Goal: Transaction & Acquisition: Purchase product/service

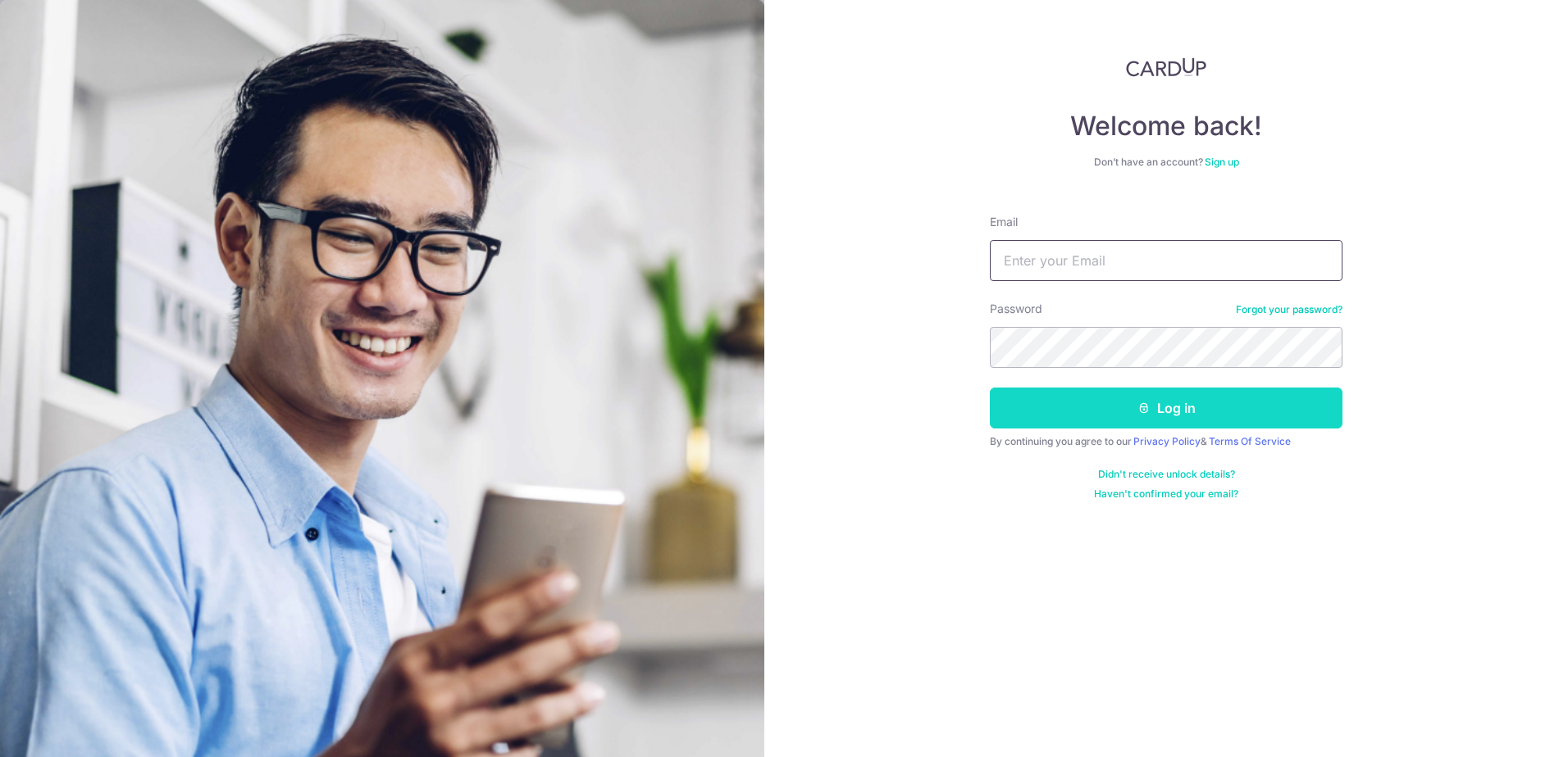
type input "[EMAIL_ADDRESS][DOMAIN_NAME]"
click at [1182, 398] on button "Log in" at bounding box center [1166, 409] width 353 height 41
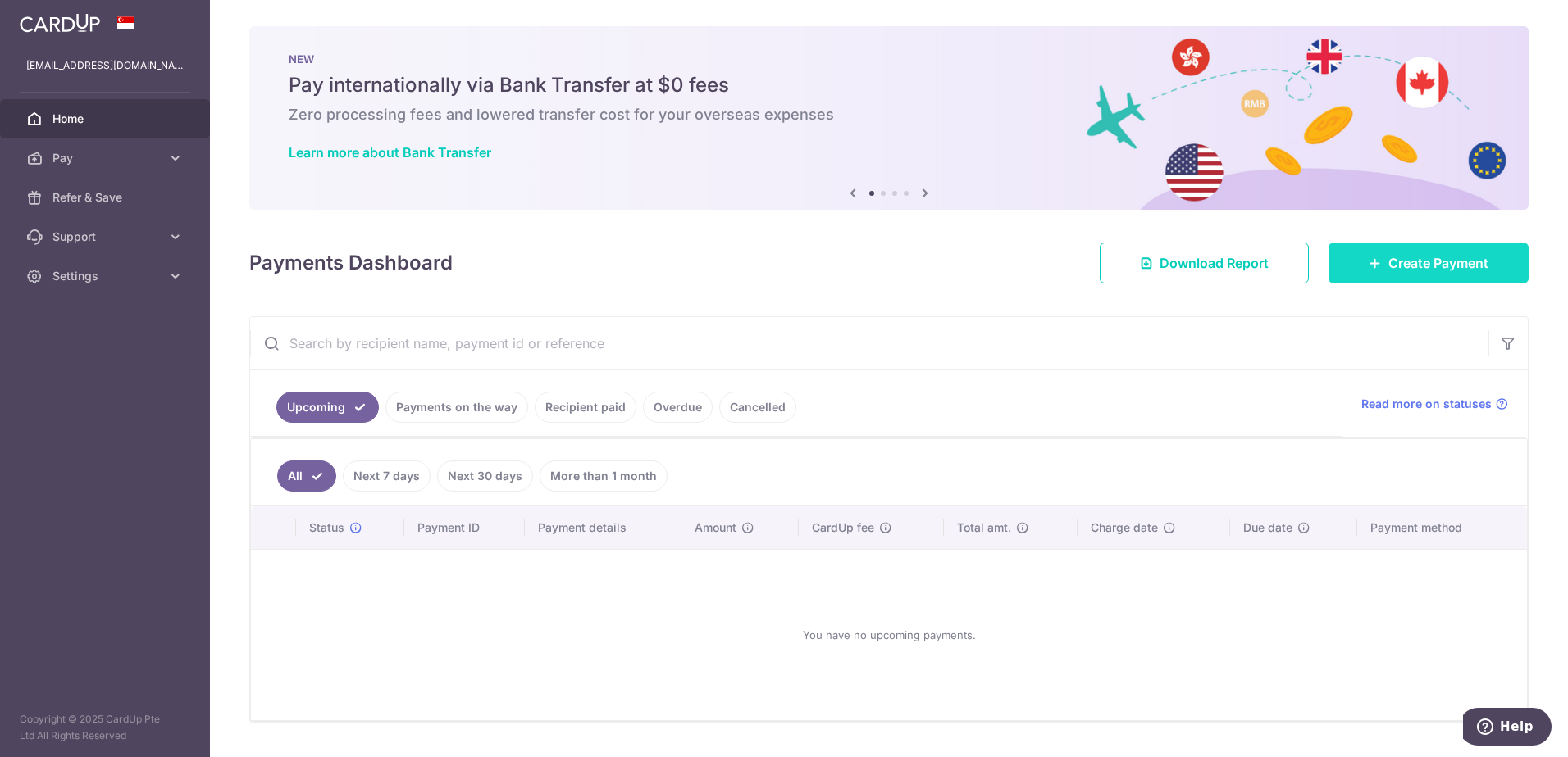
click at [1378, 262] on link "Create Payment" at bounding box center [1429, 263] width 201 height 41
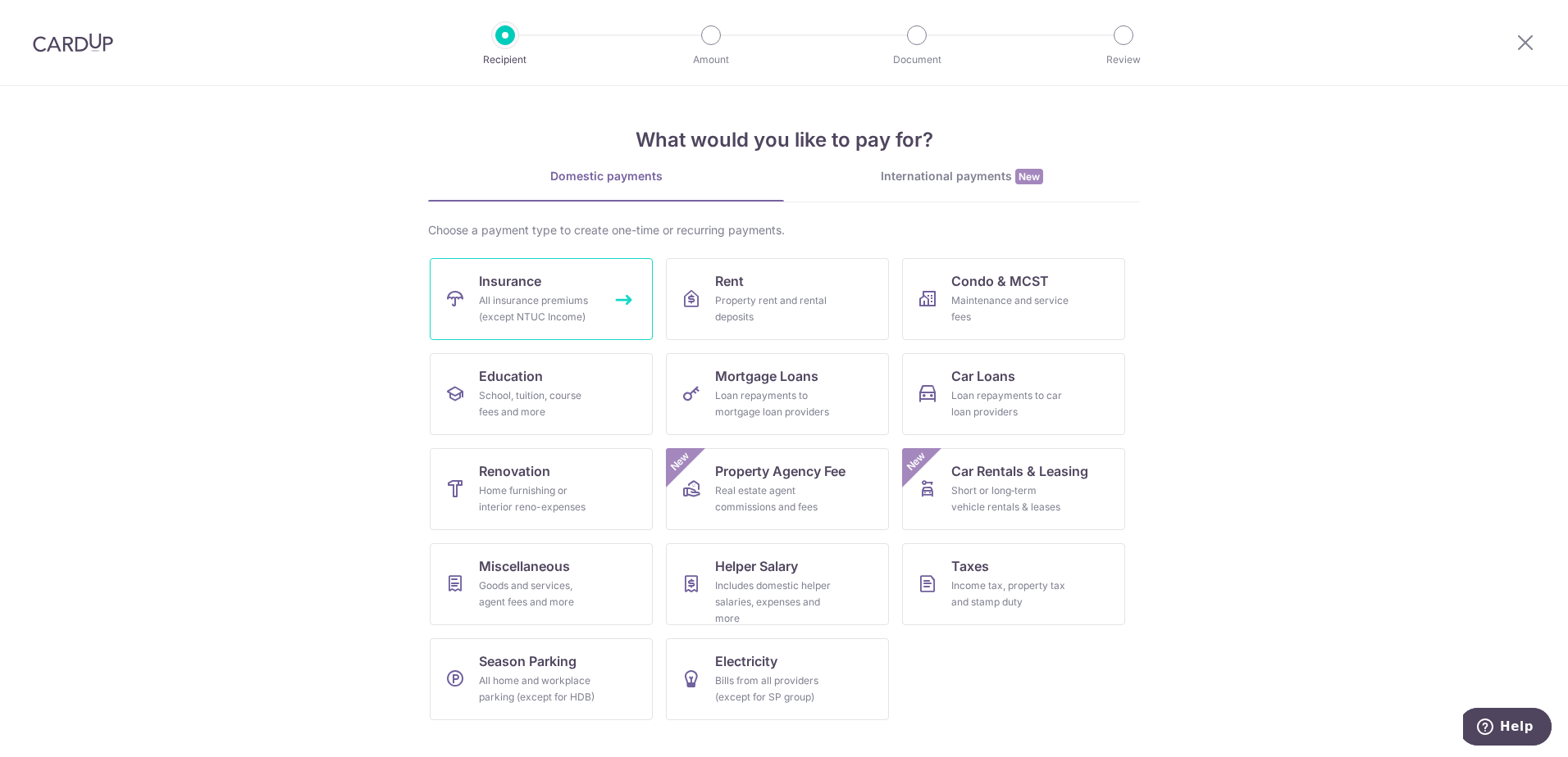
click at [542, 311] on div "All insurance premiums (except NTUC Income)" at bounding box center [538, 309] width 118 height 33
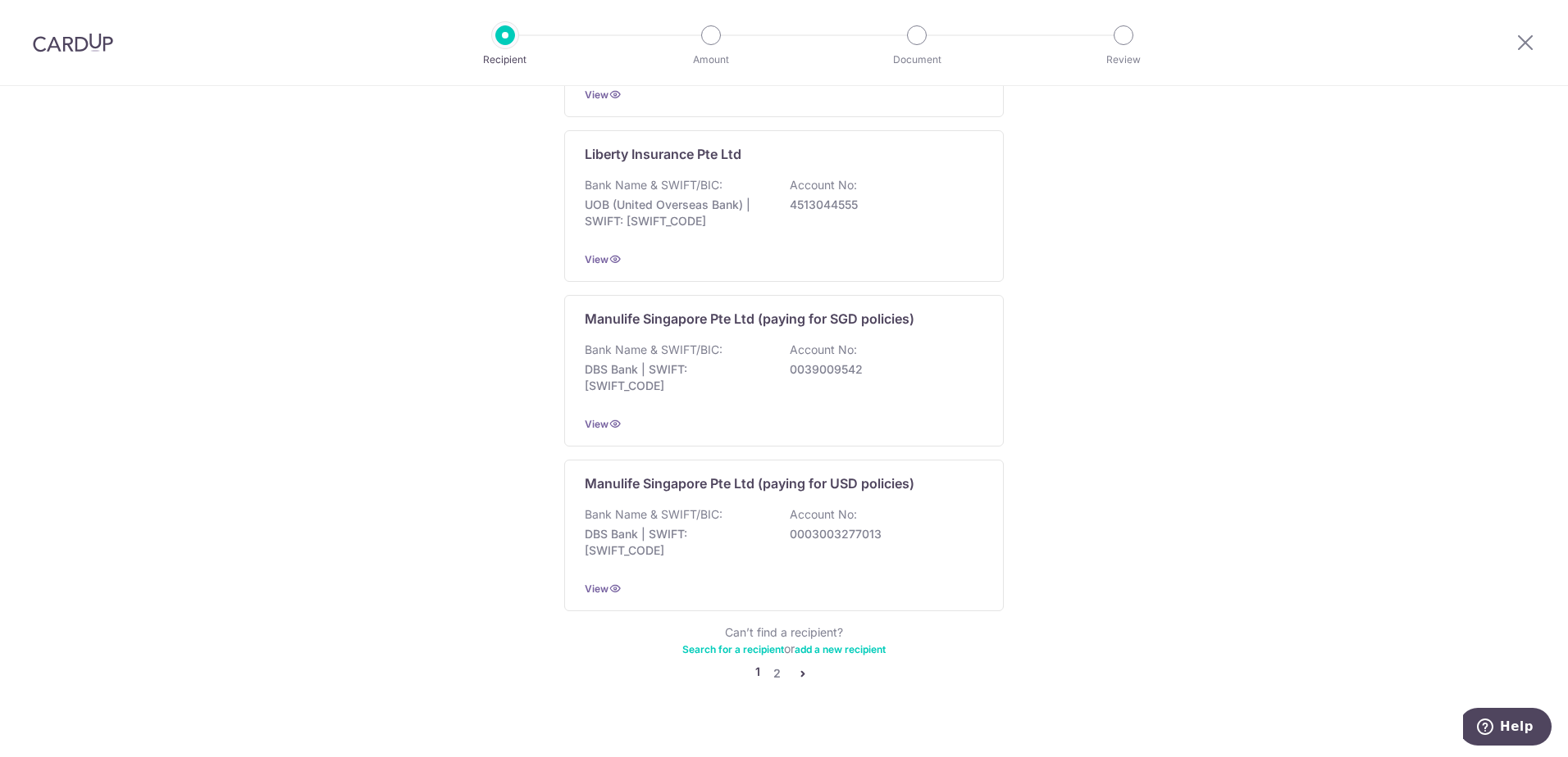
scroll to position [1481, 0]
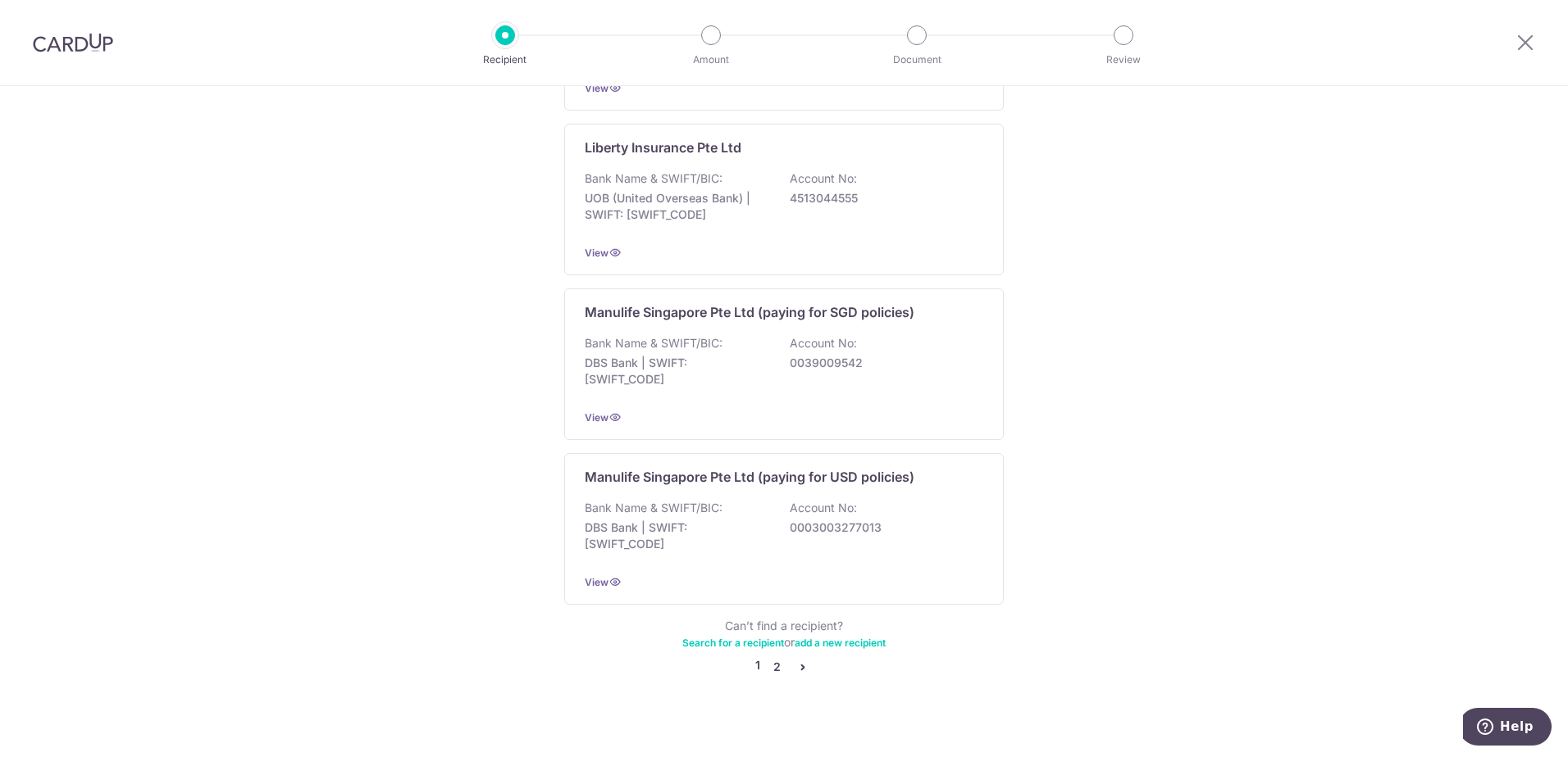
click at [774, 657] on link "2" at bounding box center [776, 667] width 20 height 20
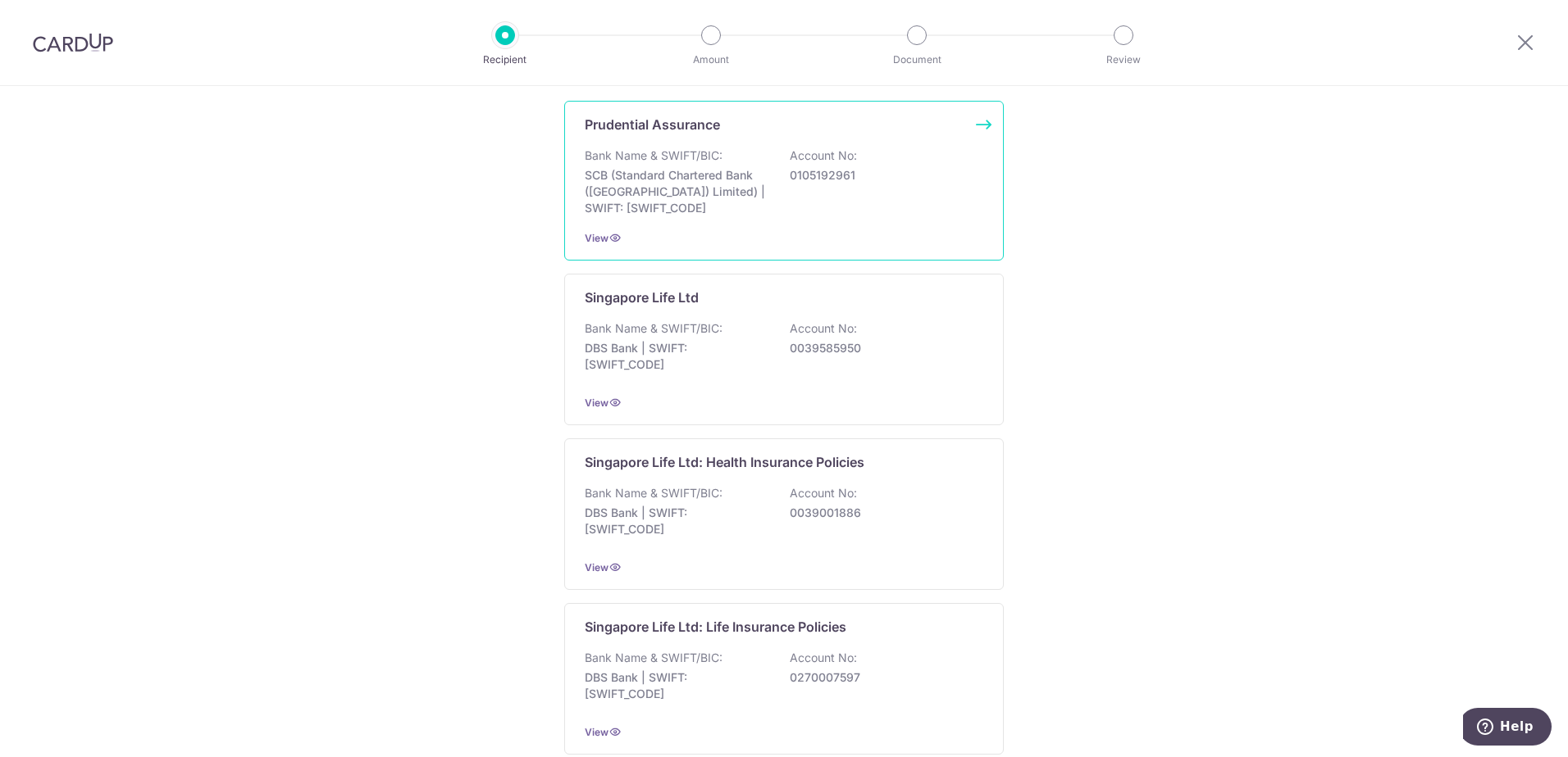
scroll to position [328, 0]
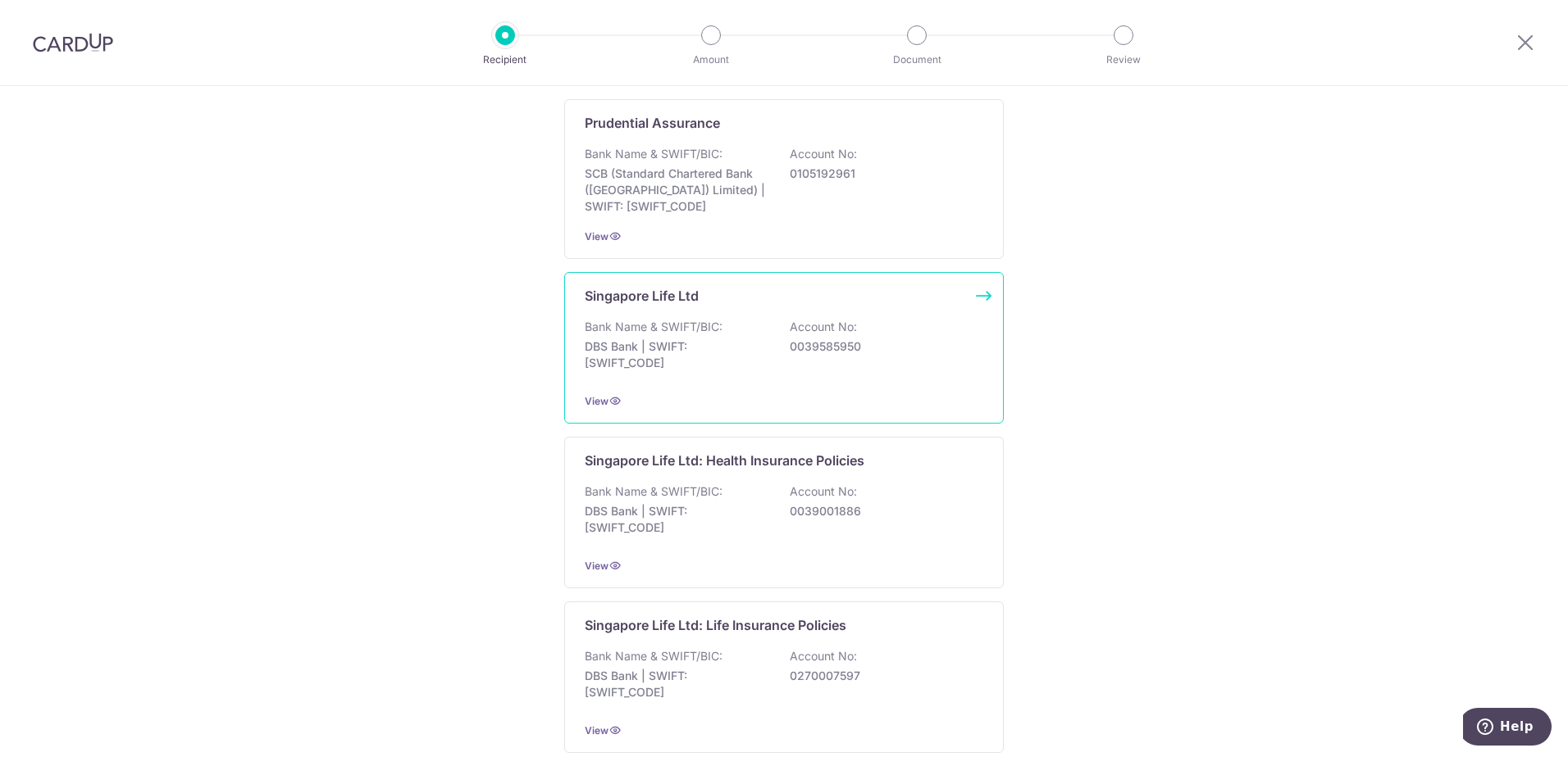
click at [758, 346] on p "DBS Bank | SWIFT: DBSSSGSGXXX" at bounding box center [676, 355] width 183 height 33
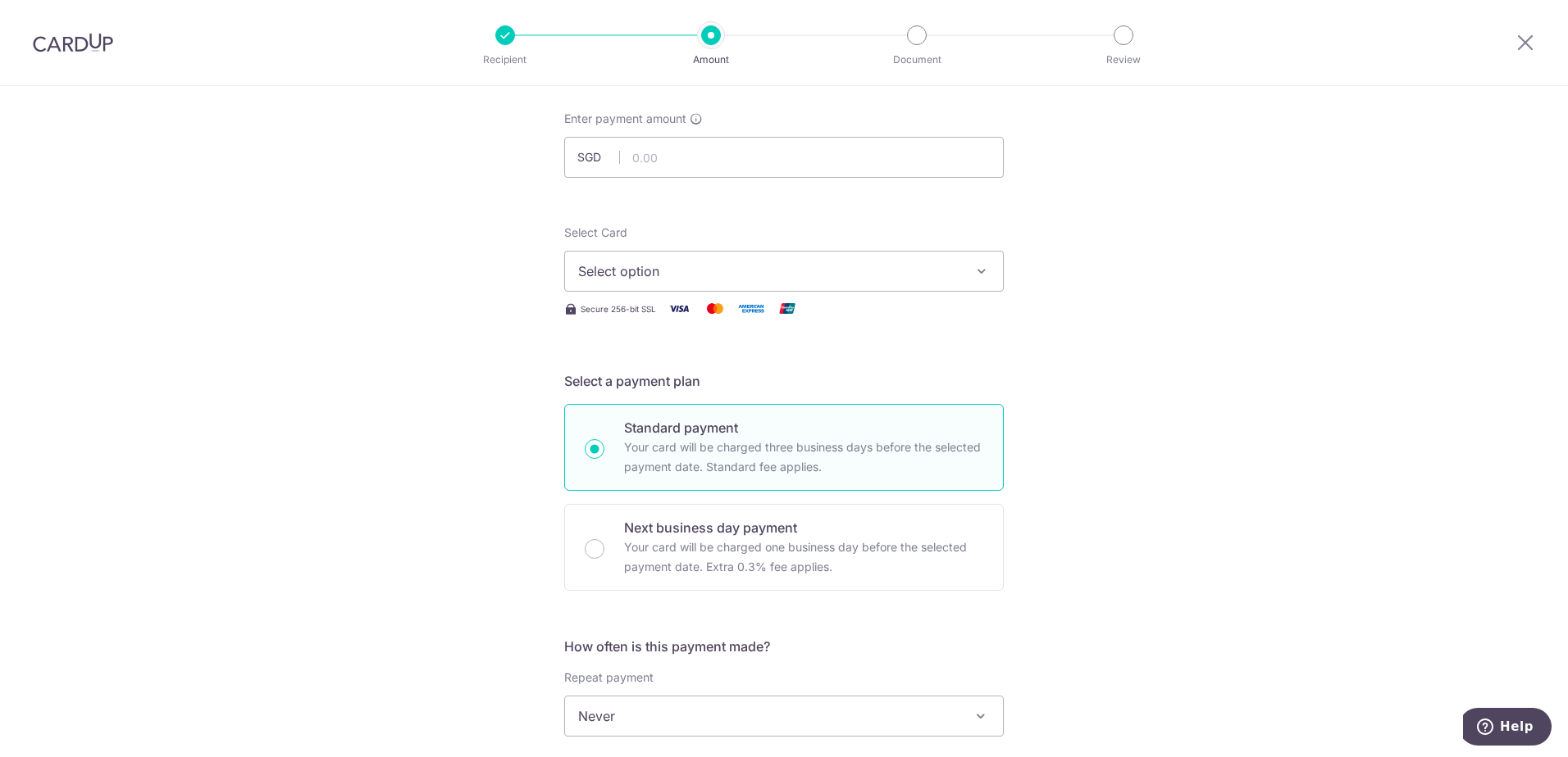
scroll to position [82, 0]
click at [758, 269] on span "Select option" at bounding box center [769, 273] width 382 height 20
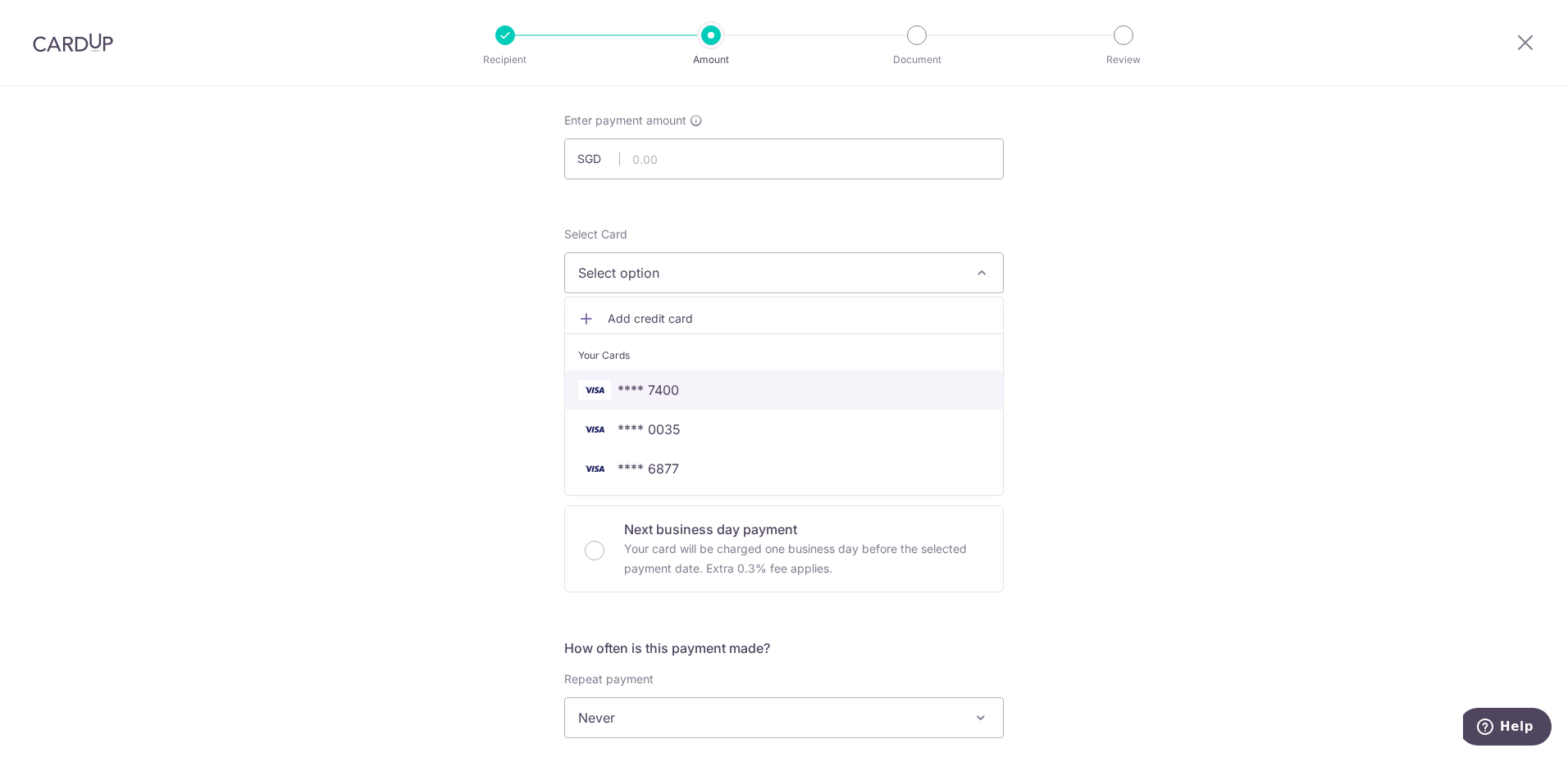
click at [688, 397] on span "**** 7400" at bounding box center [784, 390] width 411 height 20
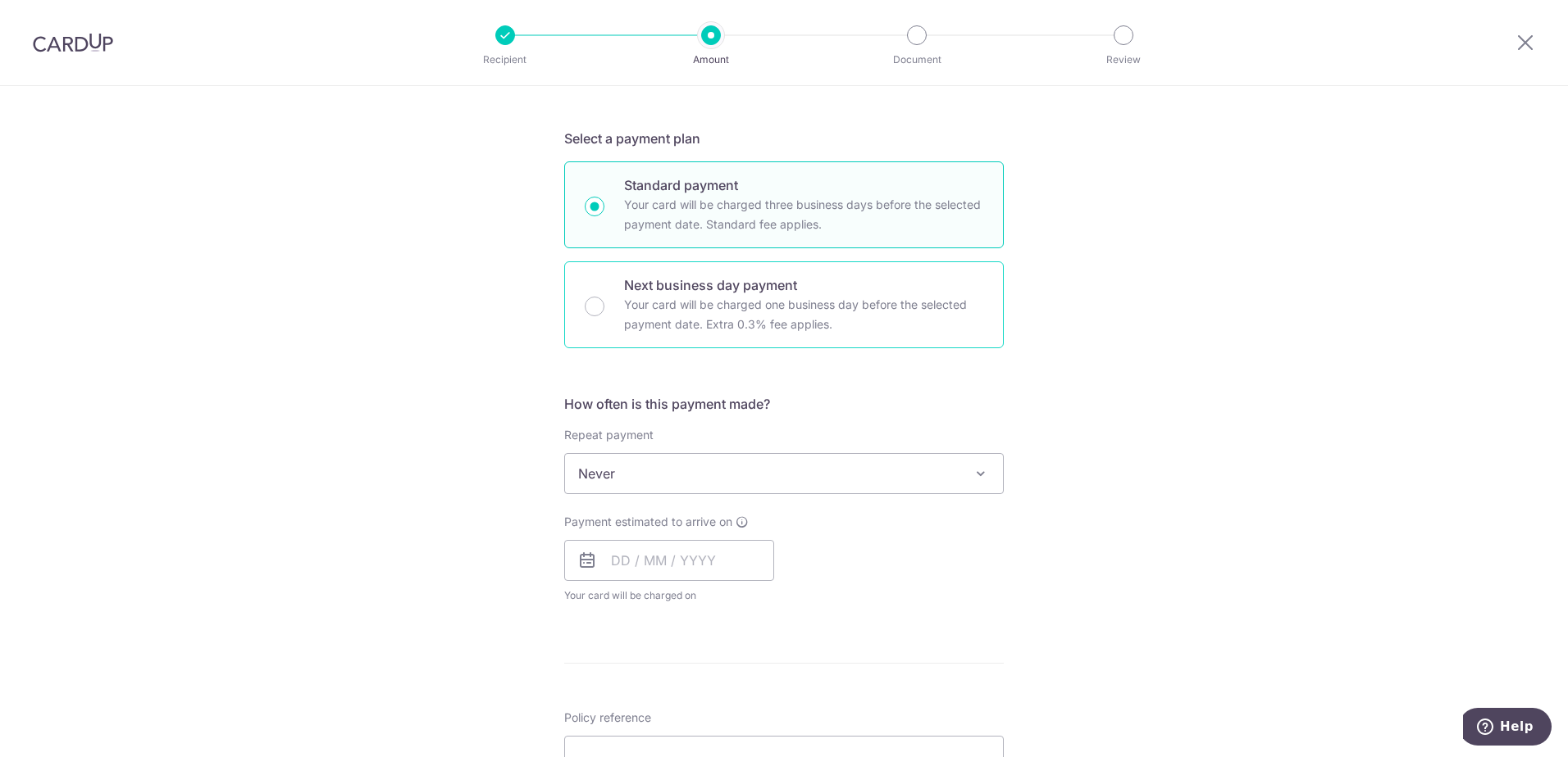
scroll to position [328, 0]
click at [971, 467] on span at bounding box center [980, 471] width 20 height 20
click at [616, 559] on input "text" at bounding box center [670, 559] width 210 height 41
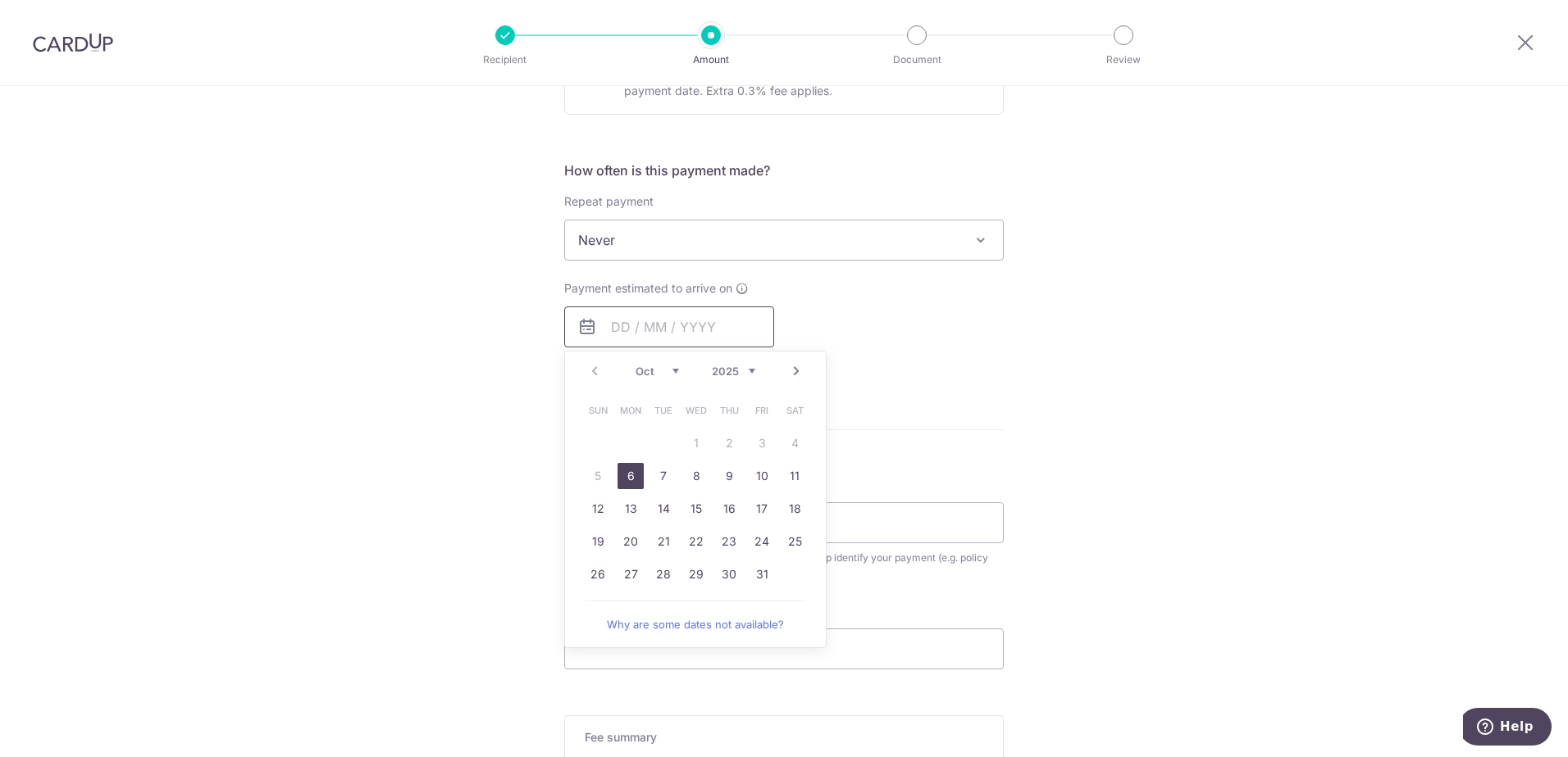
scroll to position [574, 0]
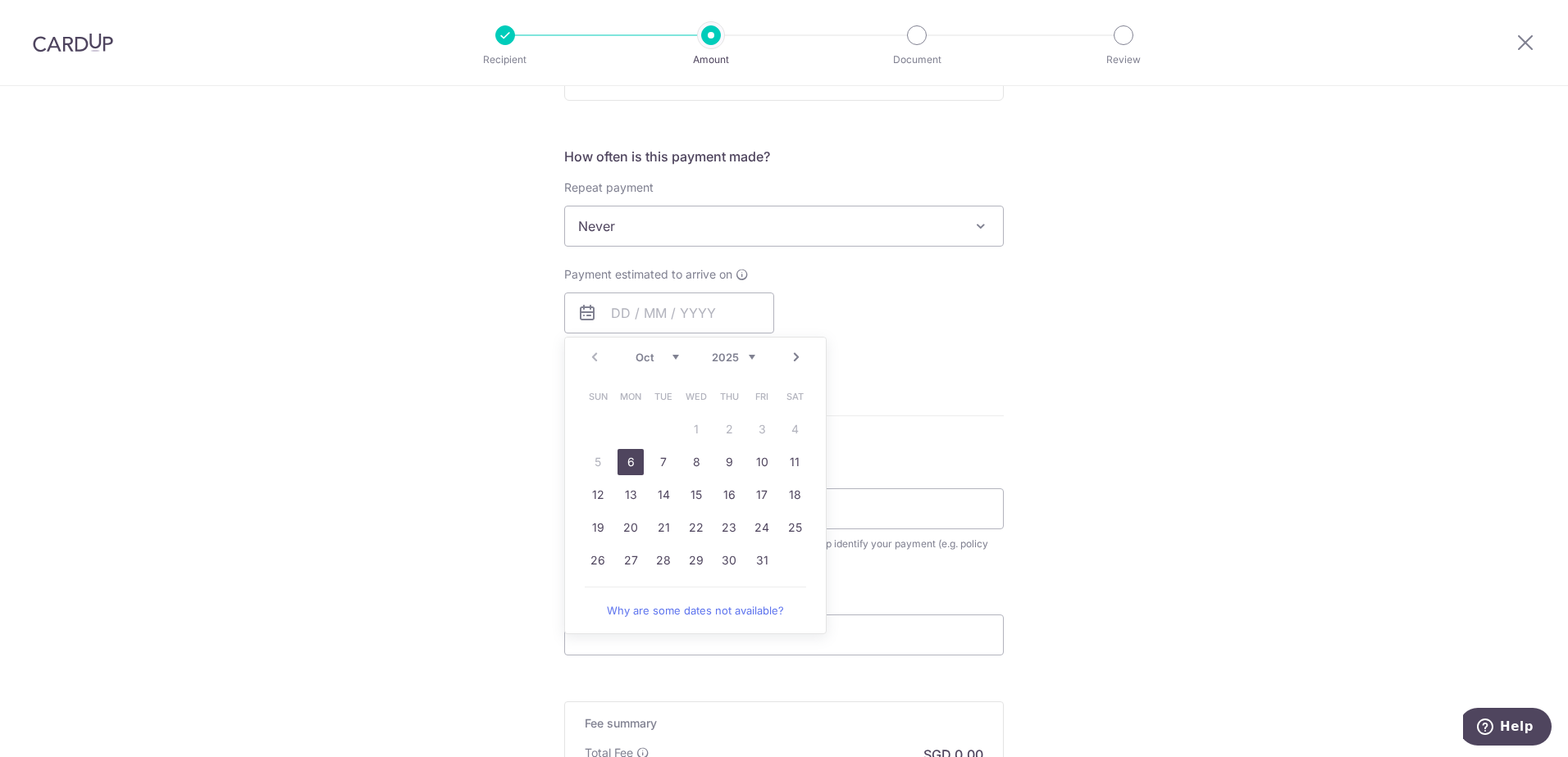
drag, startPoint x: 620, startPoint y: 461, endPoint x: 1158, endPoint y: 484, distance: 538.5
click at [620, 461] on link "6" at bounding box center [631, 462] width 26 height 26
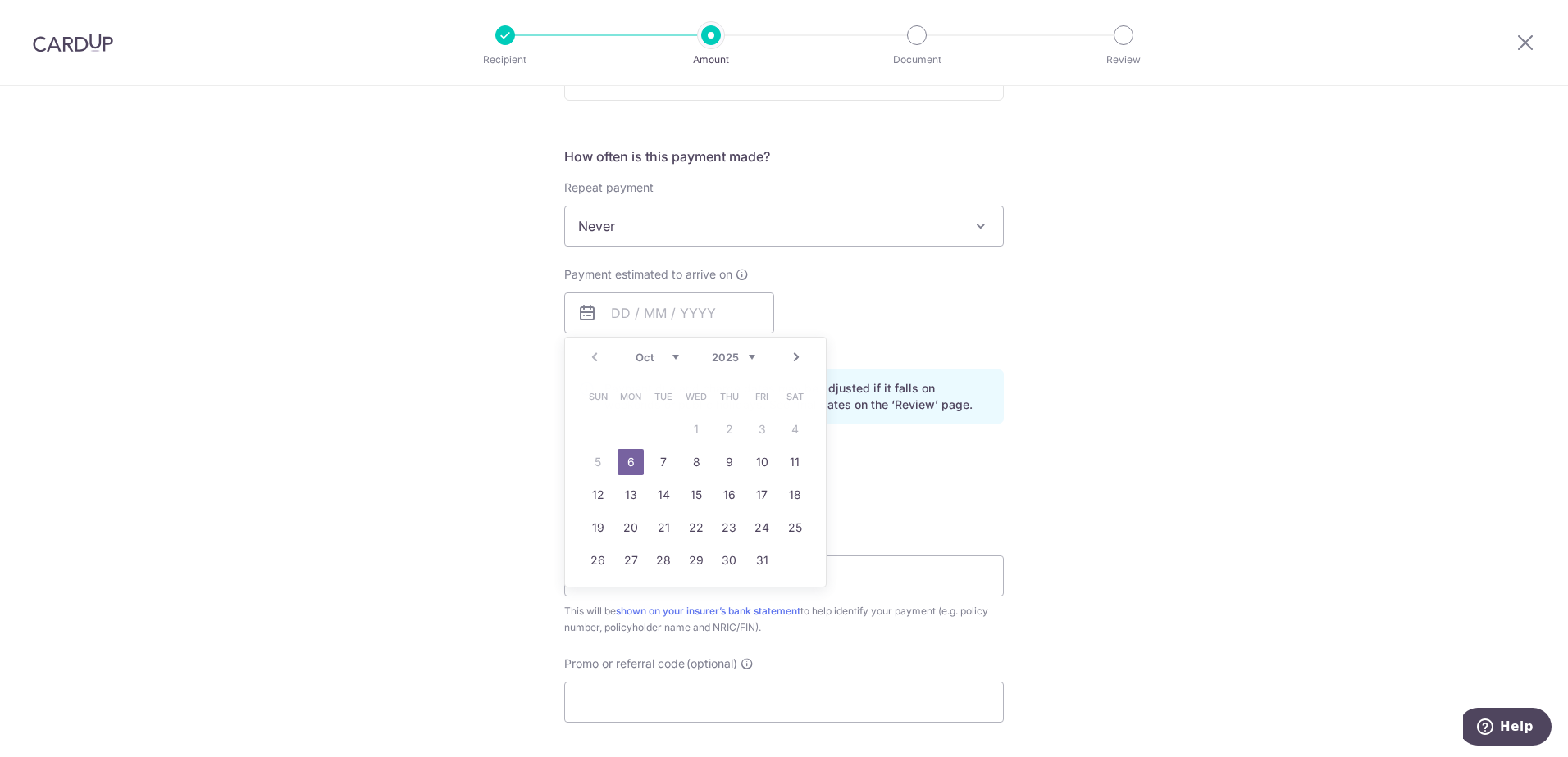
type input "[DATE]"
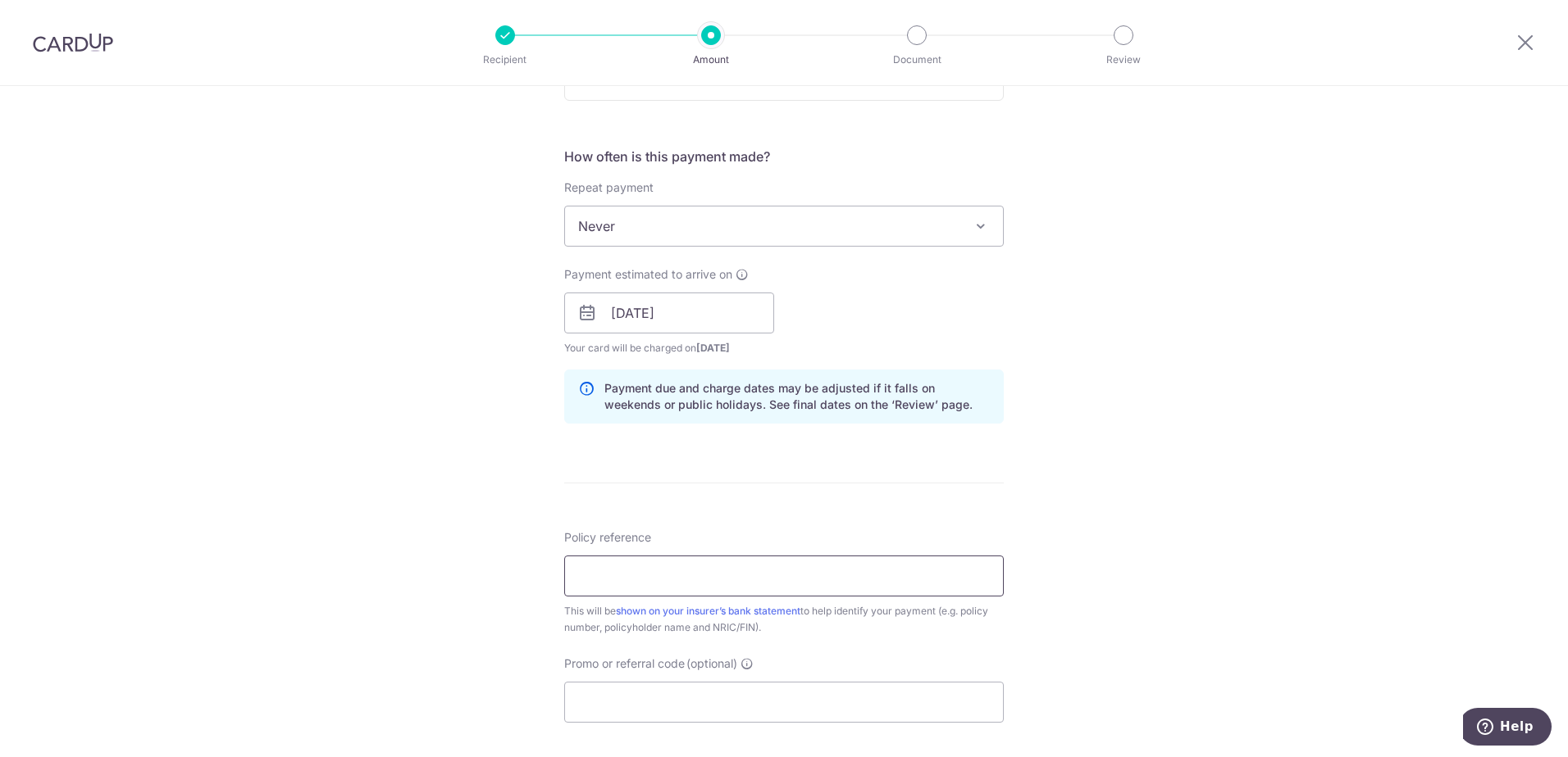
click at [732, 569] on input "Policy reference" at bounding box center [784, 576] width 440 height 41
type input "23887927"
type input "170.00"
type input "OFF225"
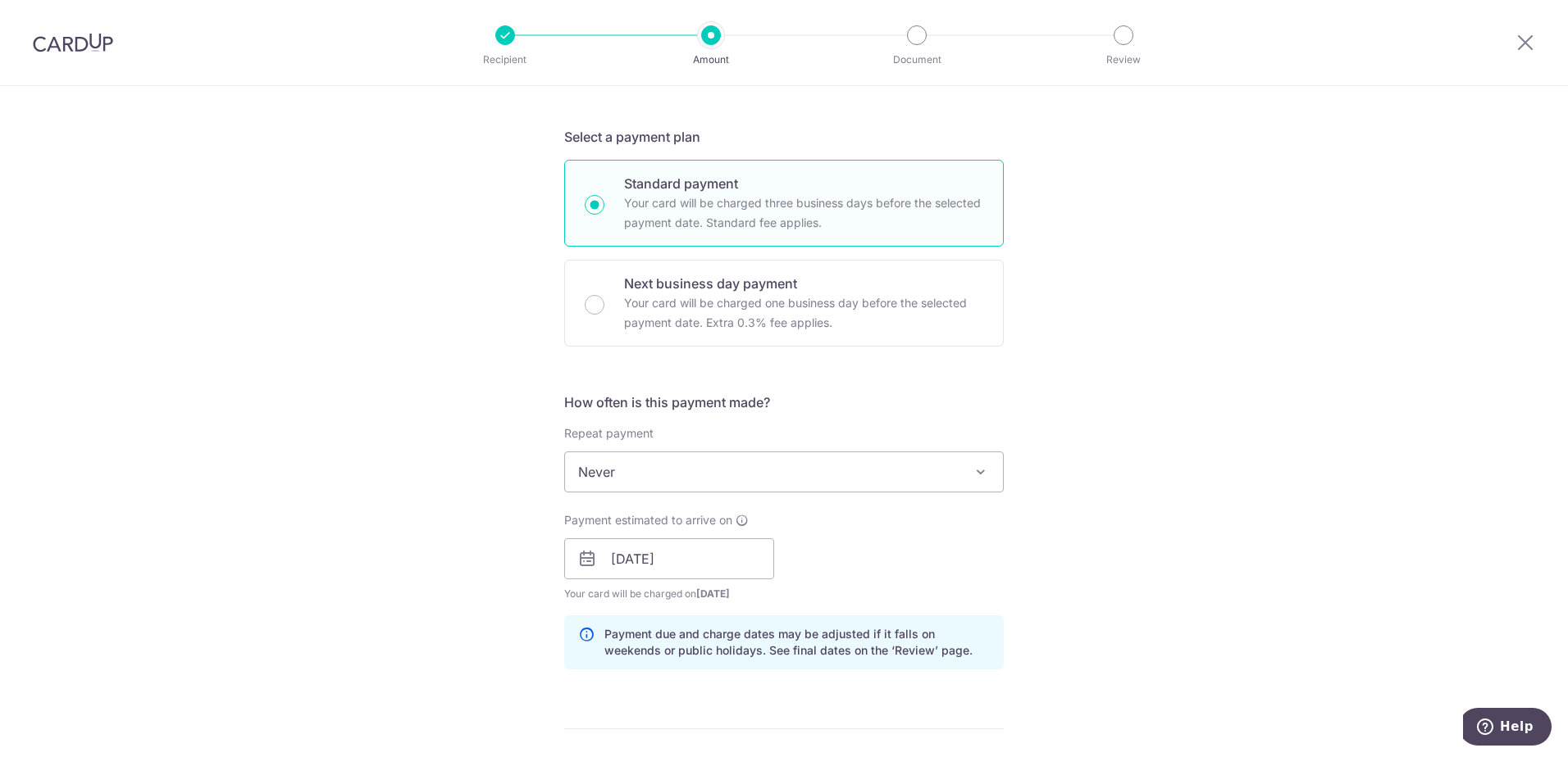
scroll to position [0, 0]
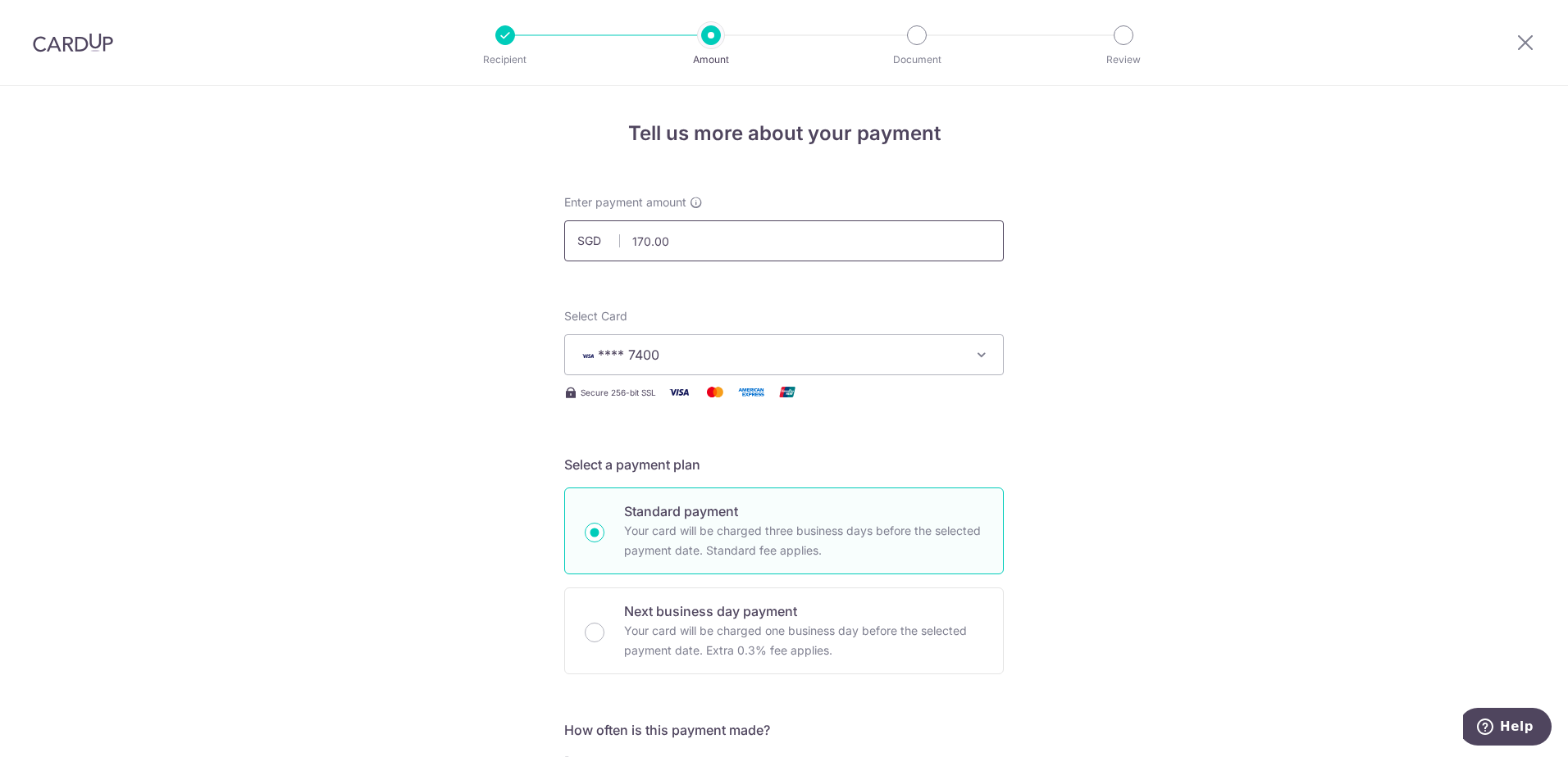
click at [682, 243] on input "170.00" at bounding box center [784, 241] width 440 height 41
type input "1"
type input "380.00"
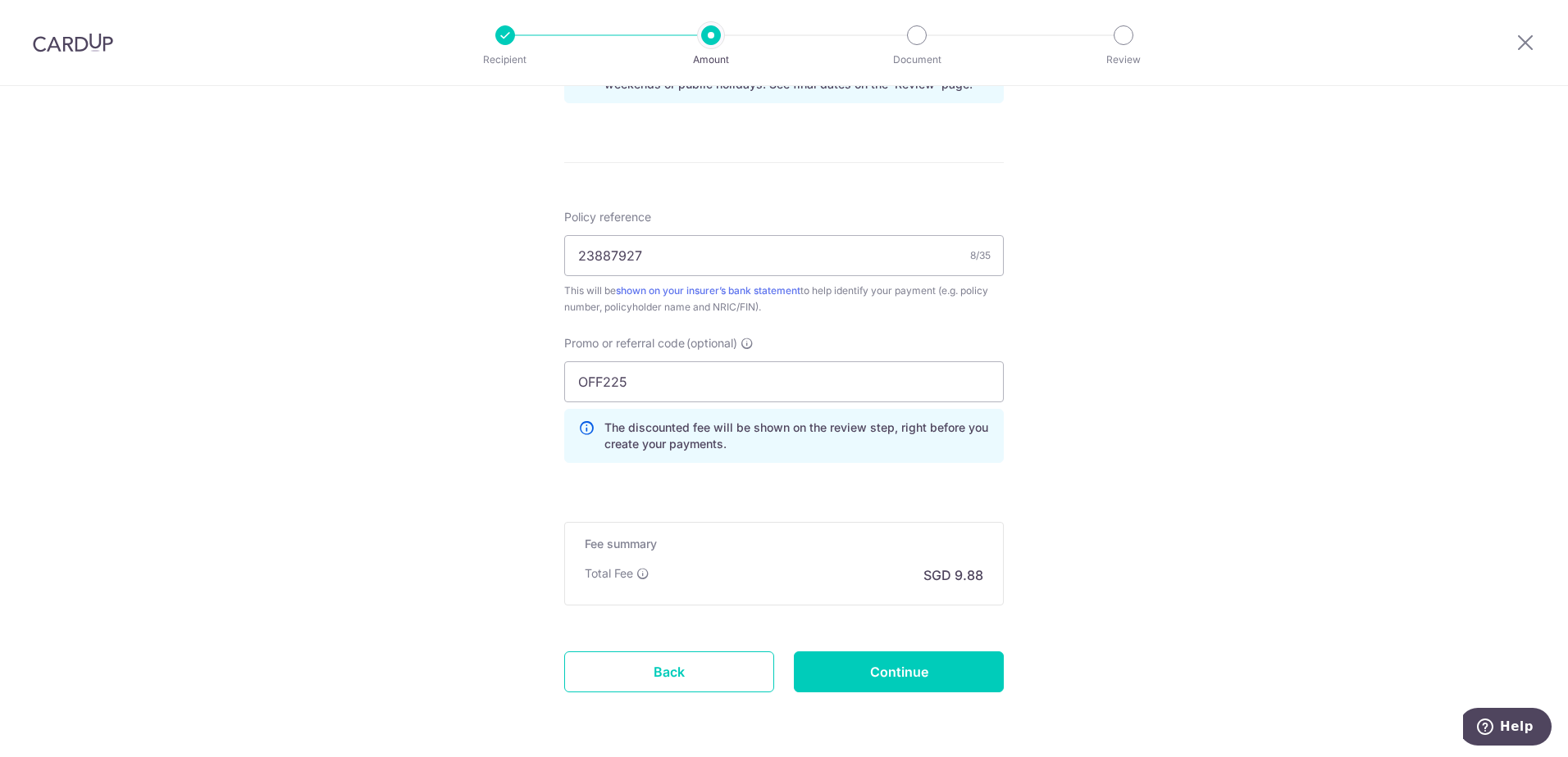
scroll to position [902, 0]
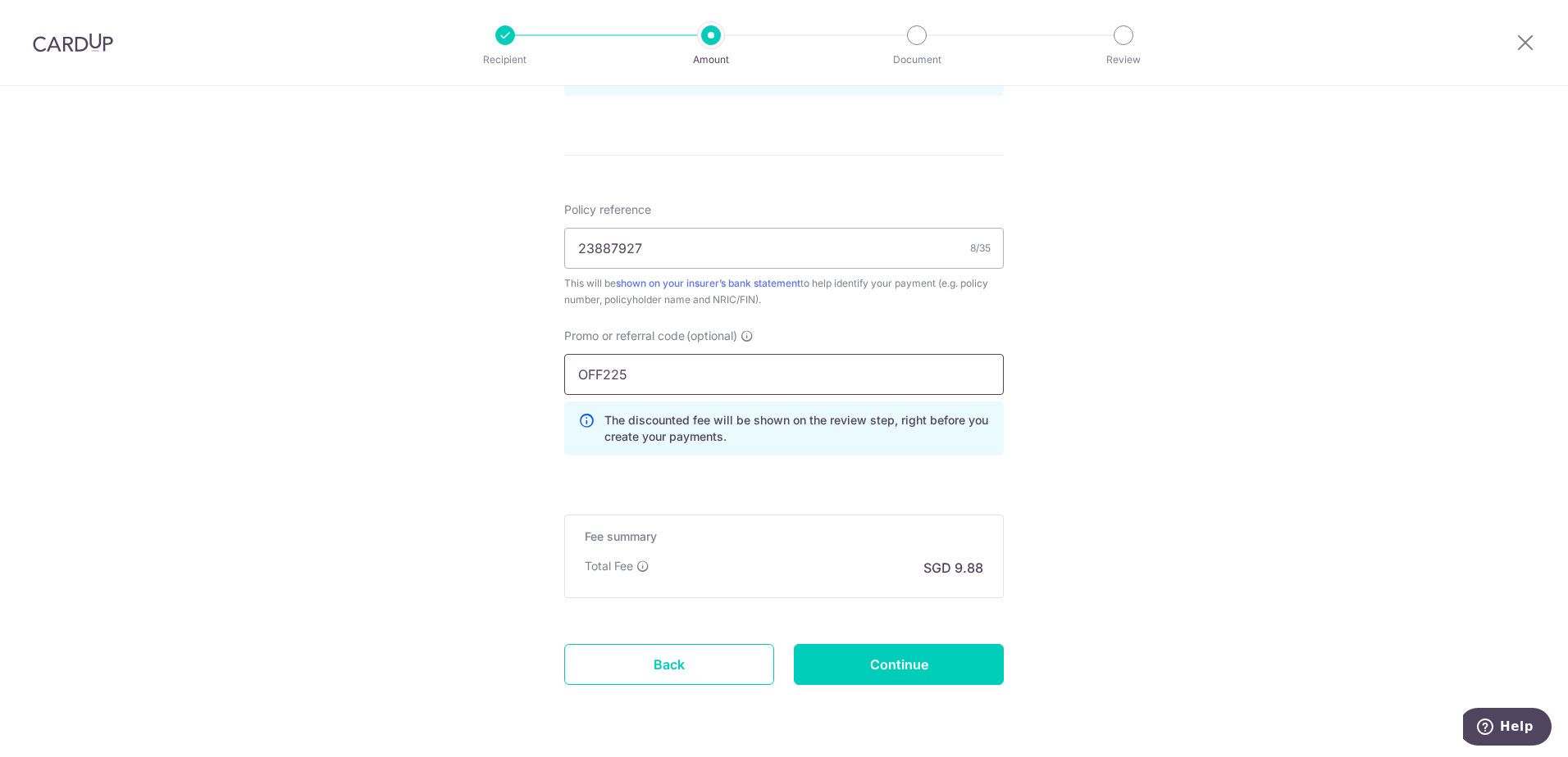
click at [840, 364] on input "OFF225" at bounding box center [784, 375] width 440 height 41
type input "O"
type input "OCBC195"
click at [890, 660] on input "Continue" at bounding box center [898, 665] width 210 height 41
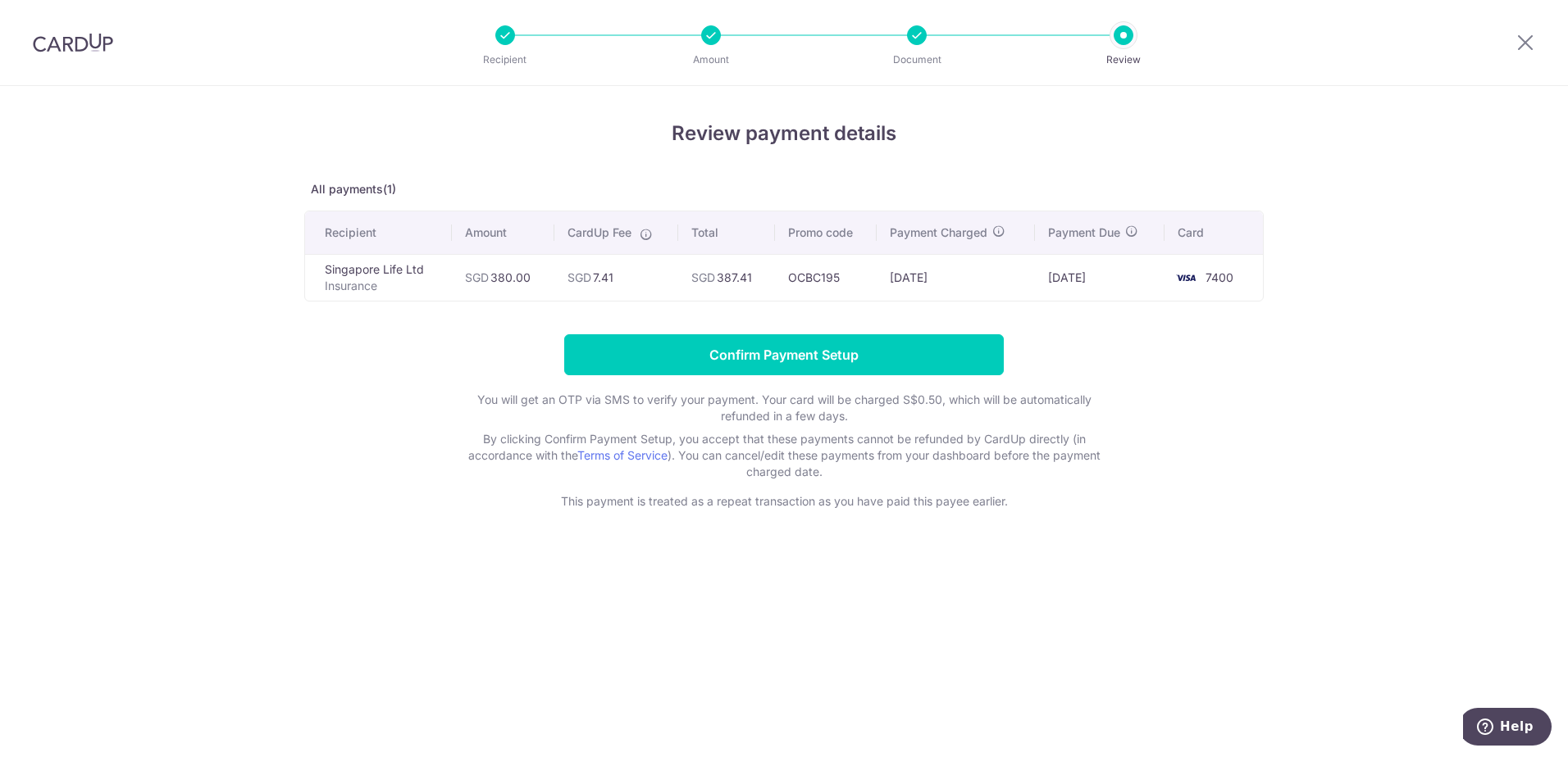
click at [911, 40] on div at bounding box center [917, 35] width 20 height 20
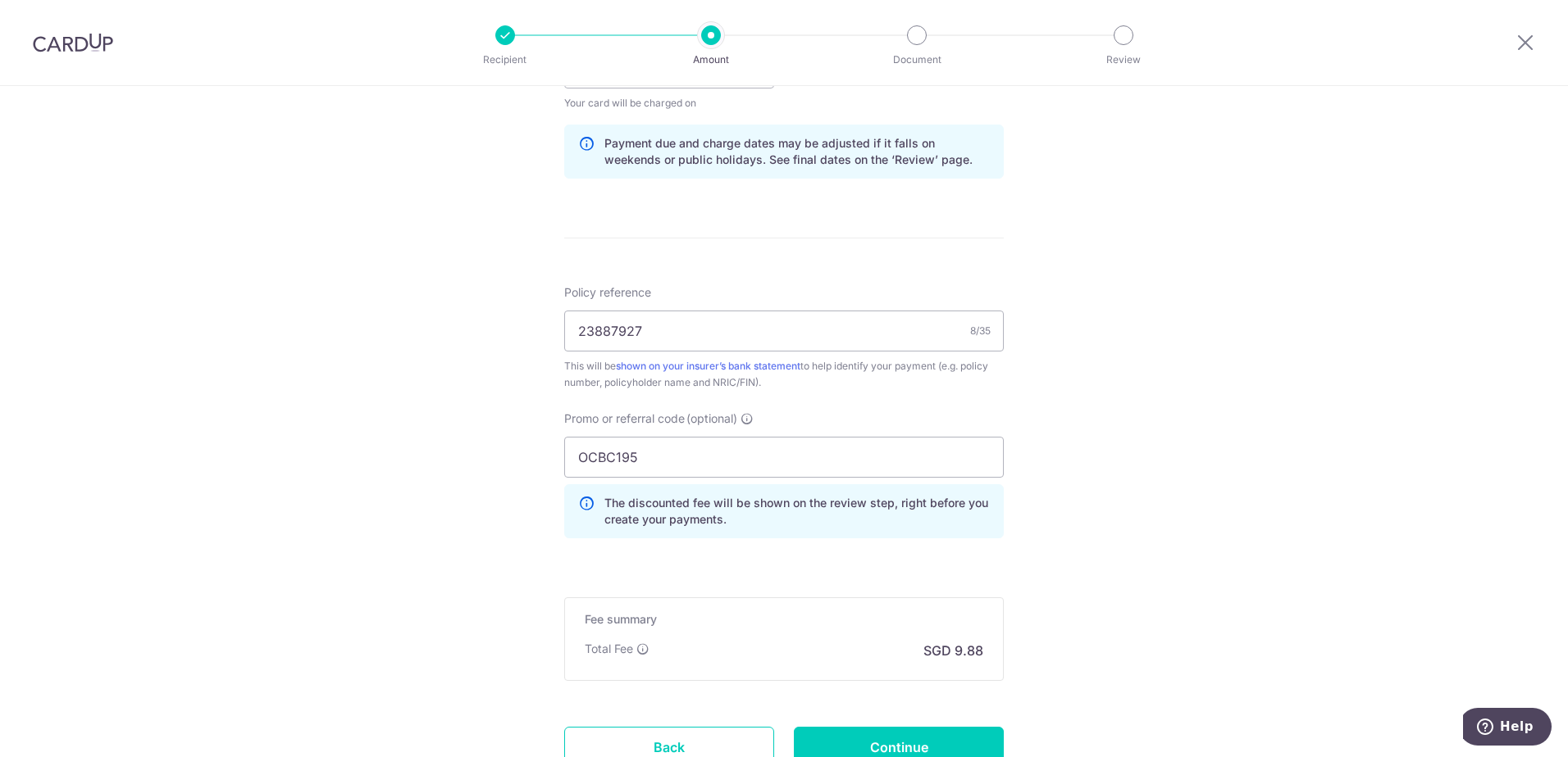
scroll to position [820, 0]
click at [666, 471] on input "OCBC195" at bounding box center [784, 457] width 440 height 41
drag, startPoint x: 687, startPoint y: 461, endPoint x: 264, endPoint y: 391, distance: 428.8
click at [264, 391] on div "Tell us more about your payment Enter payment amount SGD 380.00 380.00 Select C…" at bounding box center [784, 78] width 1568 height 1624
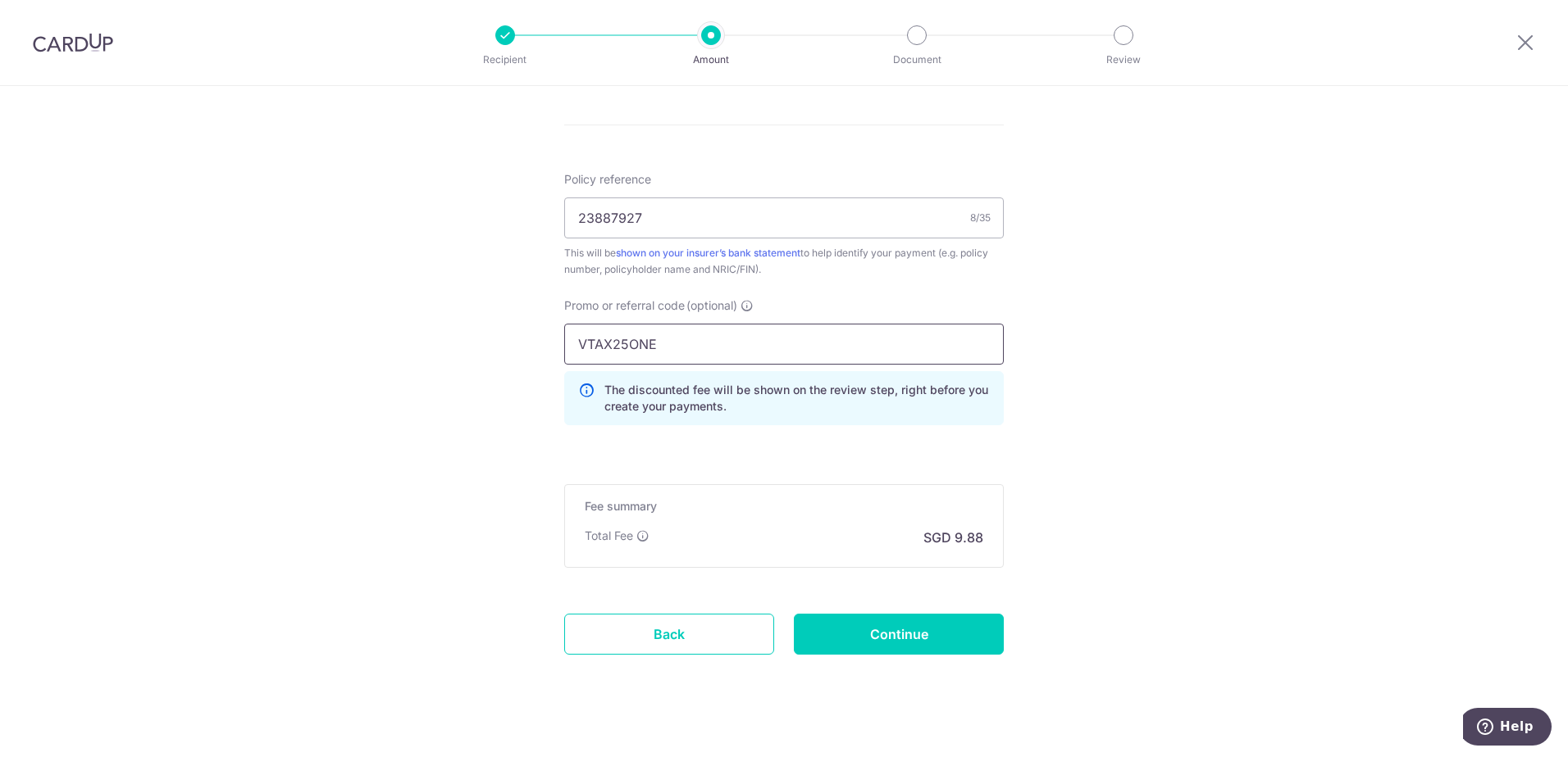
scroll to position [952, 0]
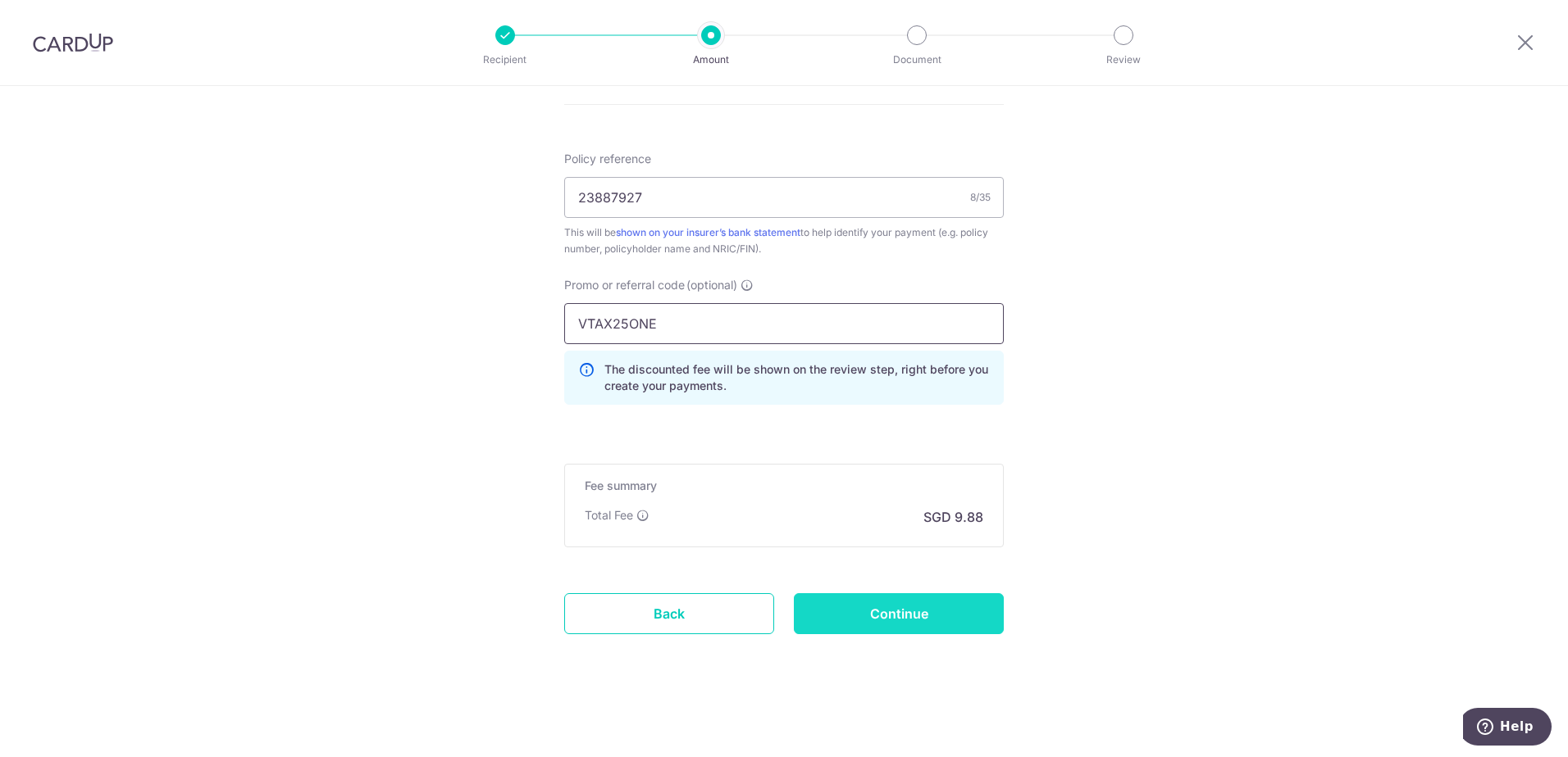
type input "VTAX25ONE"
click at [867, 610] on input "Continue" at bounding box center [898, 614] width 210 height 41
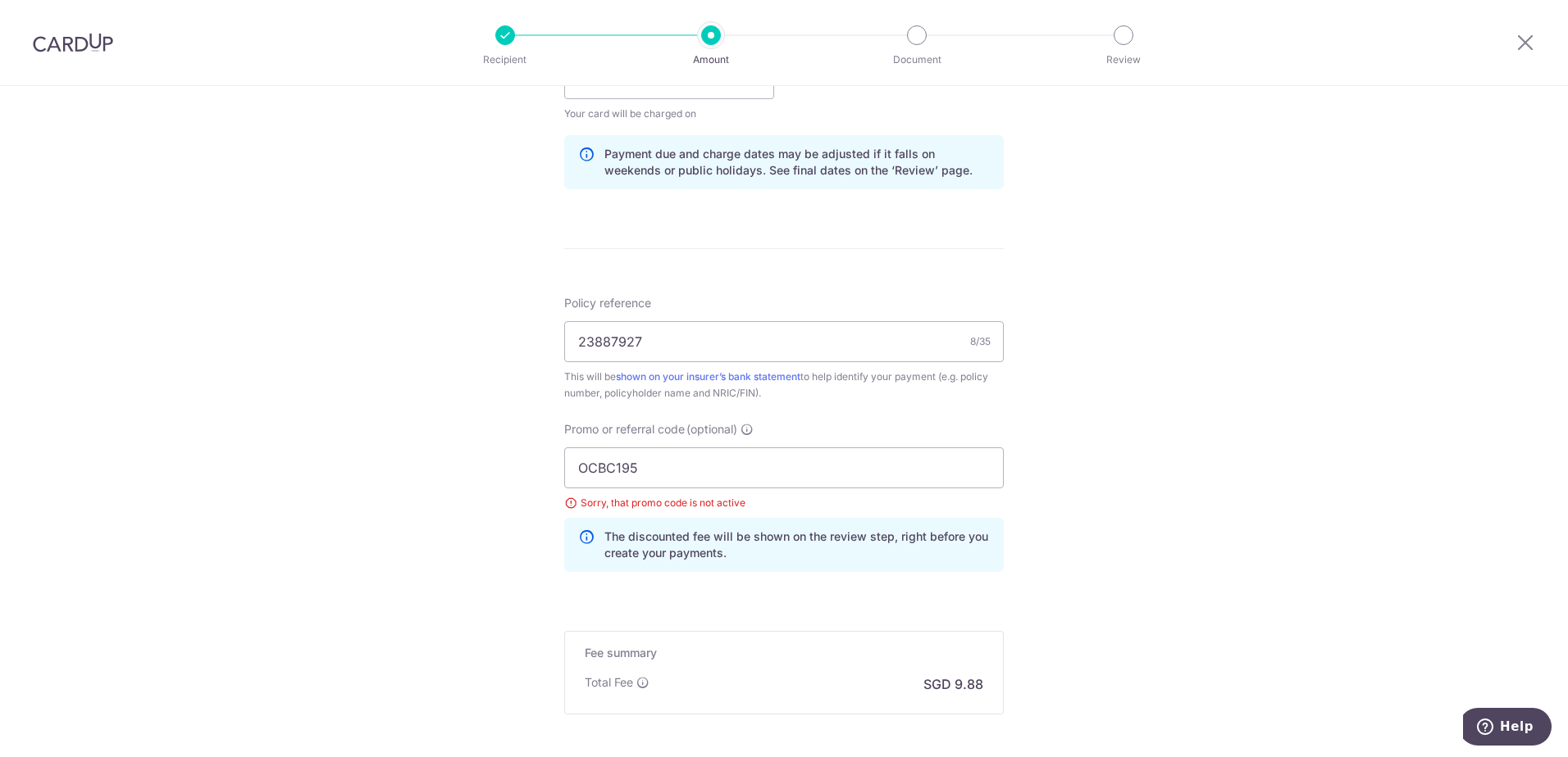
scroll to position [811, 0]
click at [663, 465] on input "OCBC195" at bounding box center [784, 465] width 440 height 41
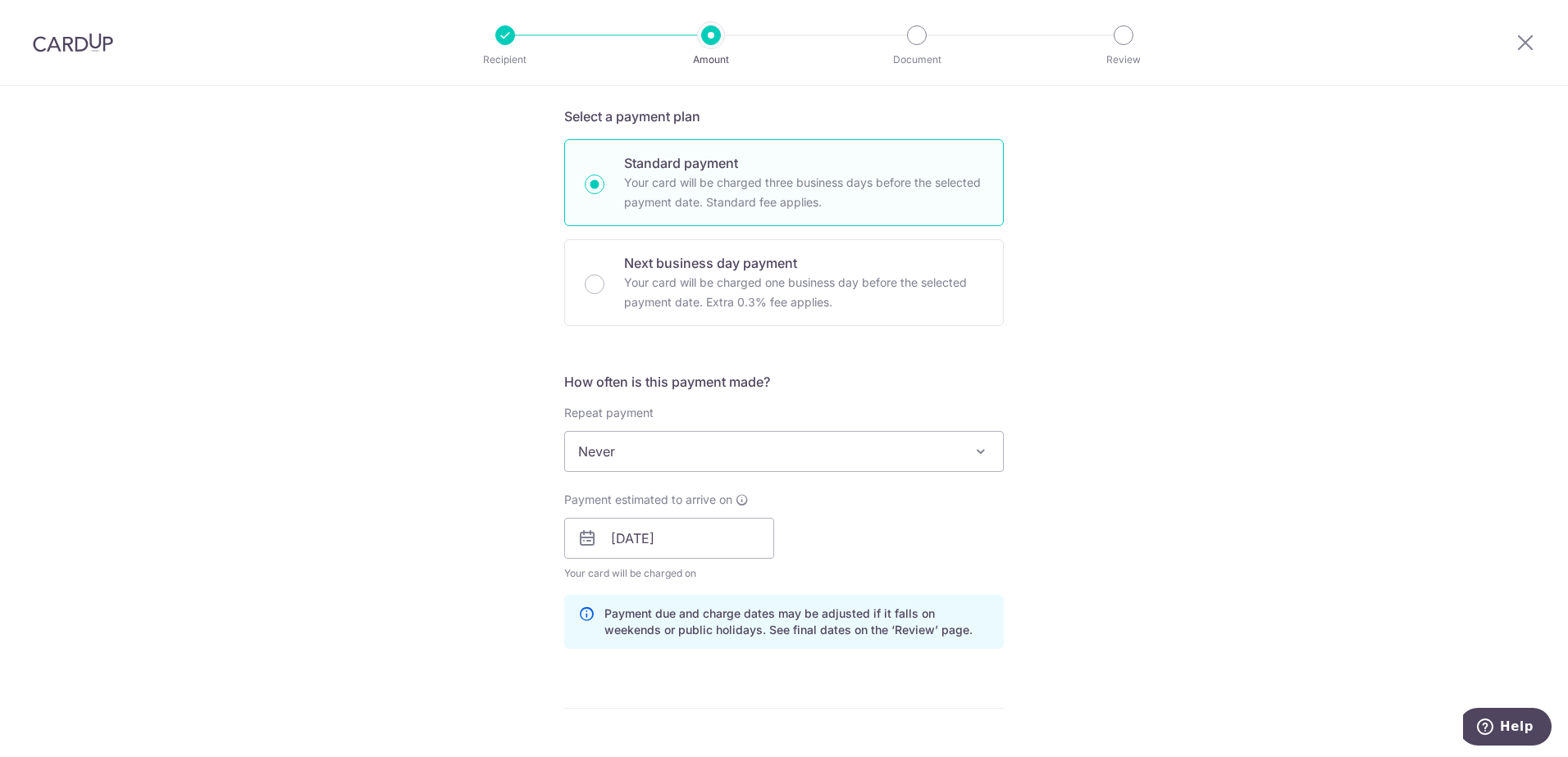
scroll to position [156, 0]
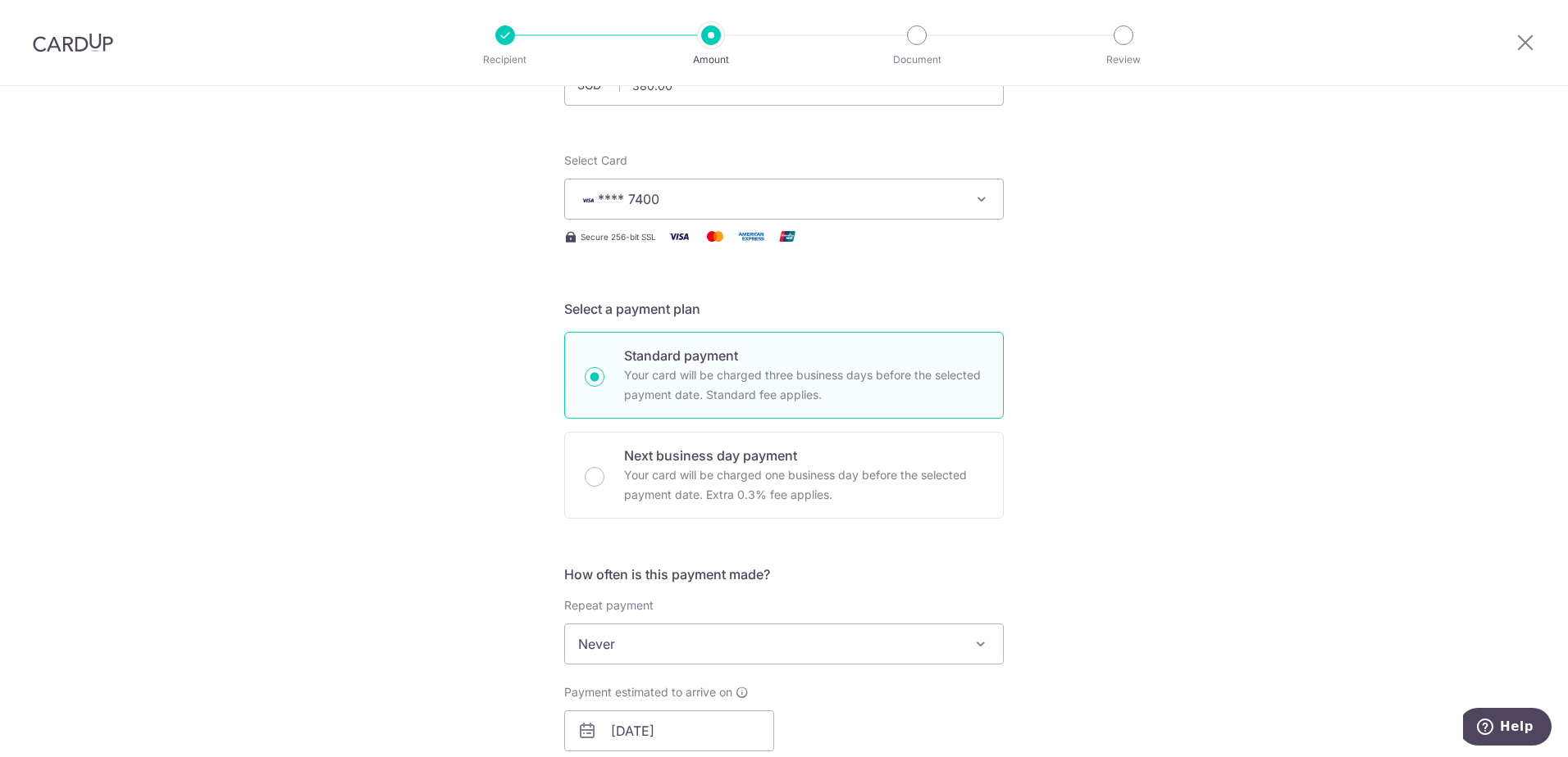
type input "OCBC18"
click at [880, 650] on span "Never" at bounding box center [784, 644] width 438 height 40
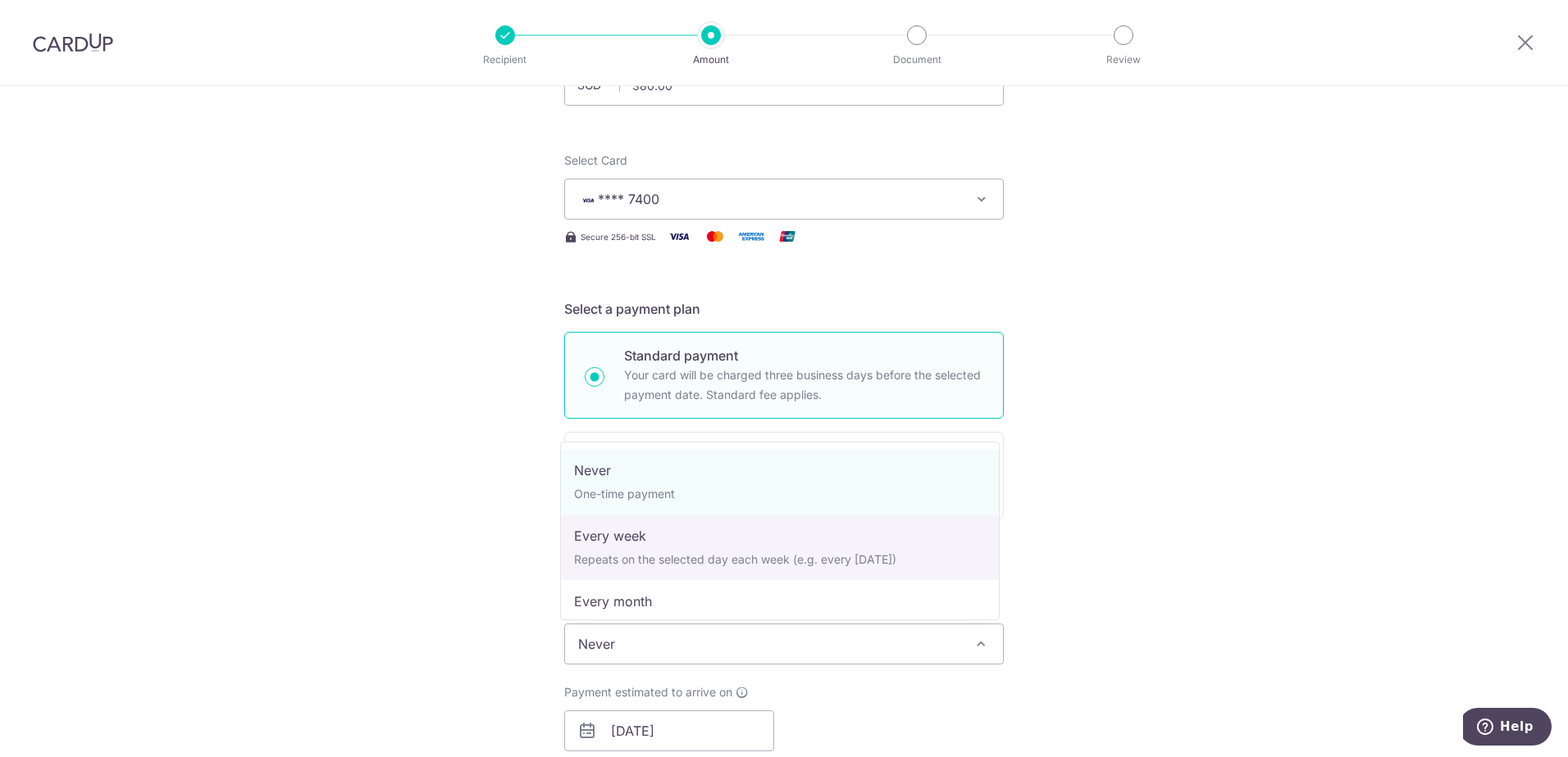
select select "2"
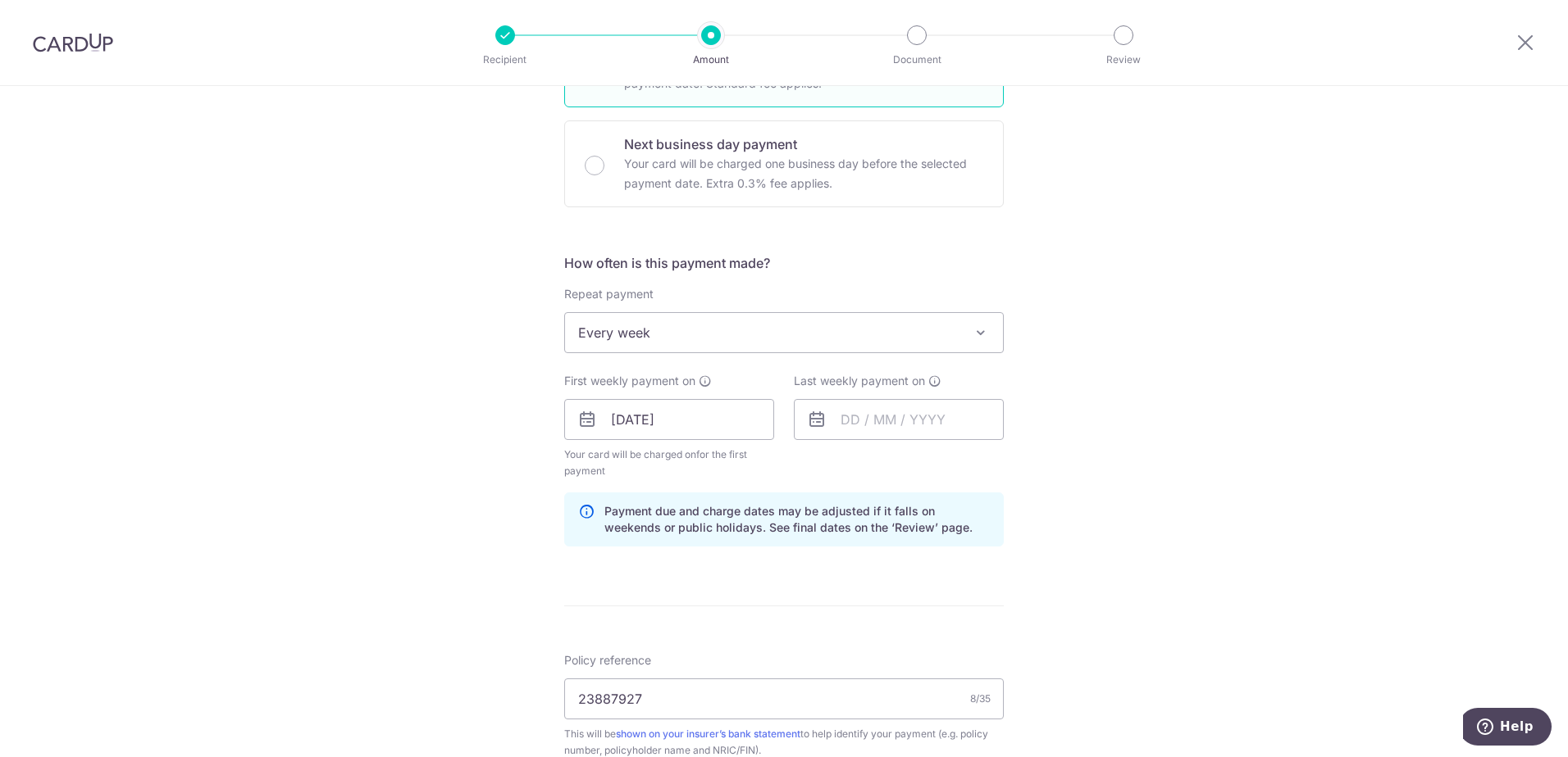
scroll to position [483, 0]
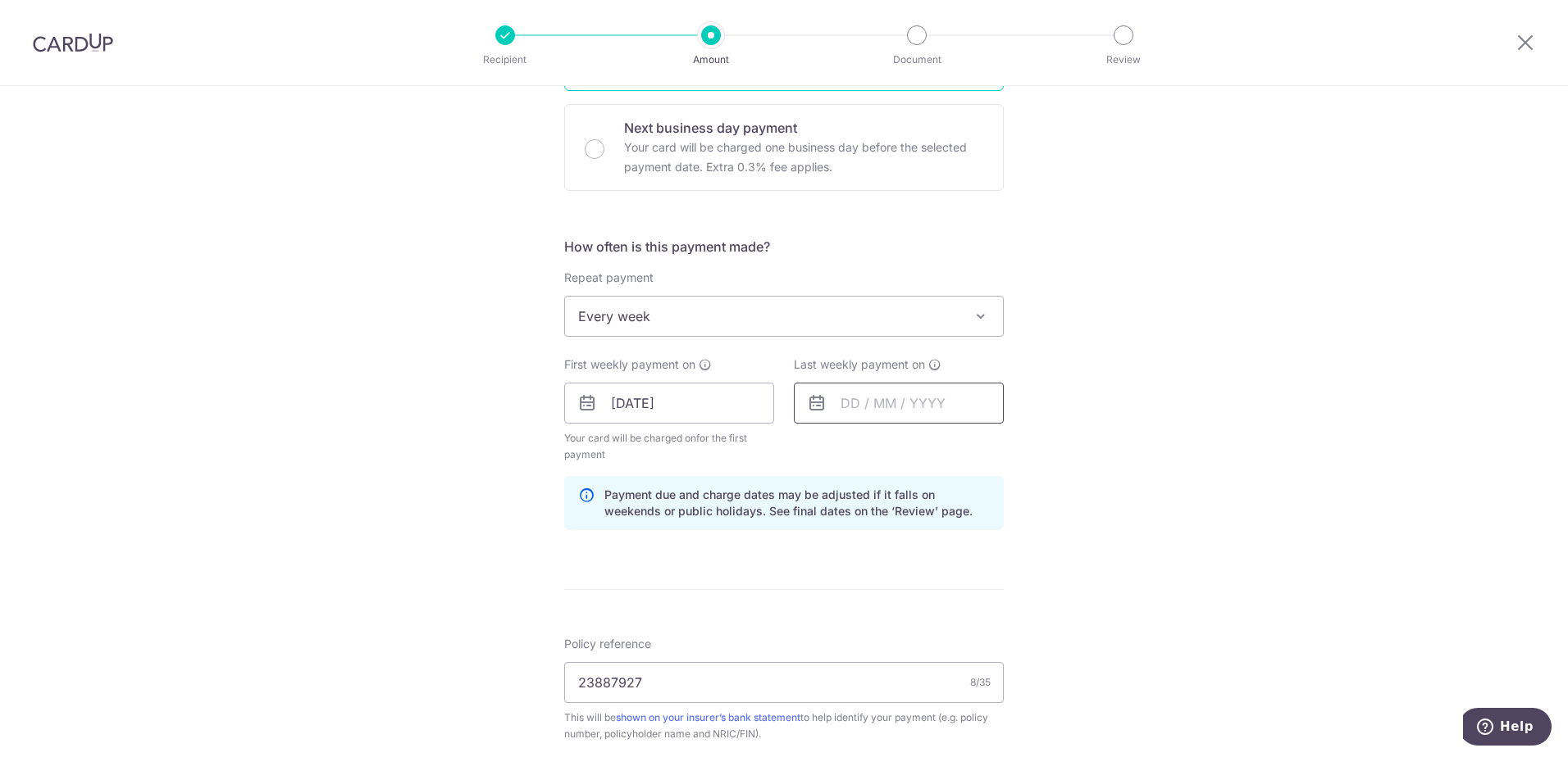
click at [877, 411] on input "text" at bounding box center [898, 403] width 210 height 41
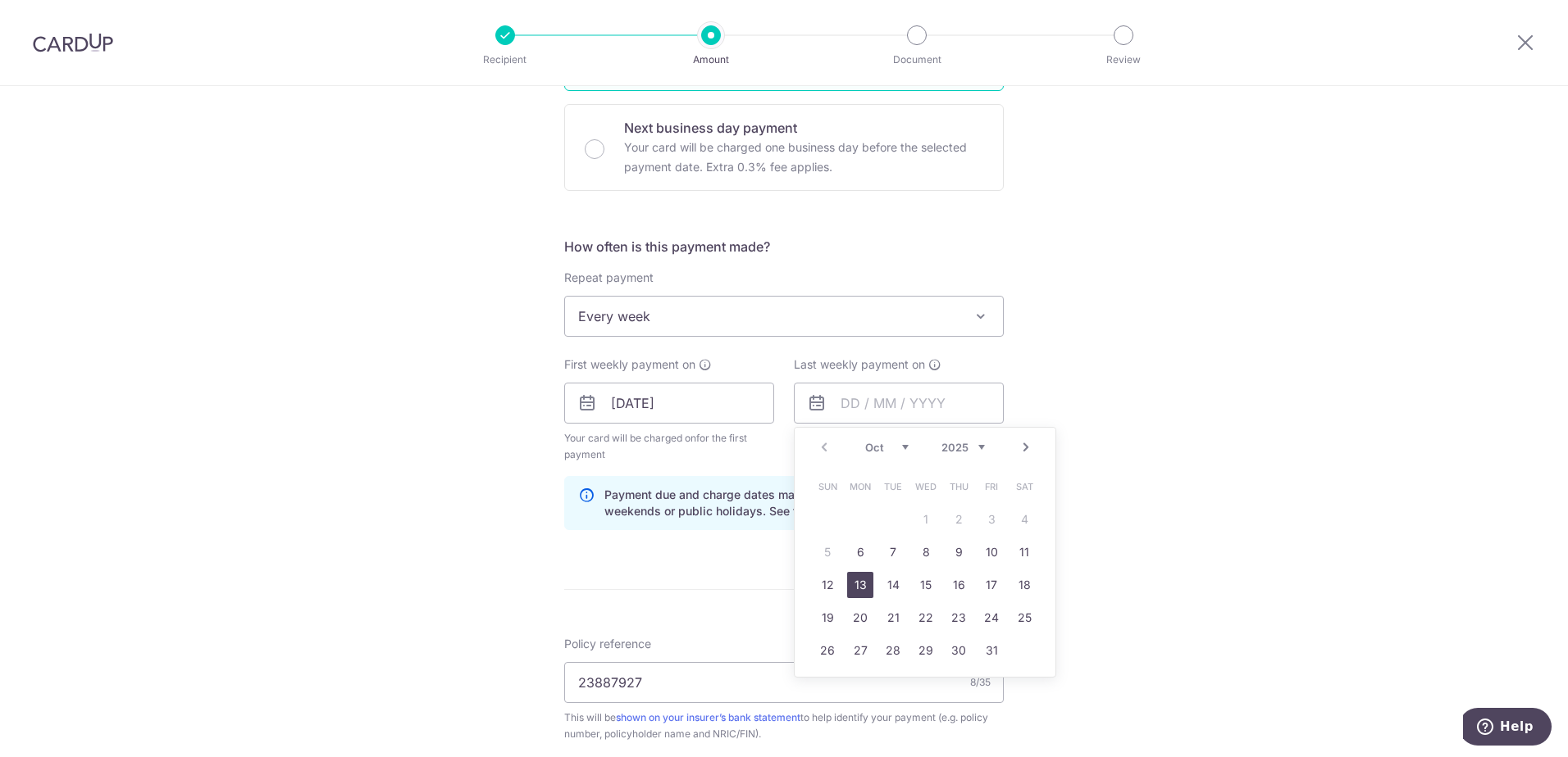
click at [857, 588] on link "13" at bounding box center [860, 585] width 26 height 26
type input "13/10/2025"
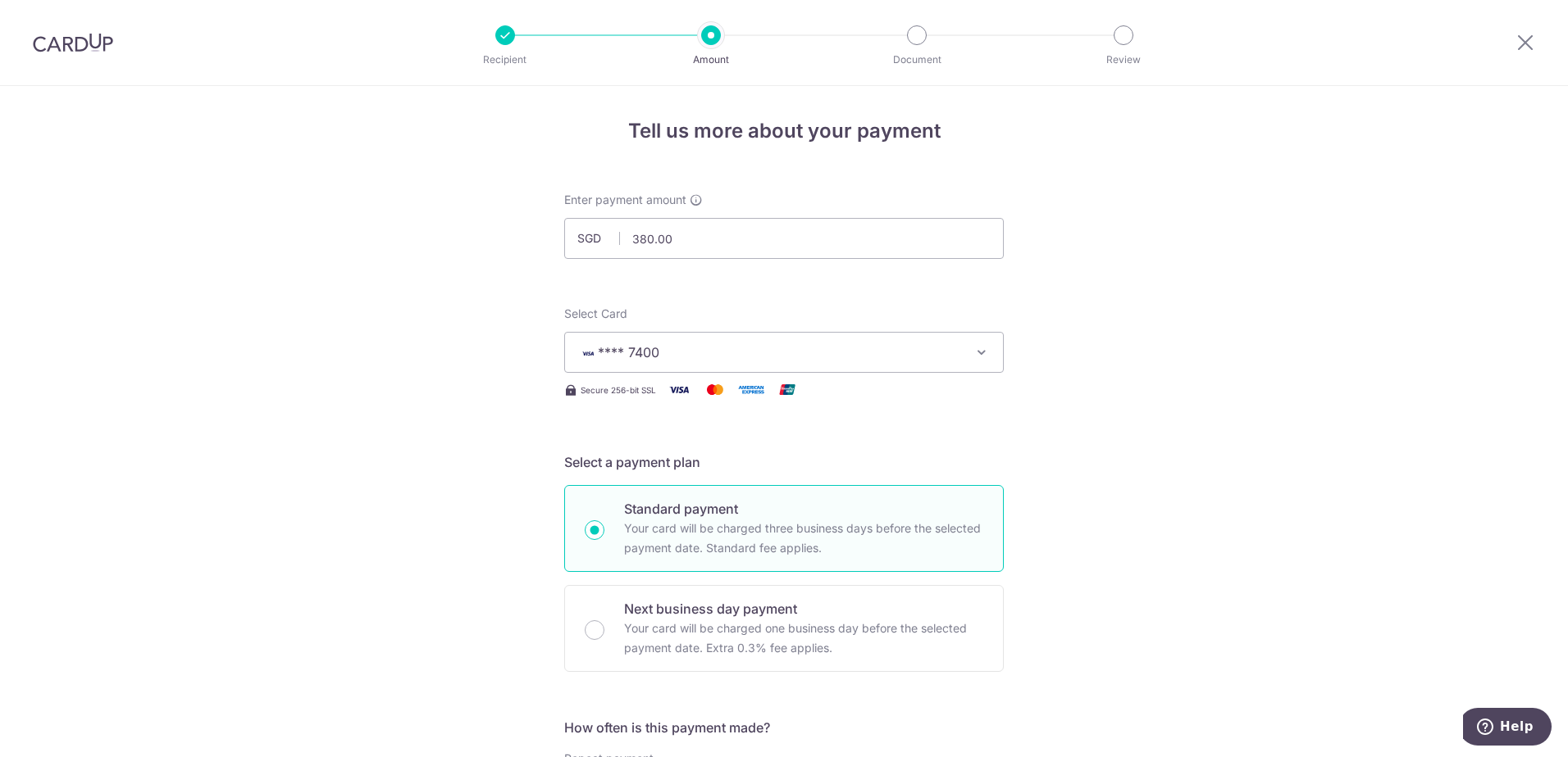
scroll to position [0, 0]
drag, startPoint x: 677, startPoint y: 246, endPoint x: 503, endPoint y: 215, distance: 176.7
type input "190.00"
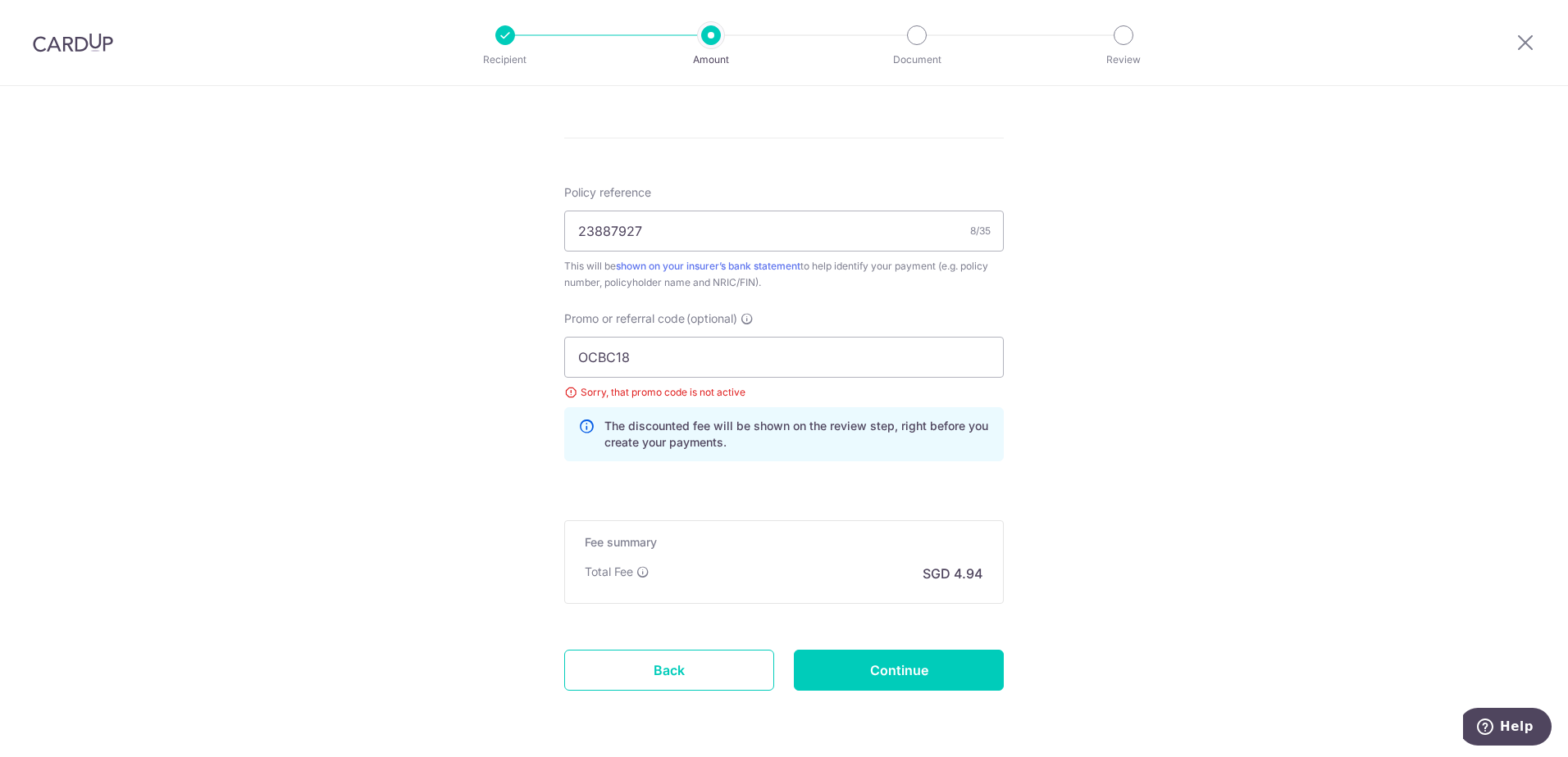
scroll to position [992, 0]
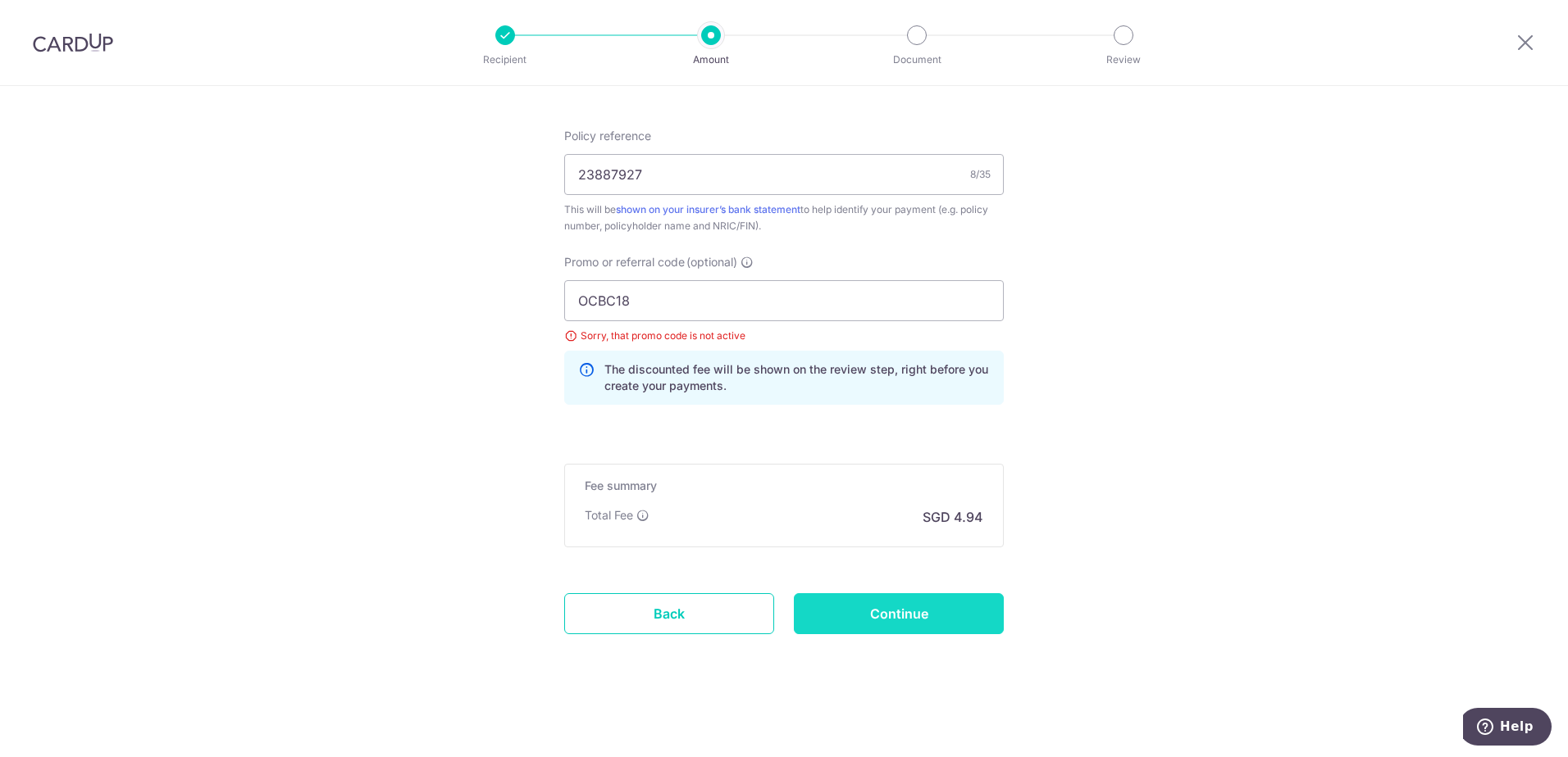
click at [935, 617] on input "Continue" at bounding box center [898, 614] width 210 height 41
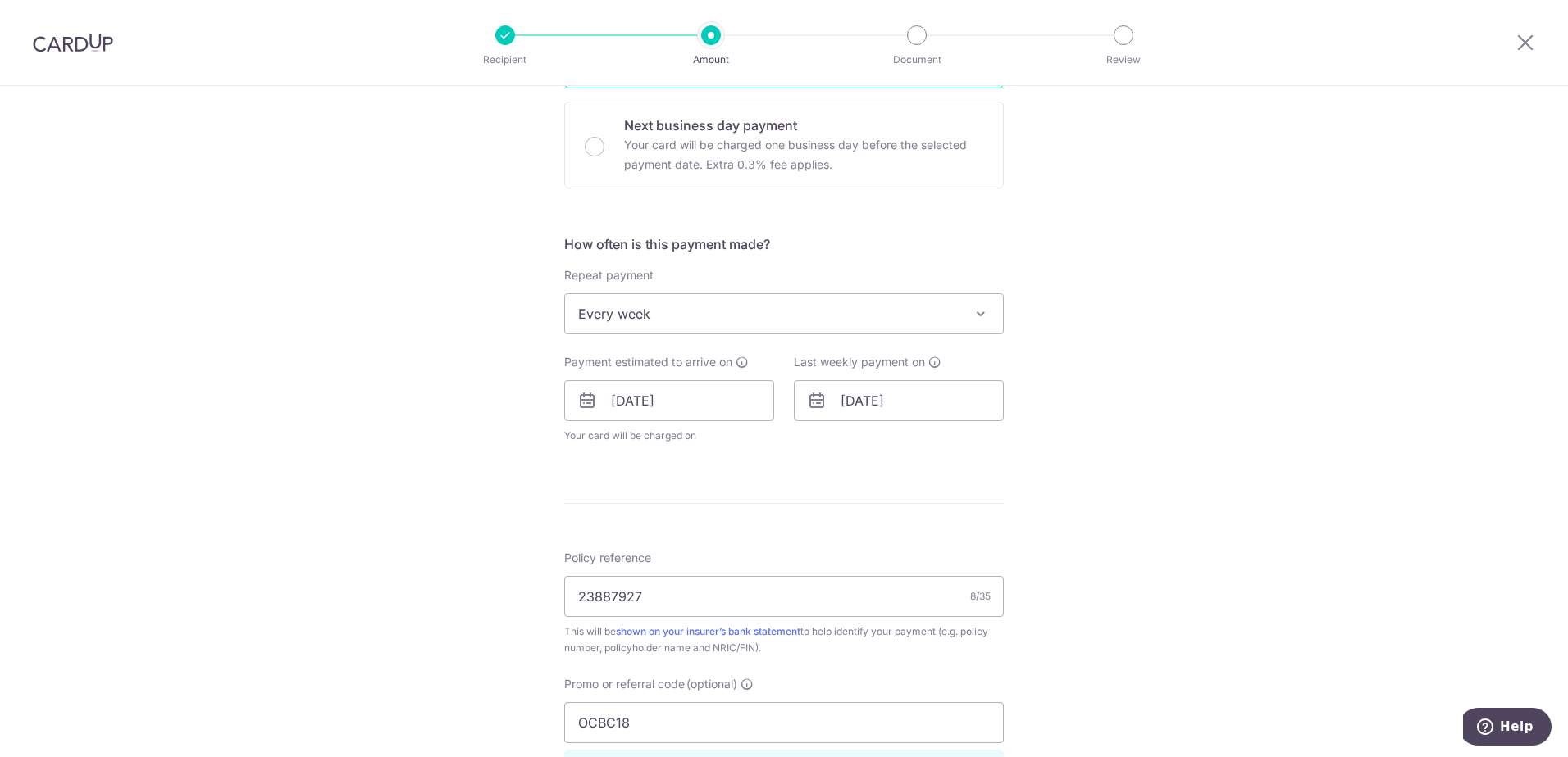
scroll to position [492, 0]
click at [978, 311] on span at bounding box center [980, 308] width 20 height 20
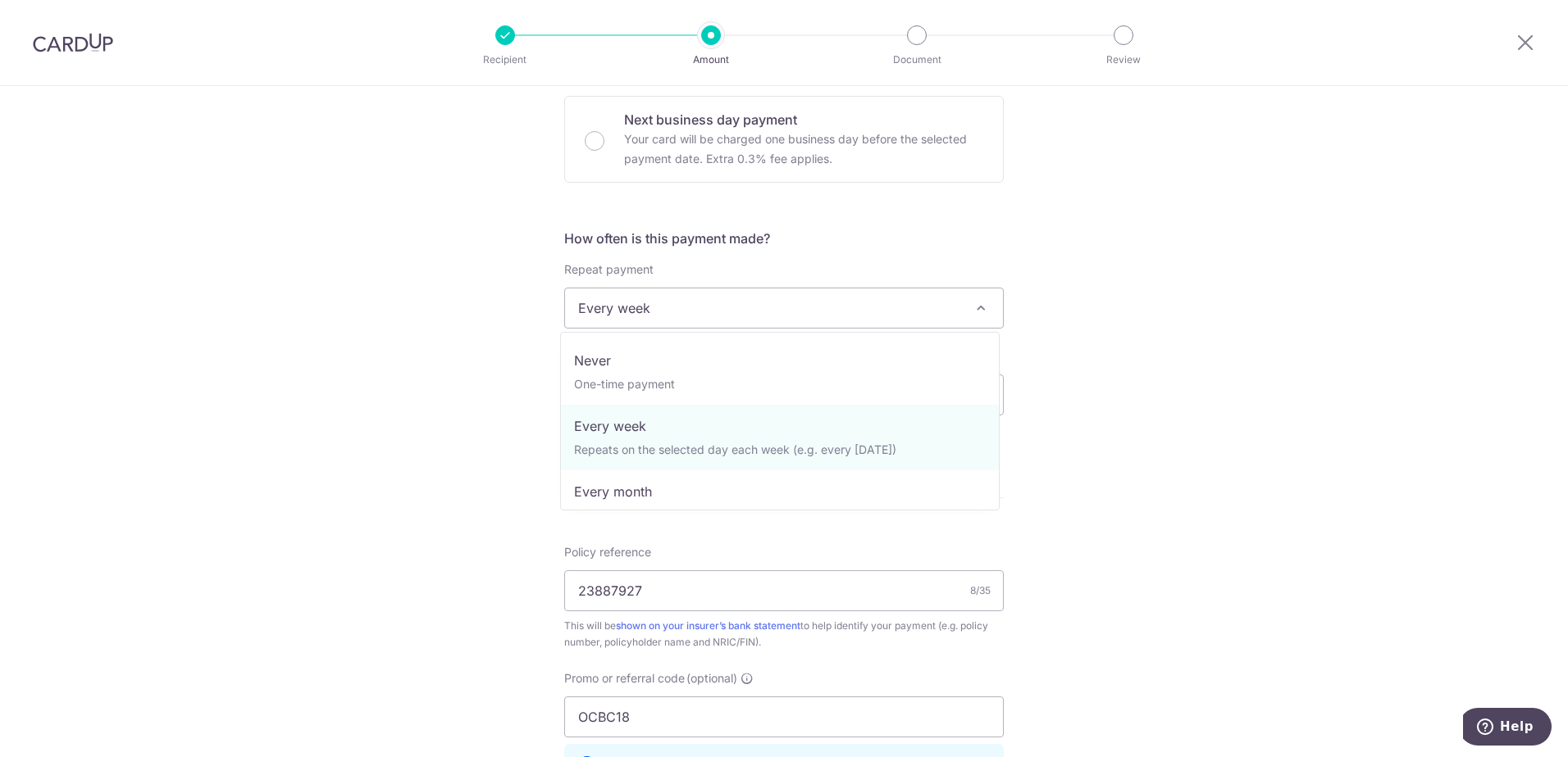
click at [1091, 322] on div "Tell us more about your payment Enter payment amount SGD 190.00 190.00 Select C…" at bounding box center [784, 372] width 1568 height 1557
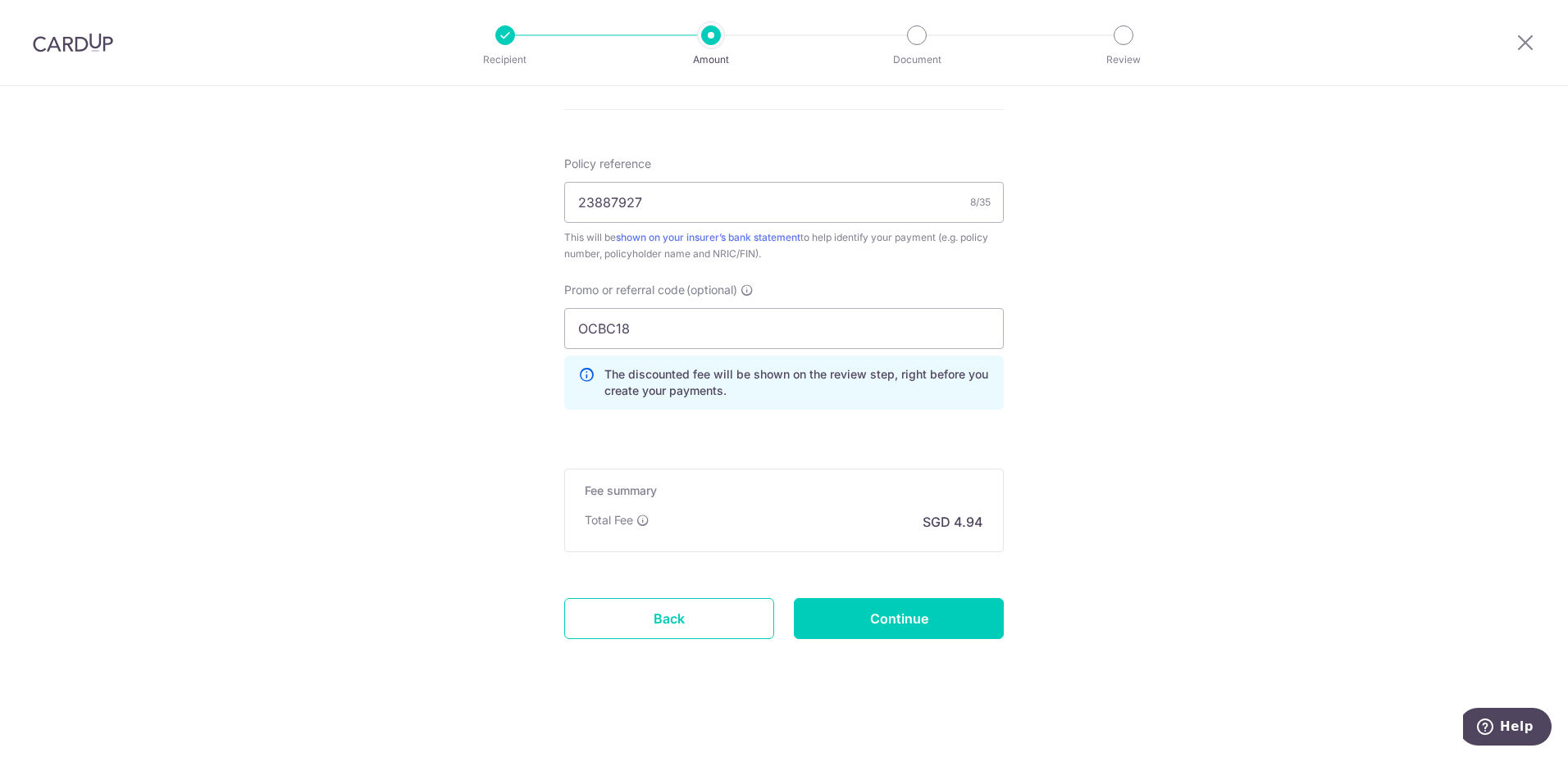
scroll to position [885, 0]
click at [889, 621] on input "Continue" at bounding box center [898, 614] width 210 height 41
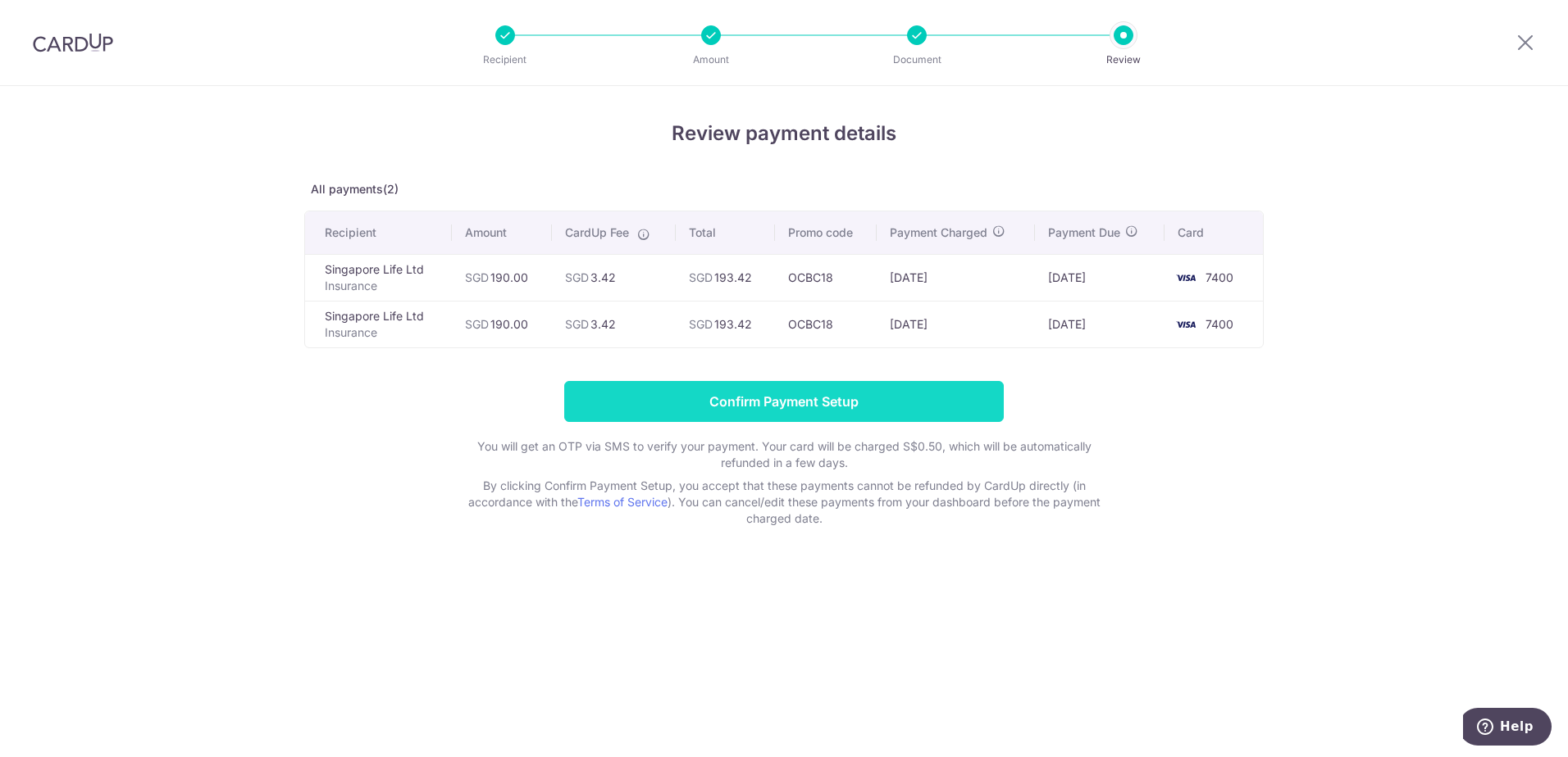
click at [821, 408] on input "Confirm Payment Setup" at bounding box center [784, 402] width 440 height 41
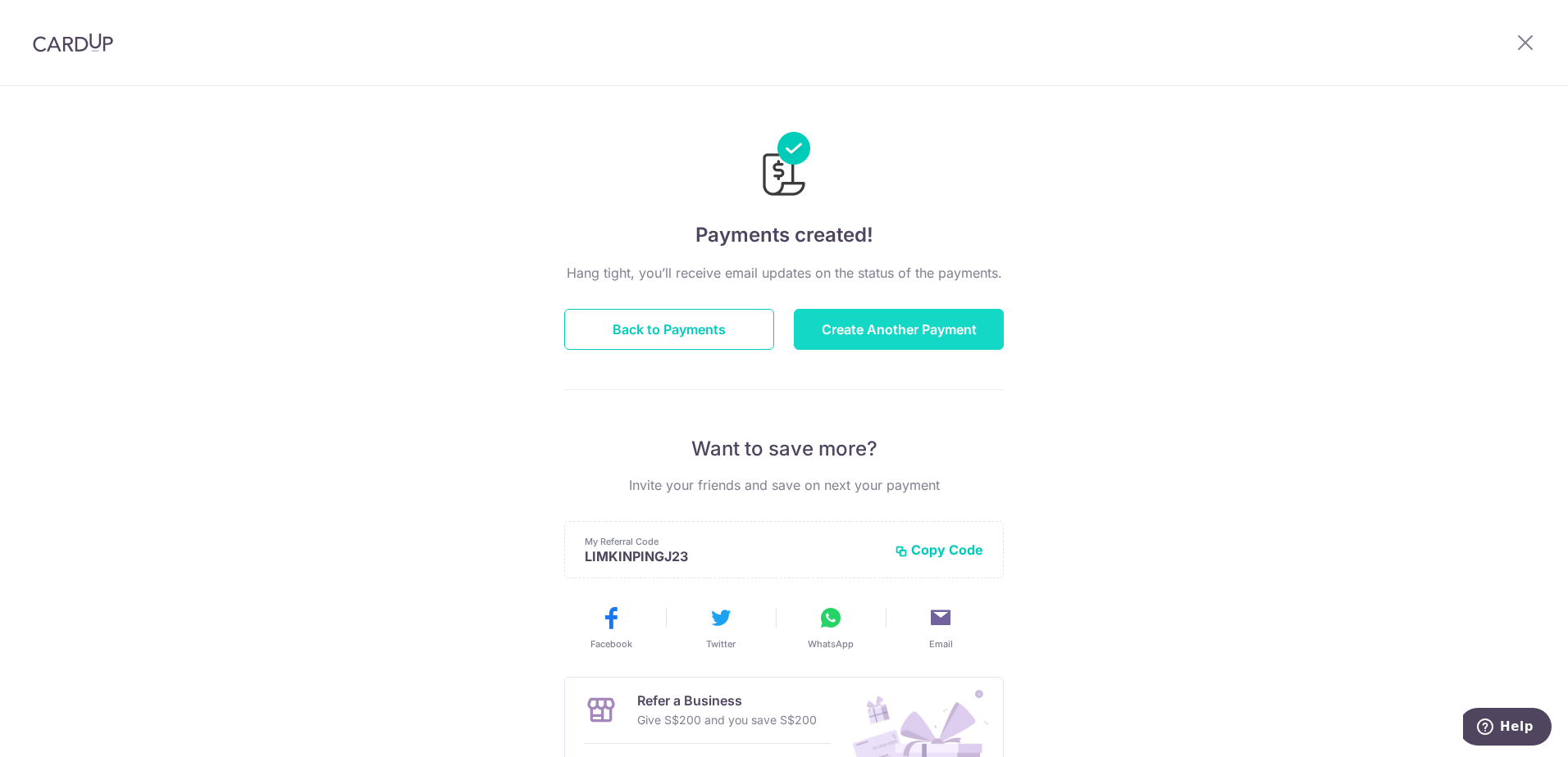
click at [886, 340] on button "Create Another Payment" at bounding box center [898, 329] width 210 height 41
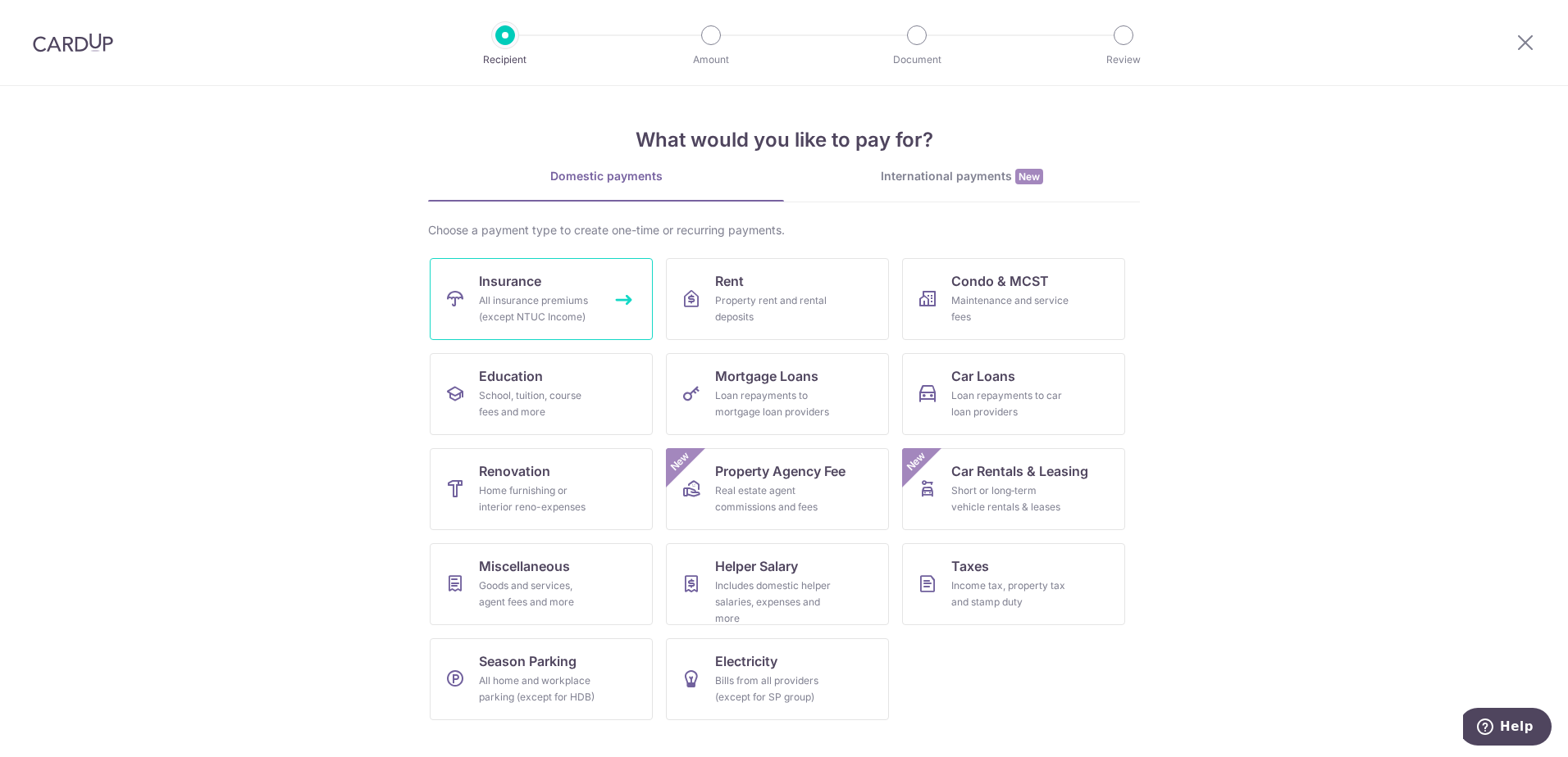
click at [571, 286] on link "Insurance All insurance premiums (except NTUC Income)" at bounding box center [540, 298] width 223 height 82
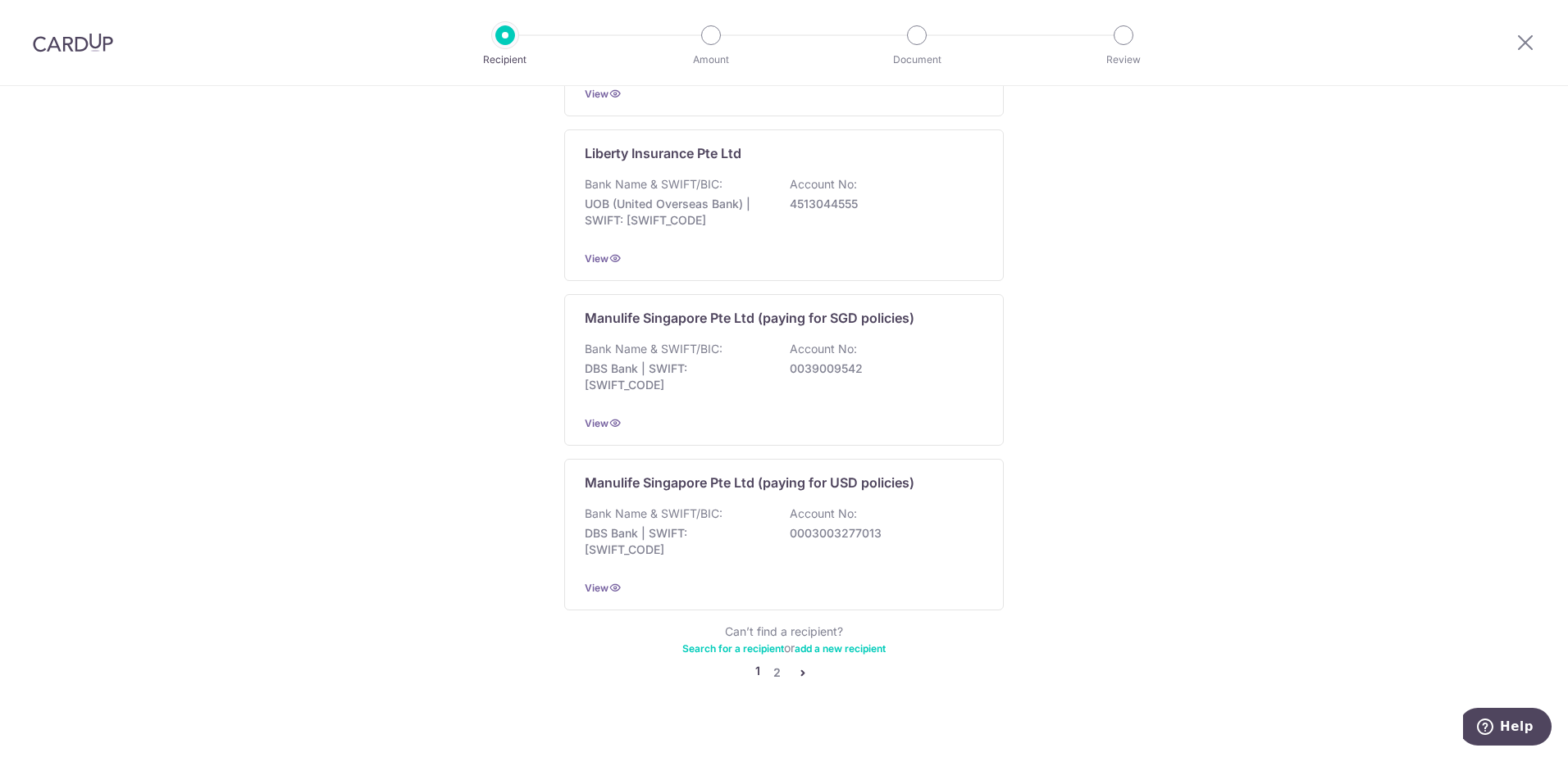
scroll to position [1481, 0]
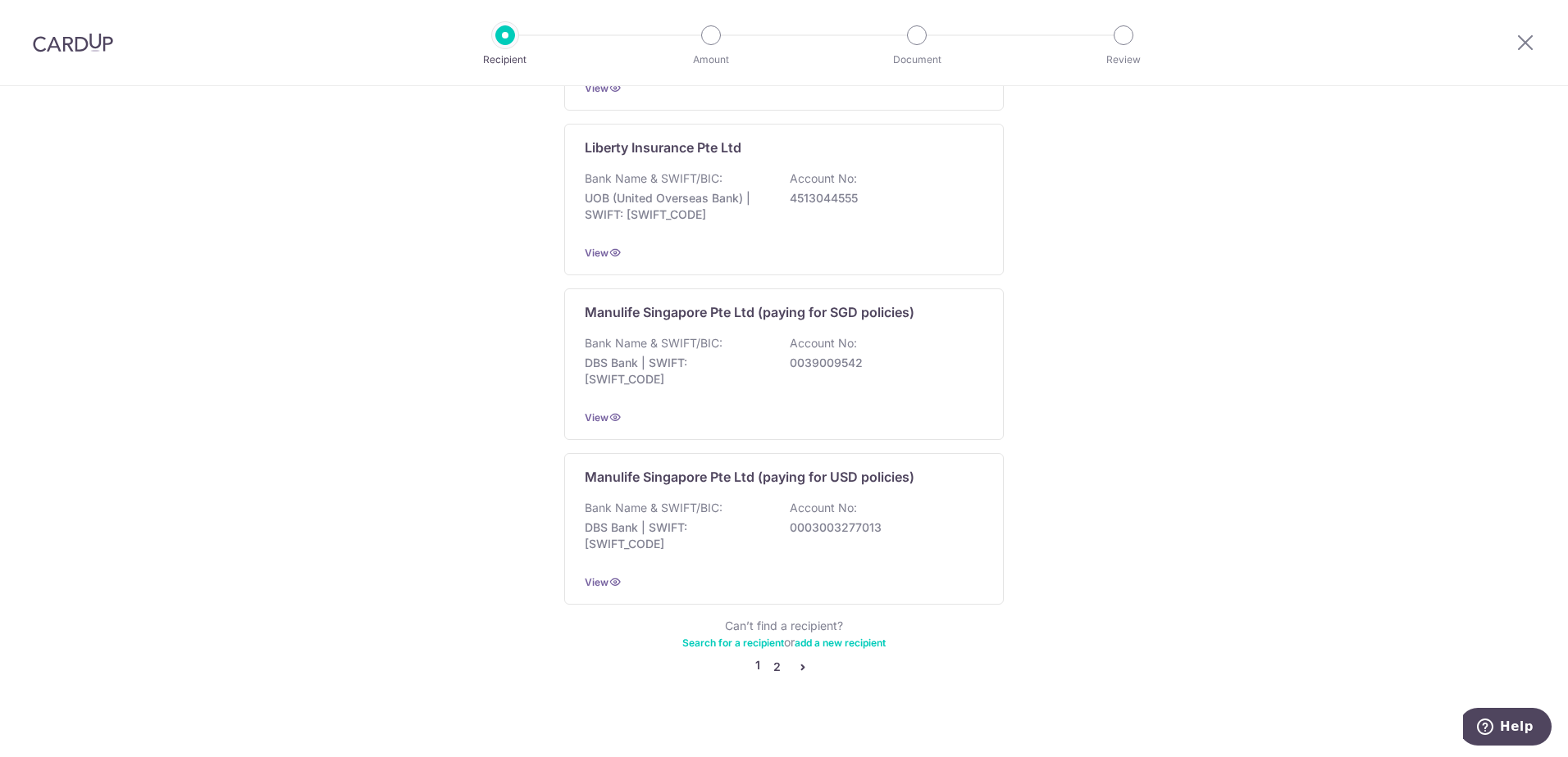
click at [767, 657] on link "2" at bounding box center [776, 667] width 20 height 20
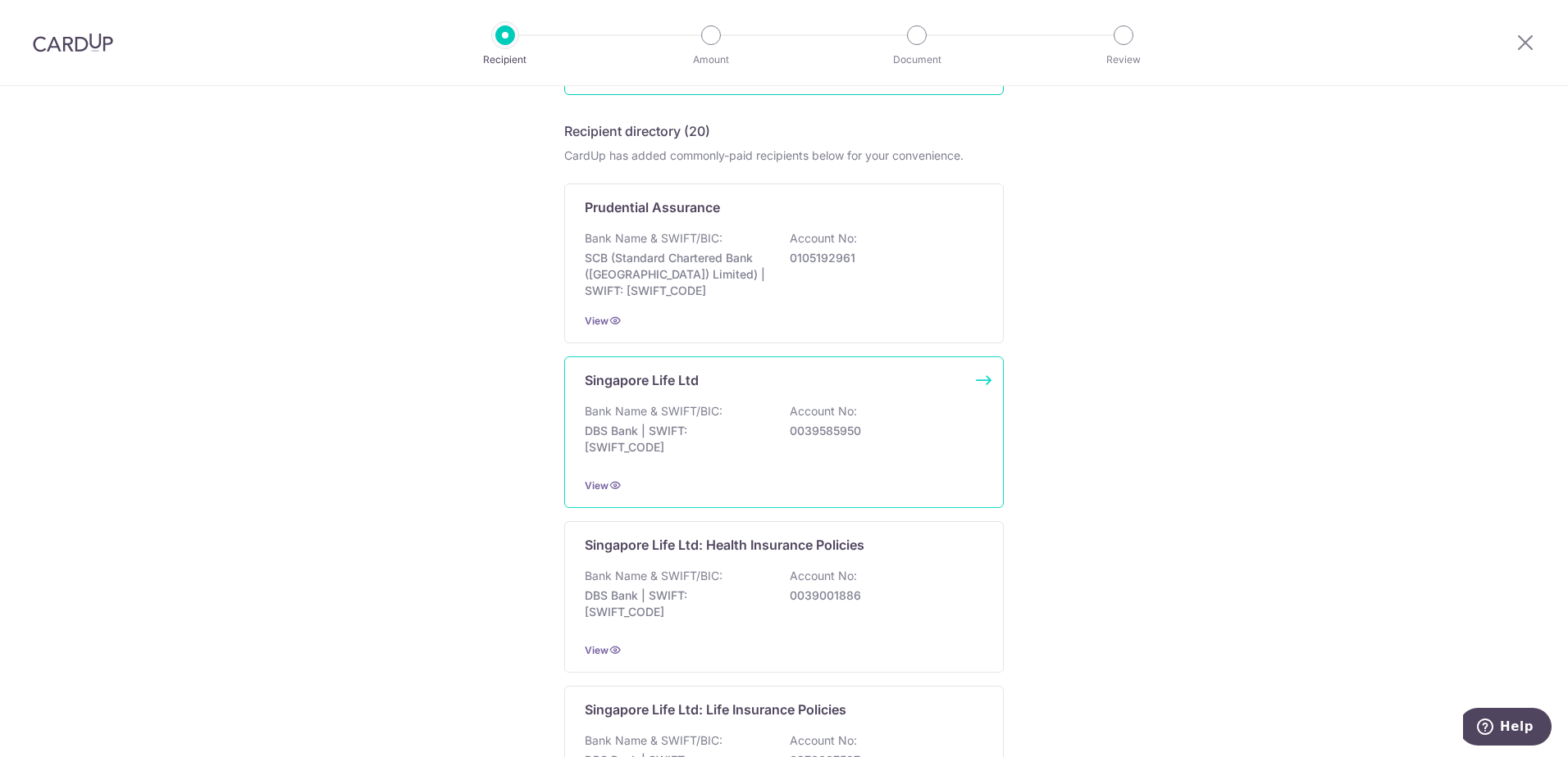
scroll to position [246, 0]
click at [790, 460] on div "Bank Name & SWIFT/BIC: DBS Bank | SWIFT: DBSSSGSGXXX Account No: 0039585950" at bounding box center [783, 431] width 398 height 61
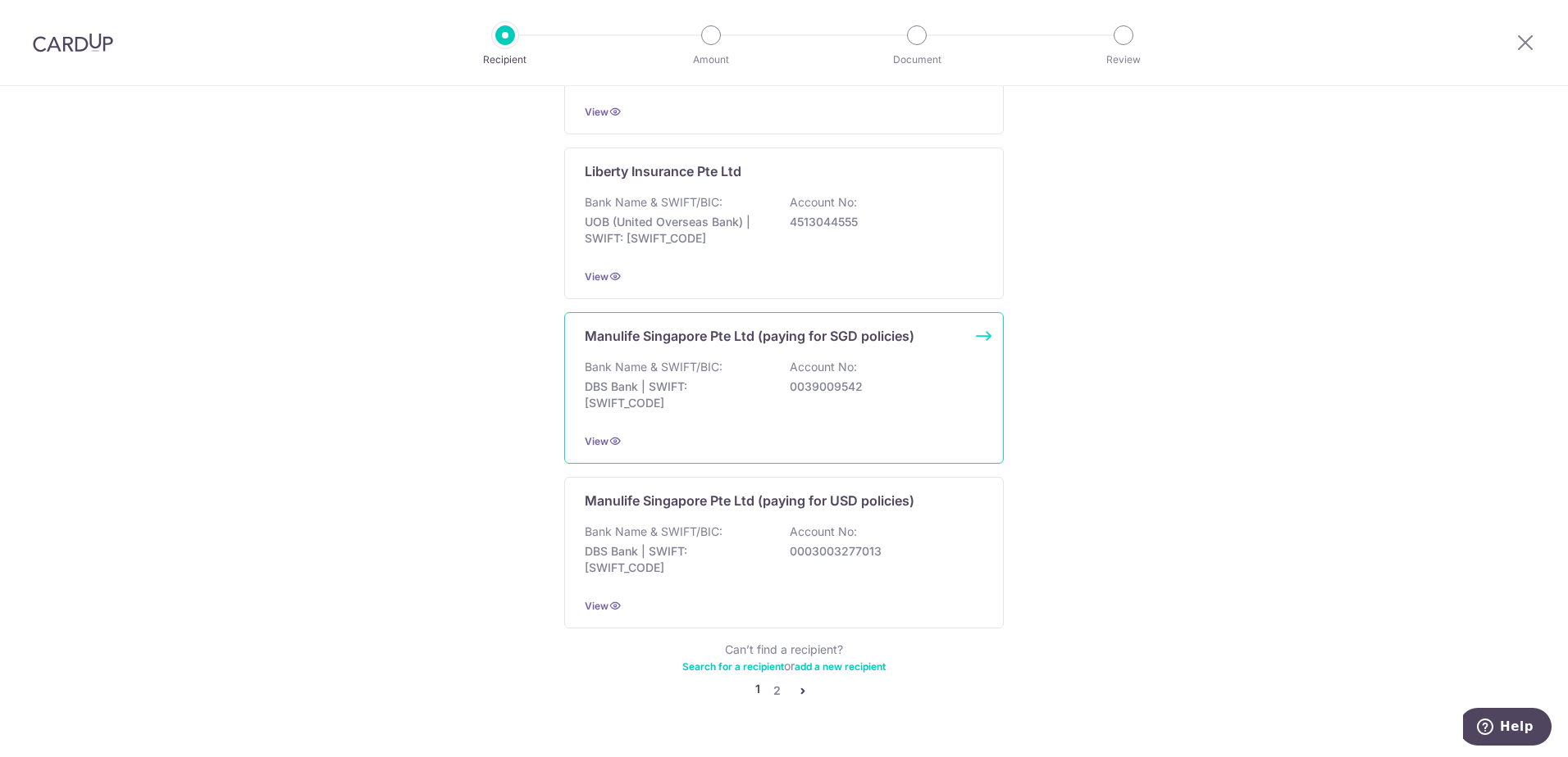
scroll to position [1481, 0]
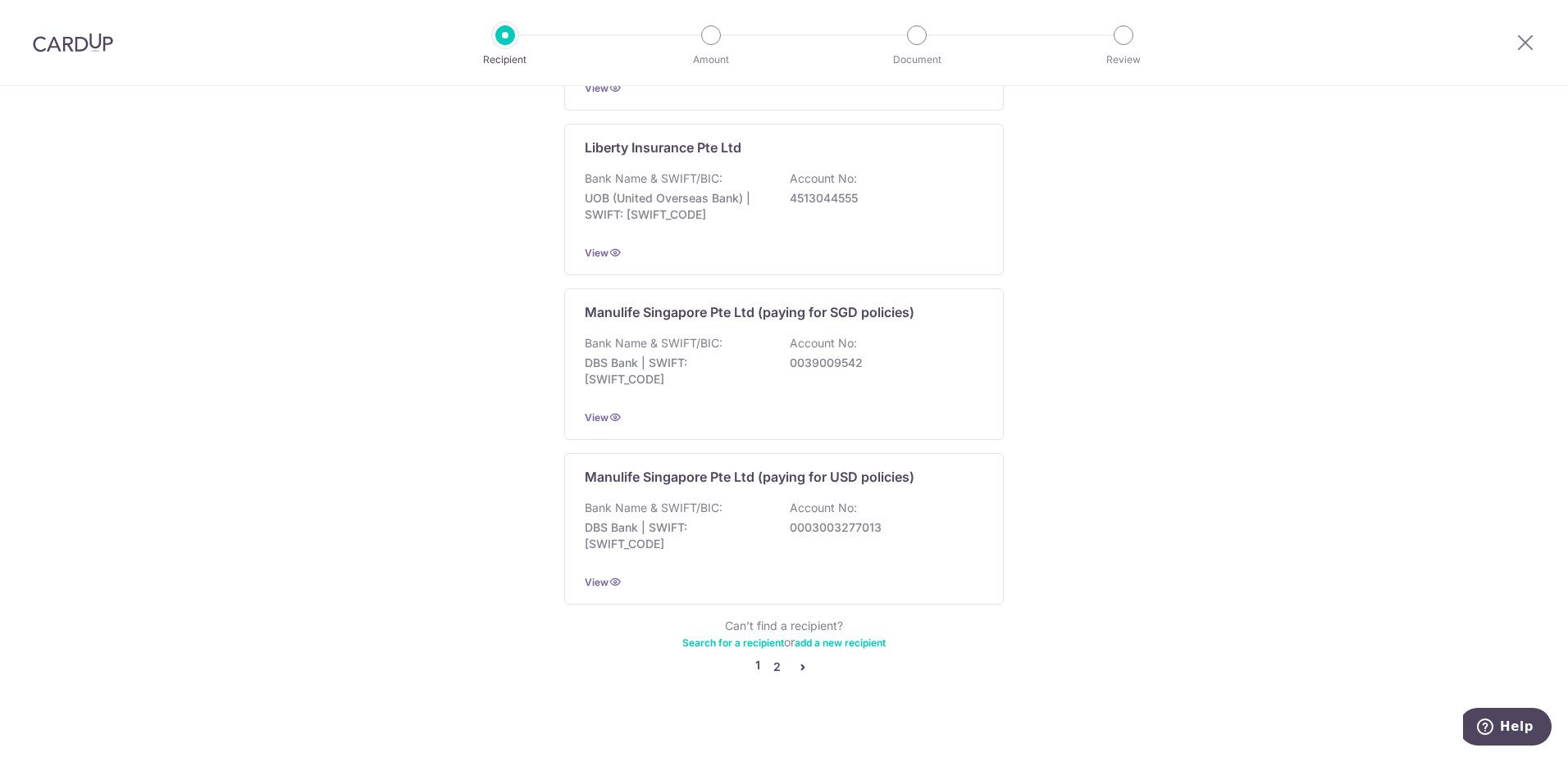
click at [769, 657] on link "2" at bounding box center [776, 667] width 20 height 20
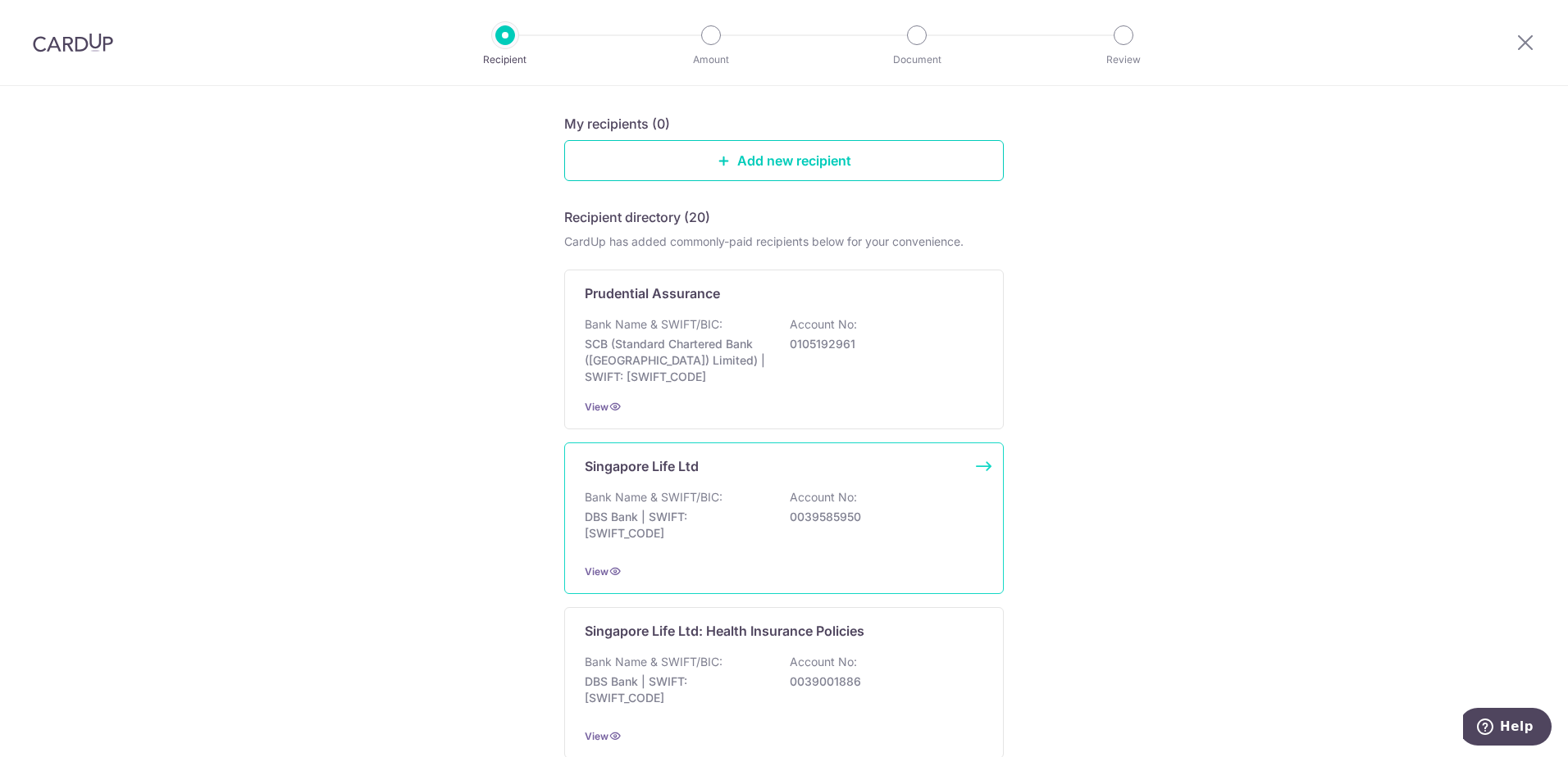
scroll to position [164, 0]
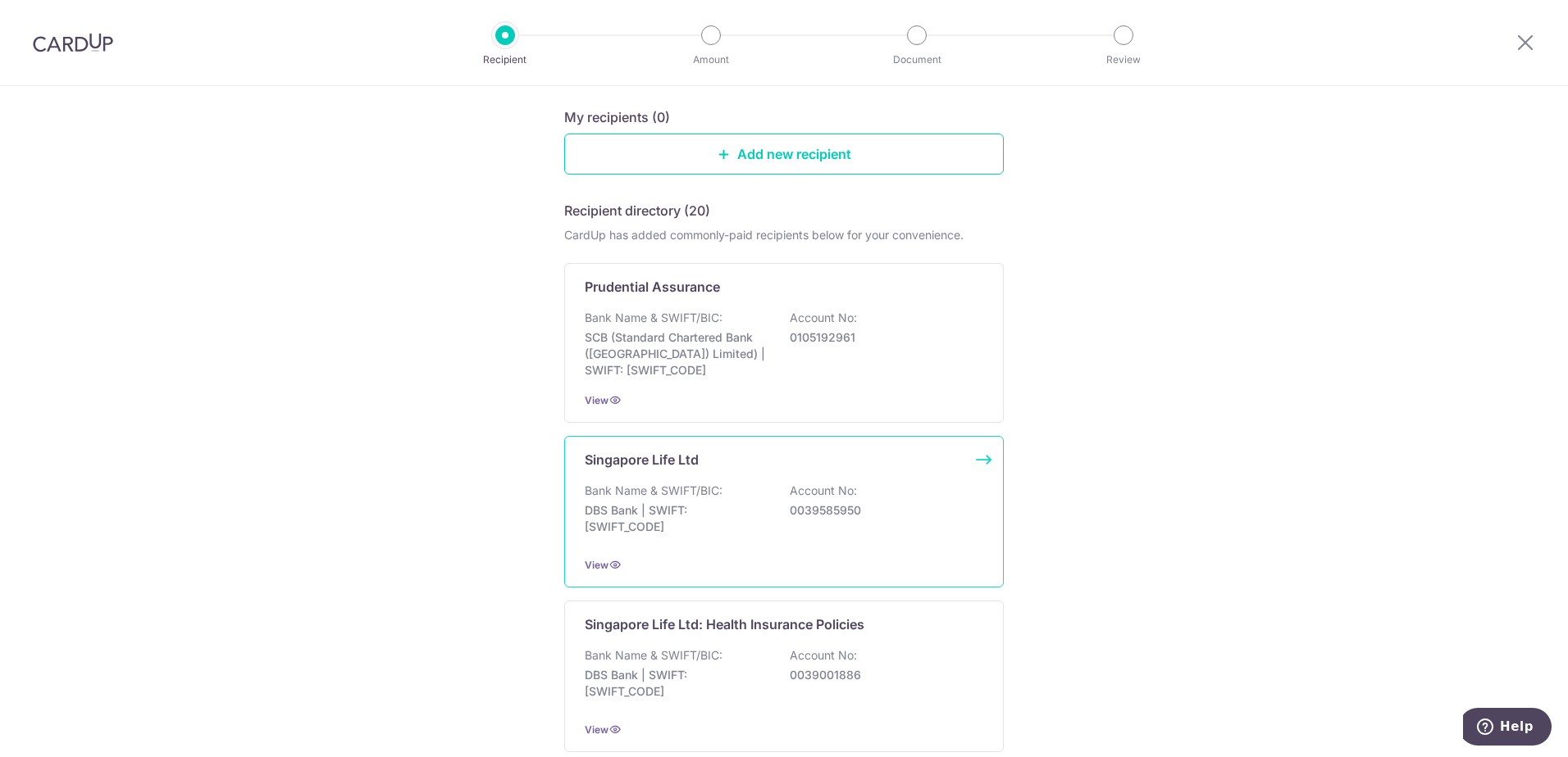
click at [799, 529] on div "Bank Name & SWIFT/BIC: DBS Bank | SWIFT: [SWIFT_CODE] Account No: 0039585950" at bounding box center [783, 513] width 398 height 61
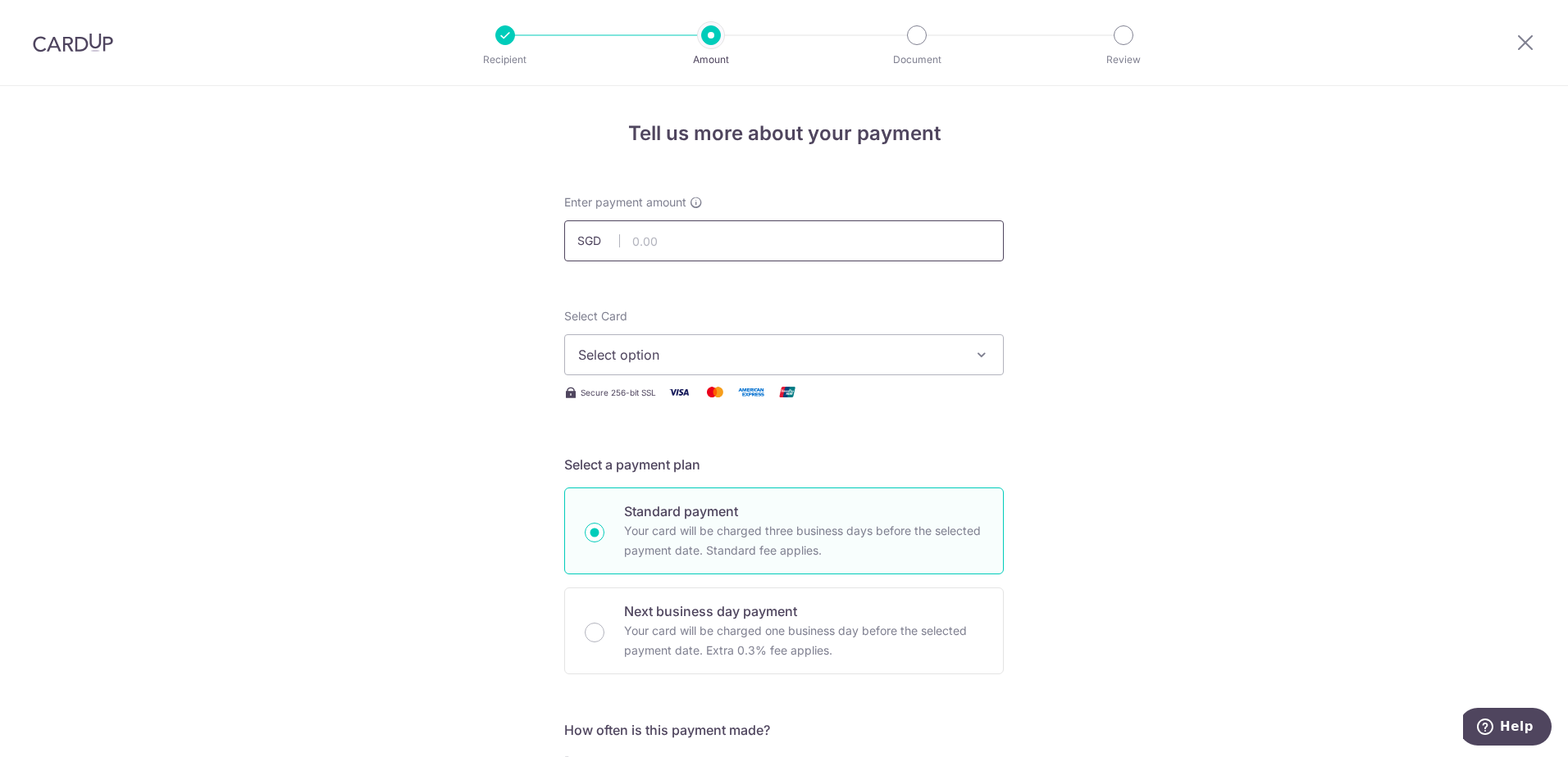
click at [661, 243] on input "text" at bounding box center [784, 241] width 440 height 41
type input "380.00"
type input "23887927"
type input "OCBC195"
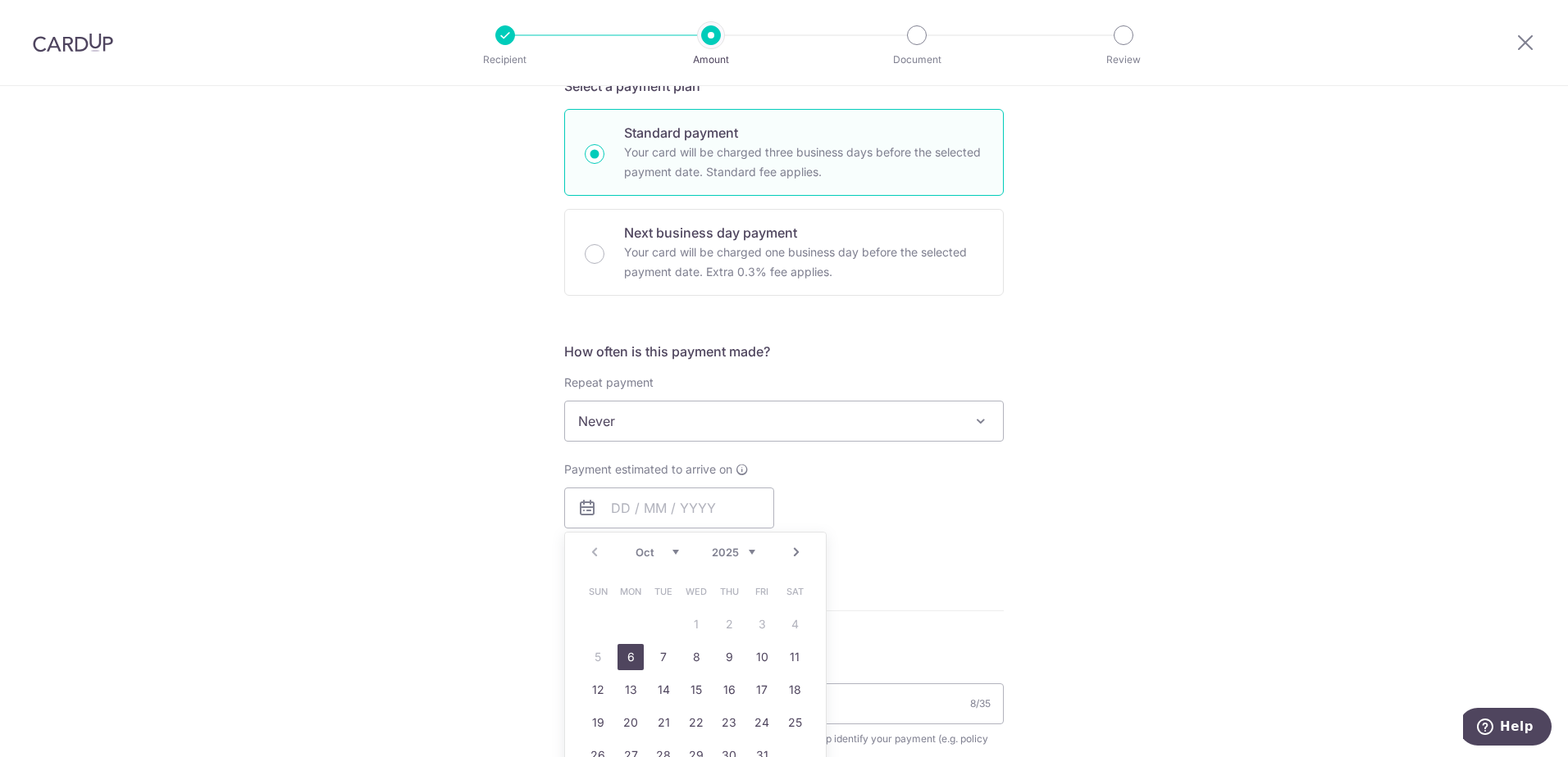
click at [622, 646] on link "6" at bounding box center [631, 657] width 26 height 26
type input "06/10/2025"
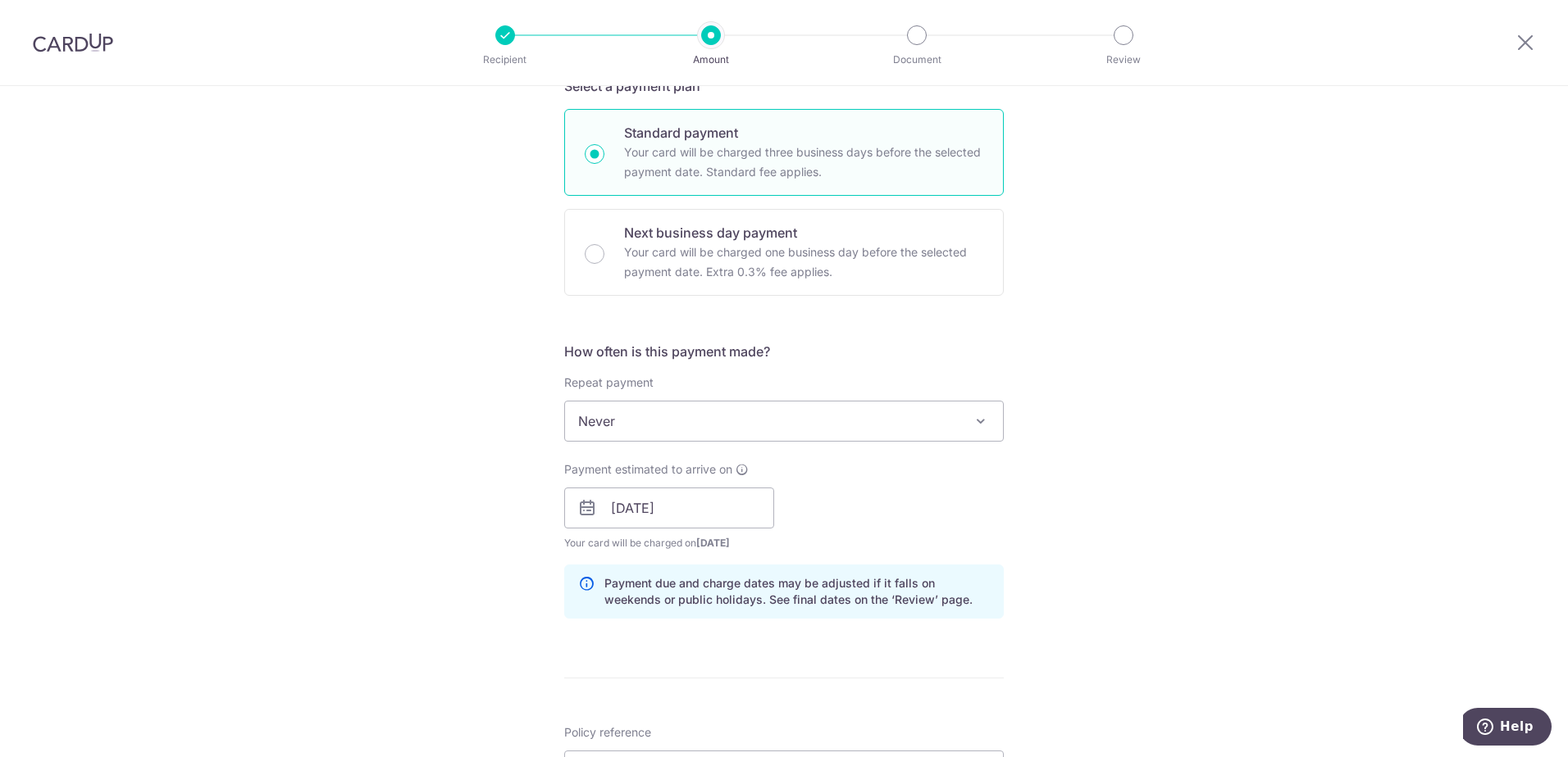
click at [972, 411] on span at bounding box center [980, 421] width 20 height 20
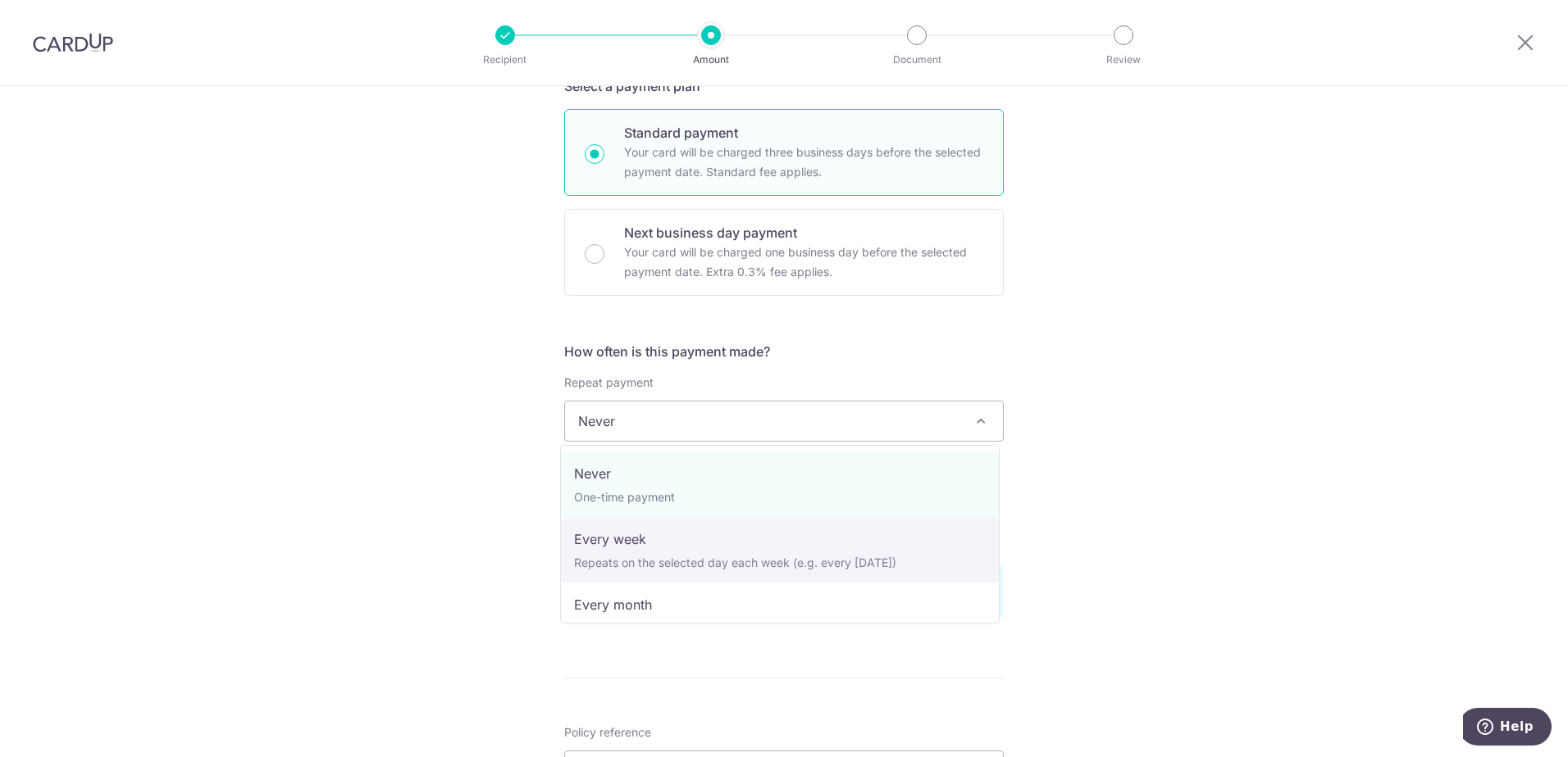
select select "2"
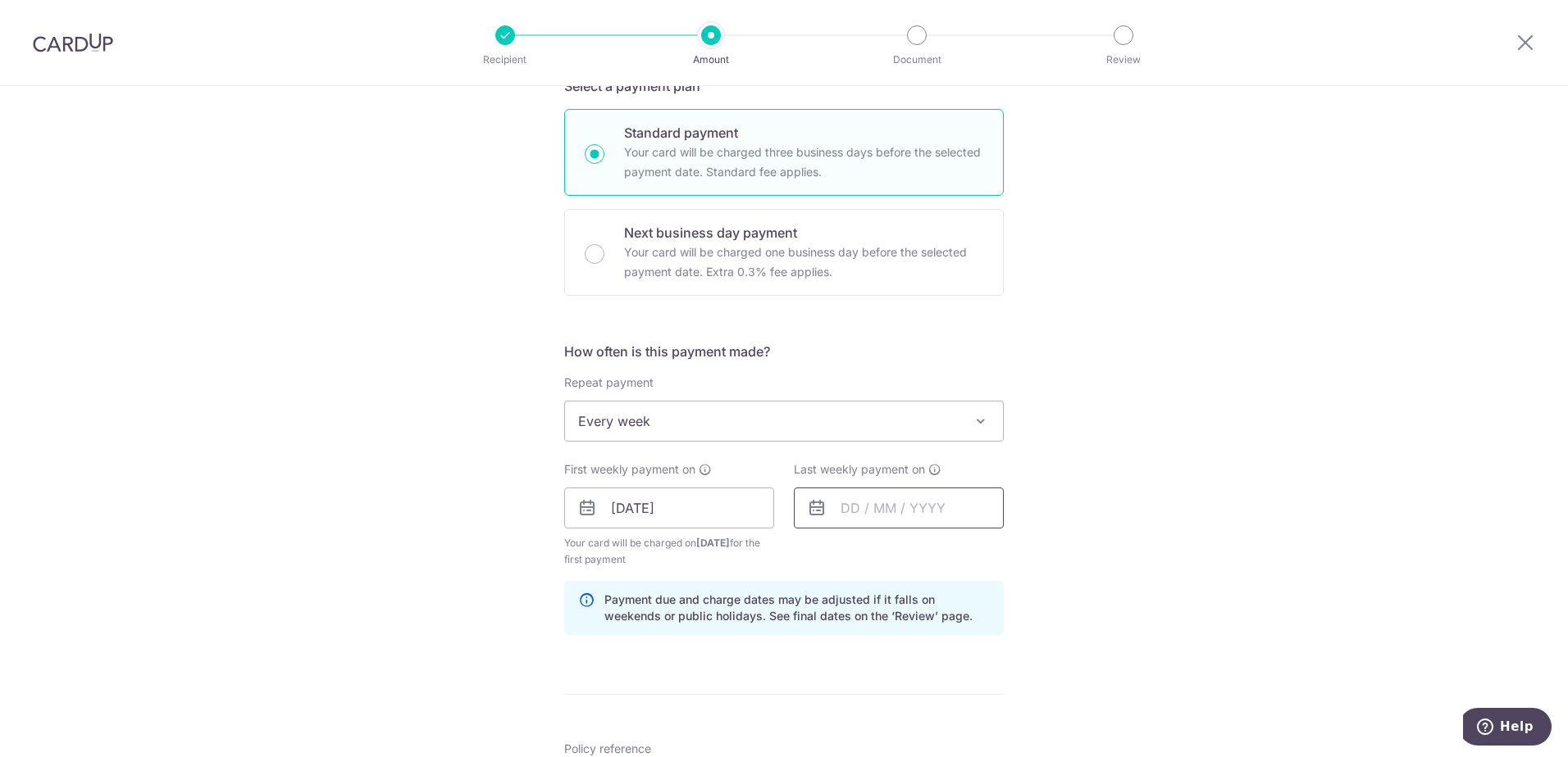
click at [863, 508] on input "text" at bounding box center [898, 508] width 210 height 41
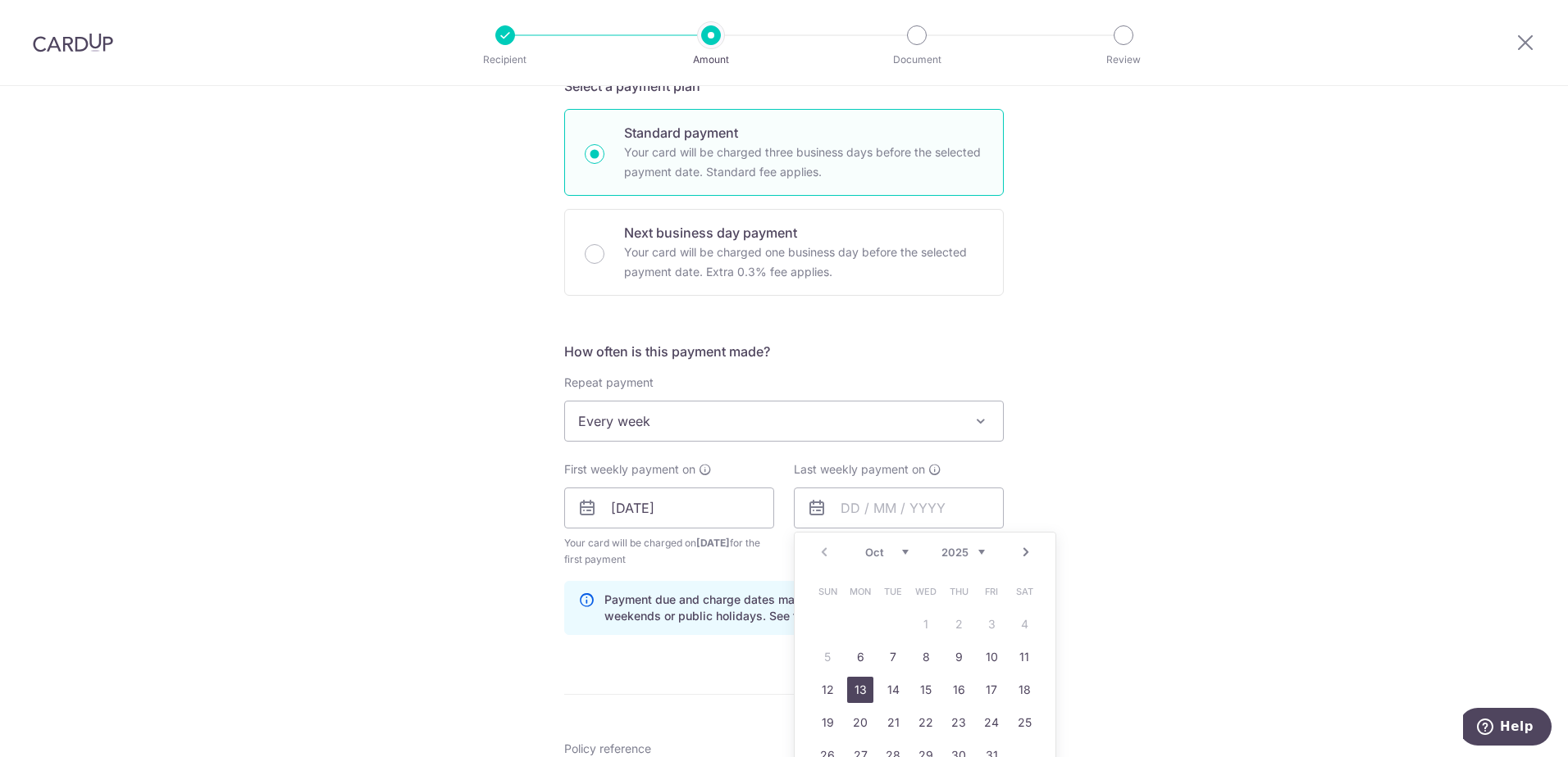
click at [850, 699] on link "13" at bounding box center [860, 690] width 26 height 26
type input "[DATE]"
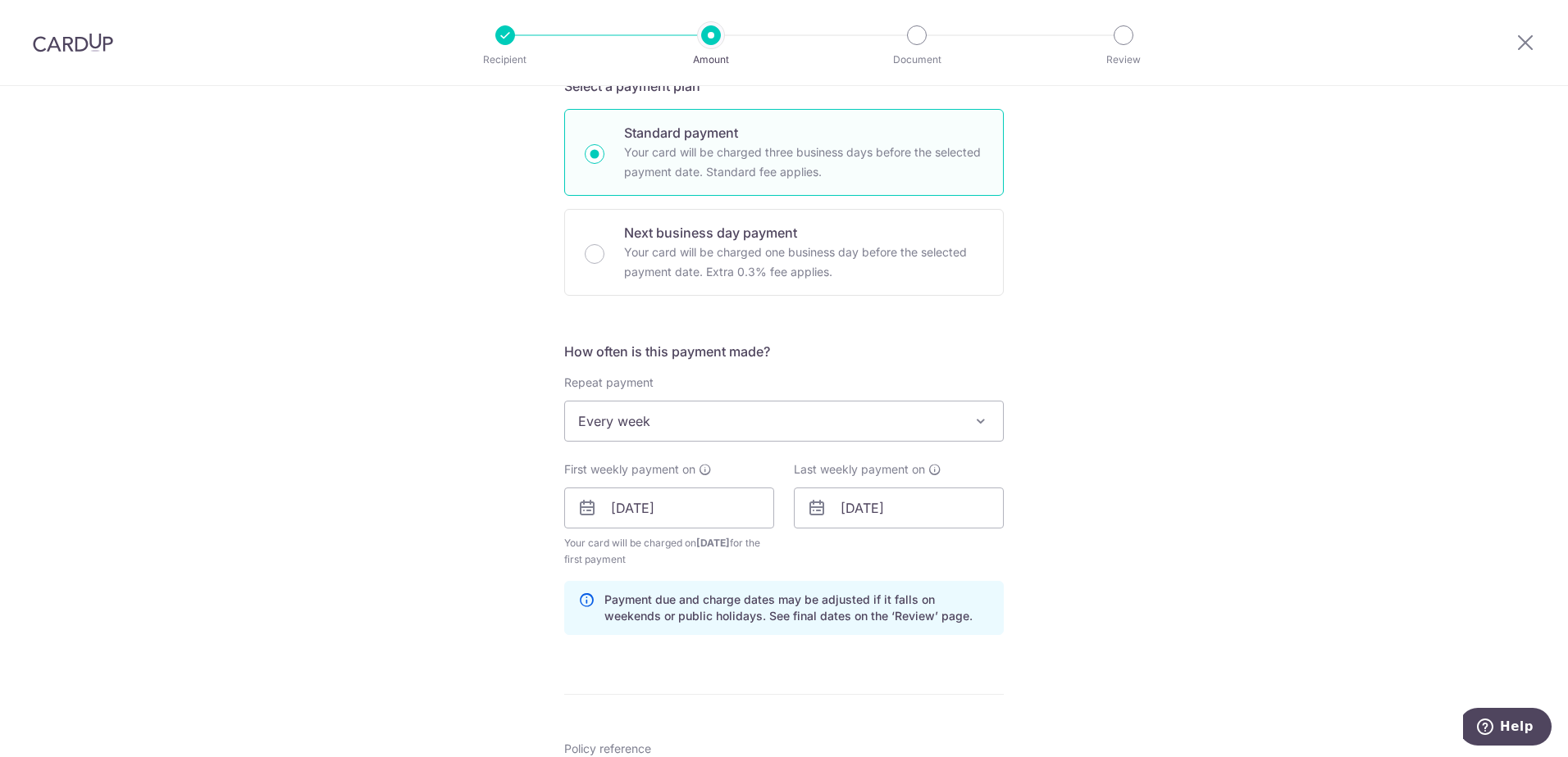
click at [1087, 512] on div "Tell us more about your payment Enter payment amount SGD 380.00 380.00 Select C…" at bounding box center [784, 527] width 1568 height 1640
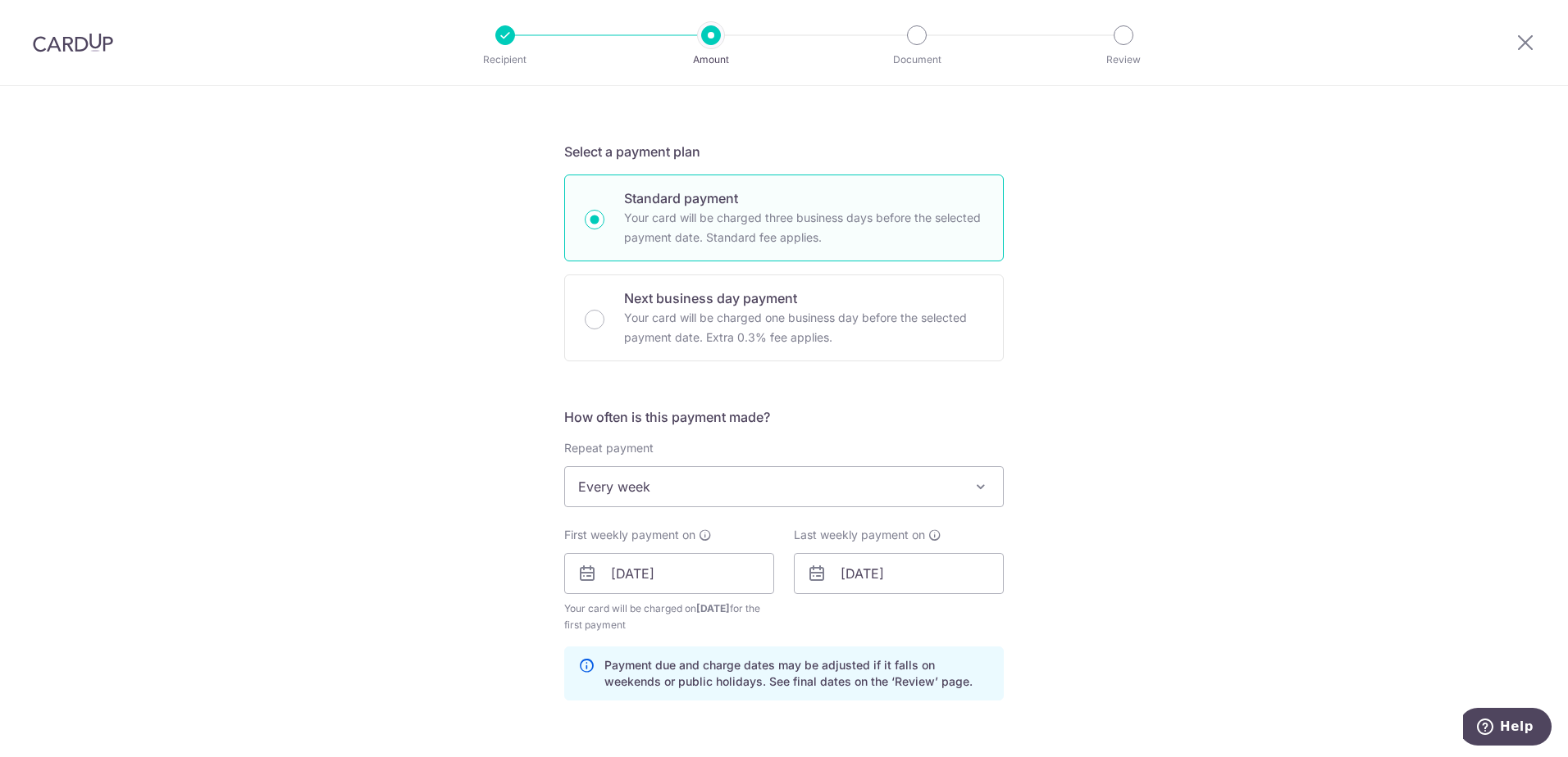
scroll to position [0, 0]
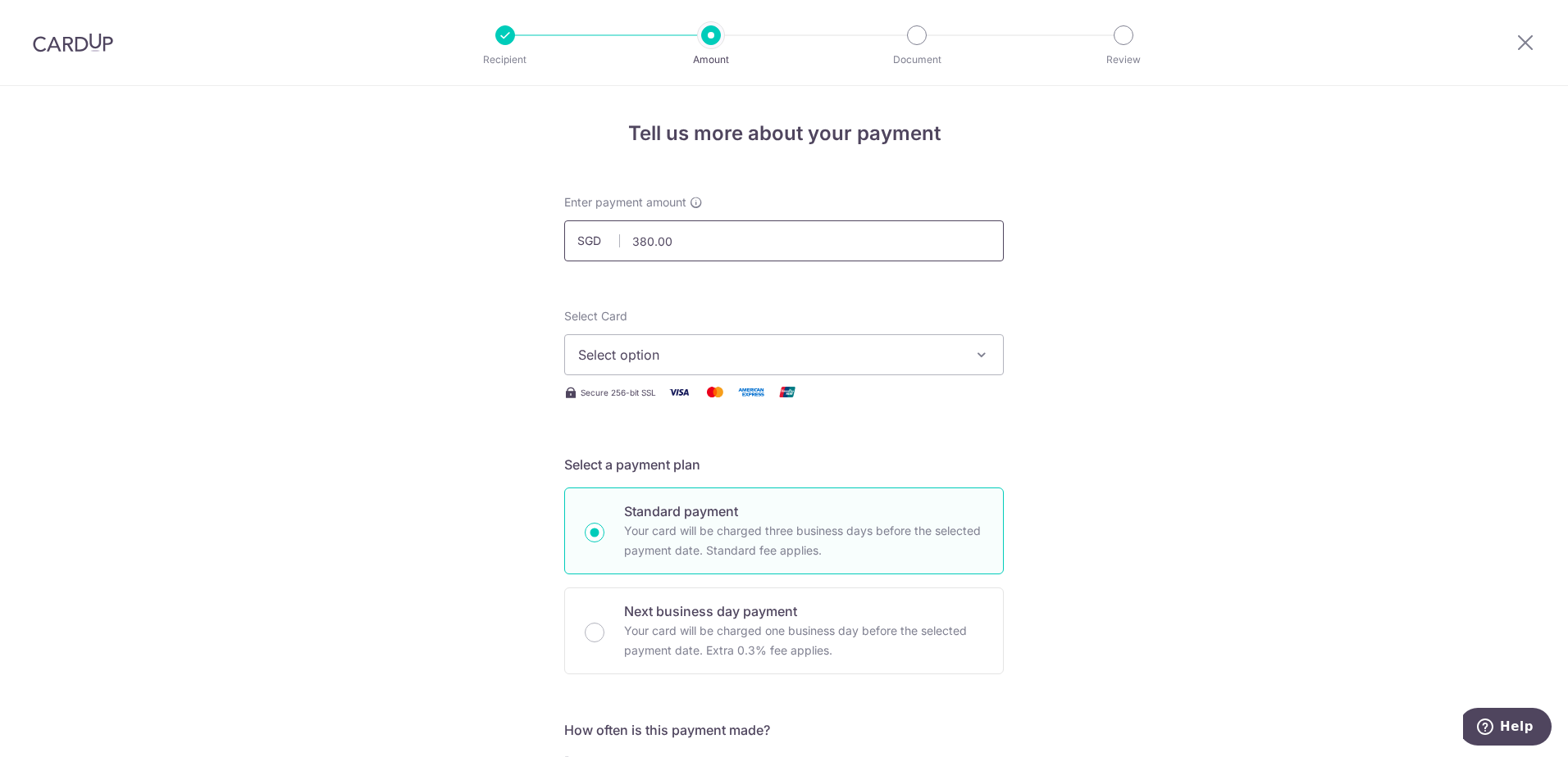
click at [732, 236] on input "380.00" at bounding box center [784, 241] width 440 height 41
type input "3"
type input "1,256.25"
click at [978, 357] on icon "button" at bounding box center [981, 354] width 16 height 16
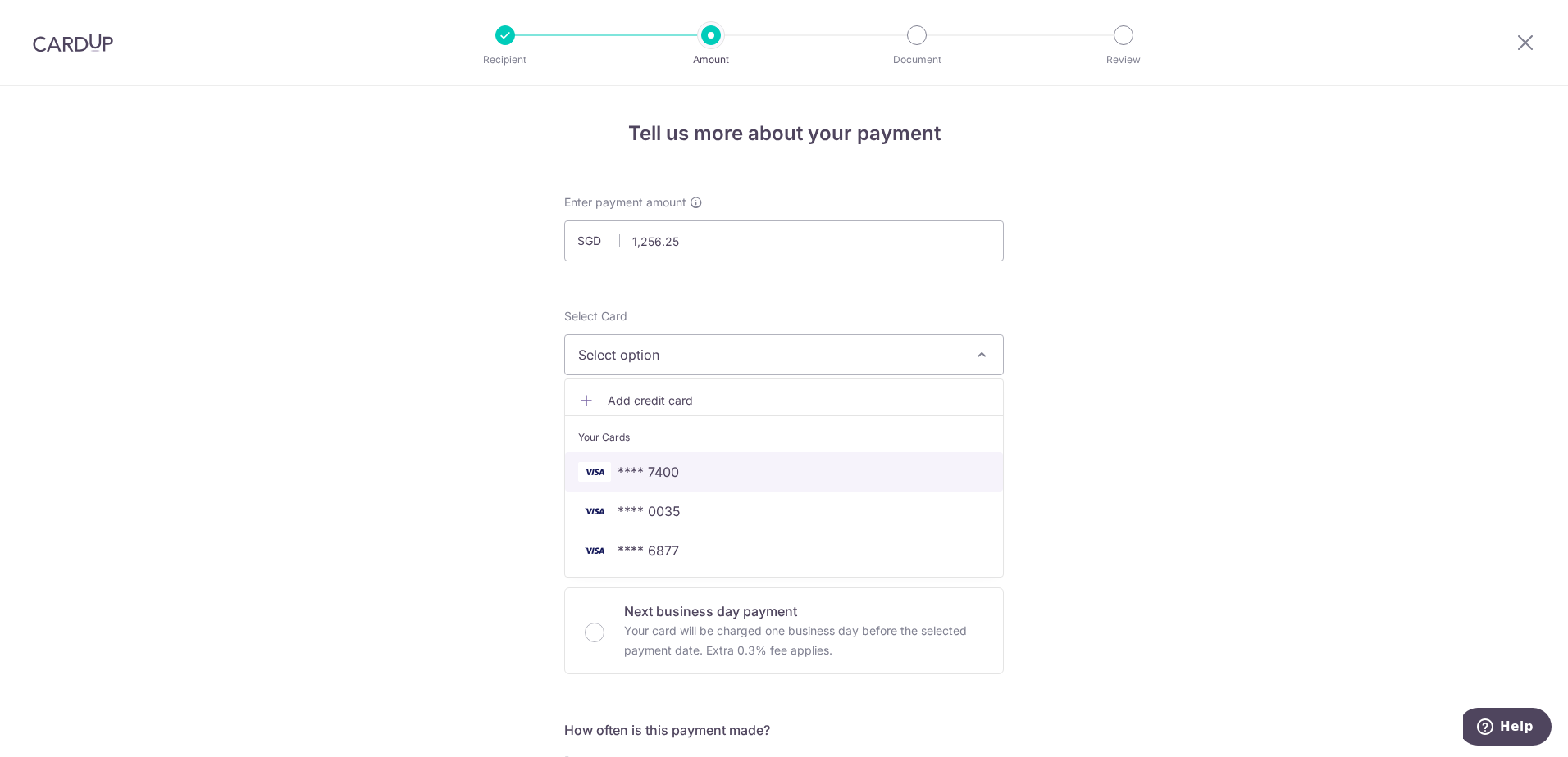
drag, startPoint x: 903, startPoint y: 481, endPoint x: 966, endPoint y: 482, distance: 63.0
click at [903, 481] on span "**** 7400" at bounding box center [784, 471] width 411 height 20
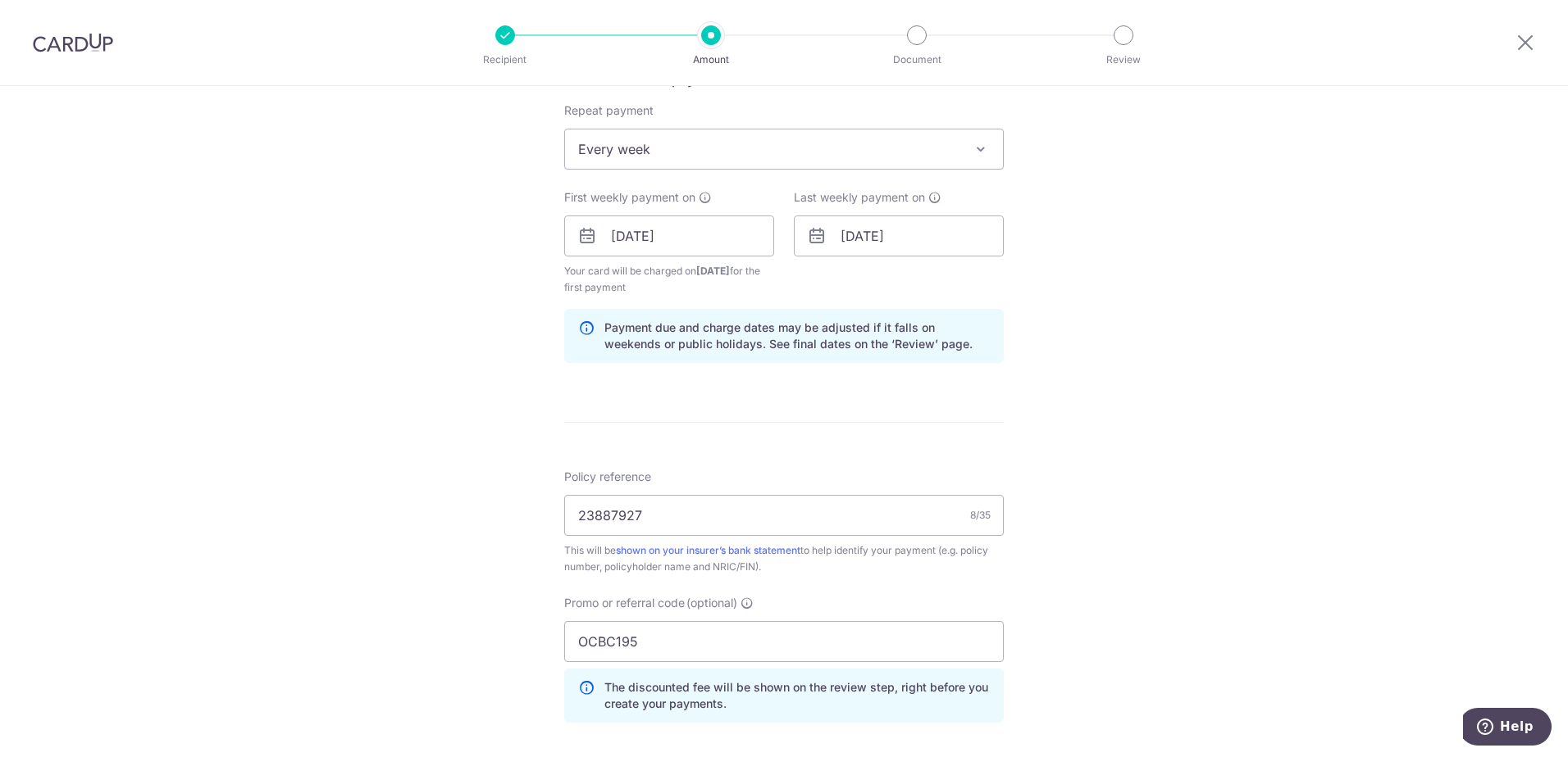
scroll to position [655, 0]
click at [740, 508] on input "23887927" at bounding box center [784, 511] width 440 height 41
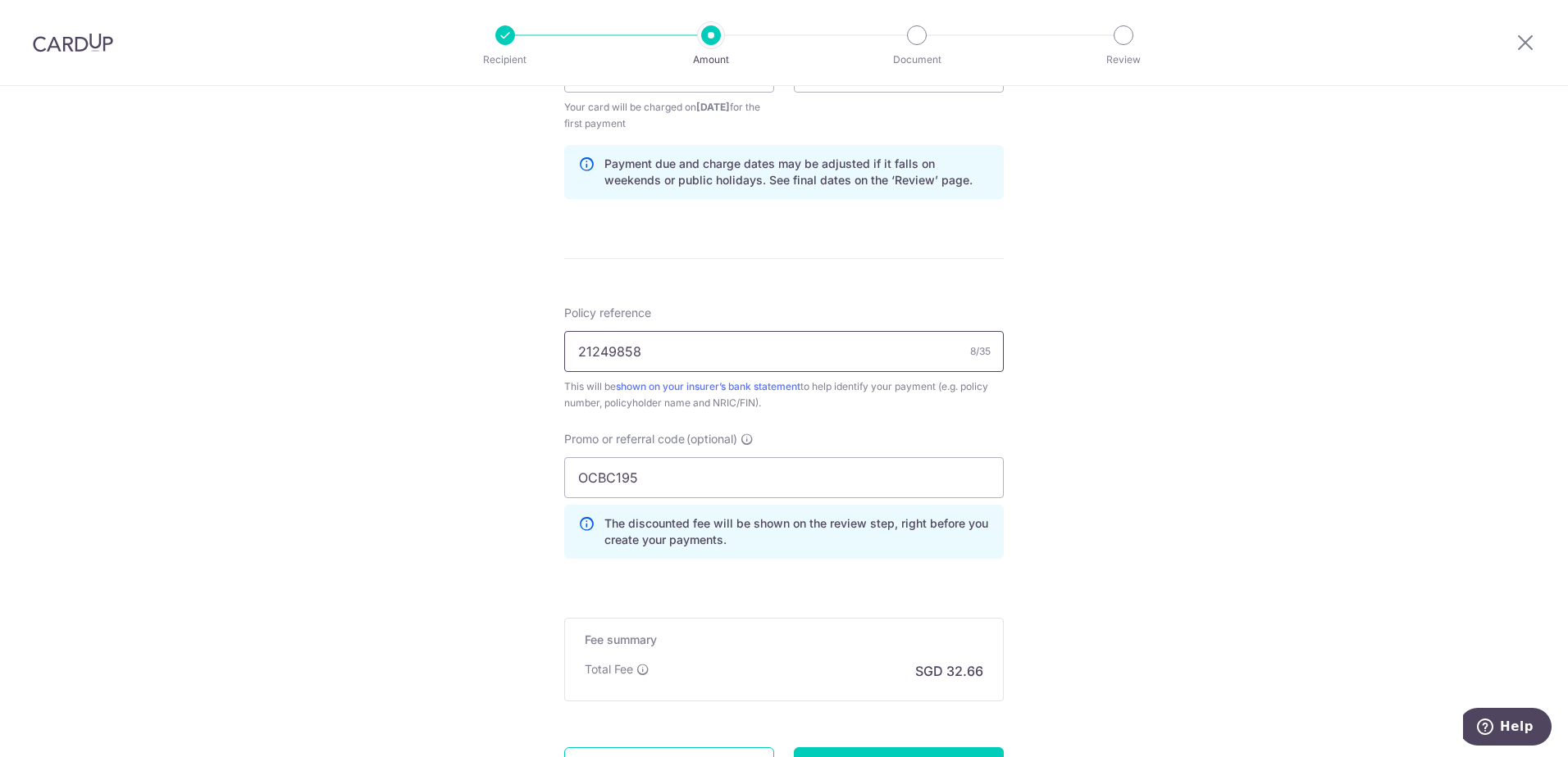
scroll to position [820, 0]
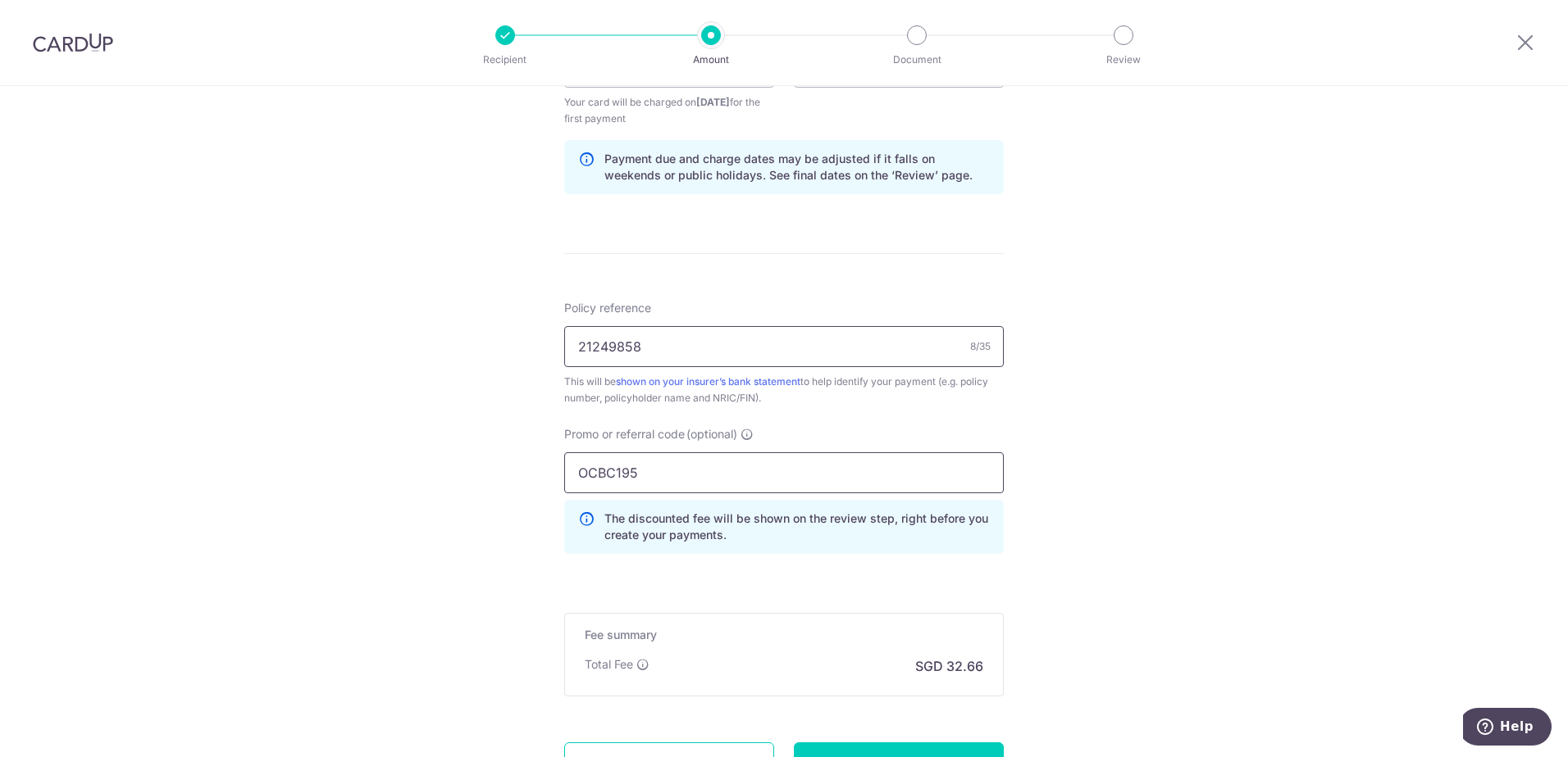
type input "21249858"
click at [743, 479] on input "OCBC195" at bounding box center [784, 473] width 440 height 41
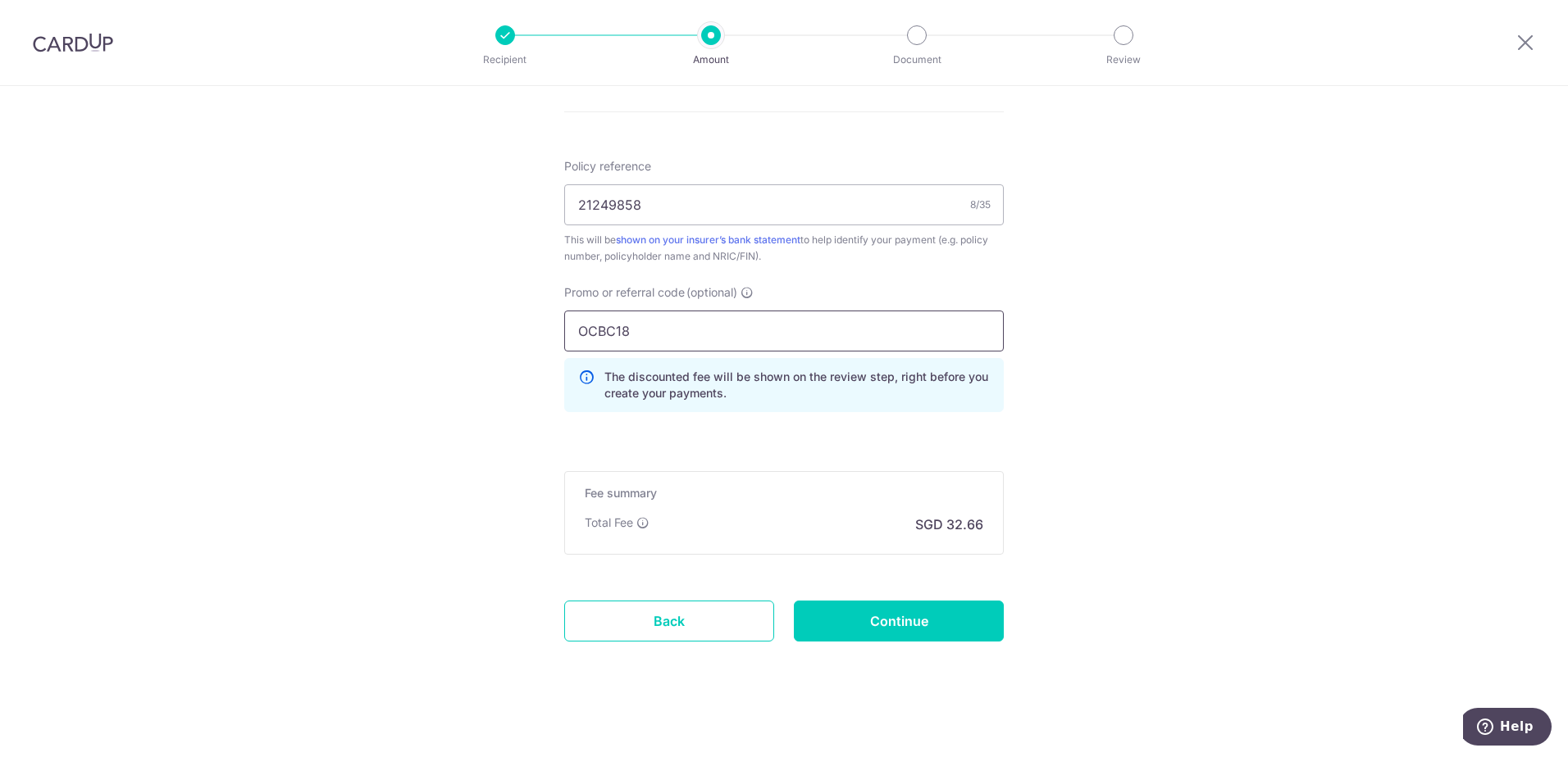
scroll to position [969, 0]
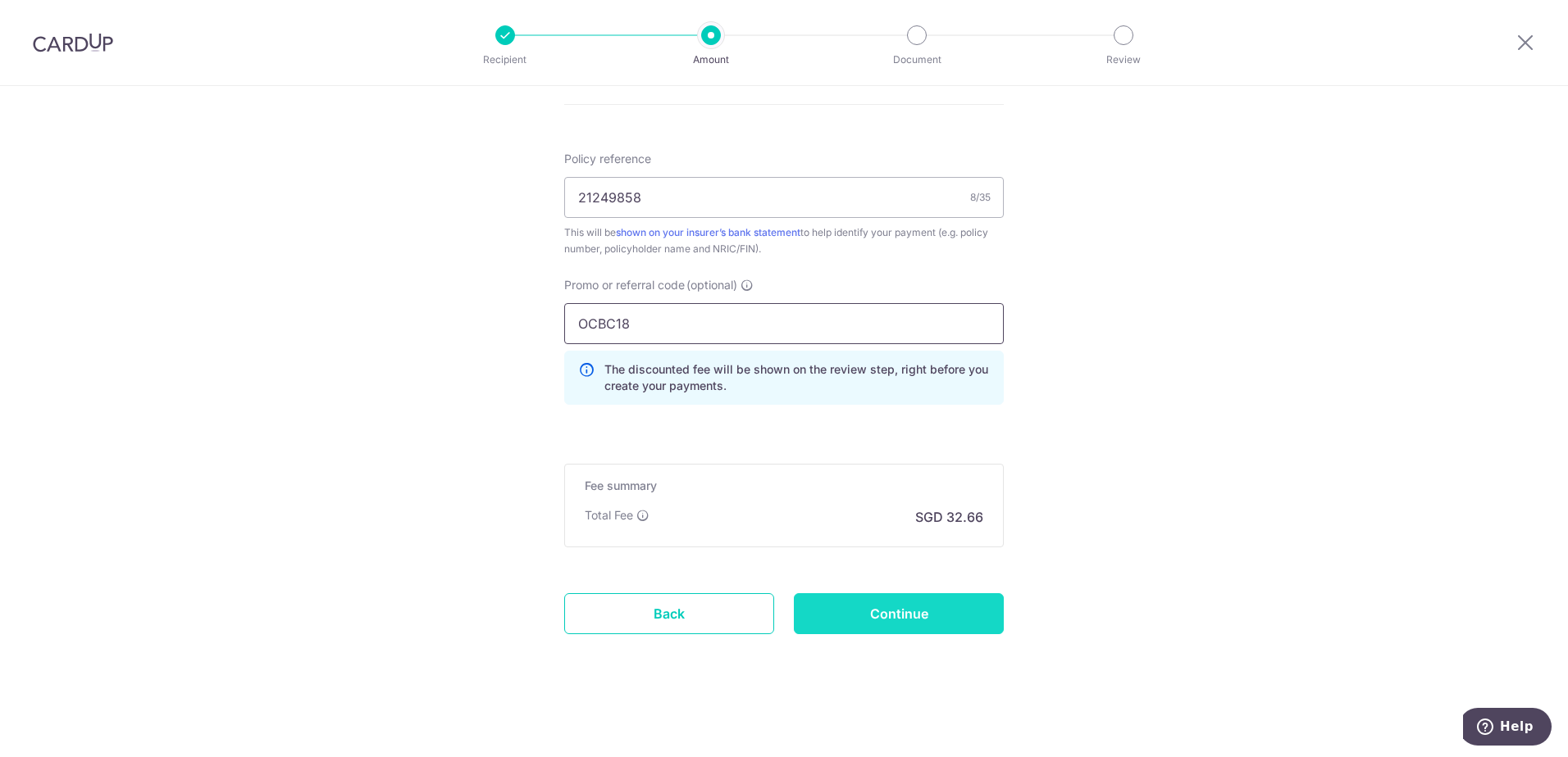
type input "OCBC18"
click at [895, 613] on input "Continue" at bounding box center [898, 614] width 210 height 41
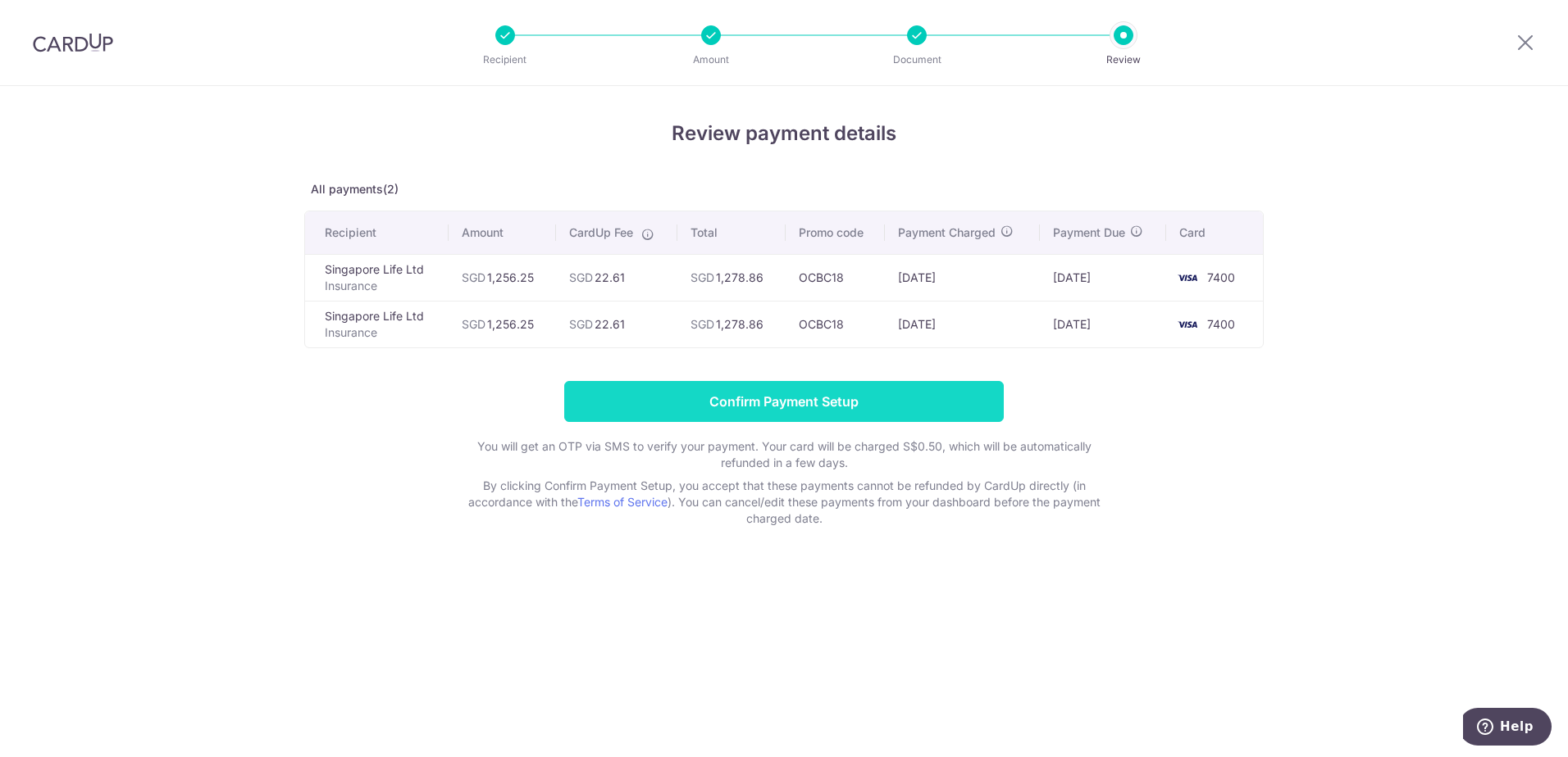
click at [744, 409] on input "Confirm Payment Setup" at bounding box center [784, 402] width 440 height 41
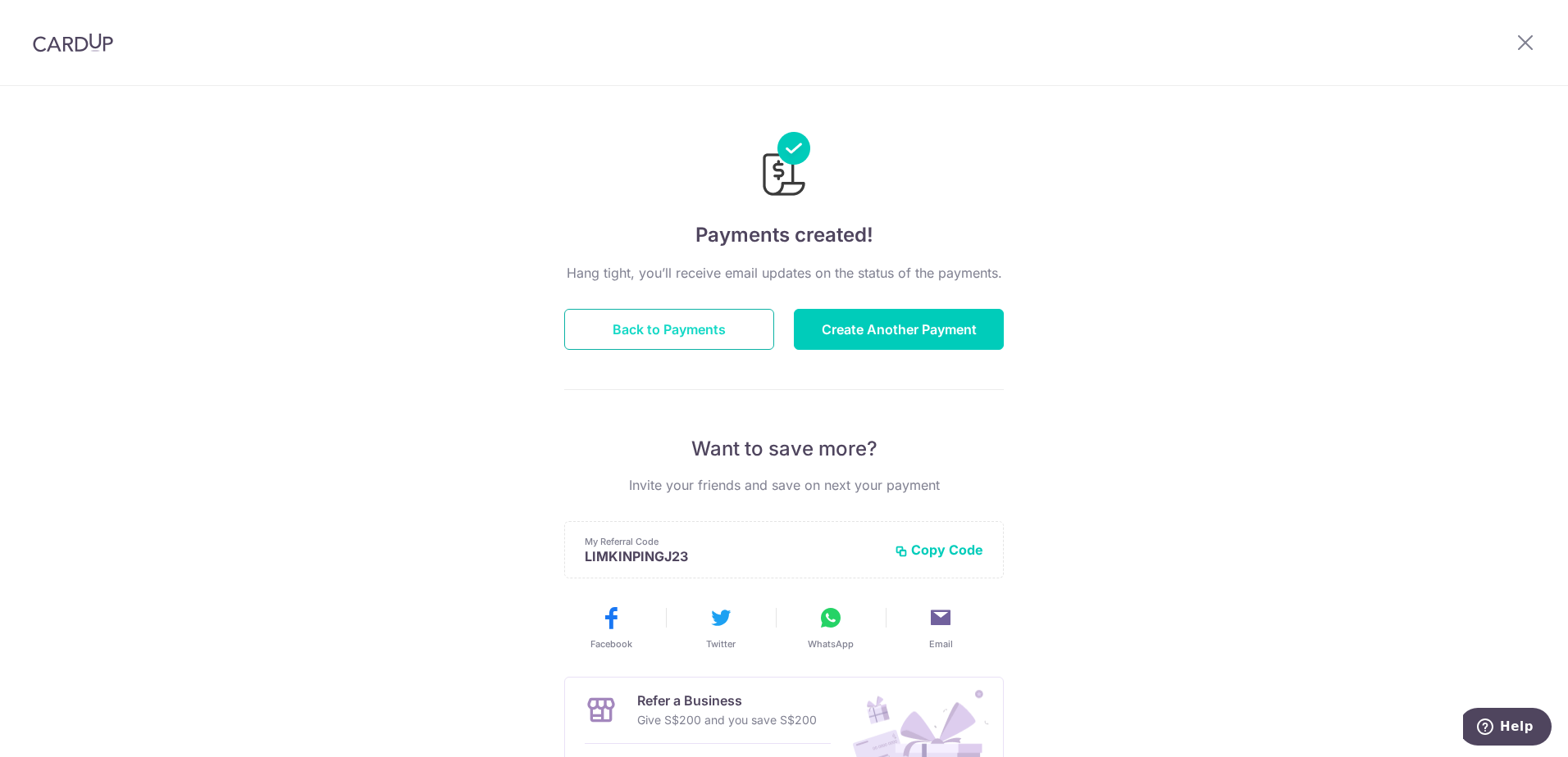
click at [719, 338] on button "Back to Payments" at bounding box center [670, 329] width 210 height 41
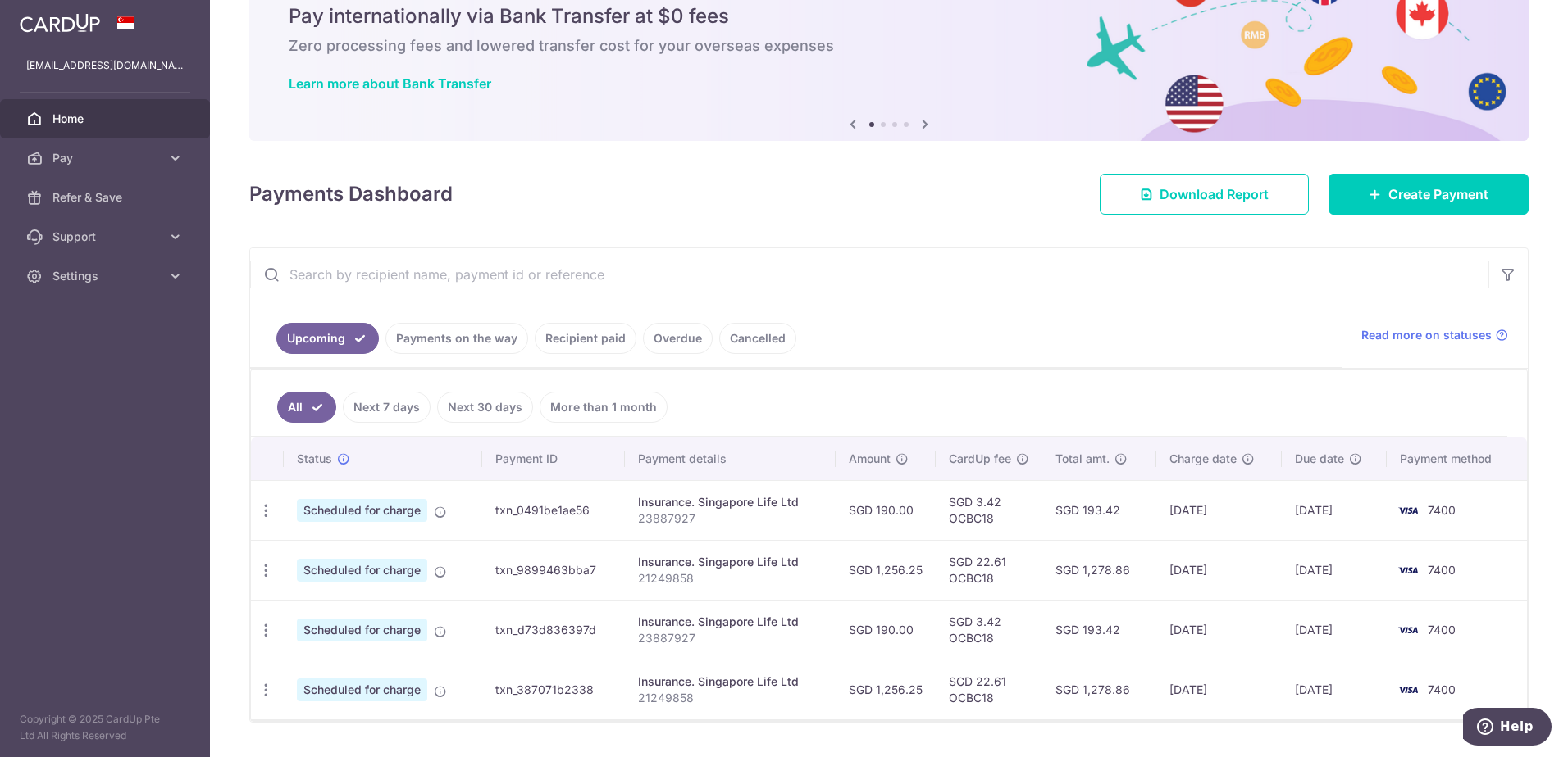
scroll to position [112, 0]
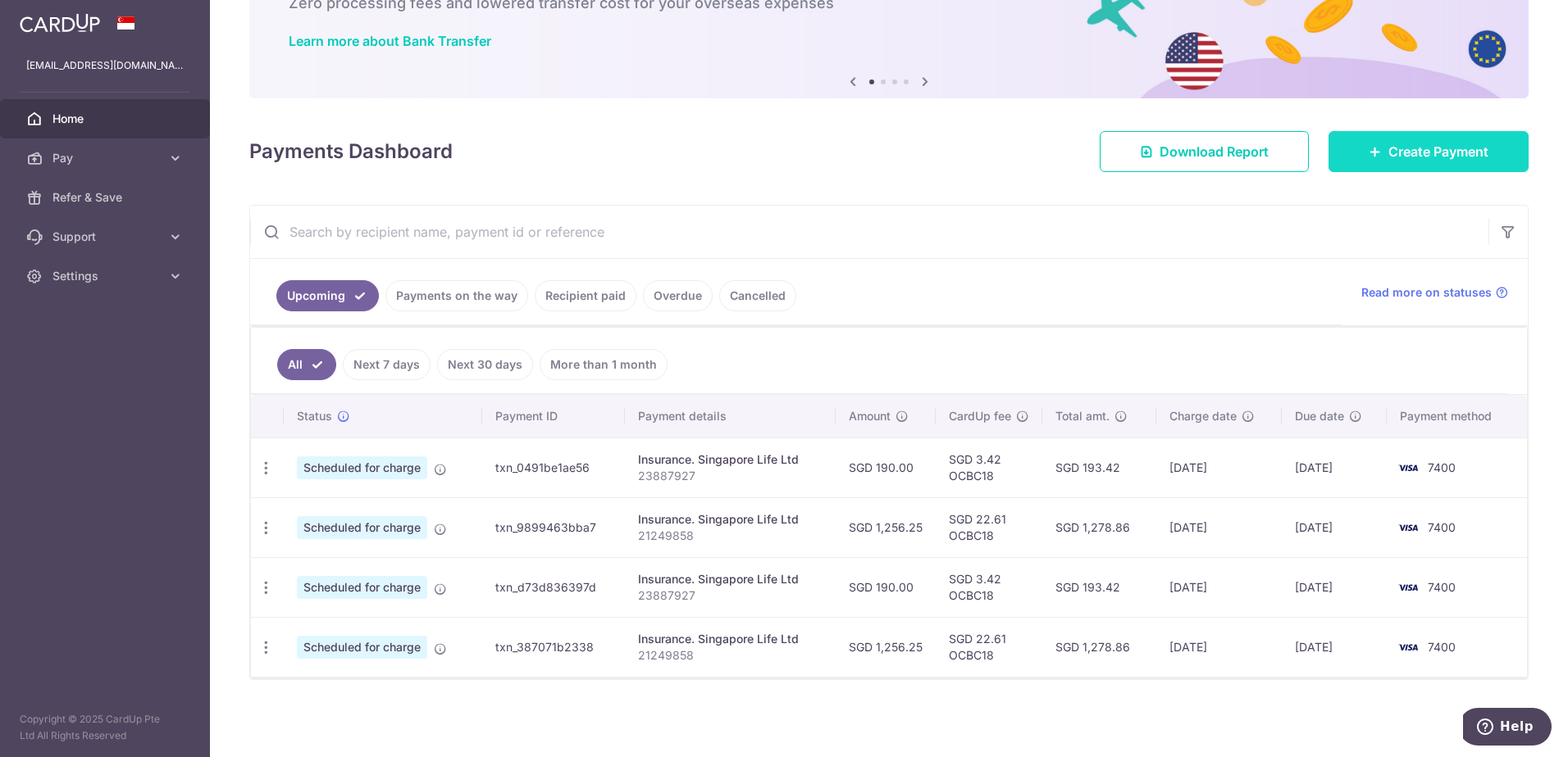
click at [1496, 162] on link "Create Payment" at bounding box center [1429, 151] width 201 height 41
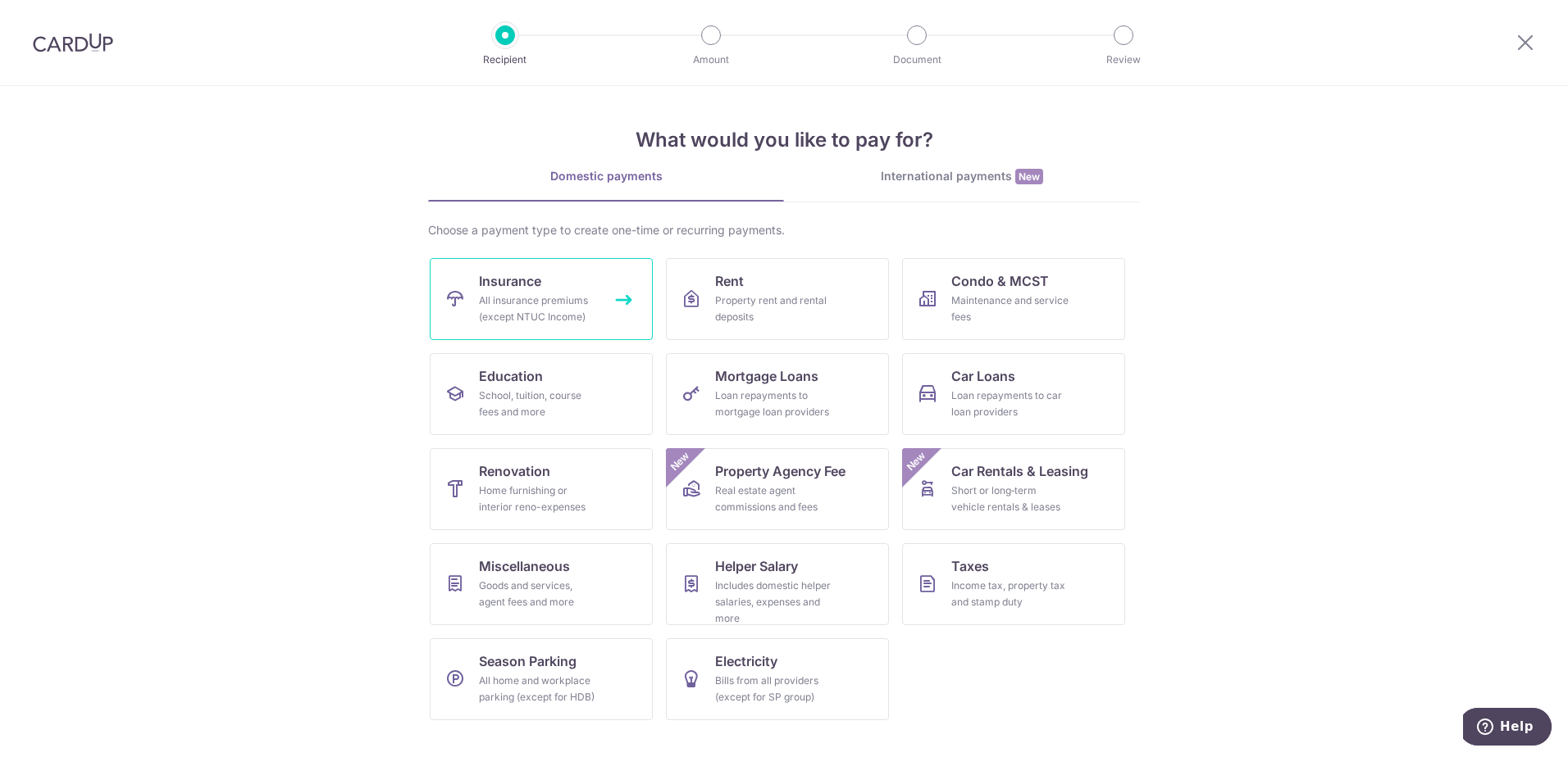
click at [507, 308] on div "All insurance premiums (except NTUC Income)" at bounding box center [538, 309] width 118 height 33
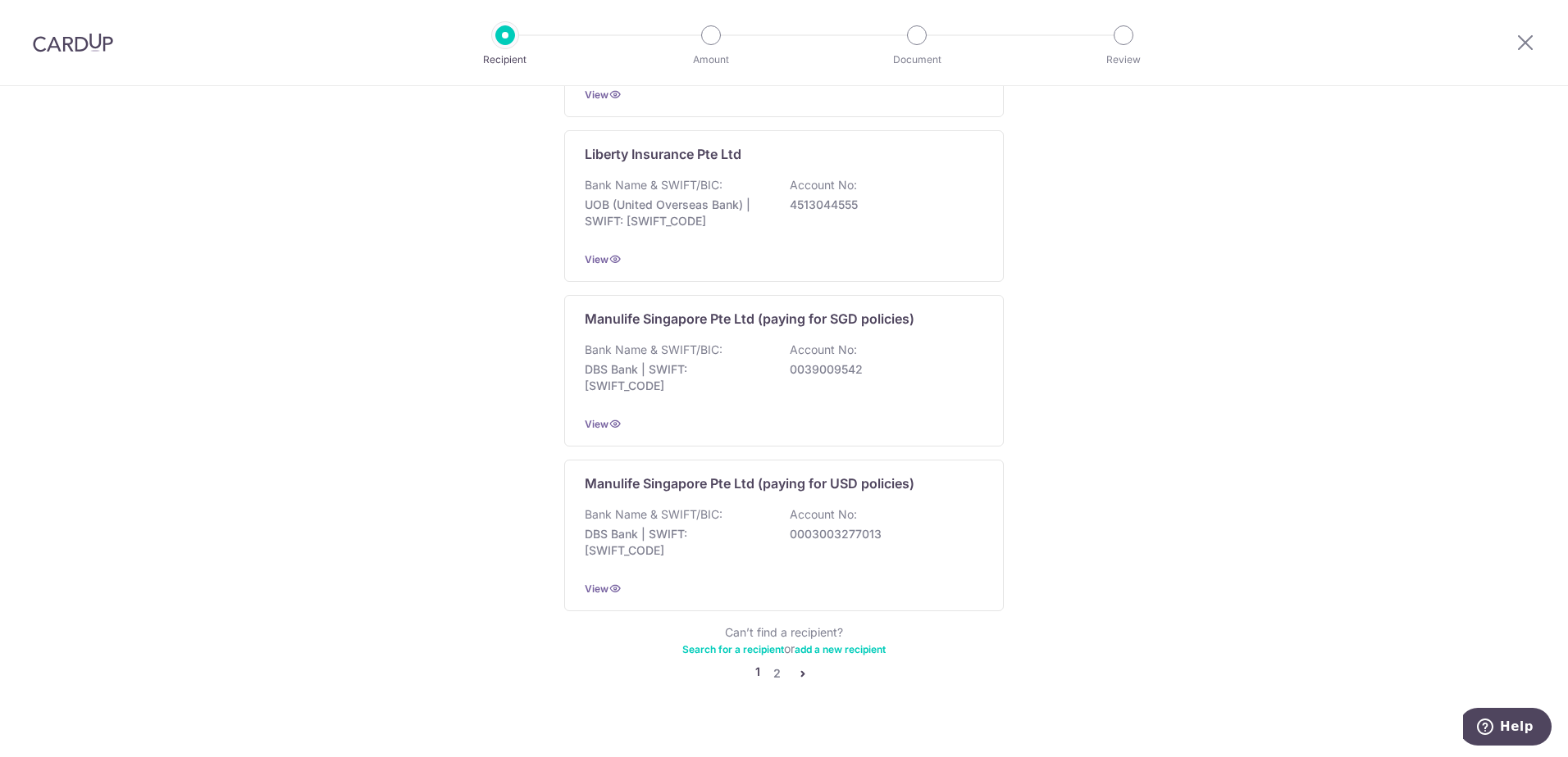
scroll to position [1481, 0]
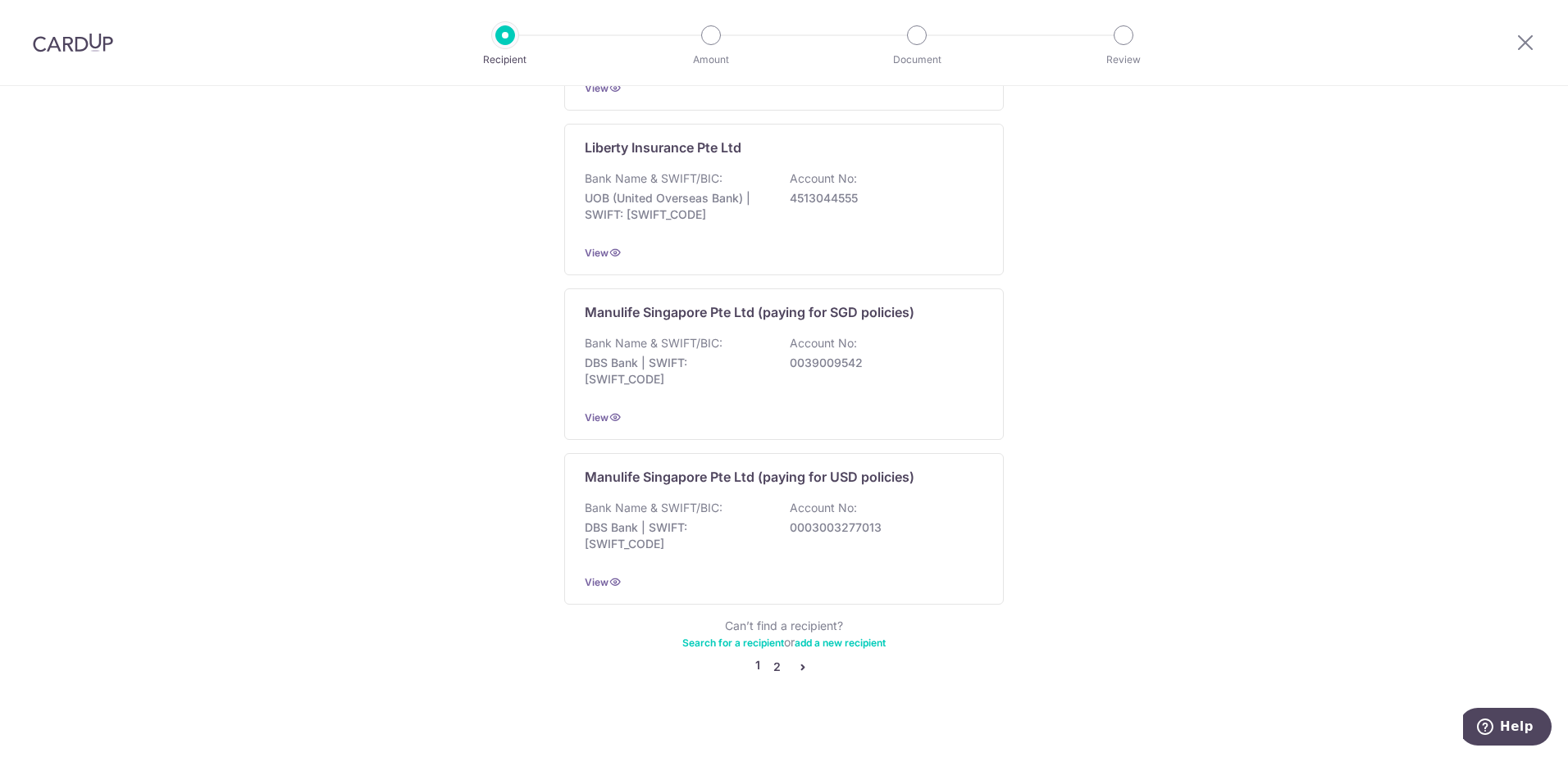
click at [772, 657] on link "2" at bounding box center [776, 667] width 20 height 20
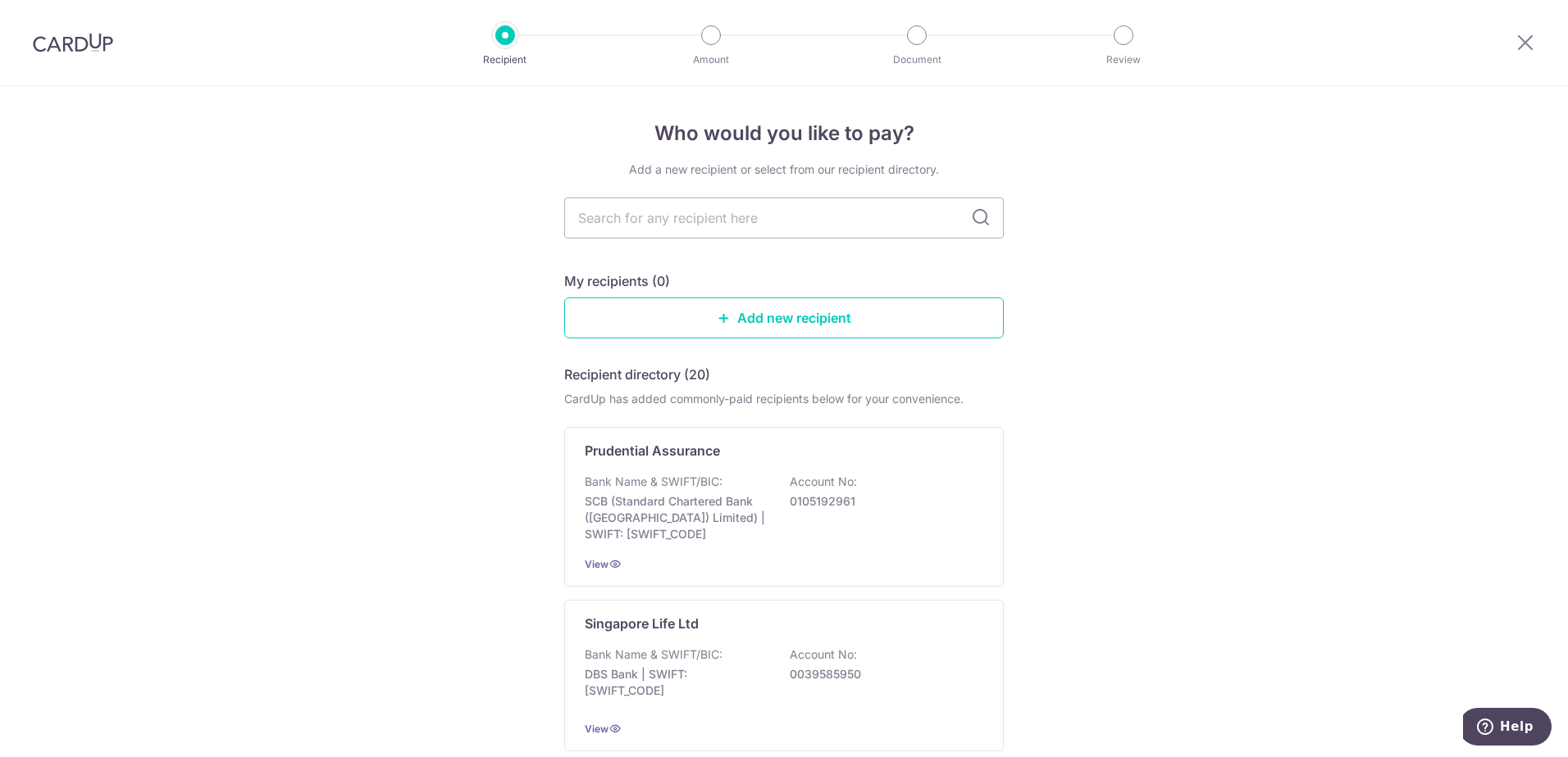
click at [770, 464] on div "Prudential Assurance Bank Name & SWIFT/BIC: SCB (Standard Chartered Bank (Singa…" at bounding box center [784, 507] width 440 height 160
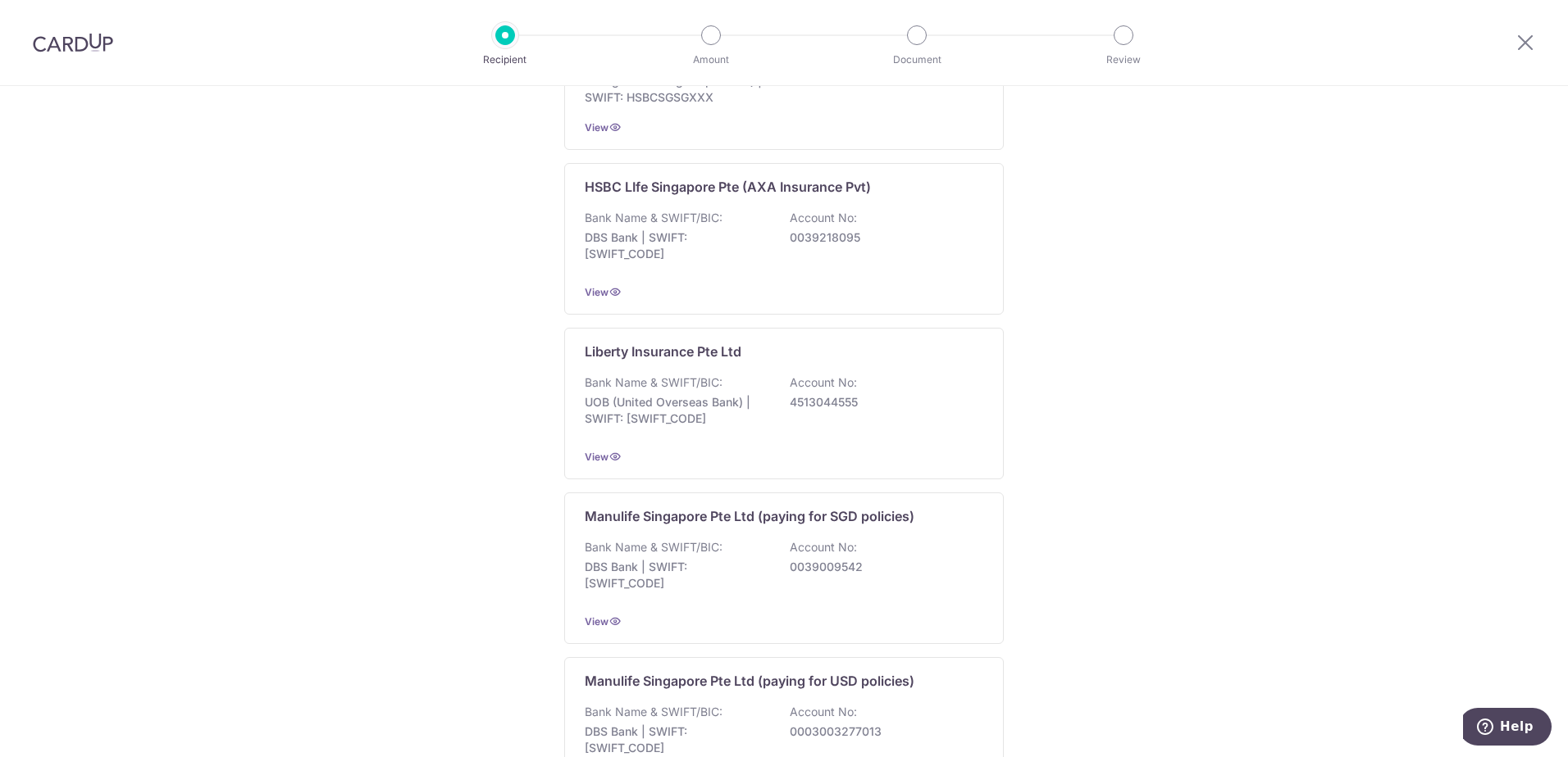
scroll to position [1481, 0]
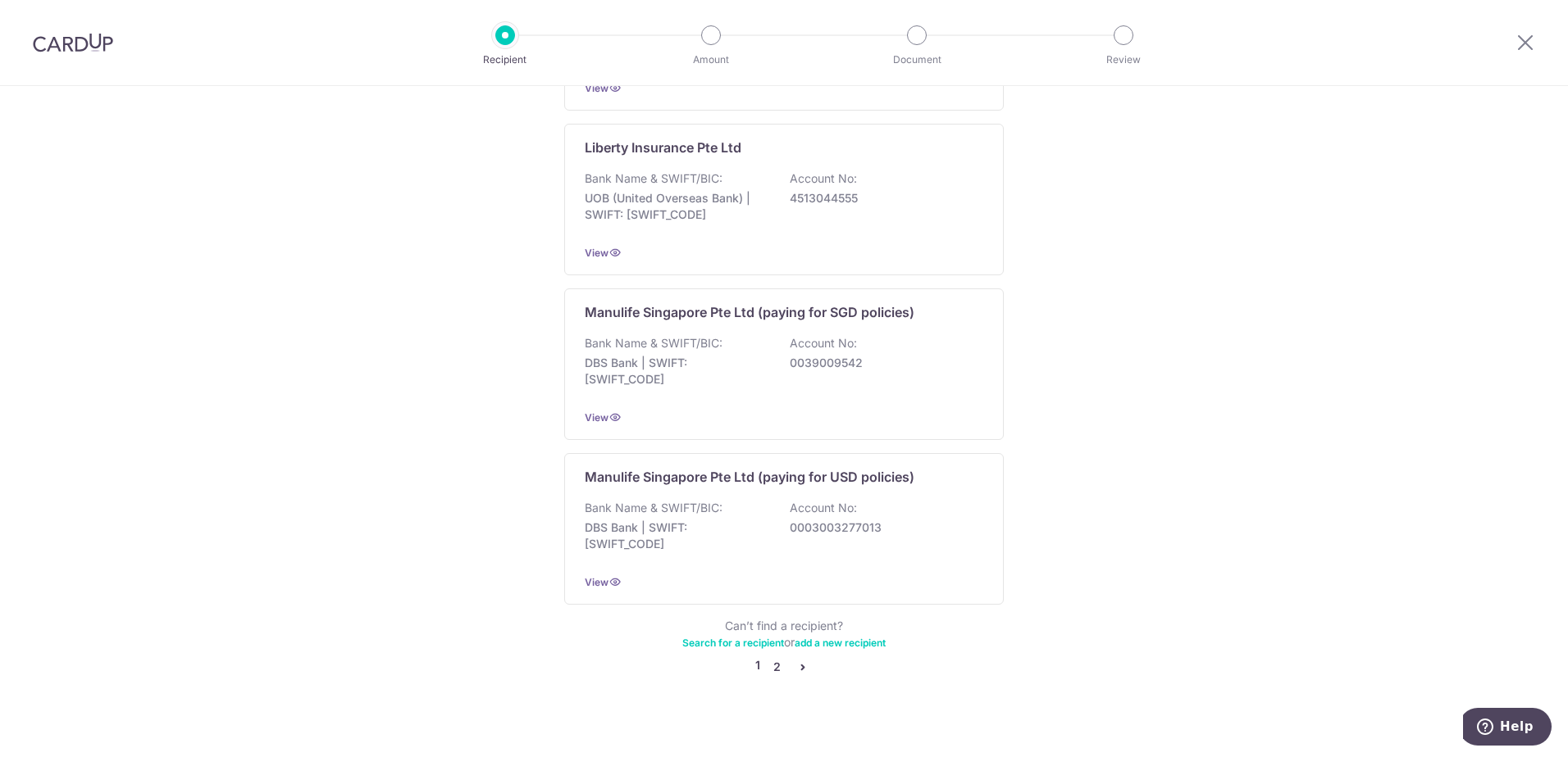
click at [773, 657] on link "2" at bounding box center [776, 667] width 20 height 20
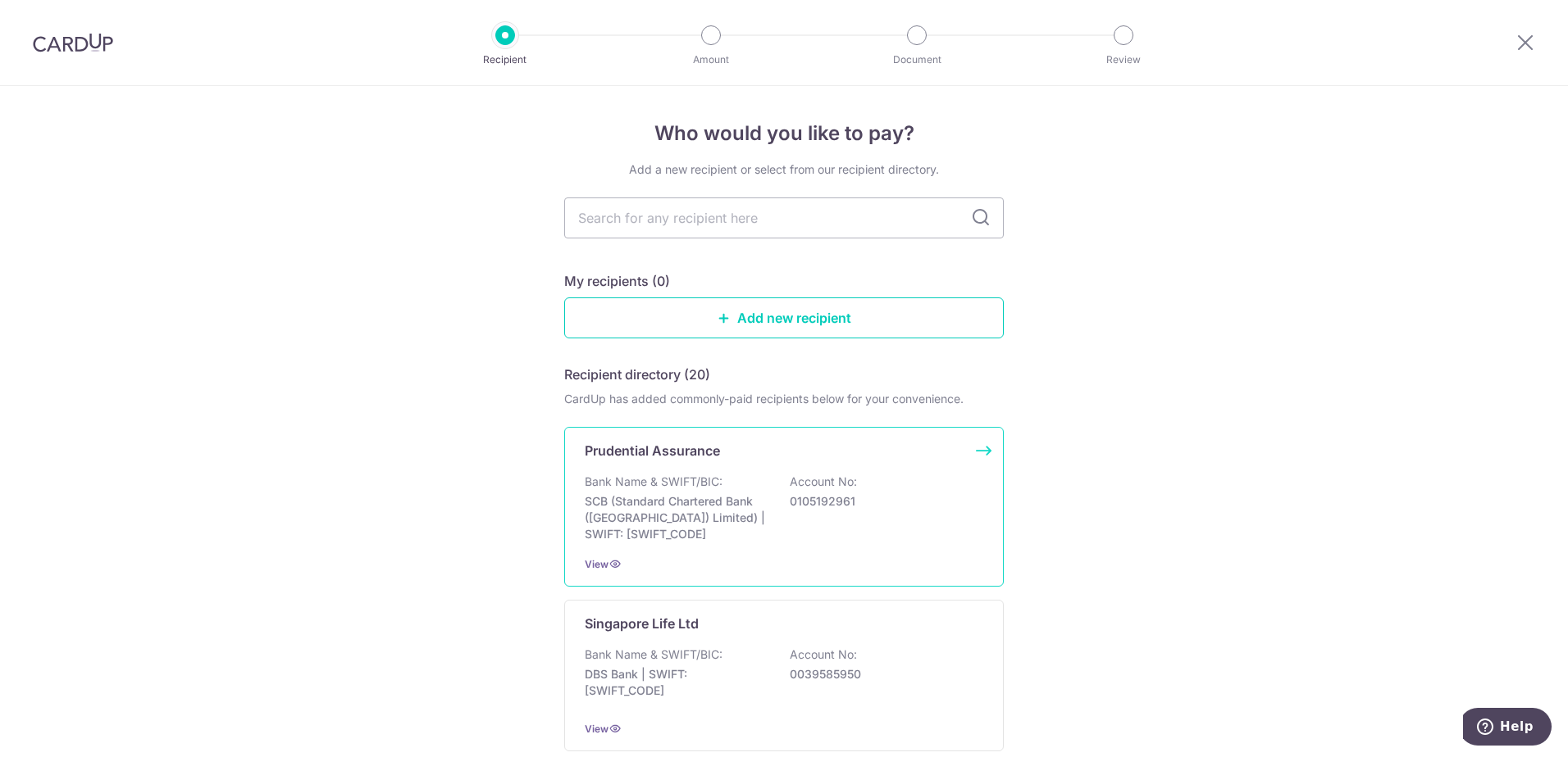
click at [752, 570] on div "View" at bounding box center [783, 564] width 398 height 17
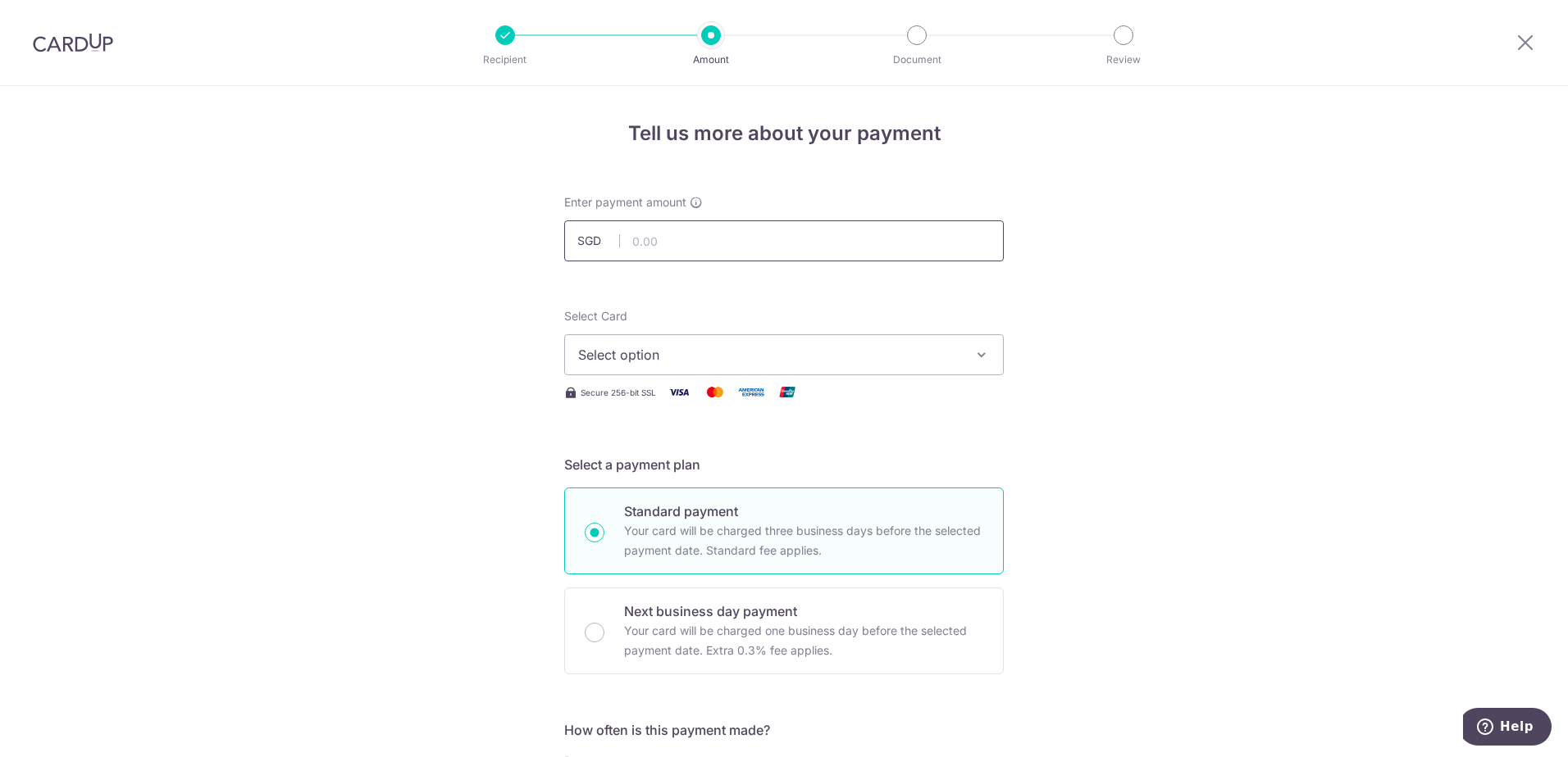
click at [725, 252] on input "text" at bounding box center [784, 241] width 440 height 41
type input "127.74"
click at [787, 346] on span "Select option" at bounding box center [769, 354] width 382 height 20
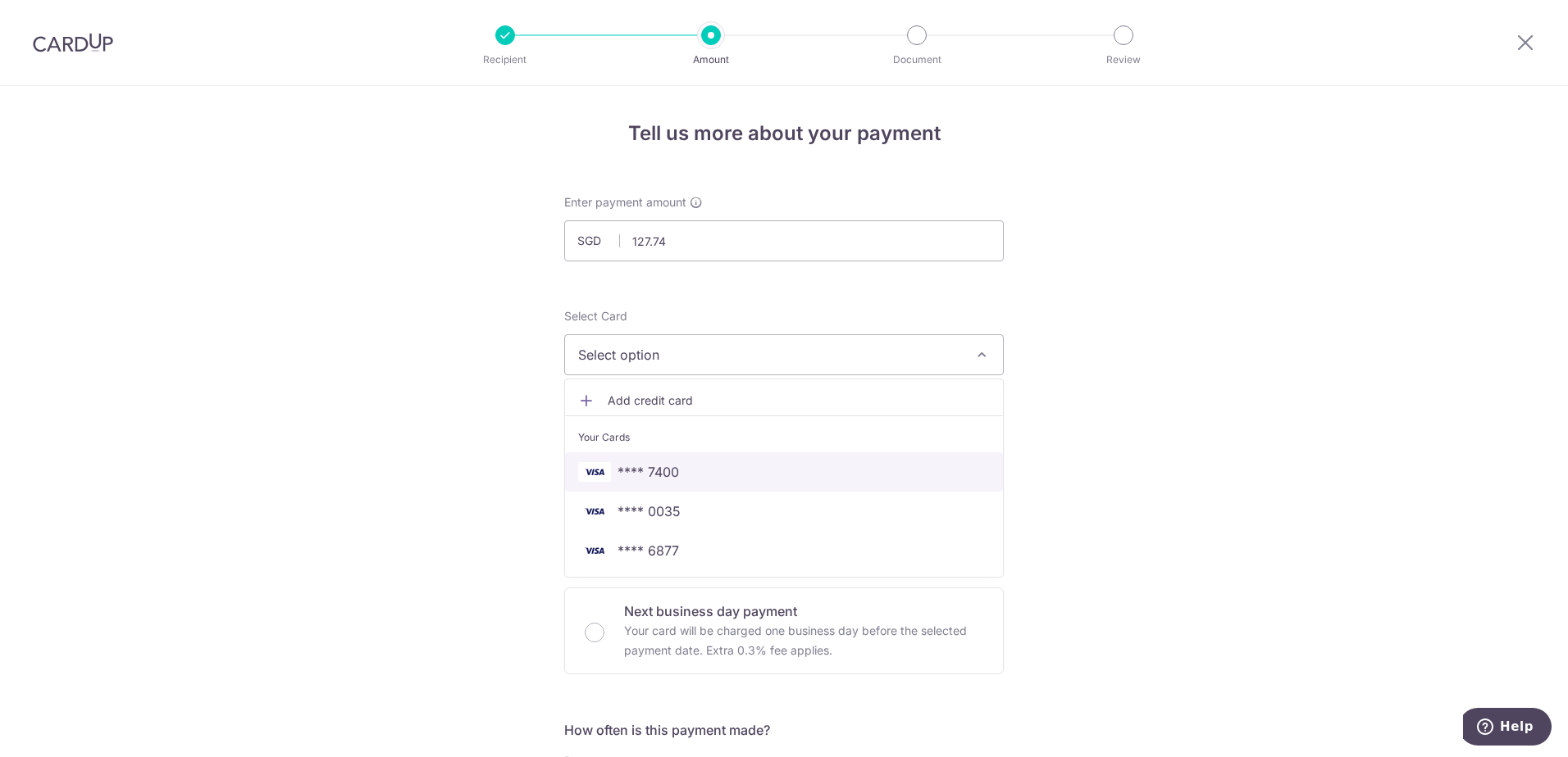
click at [716, 461] on link "**** 7400" at bounding box center [784, 472] width 438 height 40
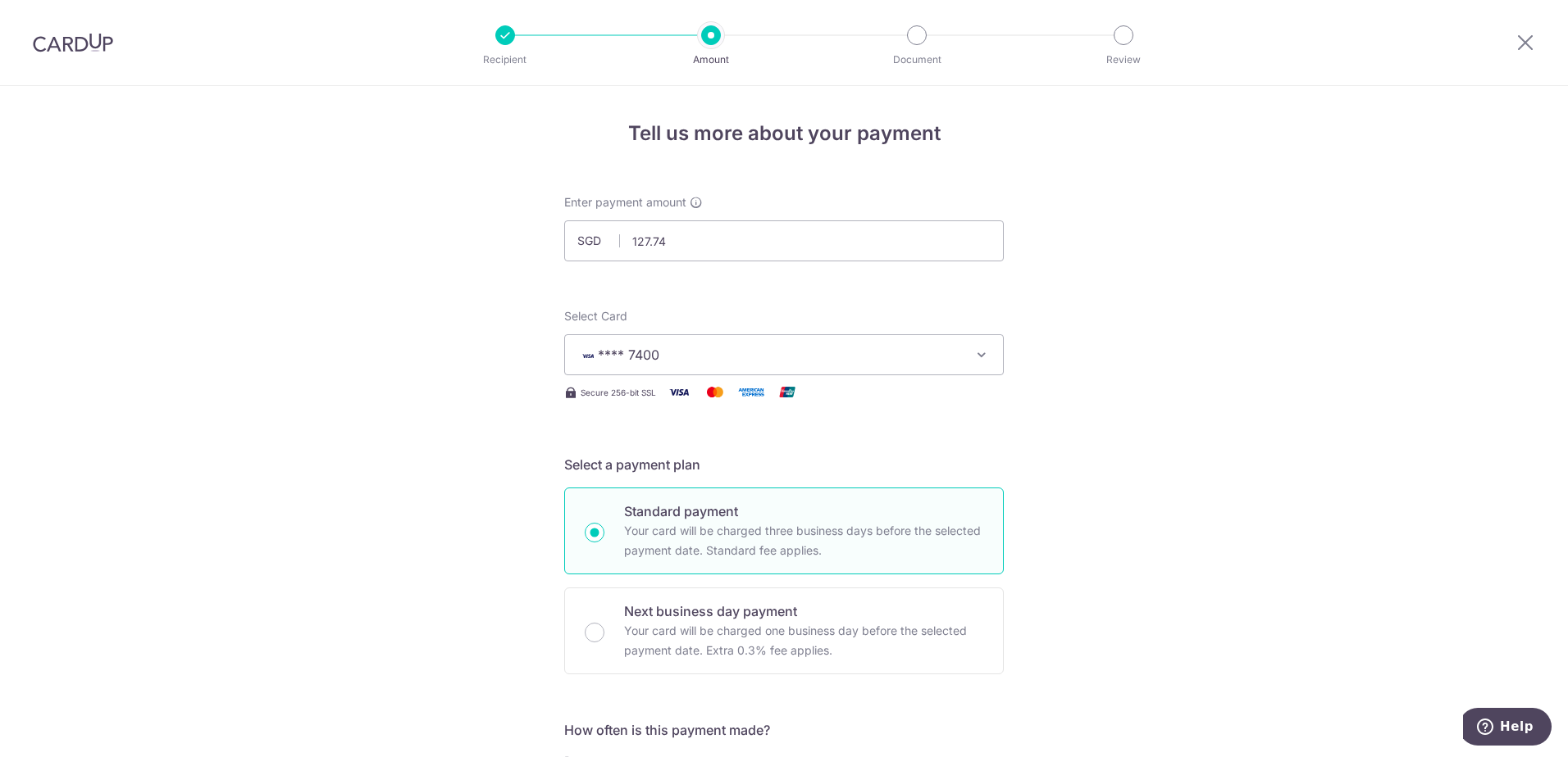
scroll to position [492, 0]
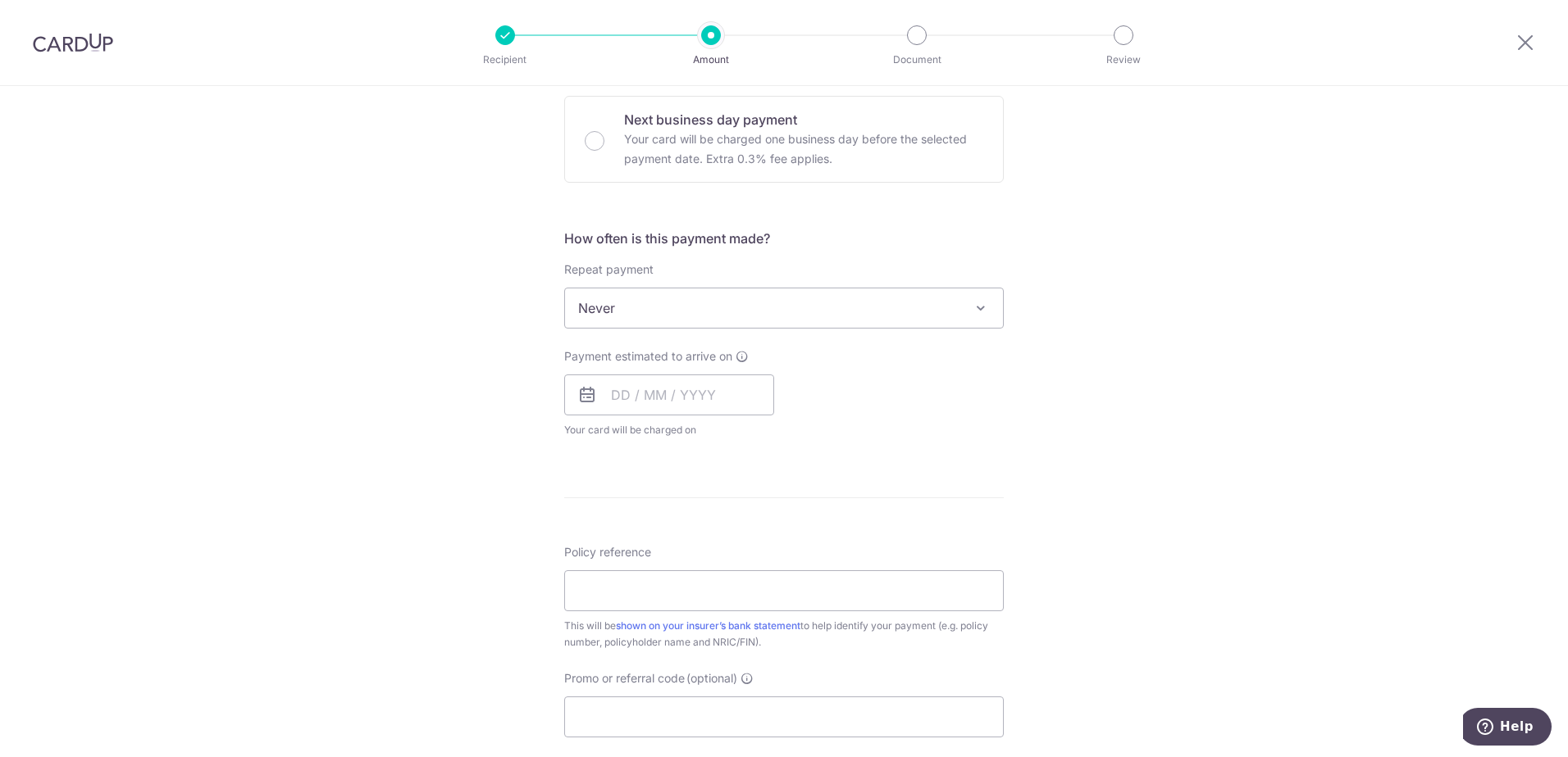
click at [971, 298] on span at bounding box center [980, 308] width 20 height 20
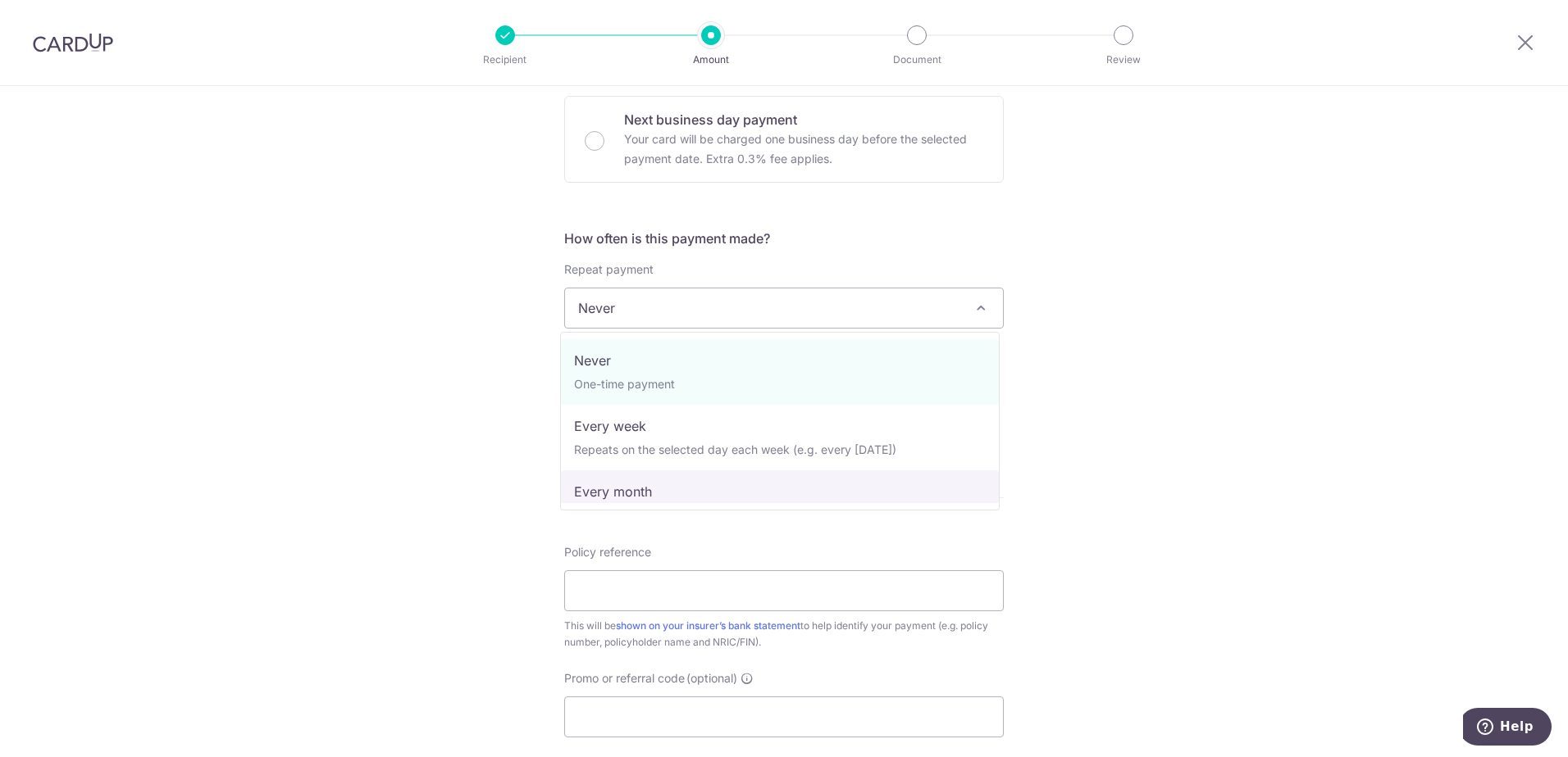
select select "3"
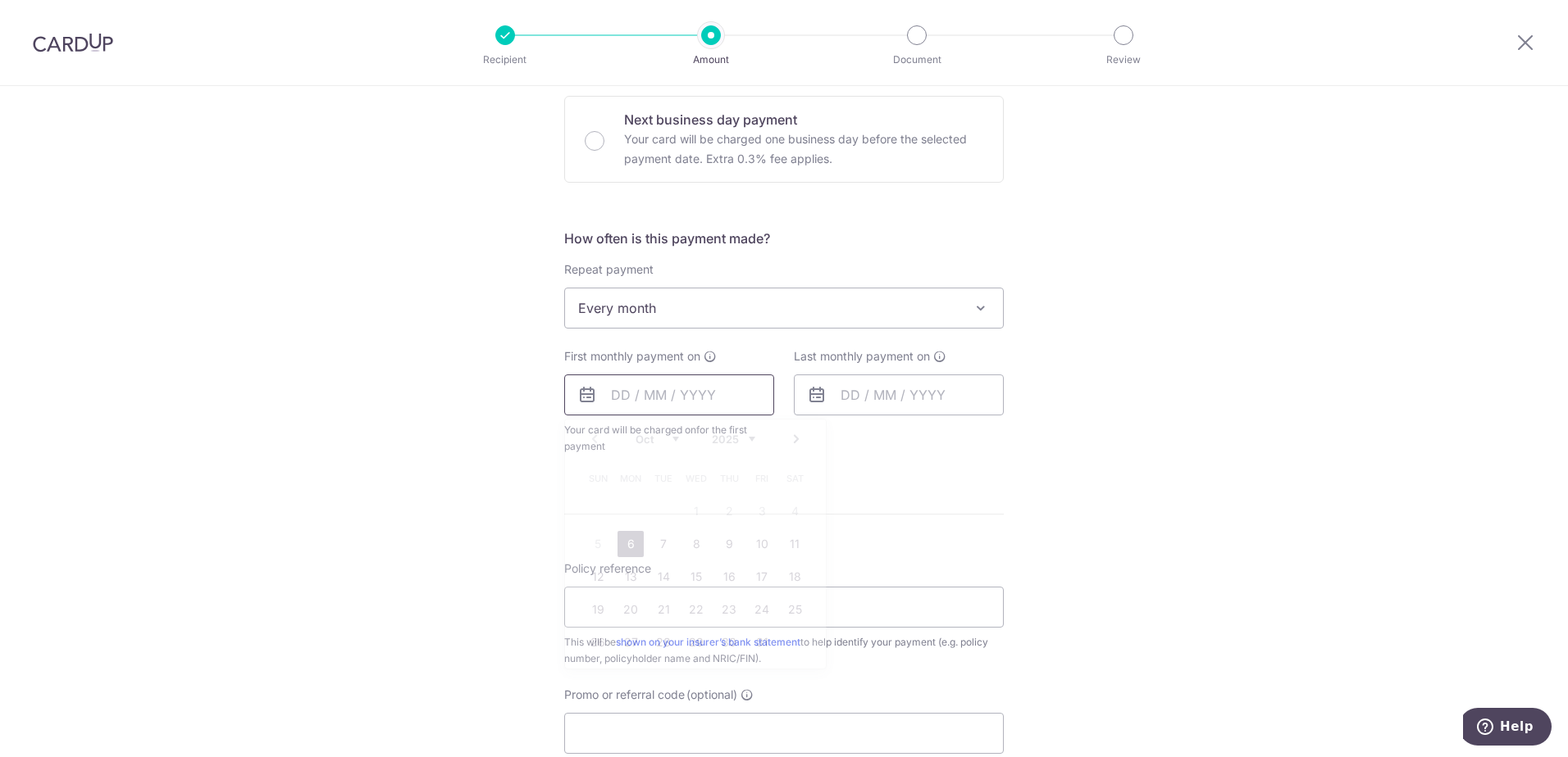
click at [612, 393] on input "text" at bounding box center [670, 395] width 210 height 41
click at [620, 543] on link "6" at bounding box center [631, 544] width 26 height 26
type input "[DATE]"
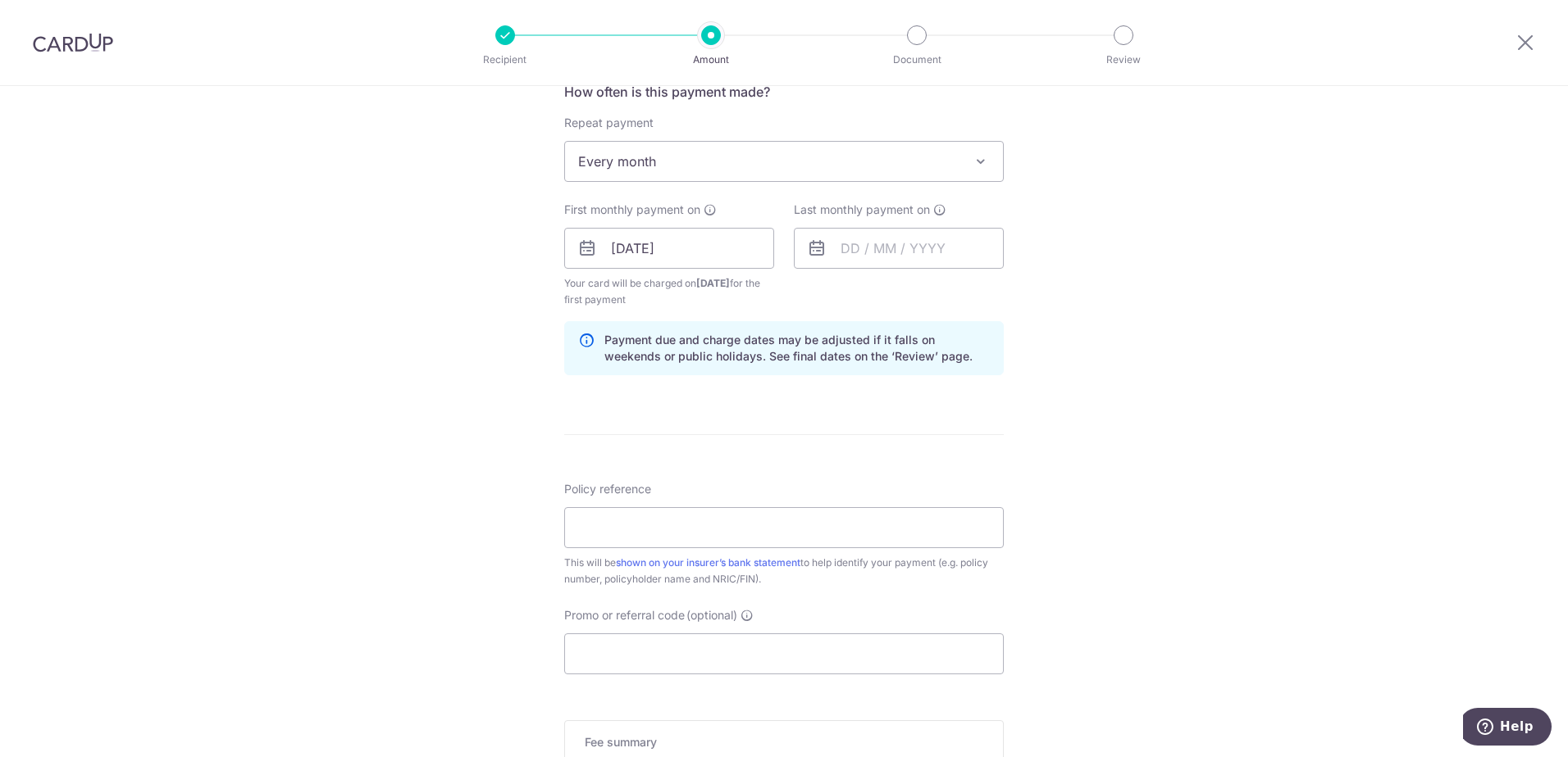
scroll to position [655, 0]
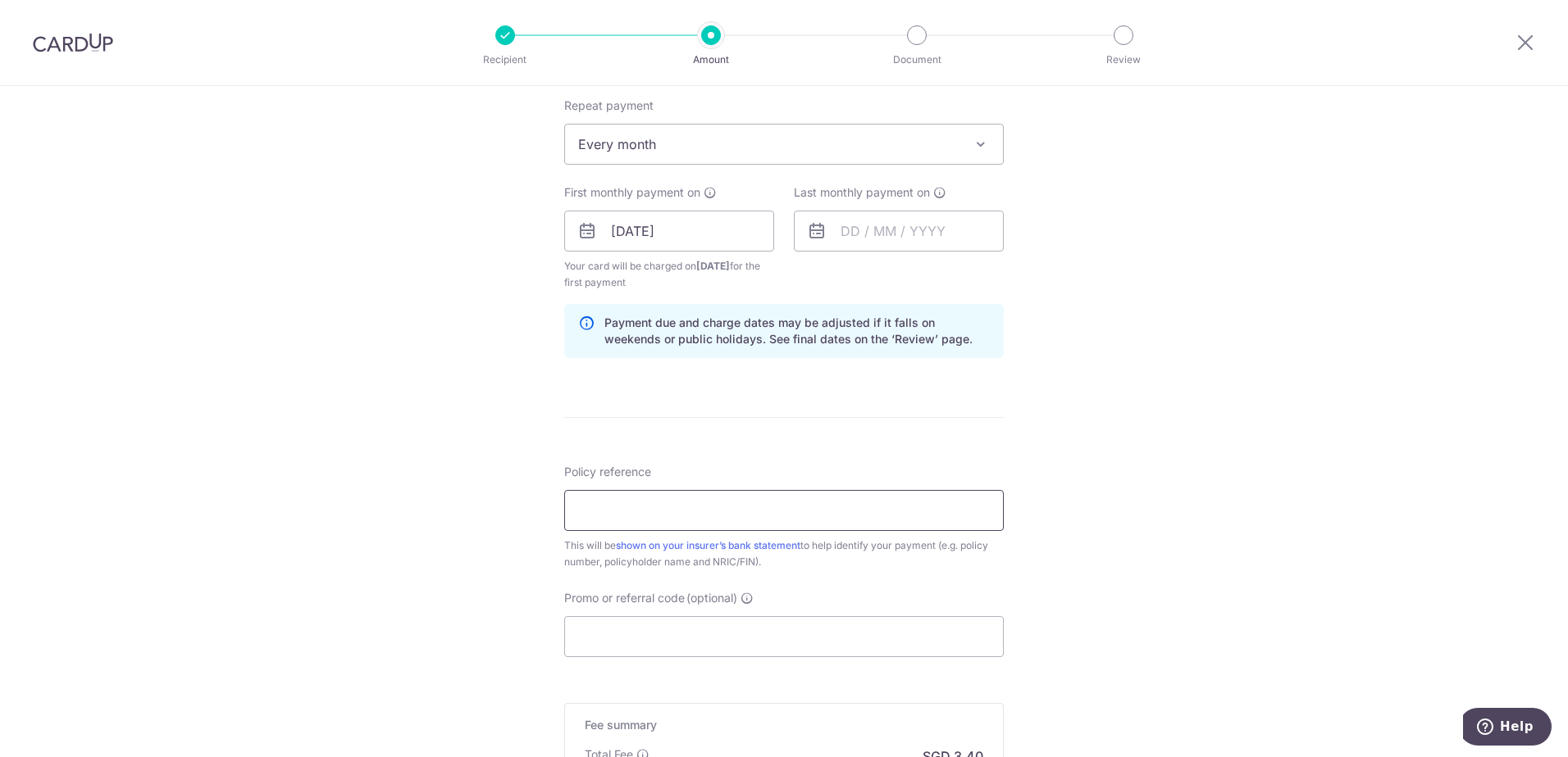
click at [822, 525] on input "Policy reference" at bounding box center [784, 511] width 440 height 41
type input "29532969"
click at [736, 636] on input "Promo or referral code (optional)" at bounding box center [784, 637] width 440 height 41
type input "OCBC18"
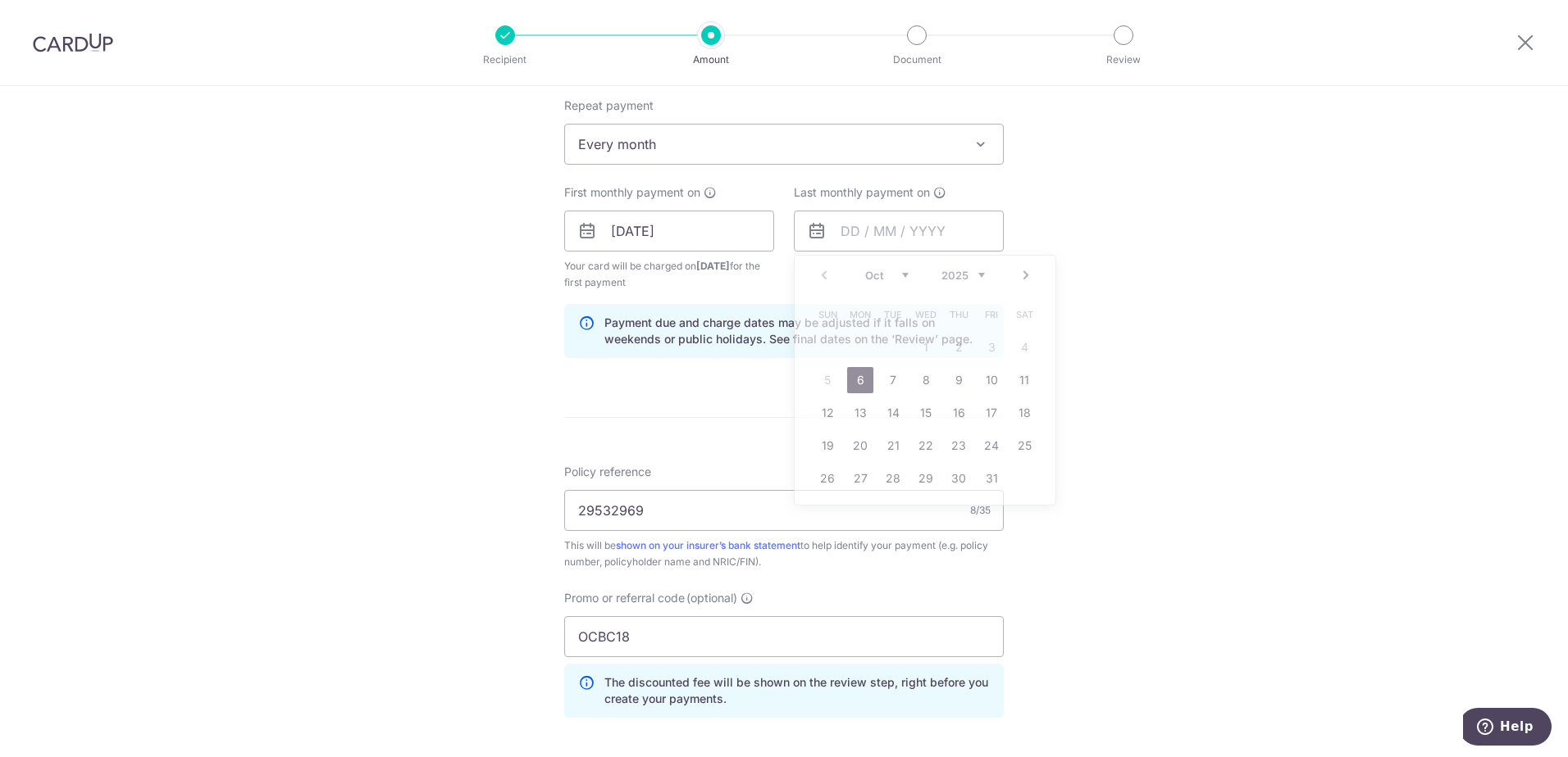
click at [1120, 609] on div "Tell us more about your payment Enter payment amount SGD 127.74 127.74 Select C…" at bounding box center [784, 284] width 1568 height 1708
click at [852, 235] on input "text" at bounding box center [898, 231] width 210 height 41
click at [1018, 280] on link "Next" at bounding box center [1026, 275] width 20 height 20
click at [849, 409] on link "10" at bounding box center [860, 413] width 26 height 26
type input "10/11/2025"
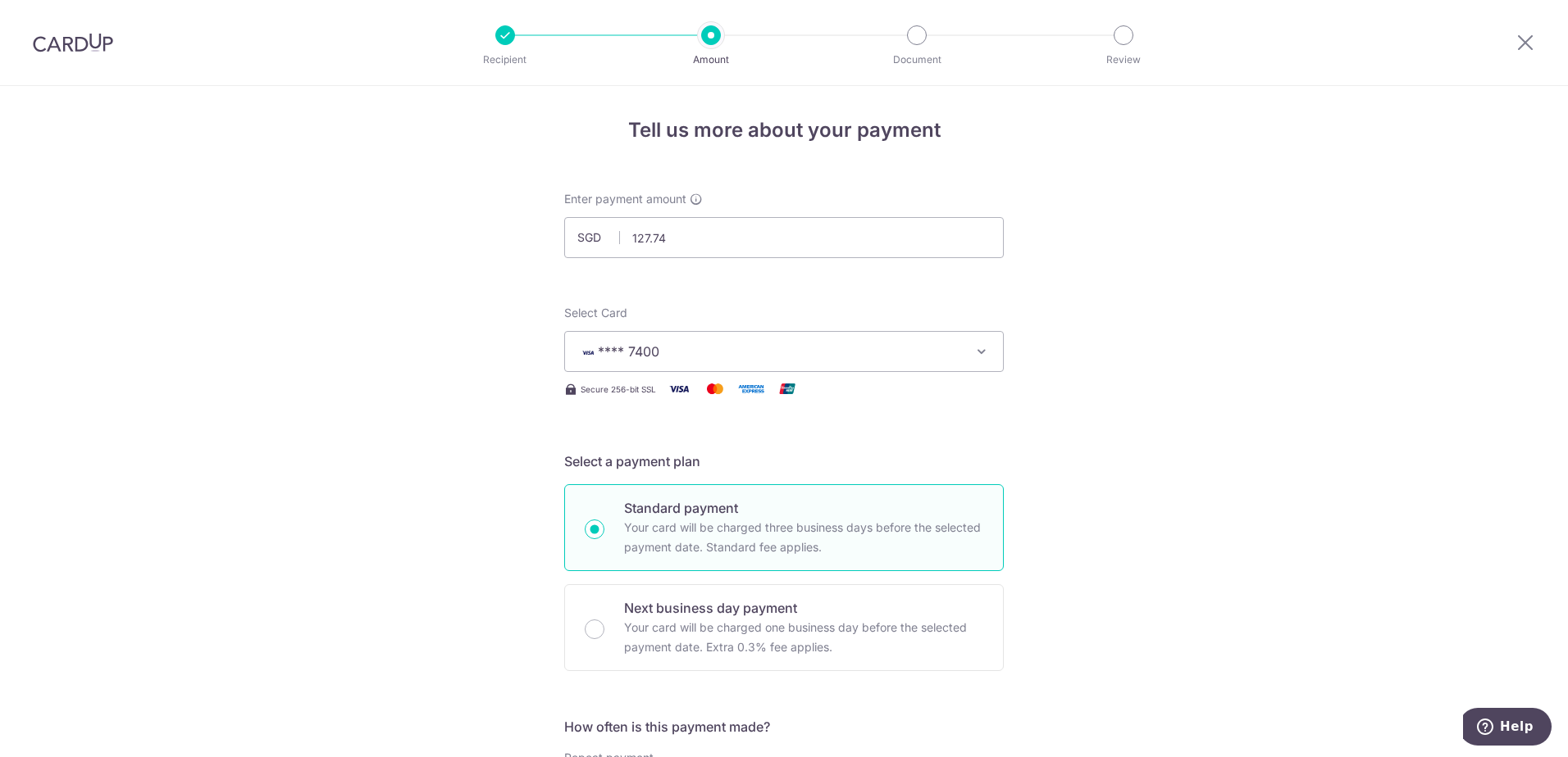
scroll to position [0, 0]
drag, startPoint x: 672, startPoint y: 241, endPoint x: 552, endPoint y: 218, distance: 122.2
click at [554, 218] on div "Enter payment amount SGD 127.74 127.74" at bounding box center [784, 228] width 460 height 67
type input "3"
type input "220.20"
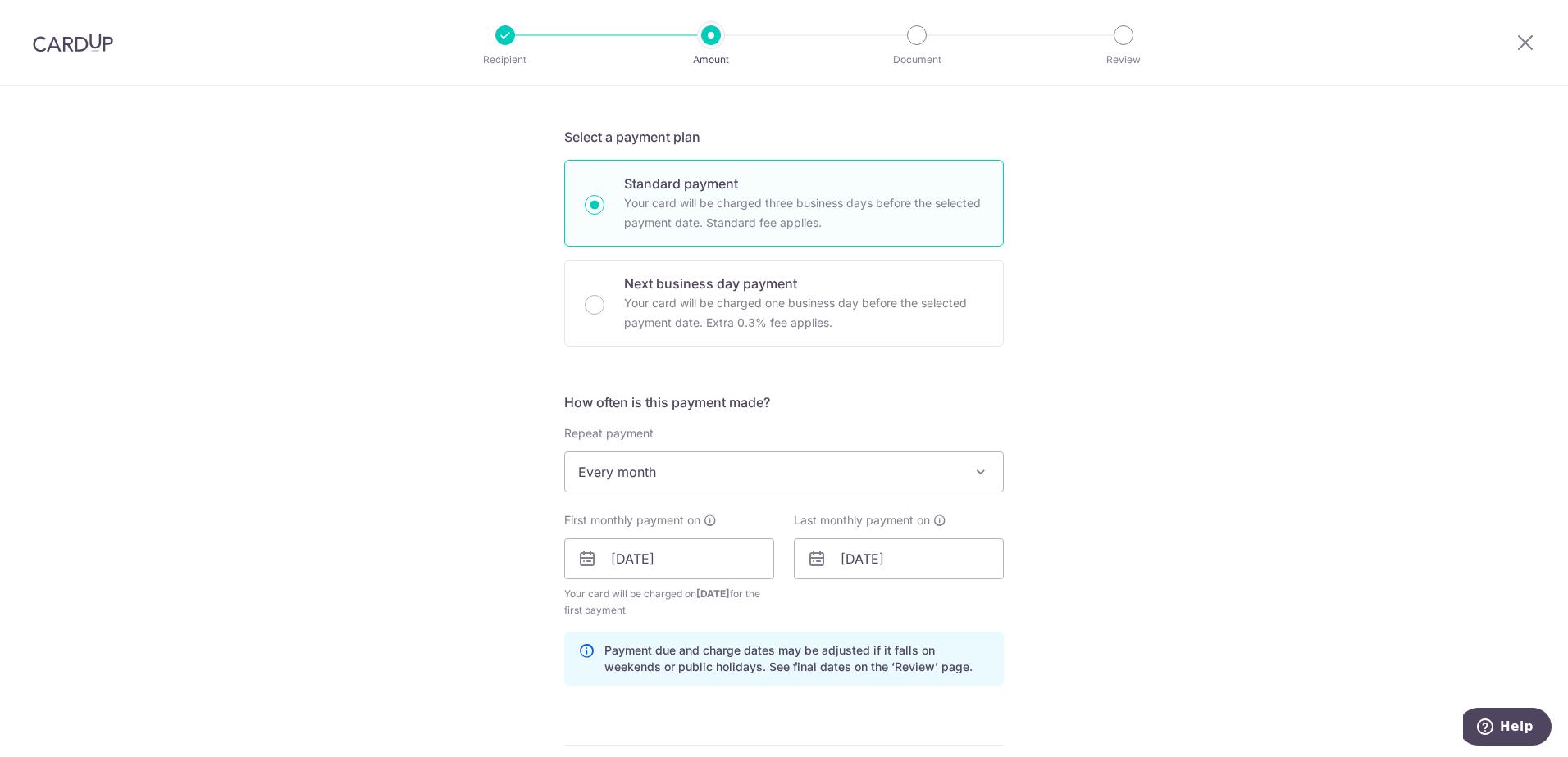
click at [1096, 514] on div "Tell us more about your payment Enter payment amount SGD 220.20 220.20 Select C…" at bounding box center [784, 578] width 1568 height 1640
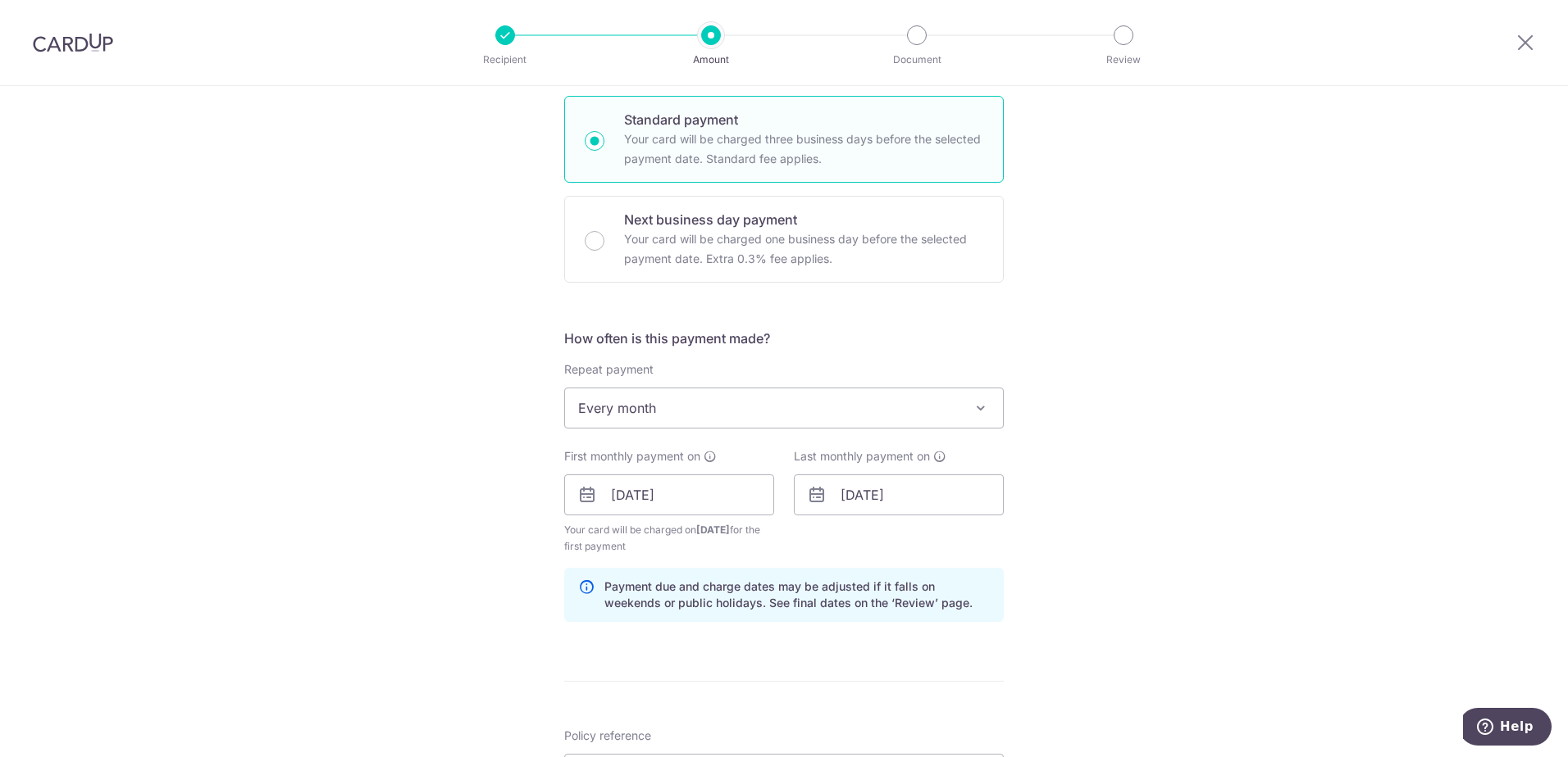
scroll to position [409, 0]
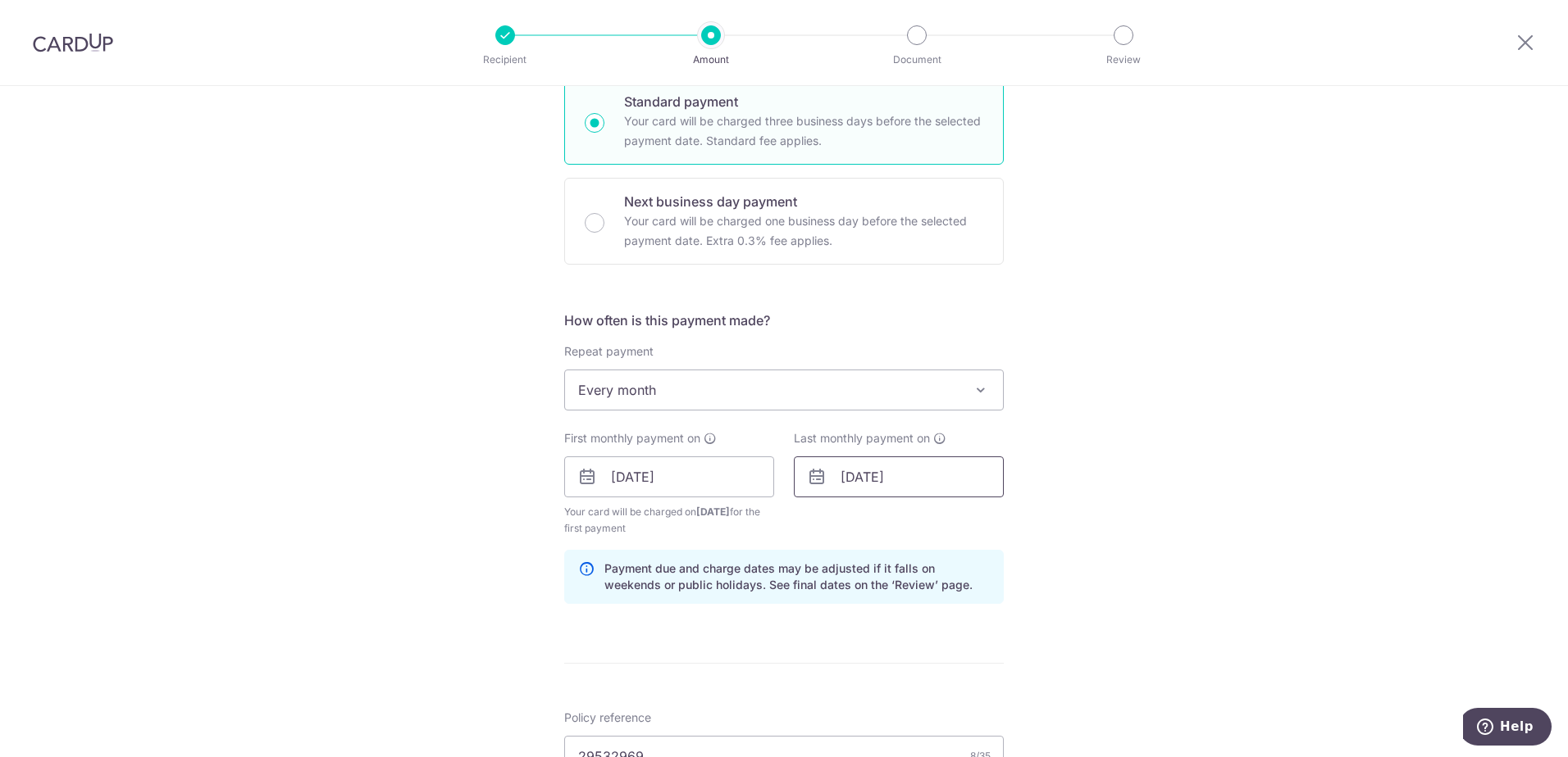
click at [861, 483] on input "10/11/2025" at bounding box center [898, 477] width 210 height 41
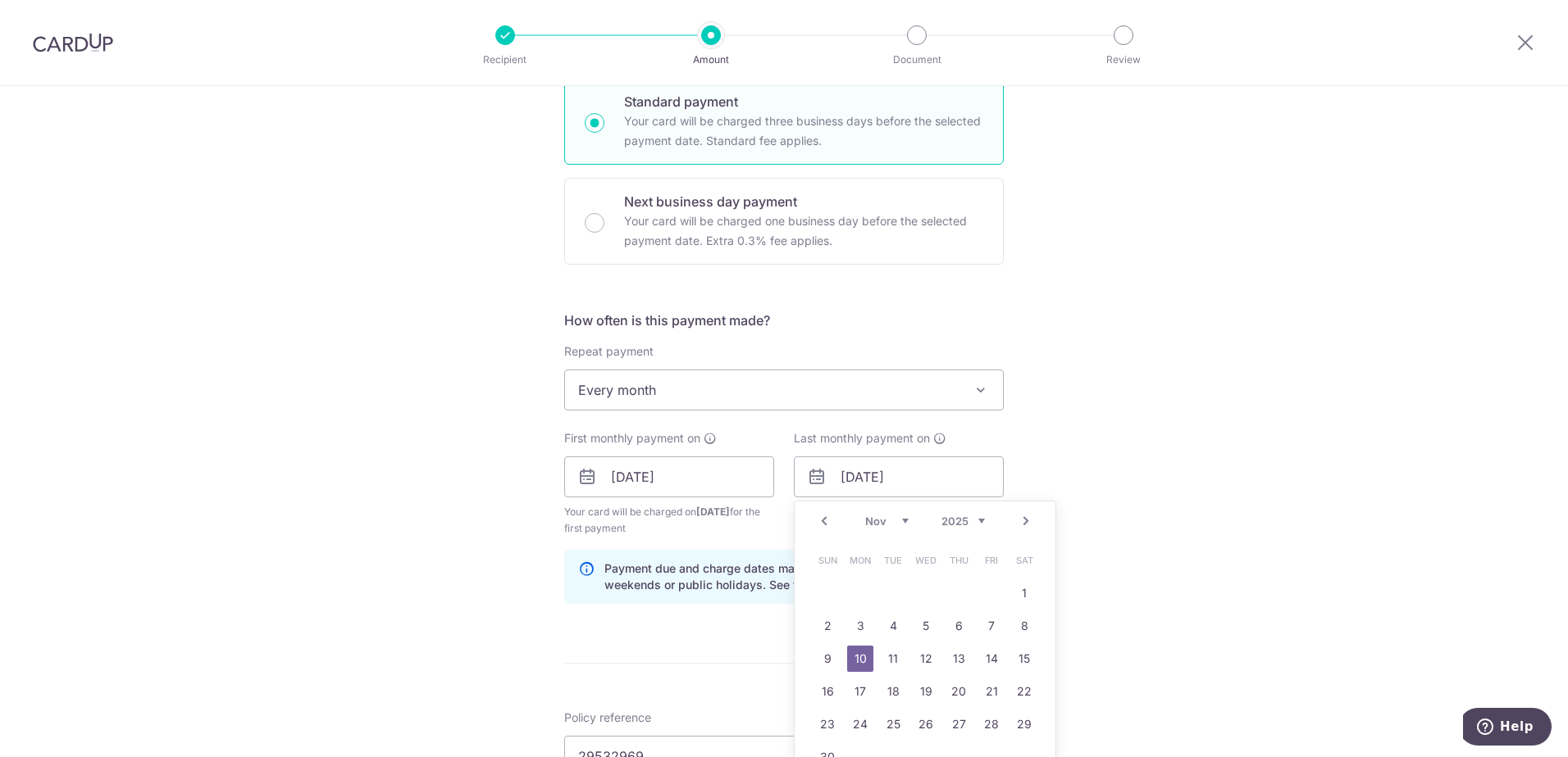
click at [1021, 529] on link "Next" at bounding box center [1026, 521] width 20 height 20
click at [861, 623] on link "9" at bounding box center [860, 626] width 26 height 26
type input "09/02/2026"
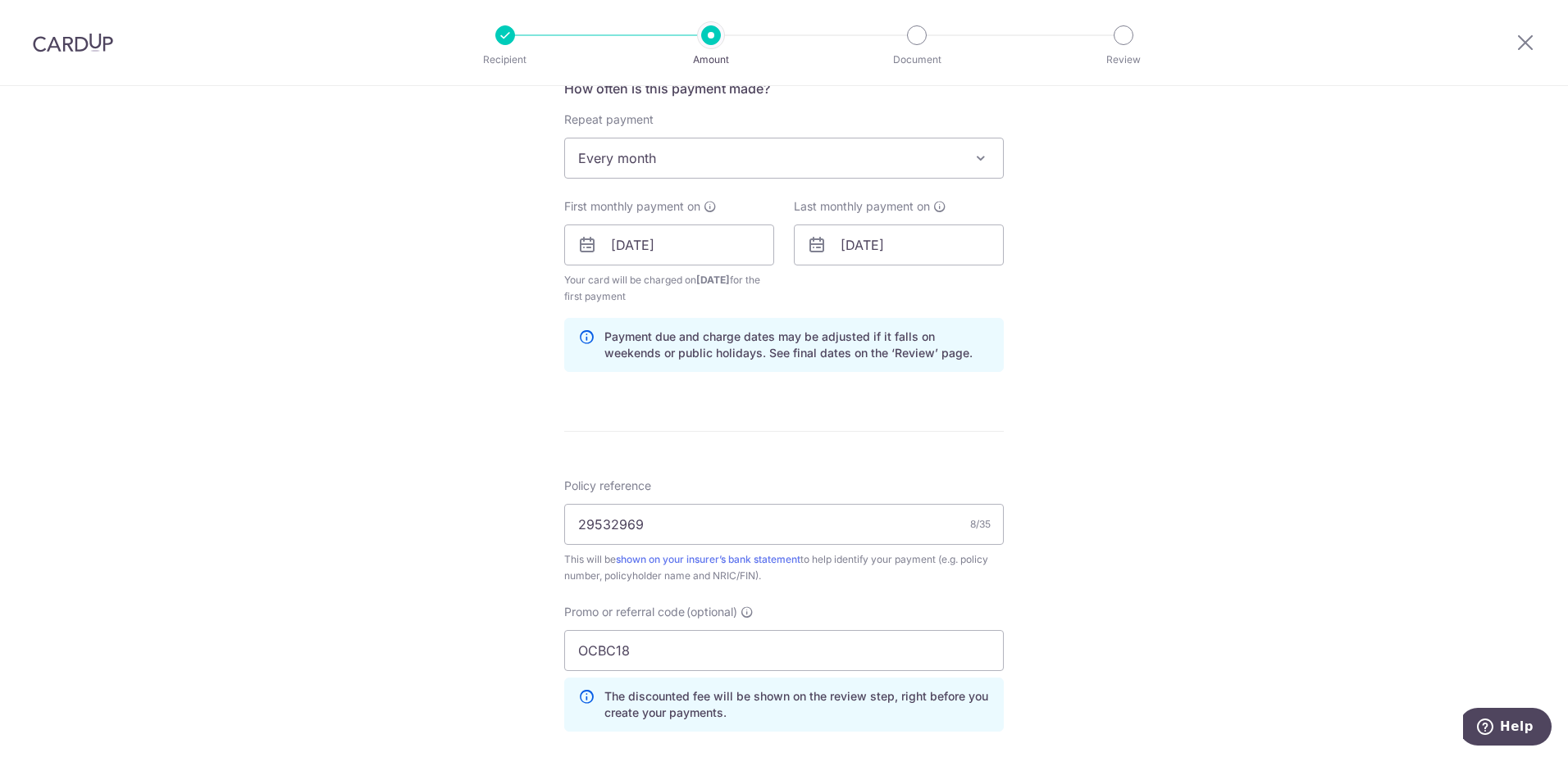
scroll to position [655, 0]
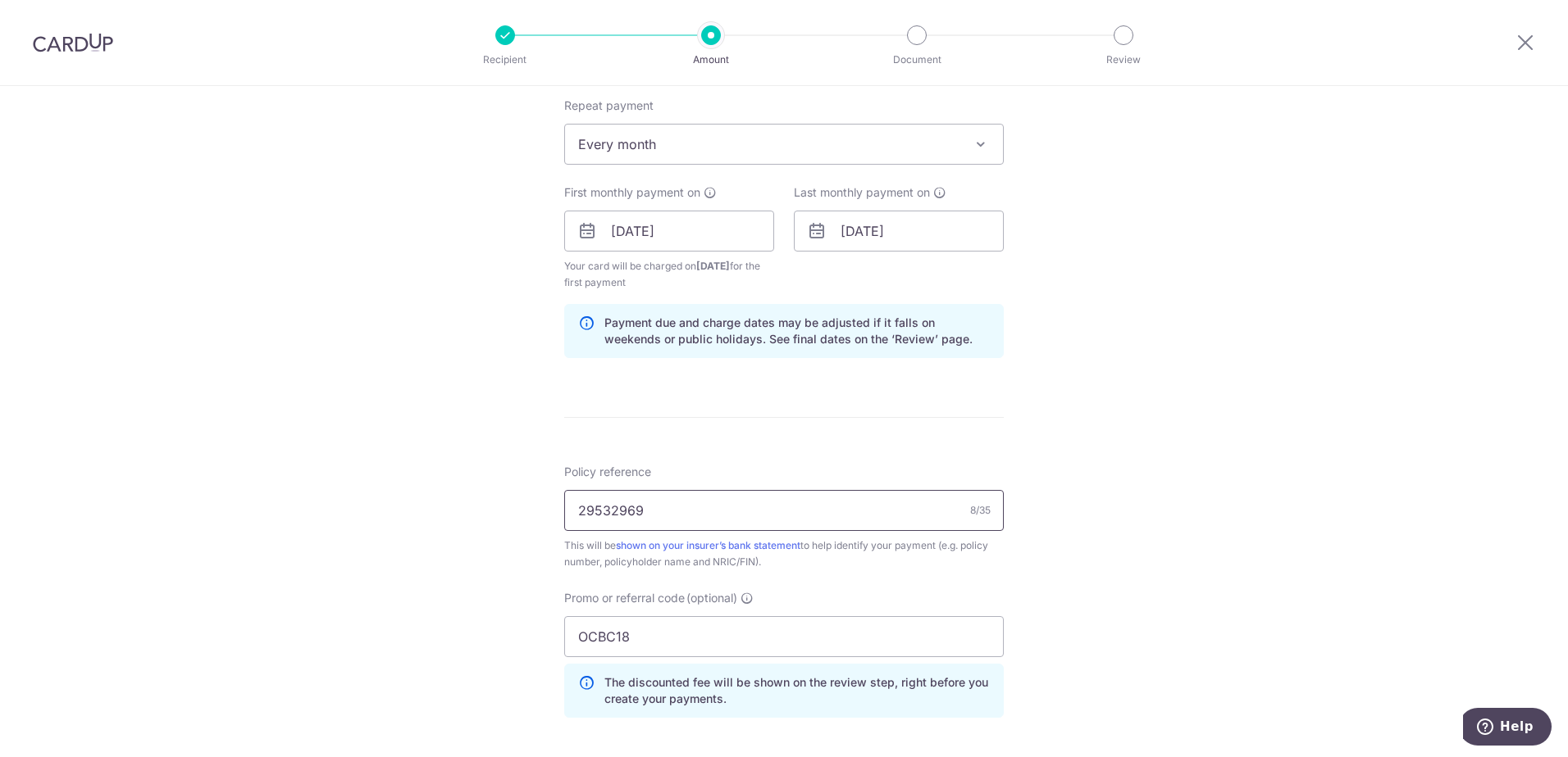
drag, startPoint x: 664, startPoint y: 512, endPoint x: 399, endPoint y: 473, distance: 267.9
click at [399, 473] on div "Tell us more about your payment Enter payment amount SGD 220.20 220.20 Select C…" at bounding box center [784, 250] width 1568 height 1640
type input "80735451"
click at [793, 444] on form "Enter payment amount SGD 220.20 220.20 Select Card **** 7400 Add credit card Yo…" at bounding box center [784, 266] width 440 height 1455
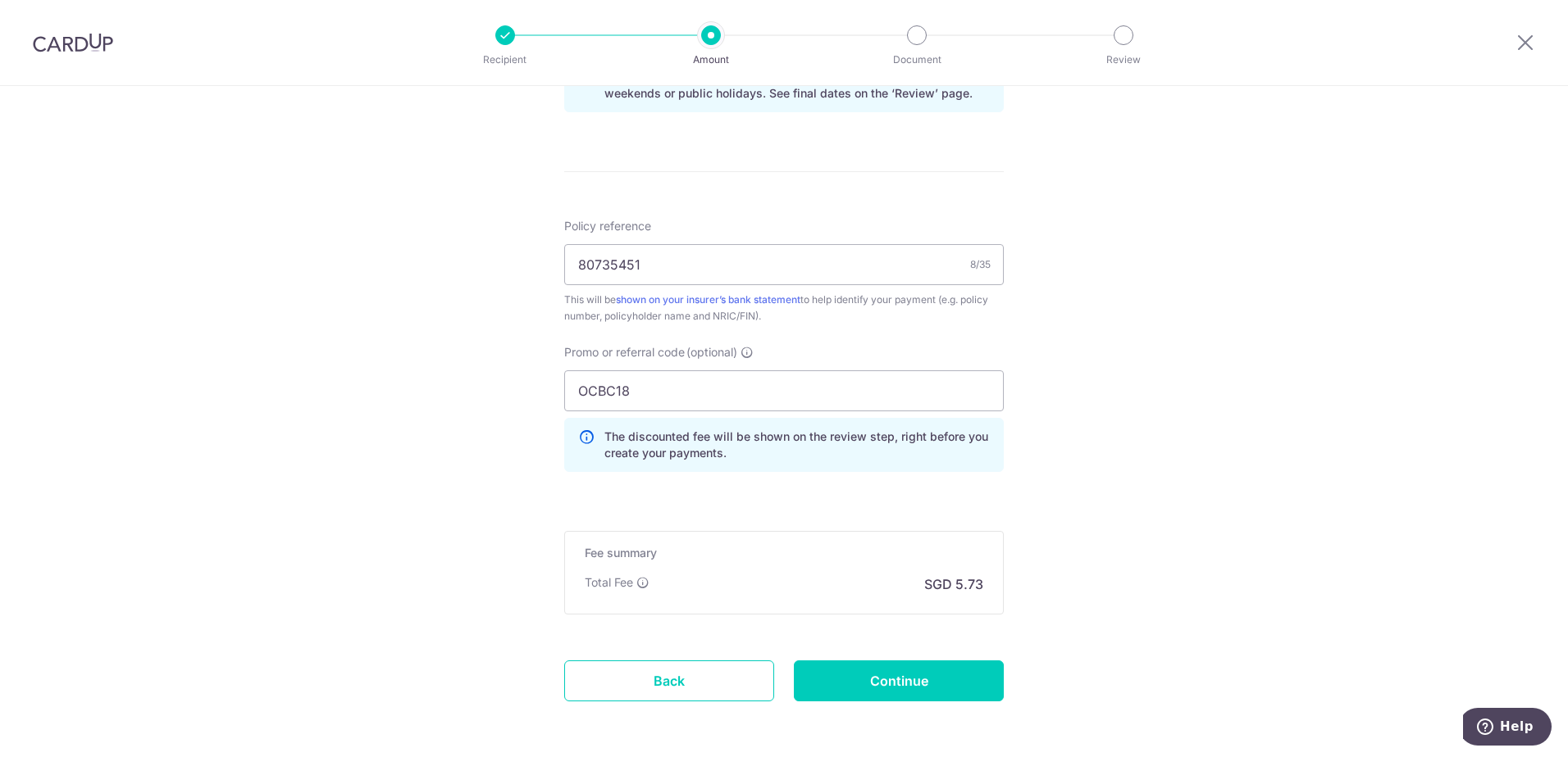
scroll to position [969, 0]
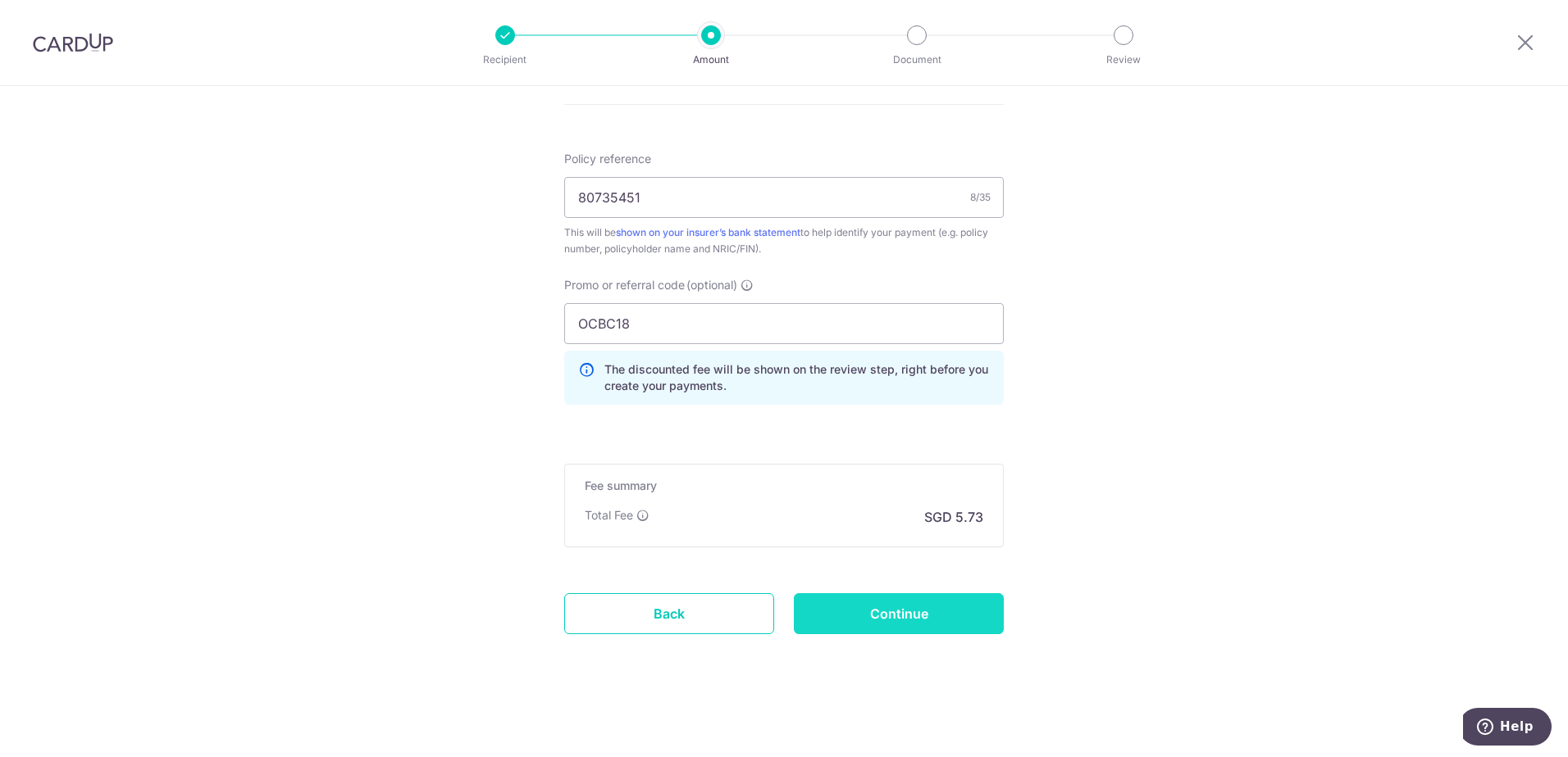
click at [874, 608] on input "Continue" at bounding box center [898, 614] width 210 height 41
click at [849, 603] on input "Continue" at bounding box center [898, 614] width 210 height 41
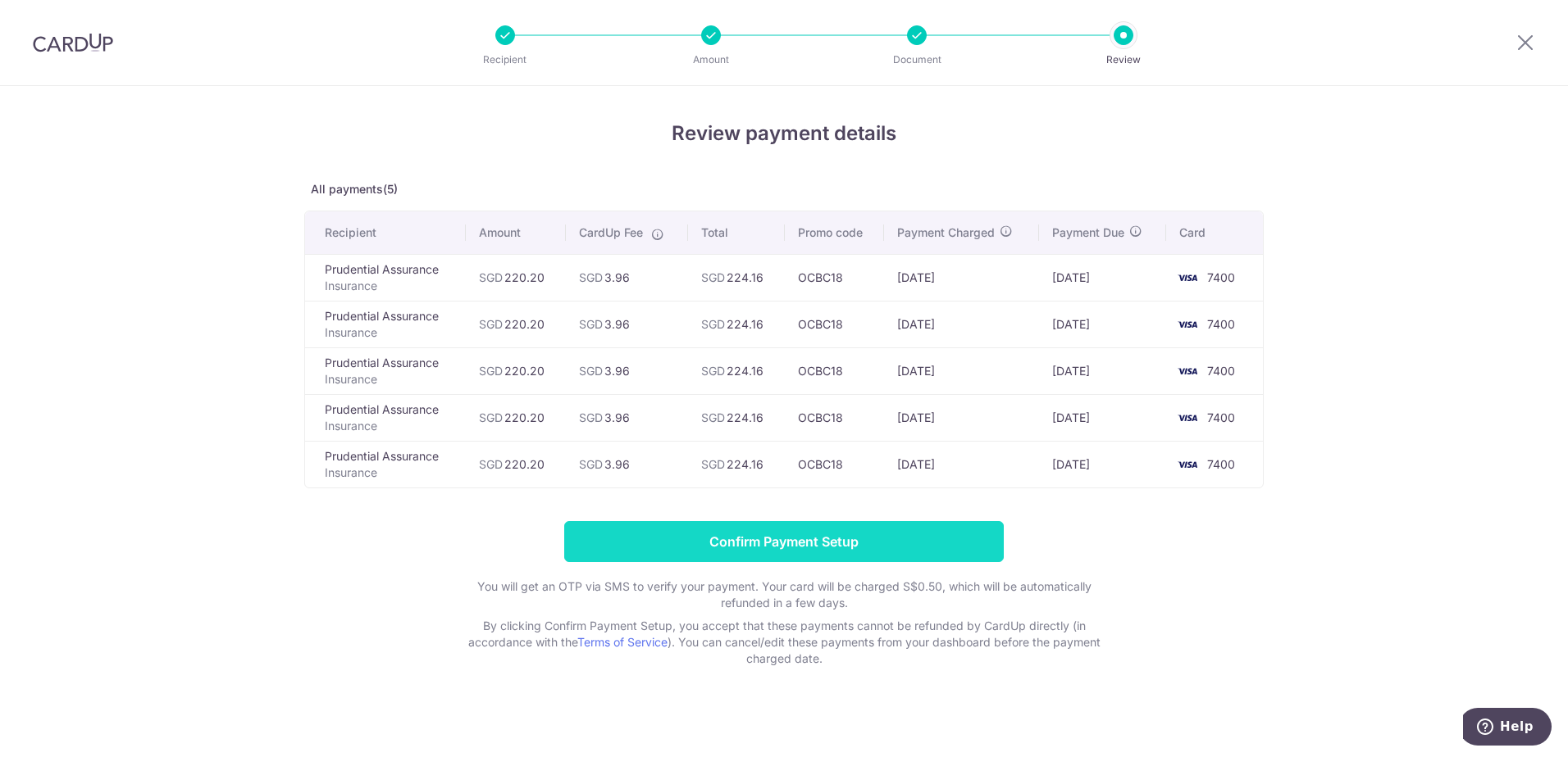
click at [792, 535] on input "Confirm Payment Setup" at bounding box center [784, 542] width 440 height 41
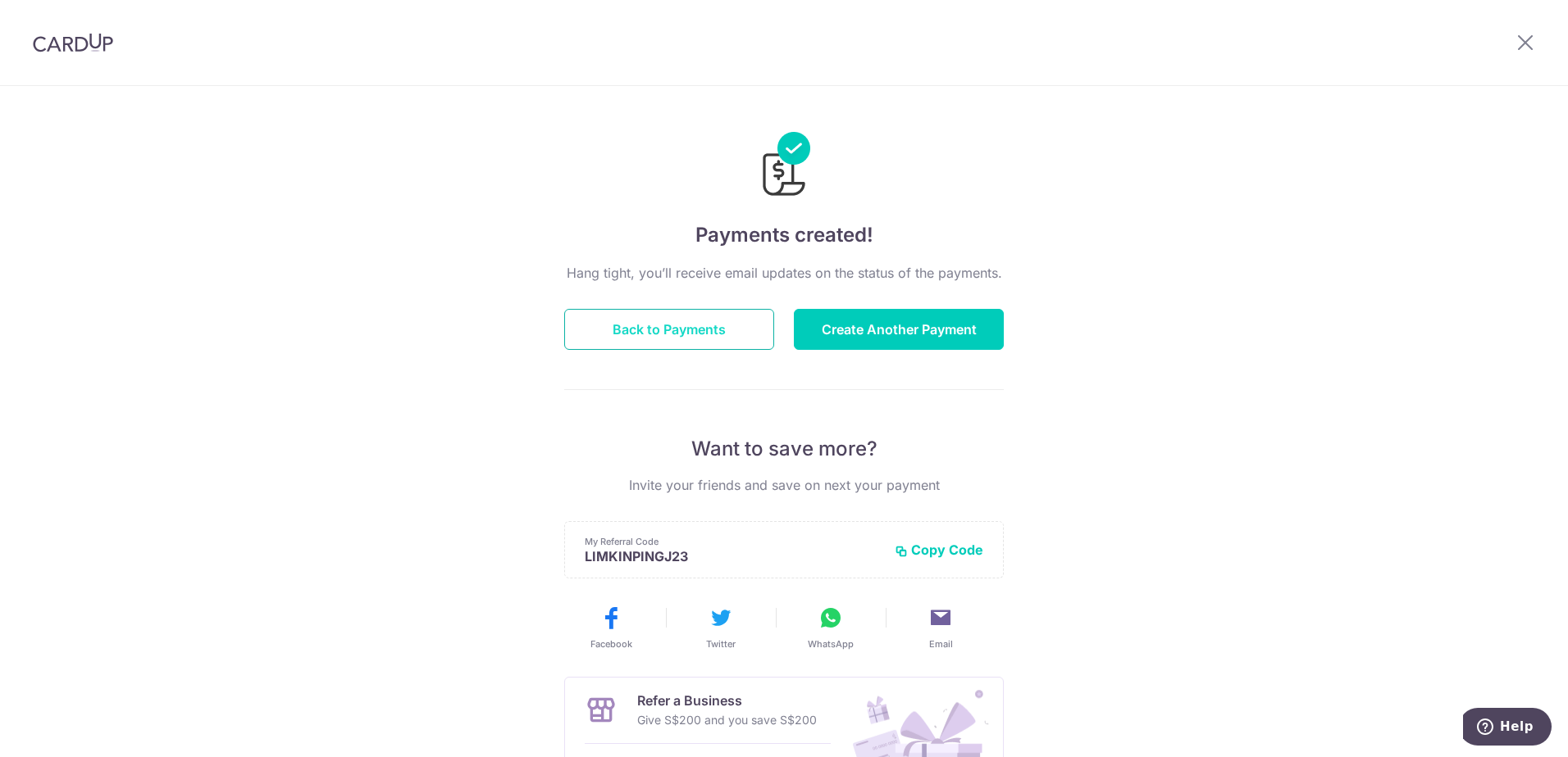
click at [599, 321] on button "Back to Payments" at bounding box center [670, 329] width 210 height 41
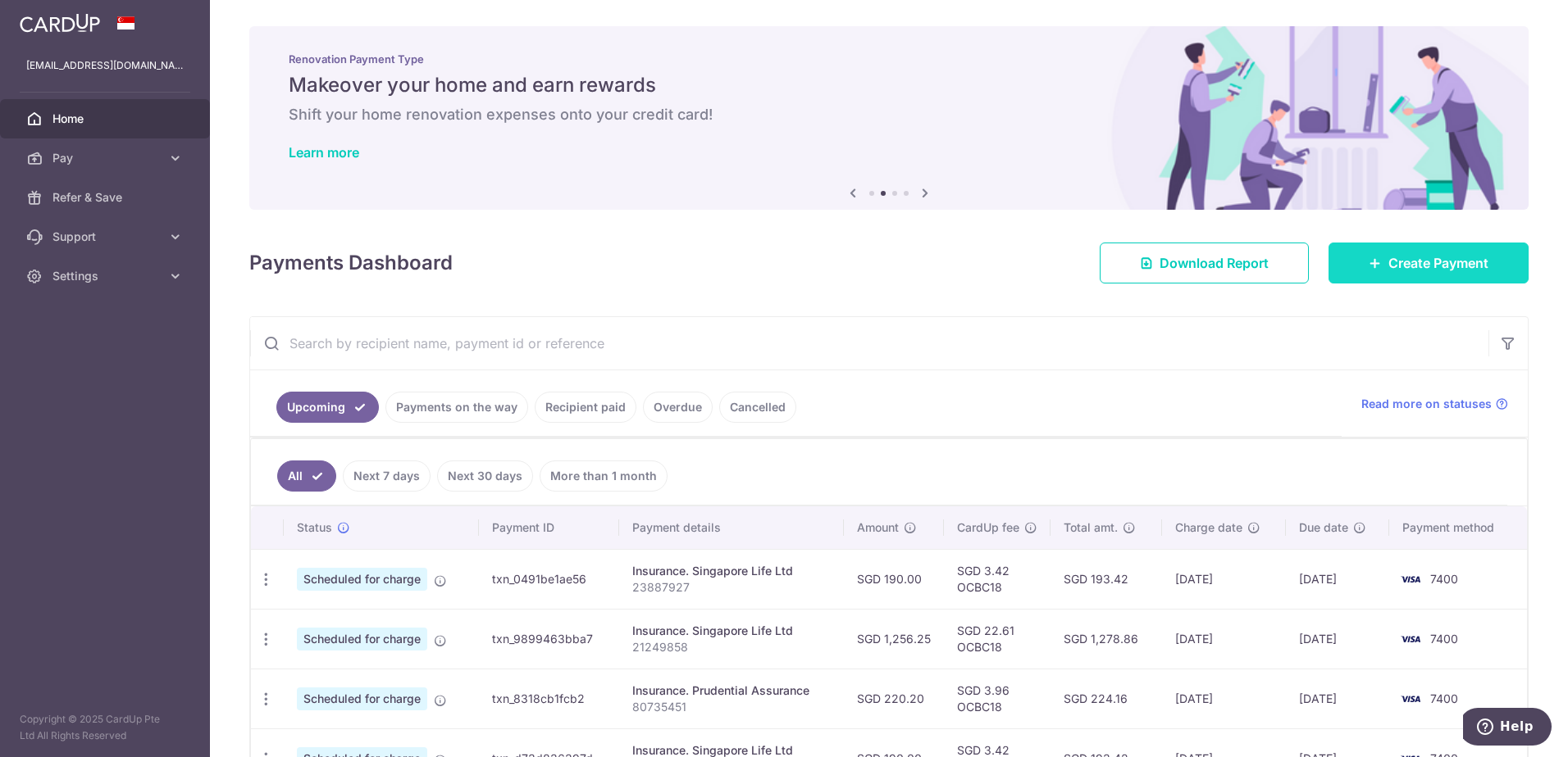
click at [1388, 265] on span "Create Payment" at bounding box center [1438, 262] width 100 height 20
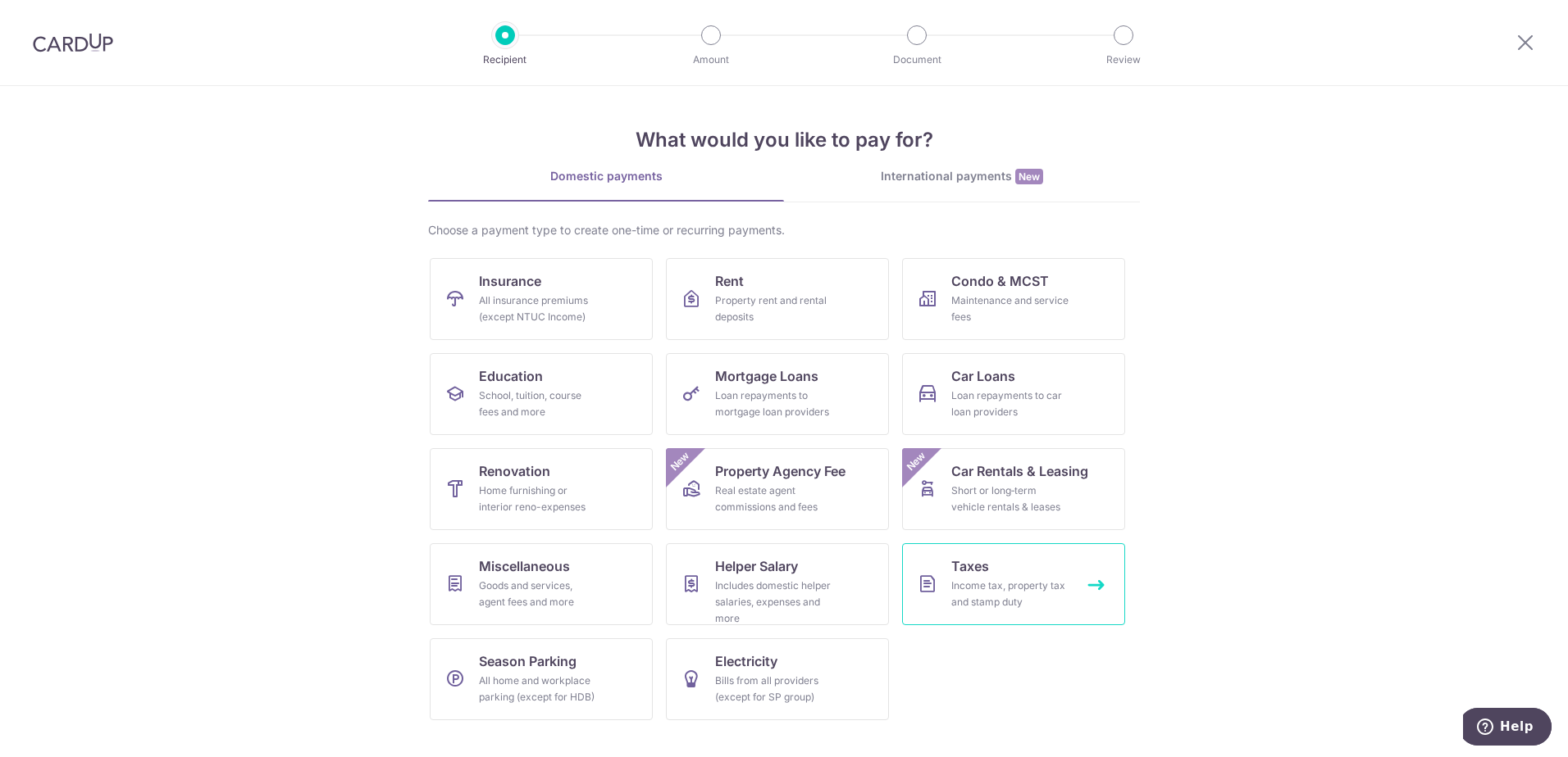
click at [1005, 588] on div "Income tax, property tax and stamp duty" at bounding box center [1009, 594] width 118 height 33
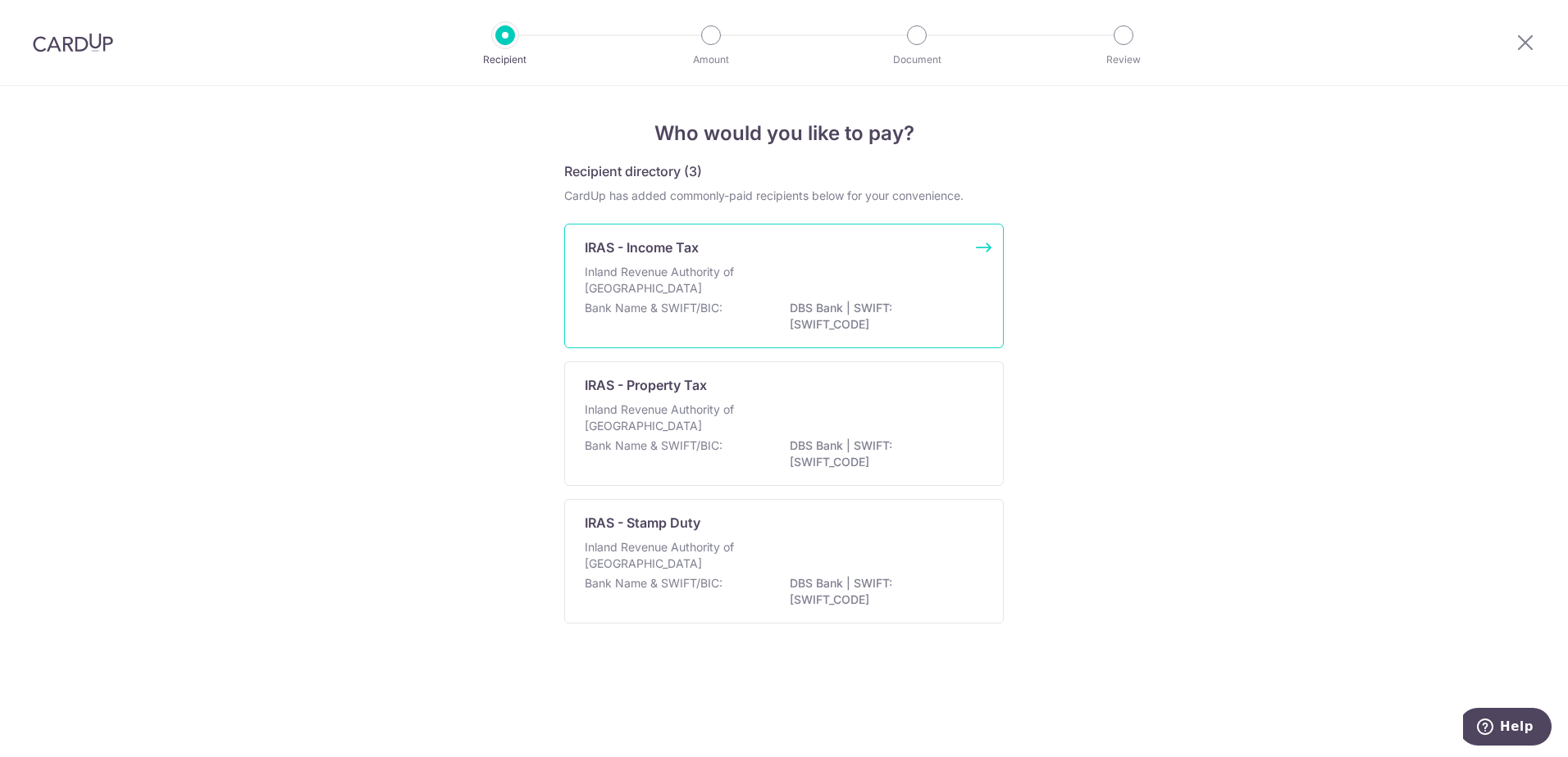
click at [738, 287] on p "Inland Revenue Authority of Singapore" at bounding box center [671, 280] width 174 height 33
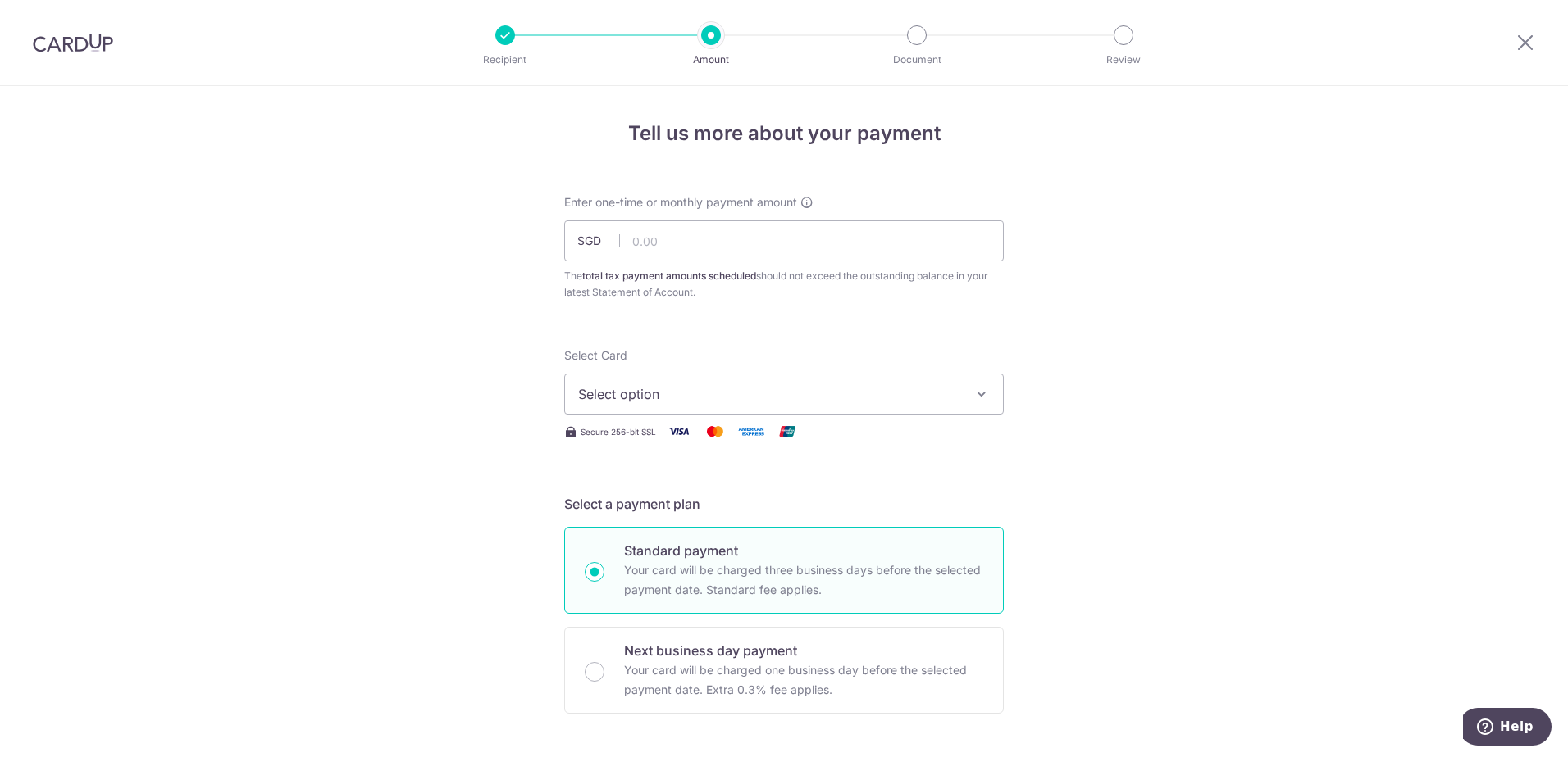
click at [917, 388] on span "Select option" at bounding box center [769, 394] width 382 height 20
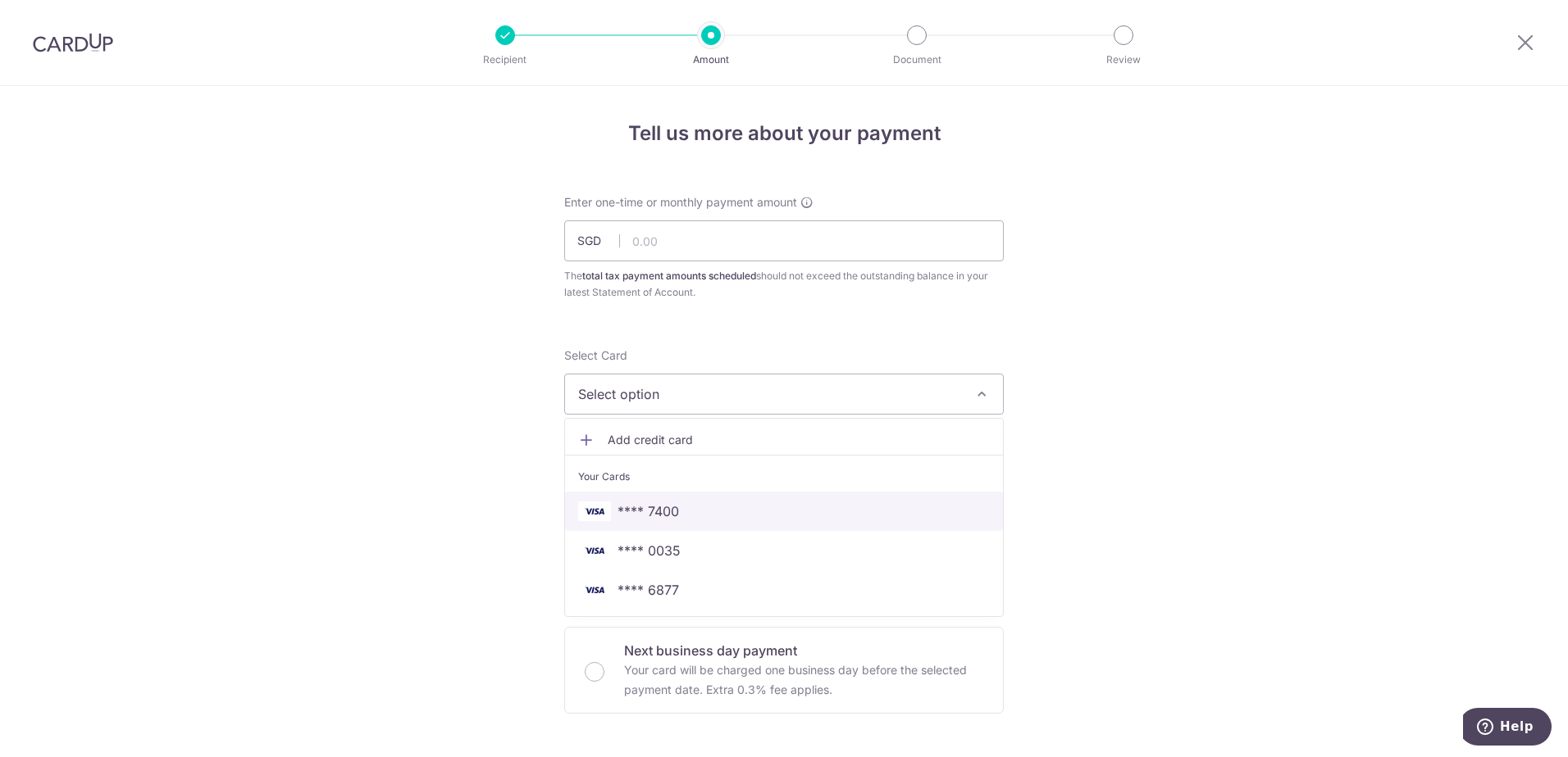
click at [685, 522] on link "**** 7400" at bounding box center [784, 512] width 438 height 40
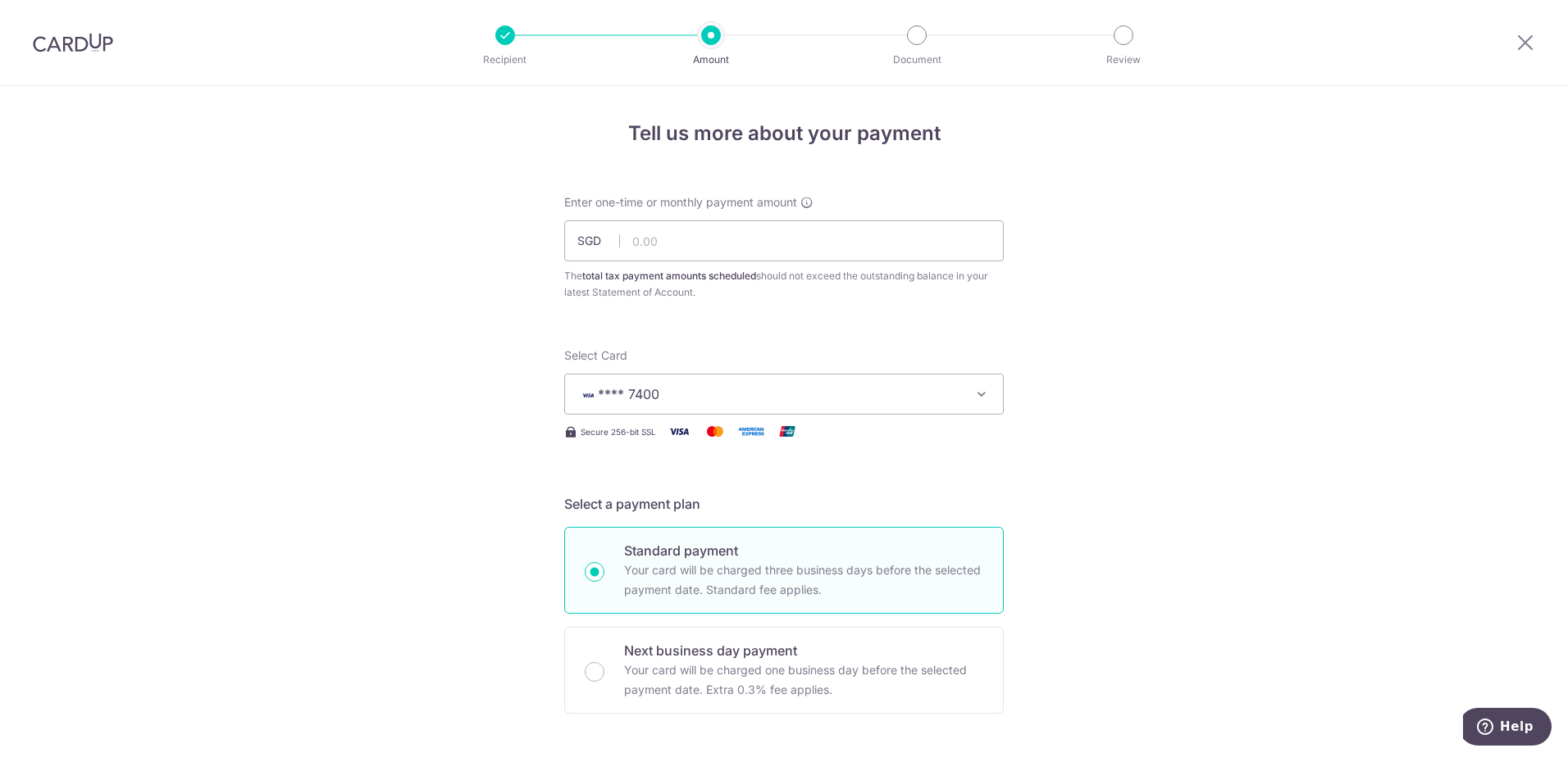
scroll to position [409, 0]
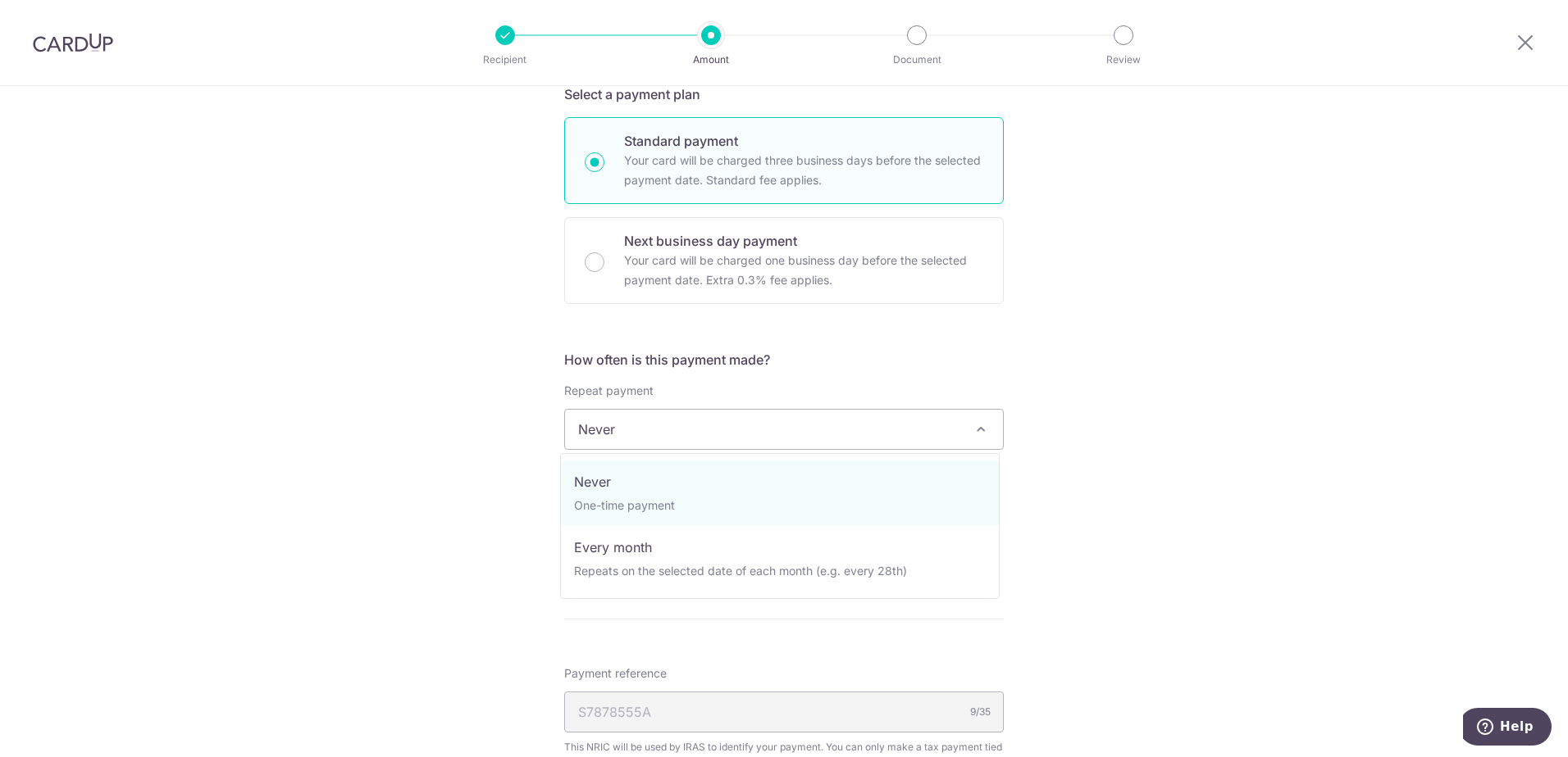
click at [901, 439] on span "Never" at bounding box center [784, 429] width 438 height 40
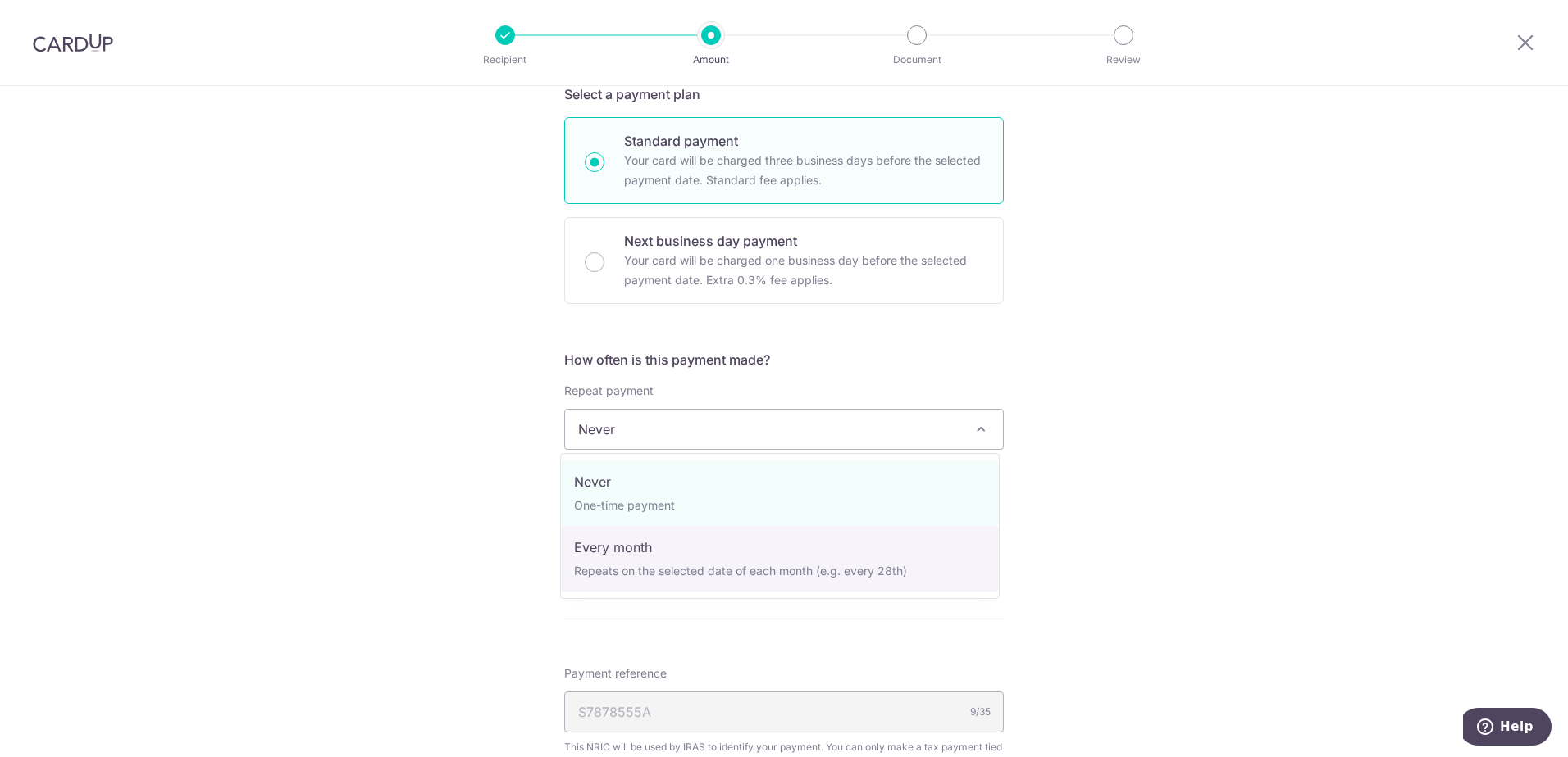
select select "3"
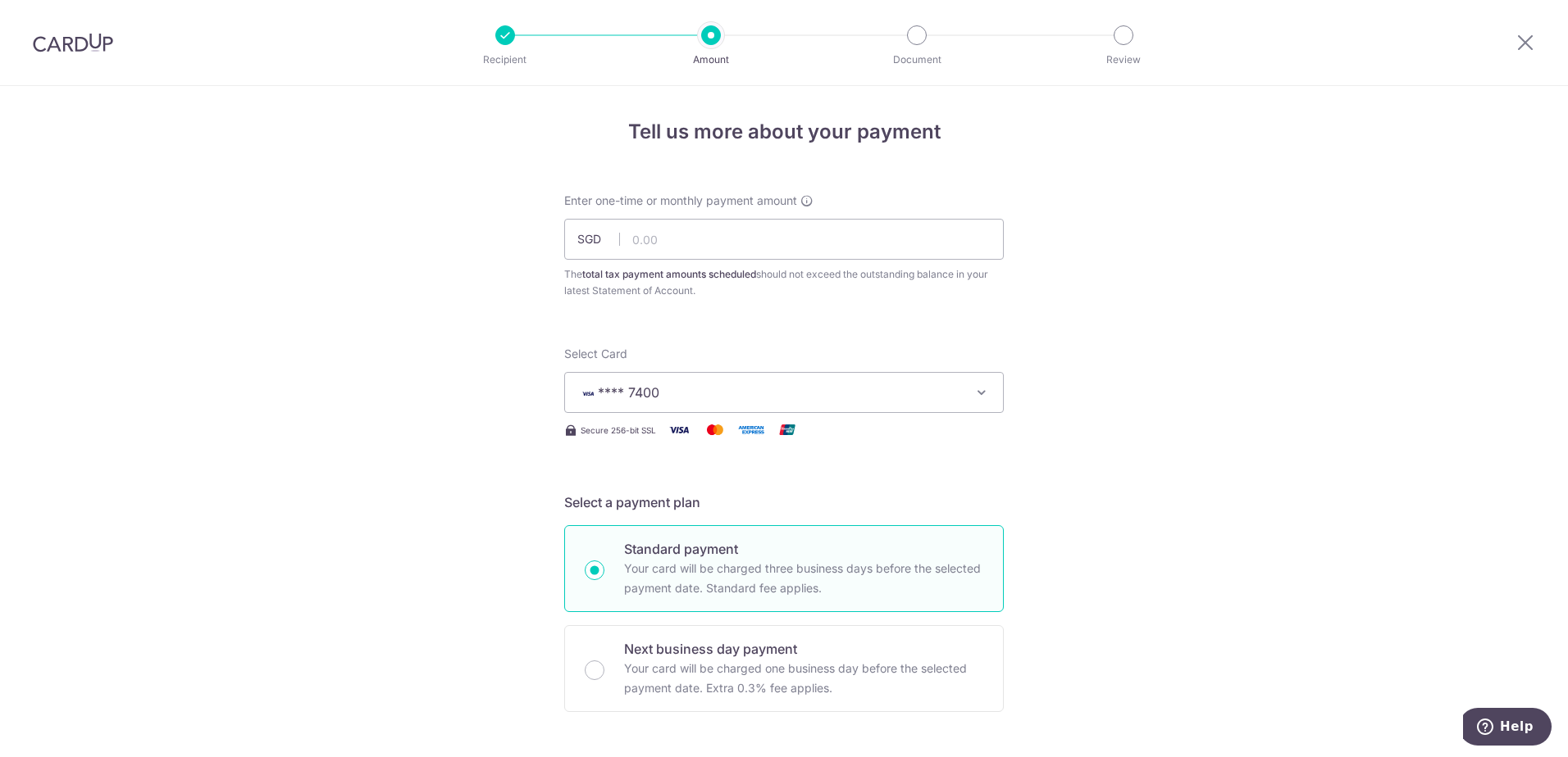
scroll to position [0, 0]
click at [664, 242] on input "text" at bounding box center [784, 241] width 440 height 41
type input "2,679.88"
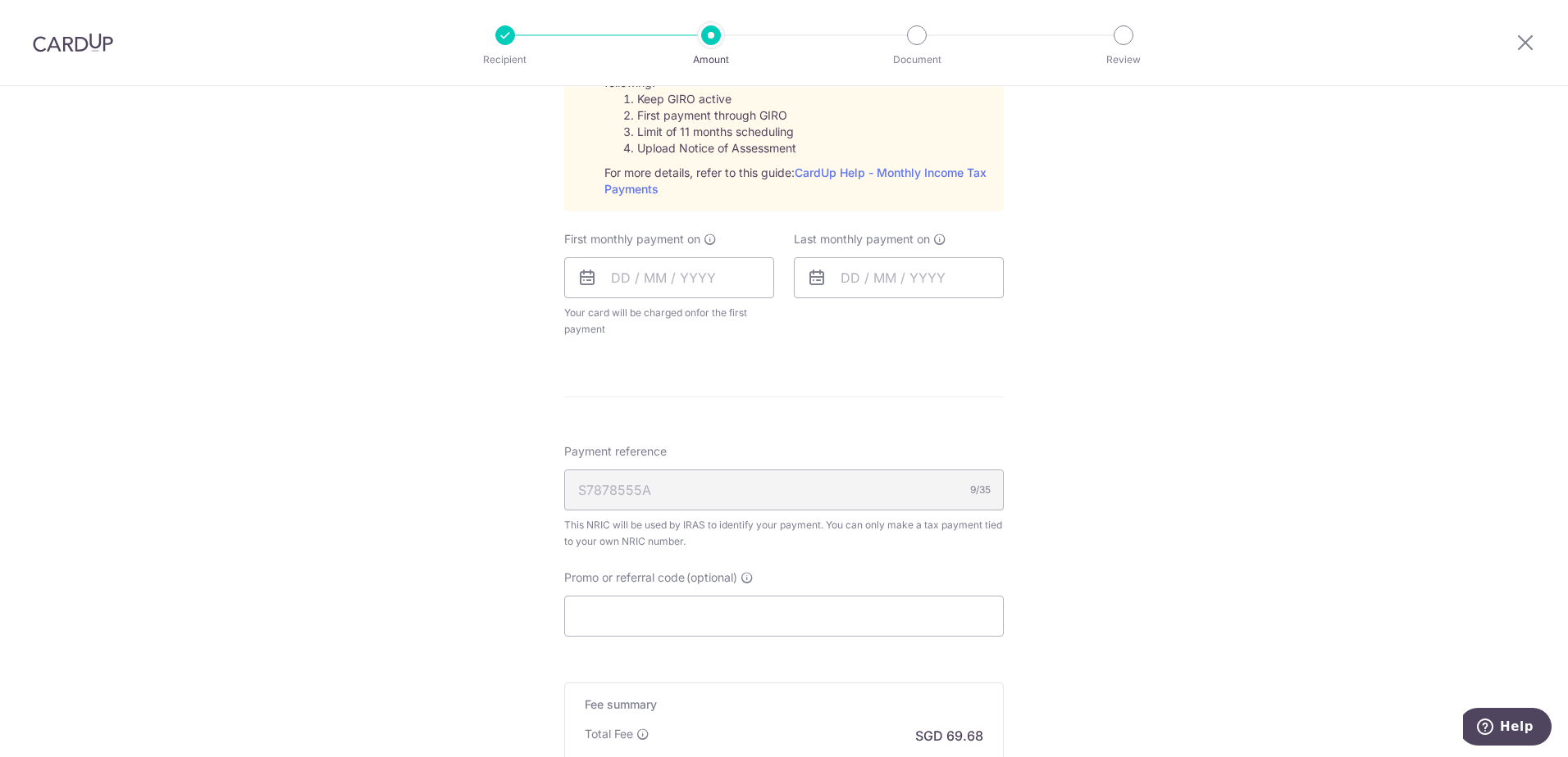
scroll to position [820, 0]
click at [600, 288] on input "text" at bounding box center [670, 277] width 210 height 41
click at [667, 428] on link "7" at bounding box center [664, 426] width 26 height 26
type input "07/10/2025"
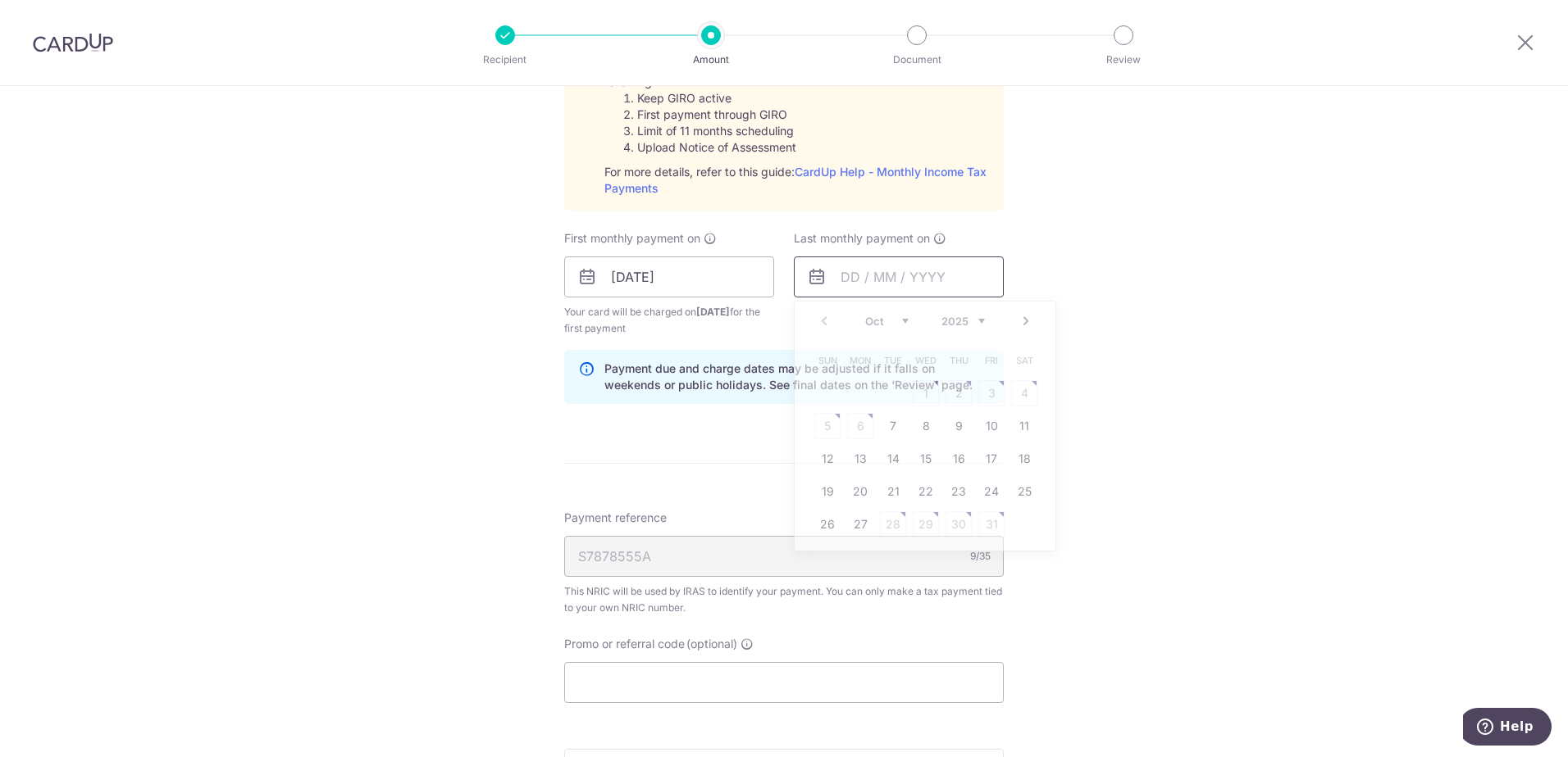
click at [846, 276] on input "text" at bounding box center [898, 277] width 210 height 41
click at [978, 322] on select "2025 2026" at bounding box center [963, 321] width 44 height 13
click at [897, 317] on select "Jan Feb Mar Apr May Jun Jul Aug Sep Oct Nov" at bounding box center [886, 321] width 44 height 13
click at [1138, 364] on div "Tell us more about your payment Enter one-time or monthly payment amount SGD 2,…" at bounding box center [784, 154] width 1568 height 1776
click at [852, 279] on input "text" at bounding box center [898, 277] width 210 height 41
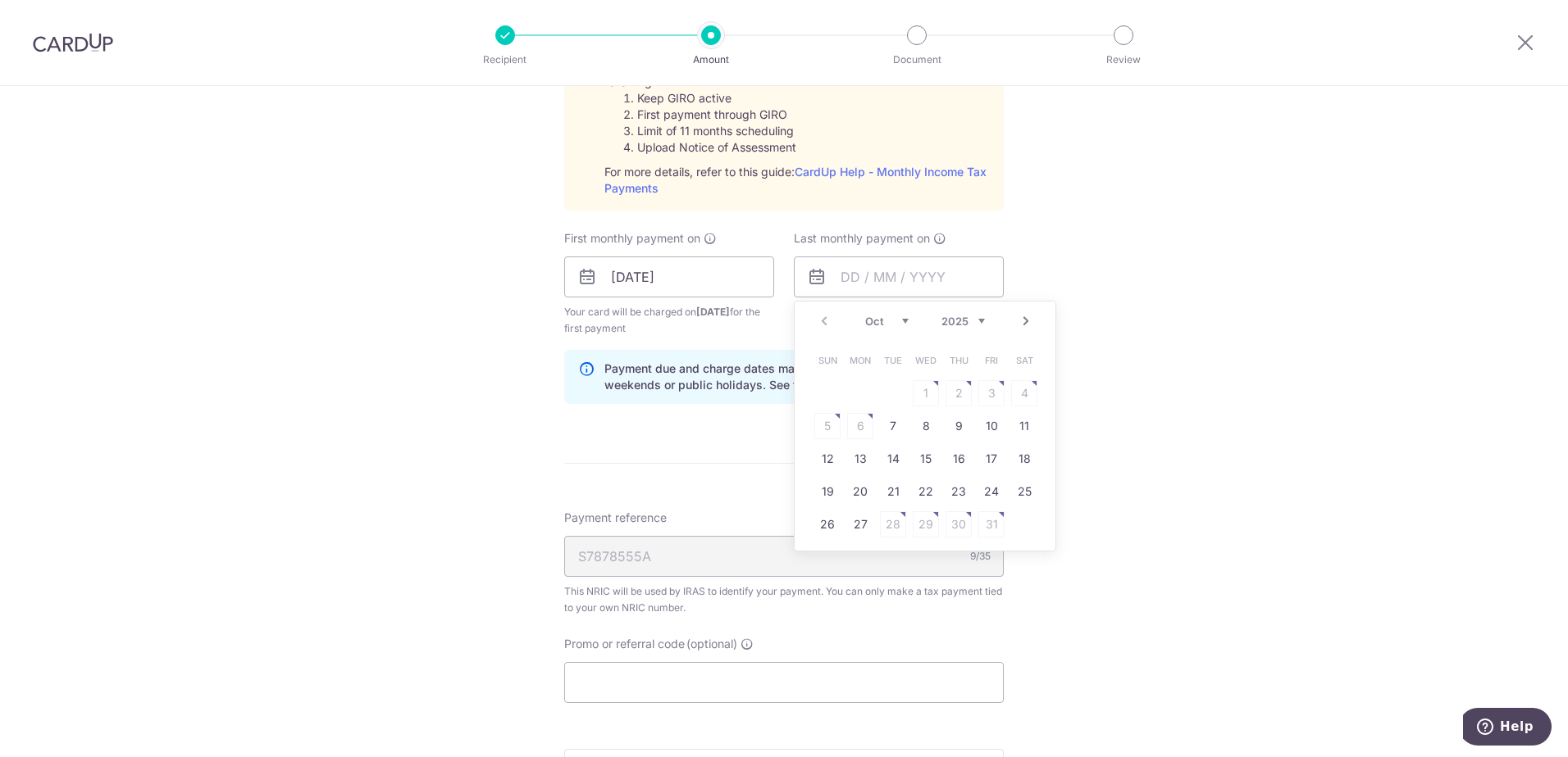
click at [979, 323] on select "2025 2026" at bounding box center [963, 321] width 44 height 13
click at [900, 323] on select "Jan Feb Mar Apr May Jun Jul Aug Sep Oct Nov" at bounding box center [886, 321] width 44 height 13
click at [921, 385] on table "Sun Mon Tue Wed Thu Fri Sat 1 2 3 4 5 6 7 8 9 10 11 12 13 14 15 16 17 18 19 20 …" at bounding box center [925, 442] width 230 height 197
click at [978, 408] on table "Sun Mon Tue Wed Thu Fri Sat 1 2 3 4 5 6 7 8 9 10 11 12 13 14 15 16 17 18 19 20 …" at bounding box center [925, 442] width 230 height 197
click at [769, 419] on form "Enter one-time or monthly payment amount SGD 2,679.88 2679.88 The total tax pay…" at bounding box center [784, 170] width 440 height 1591
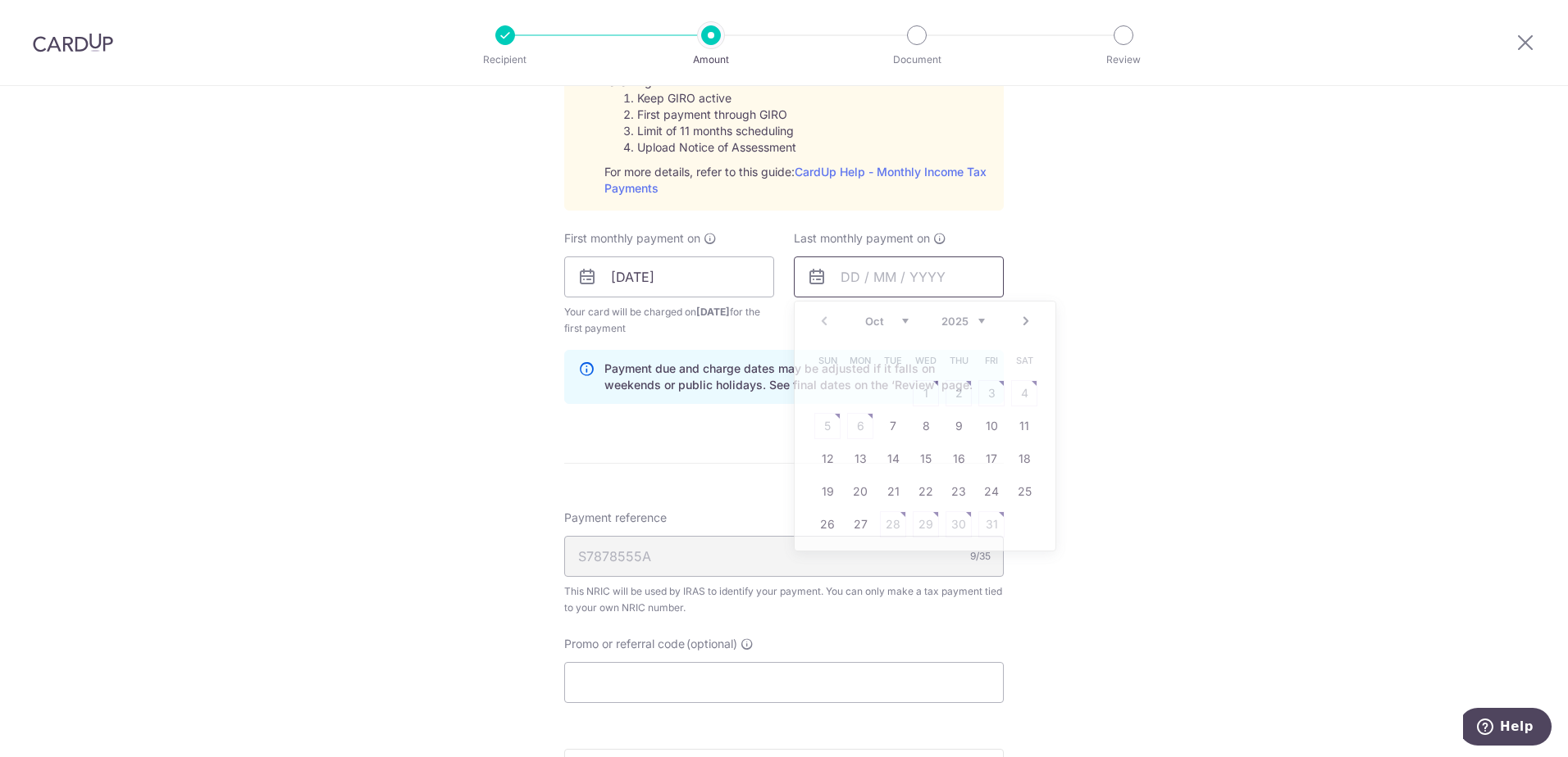
click at [841, 281] on input "text" at bounding box center [898, 277] width 210 height 41
click at [1019, 335] on div "Prev Next Oct Nov Dec 2025 2026" at bounding box center [924, 322] width 261 height 40
click at [1019, 323] on link "Next" at bounding box center [1026, 321] width 20 height 20
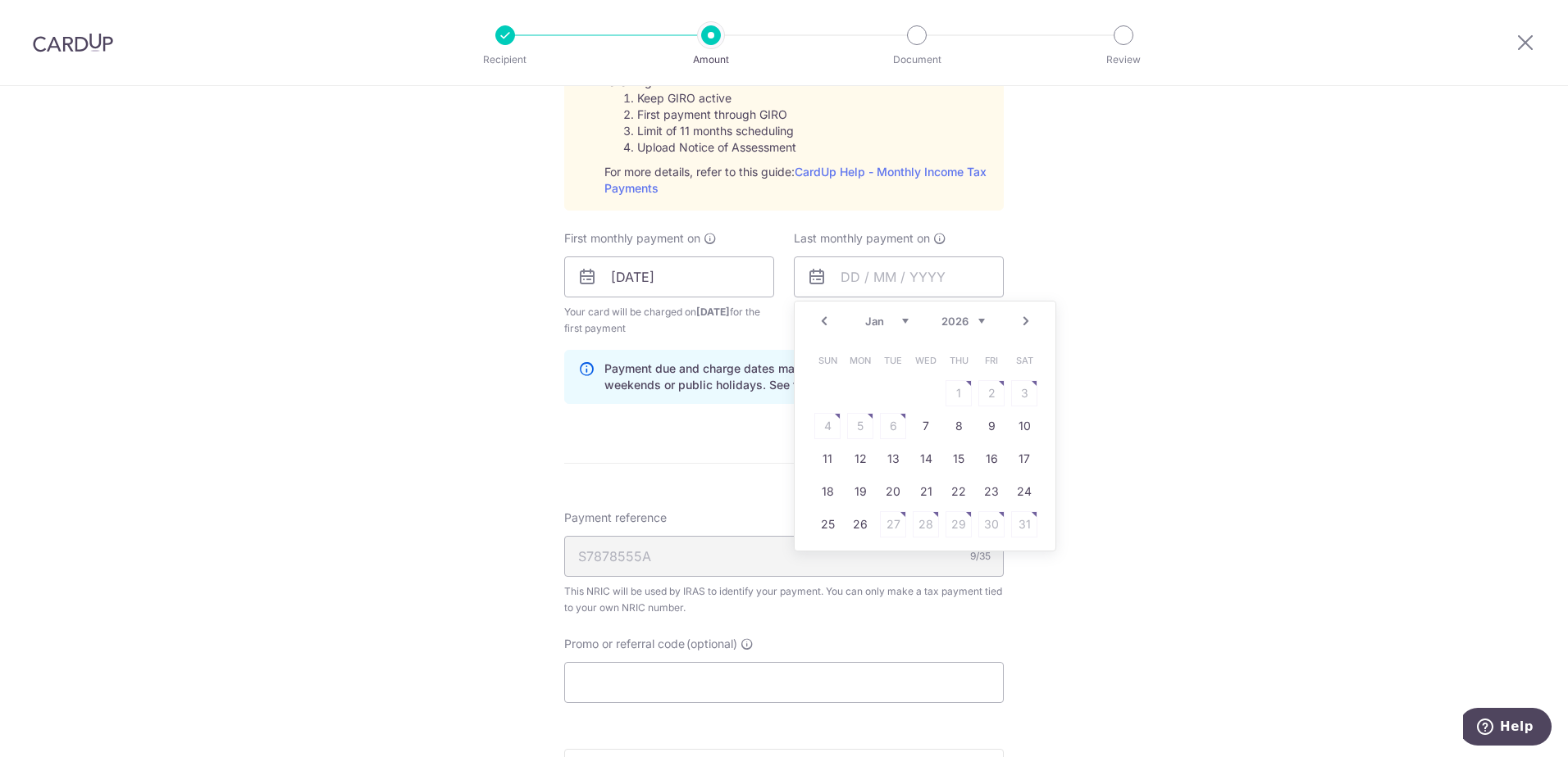
click at [1019, 323] on link "Next" at bounding box center [1026, 321] width 20 height 20
click at [818, 320] on link "Prev" at bounding box center [824, 321] width 20 height 20
click at [855, 431] on link "9" at bounding box center [860, 426] width 26 height 26
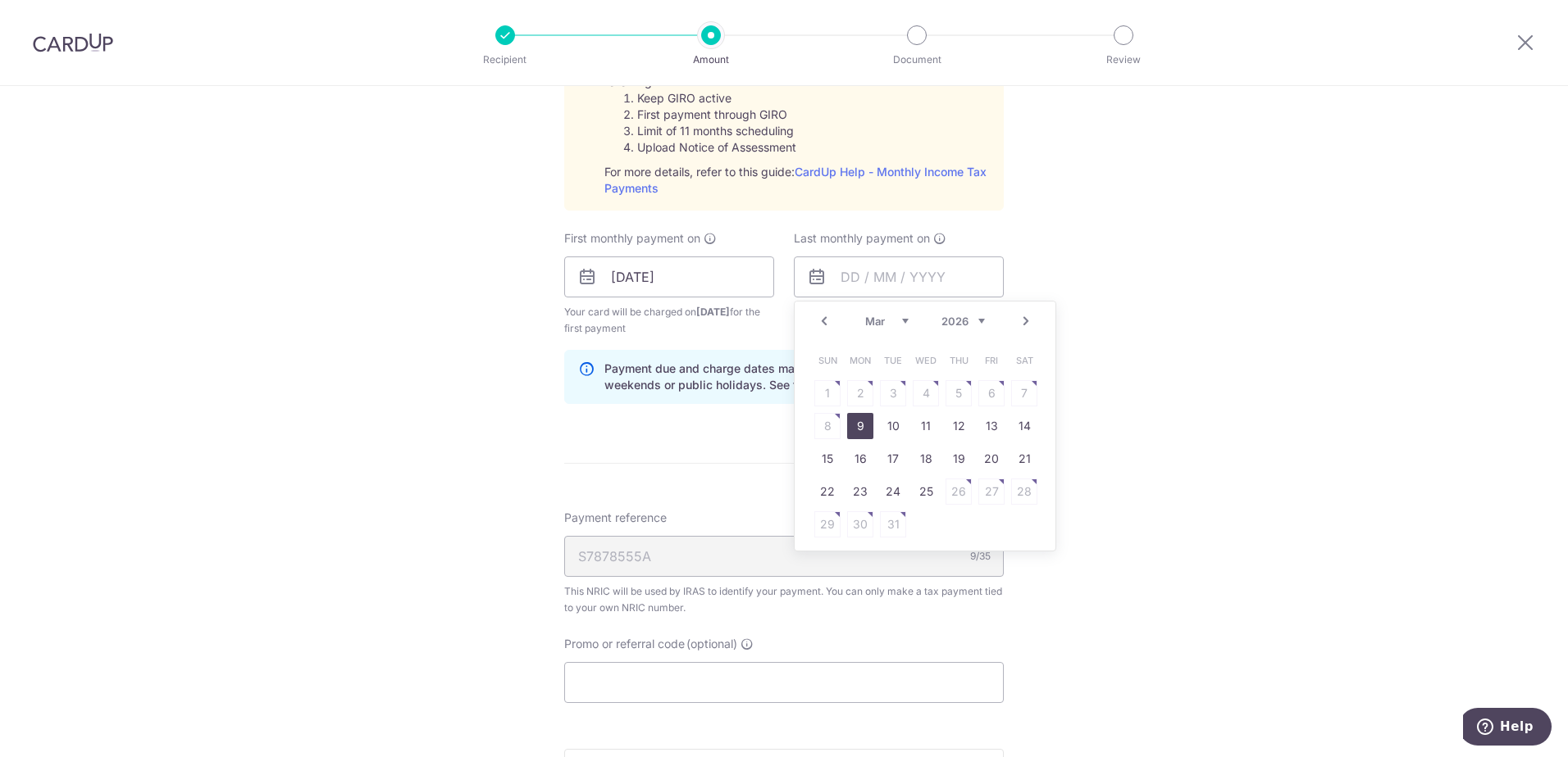
type input "09/03/2026"
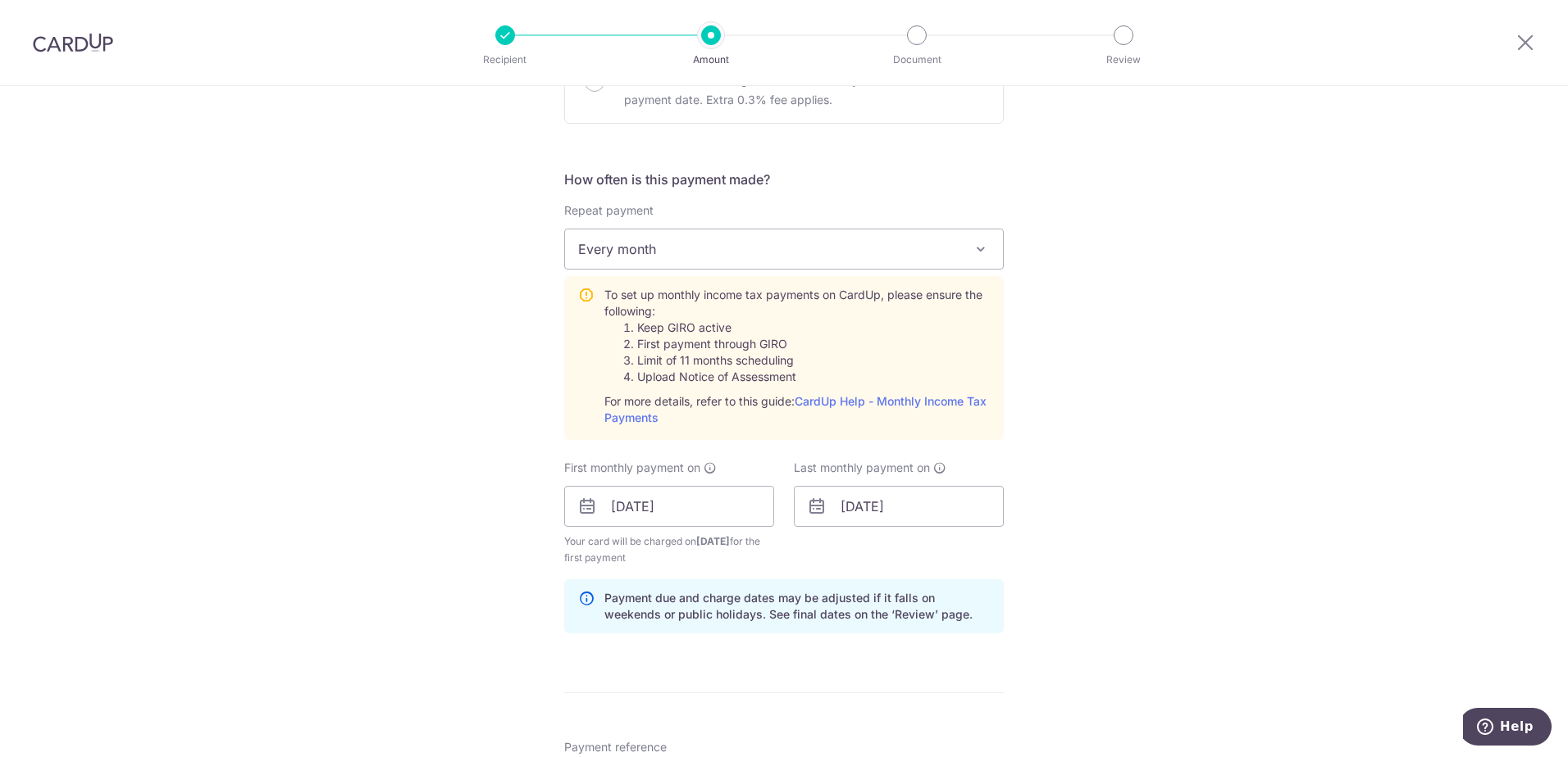
scroll to position [613, 0]
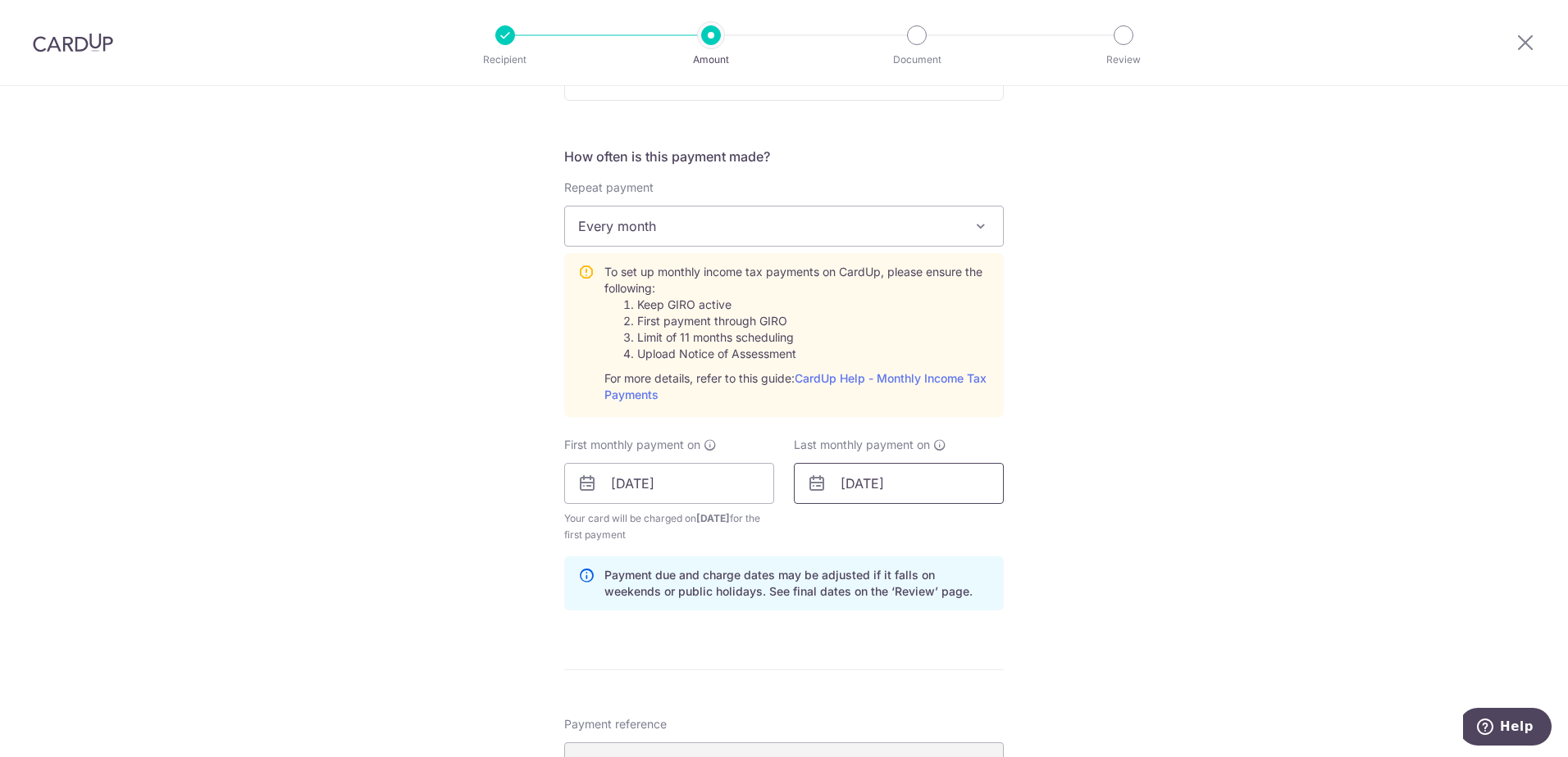
click at [866, 493] on input "09/03/2026" at bounding box center [898, 483] width 210 height 41
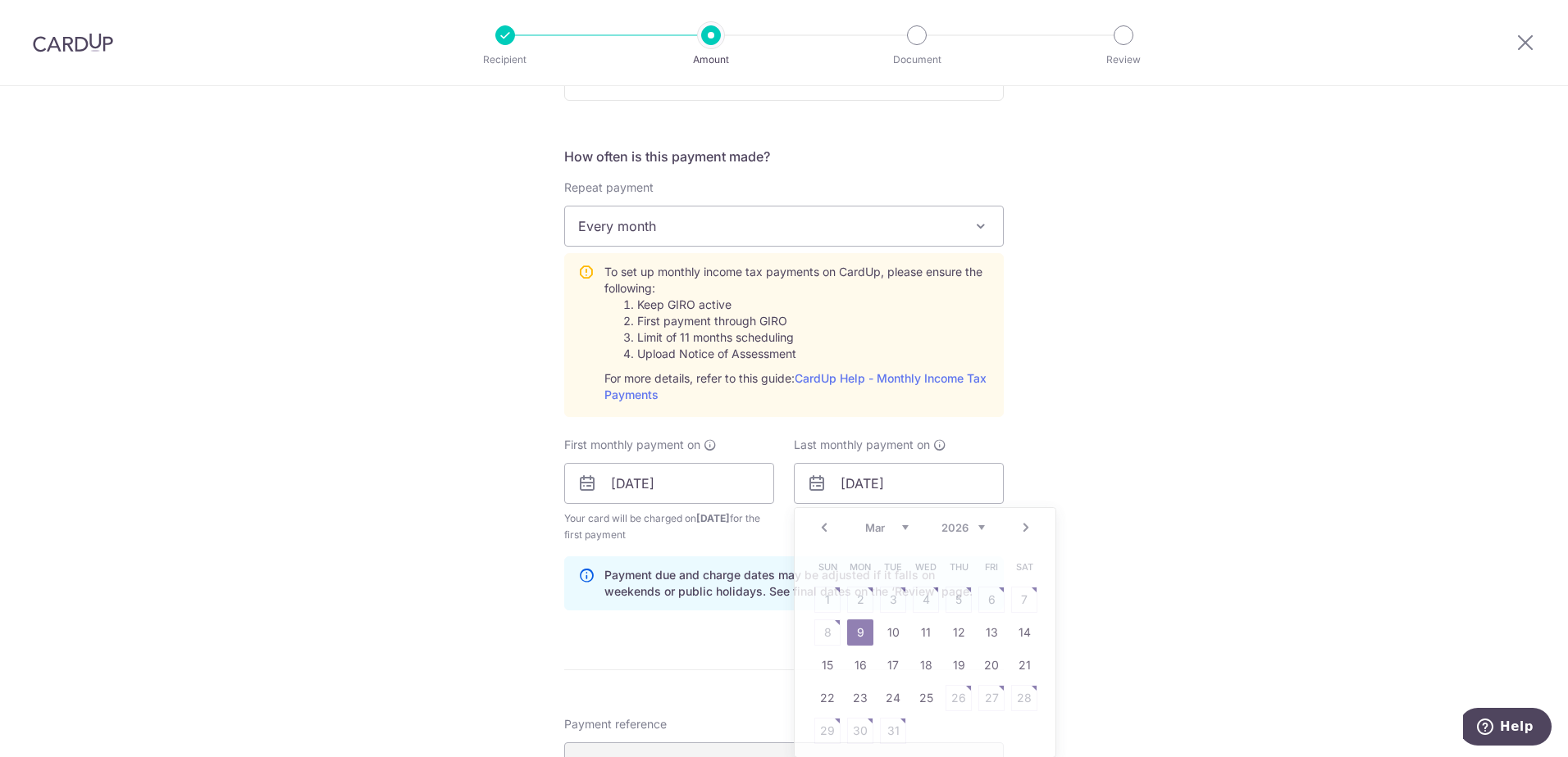
click at [1102, 436] on div "Tell us more about your payment Enter one-time or monthly payment amount SGD 2,…" at bounding box center [784, 360] width 1568 height 1776
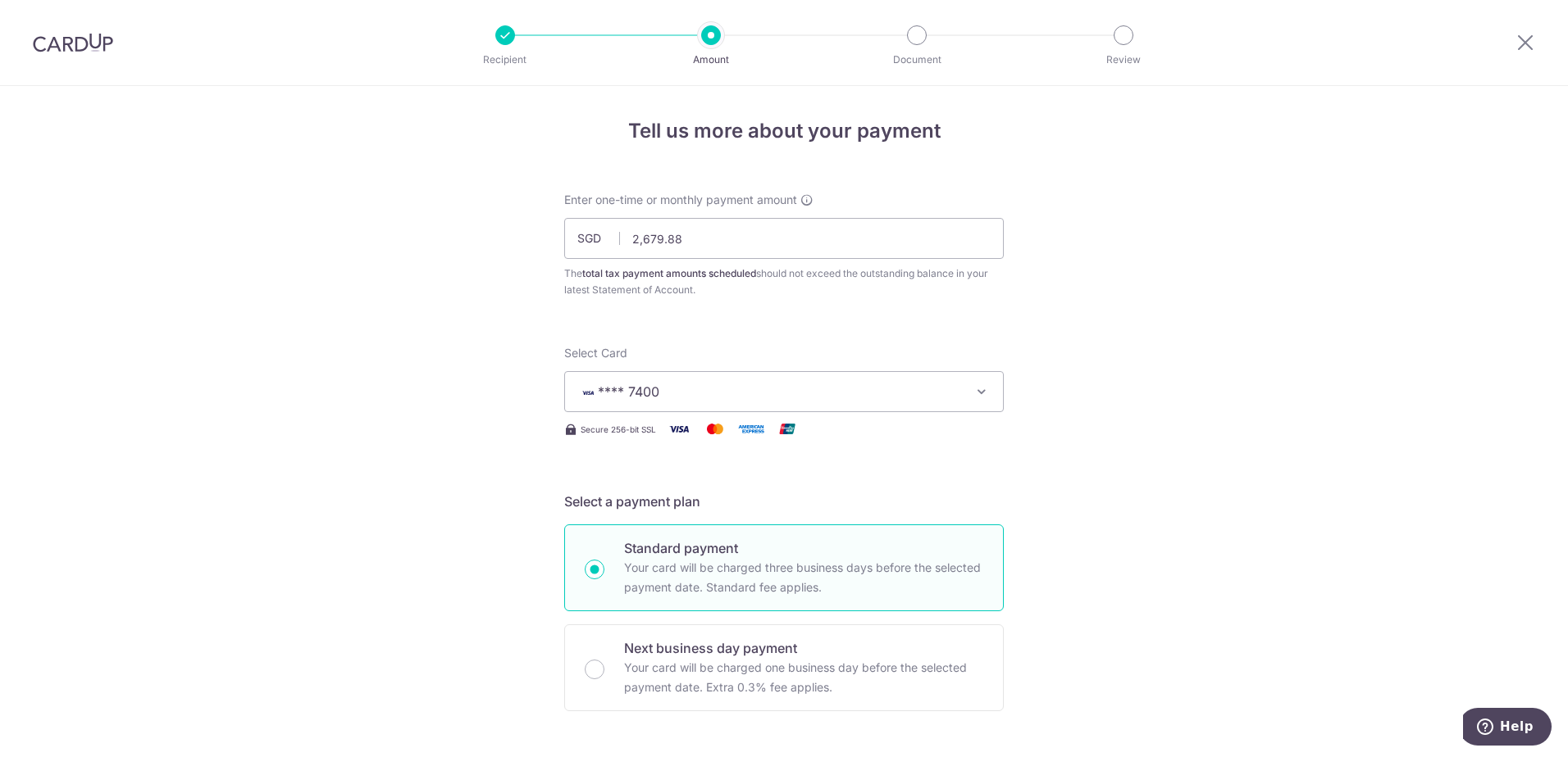
scroll to position [0, 0]
drag, startPoint x: 696, startPoint y: 242, endPoint x: 615, endPoint y: 231, distance: 81.7
click at [615, 231] on input "2,679.88" at bounding box center [784, 241] width 440 height 41
click at [740, 350] on div "Select Card **** 7400 Add credit card Your Cards **** 7400 **** 0035 **** 6877" at bounding box center [784, 381] width 440 height 67
click at [645, 237] on input "2,500.00" at bounding box center [784, 241] width 440 height 41
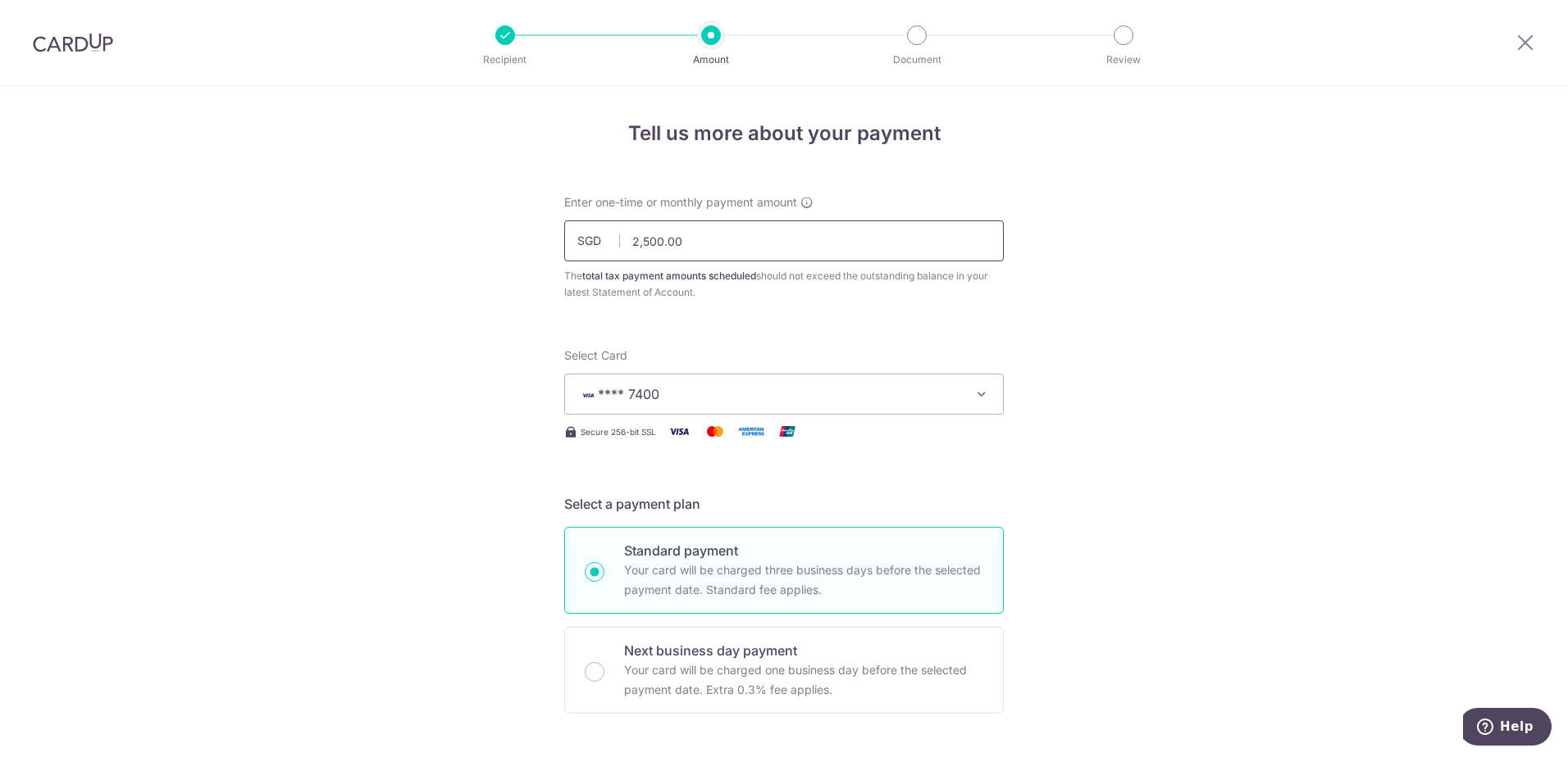
click button "Add Card" at bounding box center [0, 0] width 0 height 0
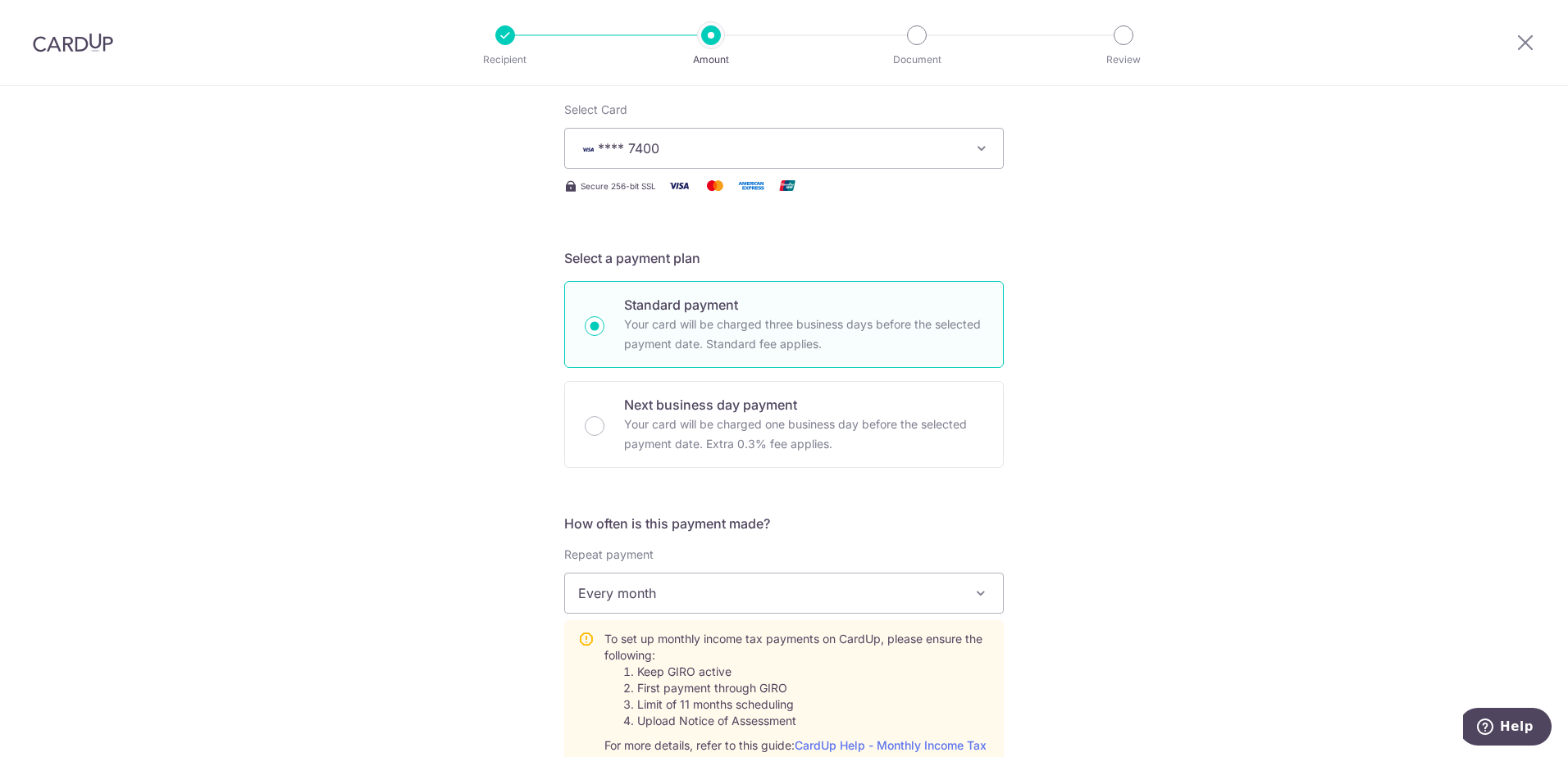
scroll to position [574, 0]
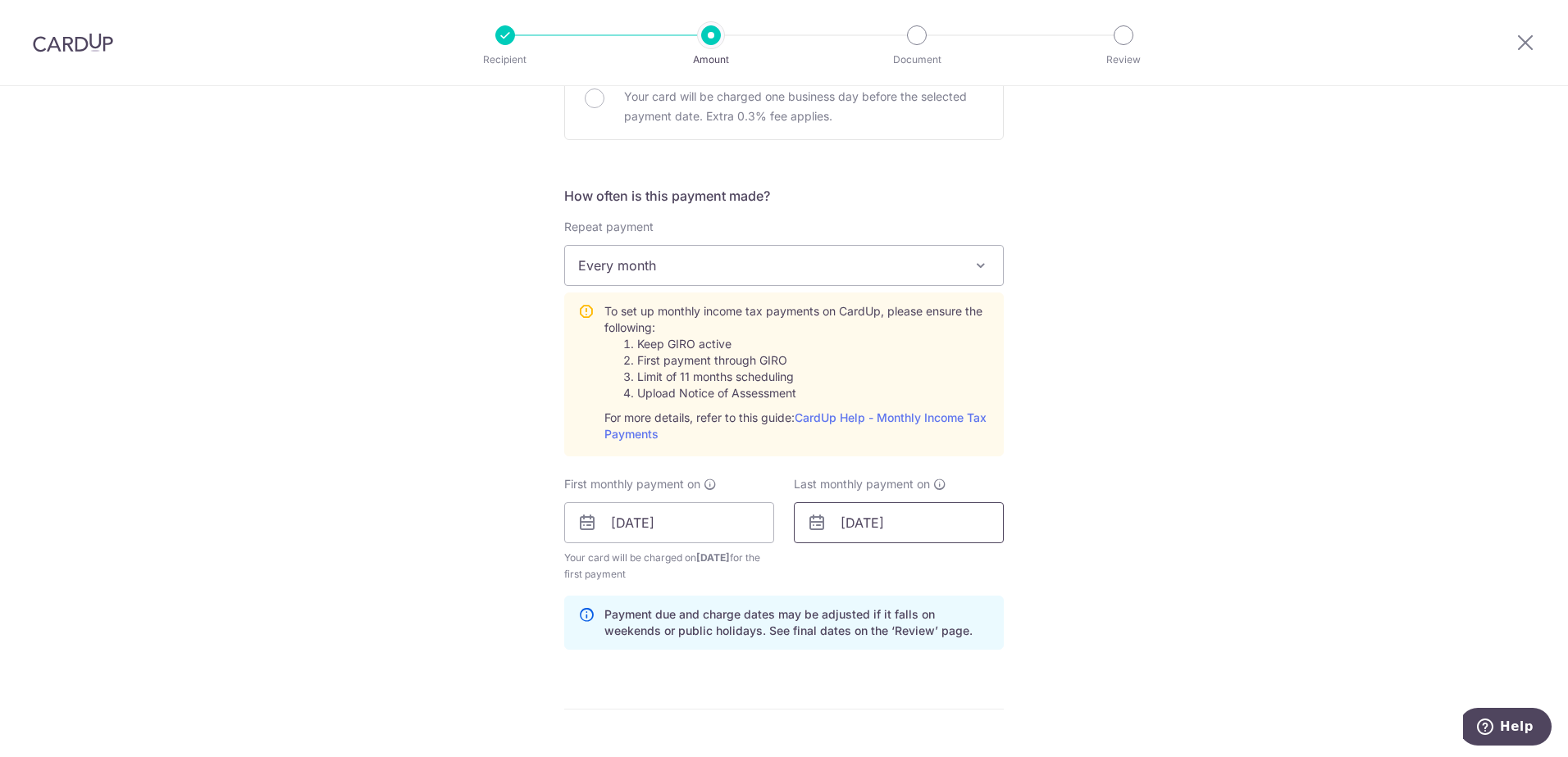
click at [855, 523] on input "09/03/2026" at bounding box center [898, 523] width 210 height 41
type input "2,500.00"
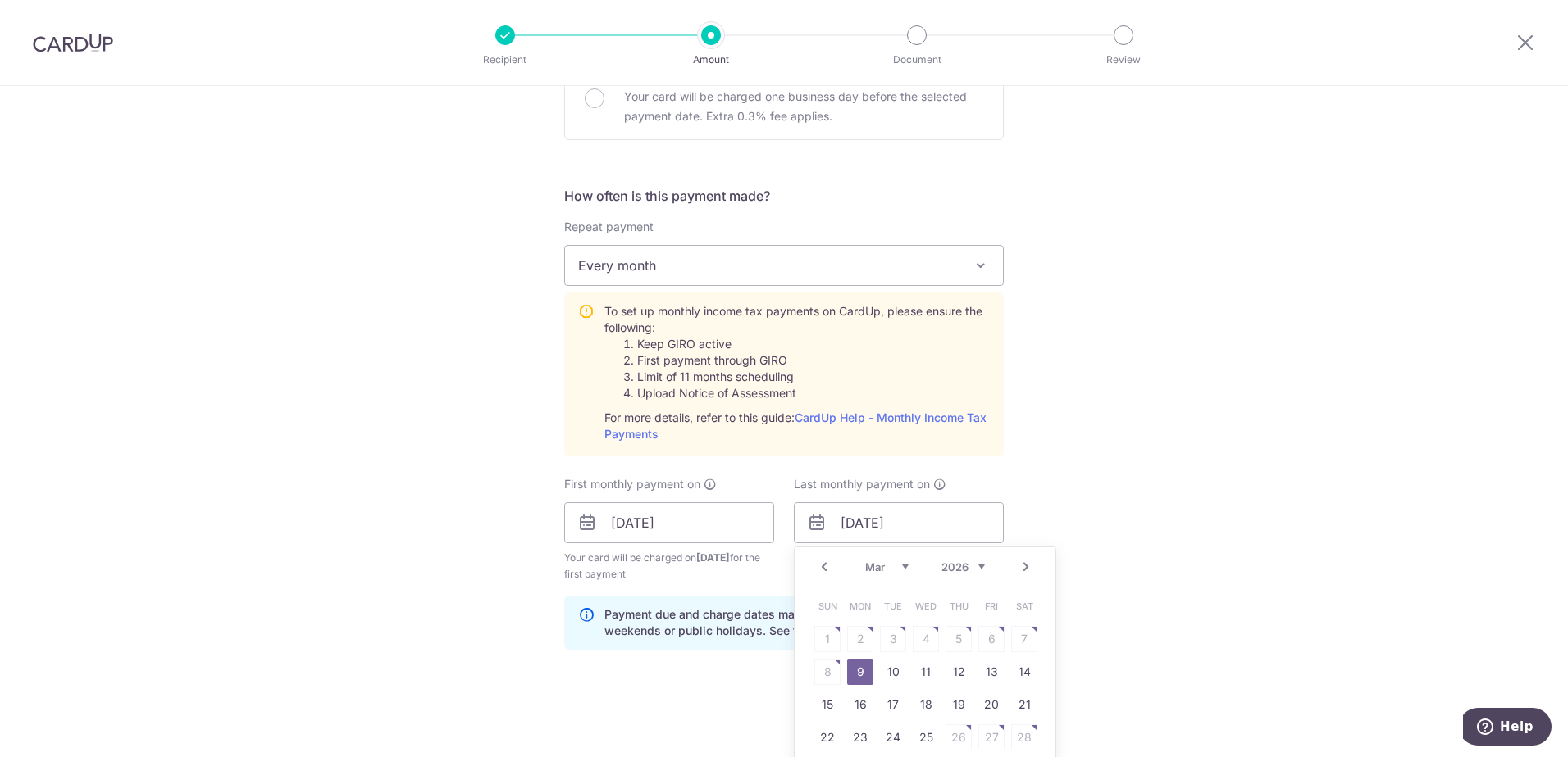
click at [826, 566] on link "Prev" at bounding box center [824, 567] width 20 height 20
click at [928, 679] on link "10" at bounding box center [926, 672] width 26 height 26
type input "10/12/2025"
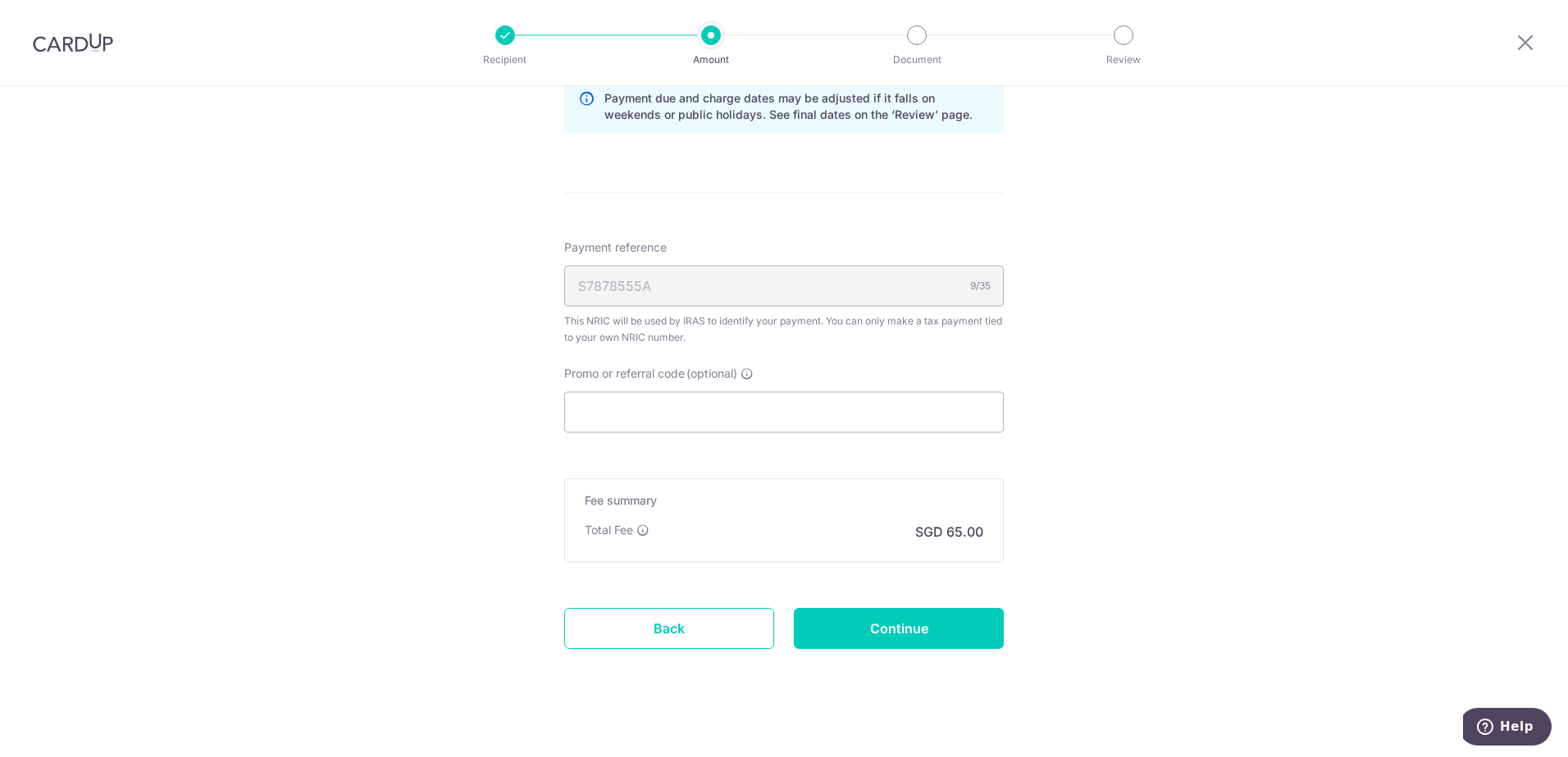
scroll to position [1105, 0]
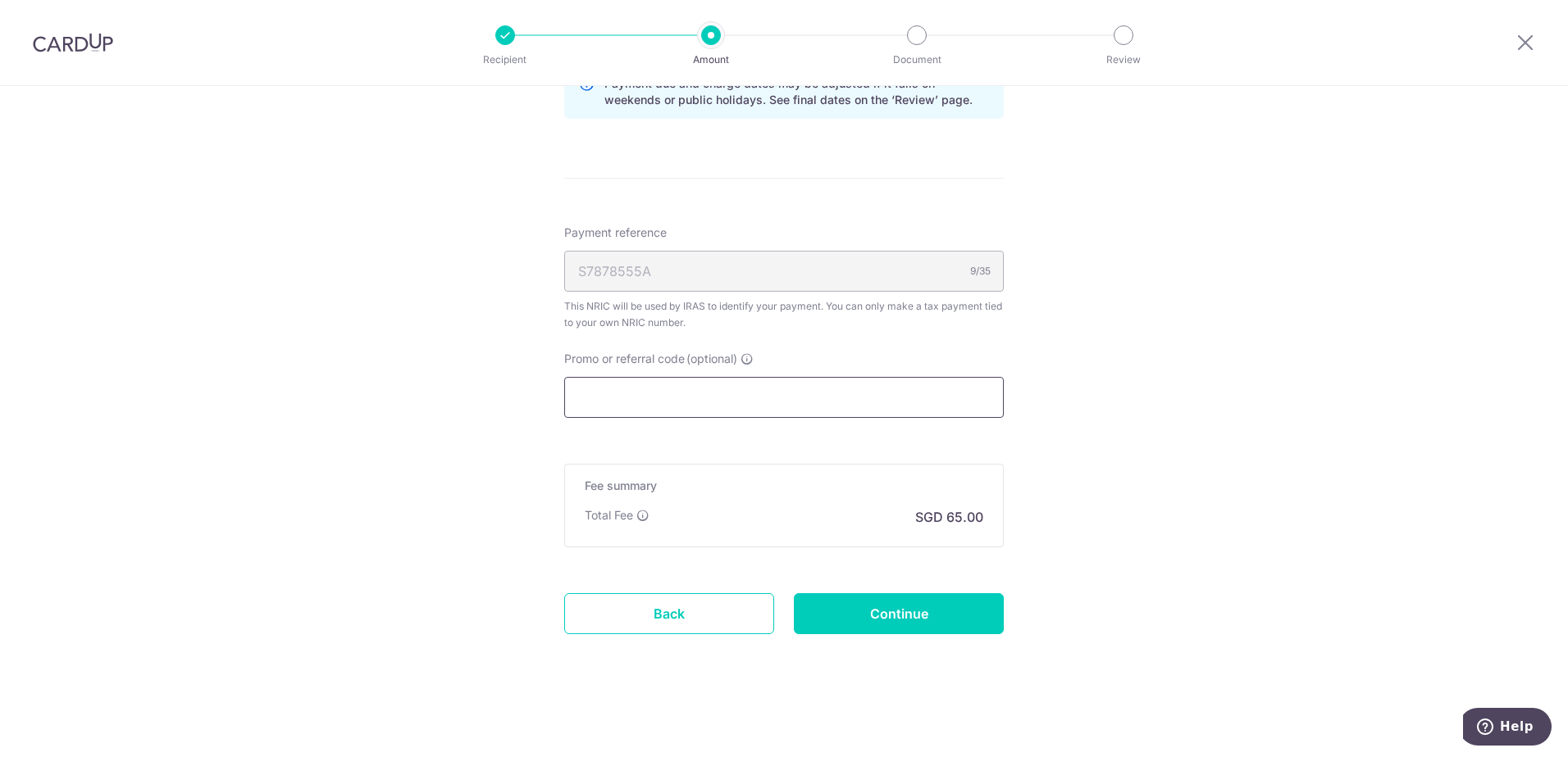
click at [771, 411] on input "Promo or referral code (optional)" at bounding box center [784, 397] width 440 height 41
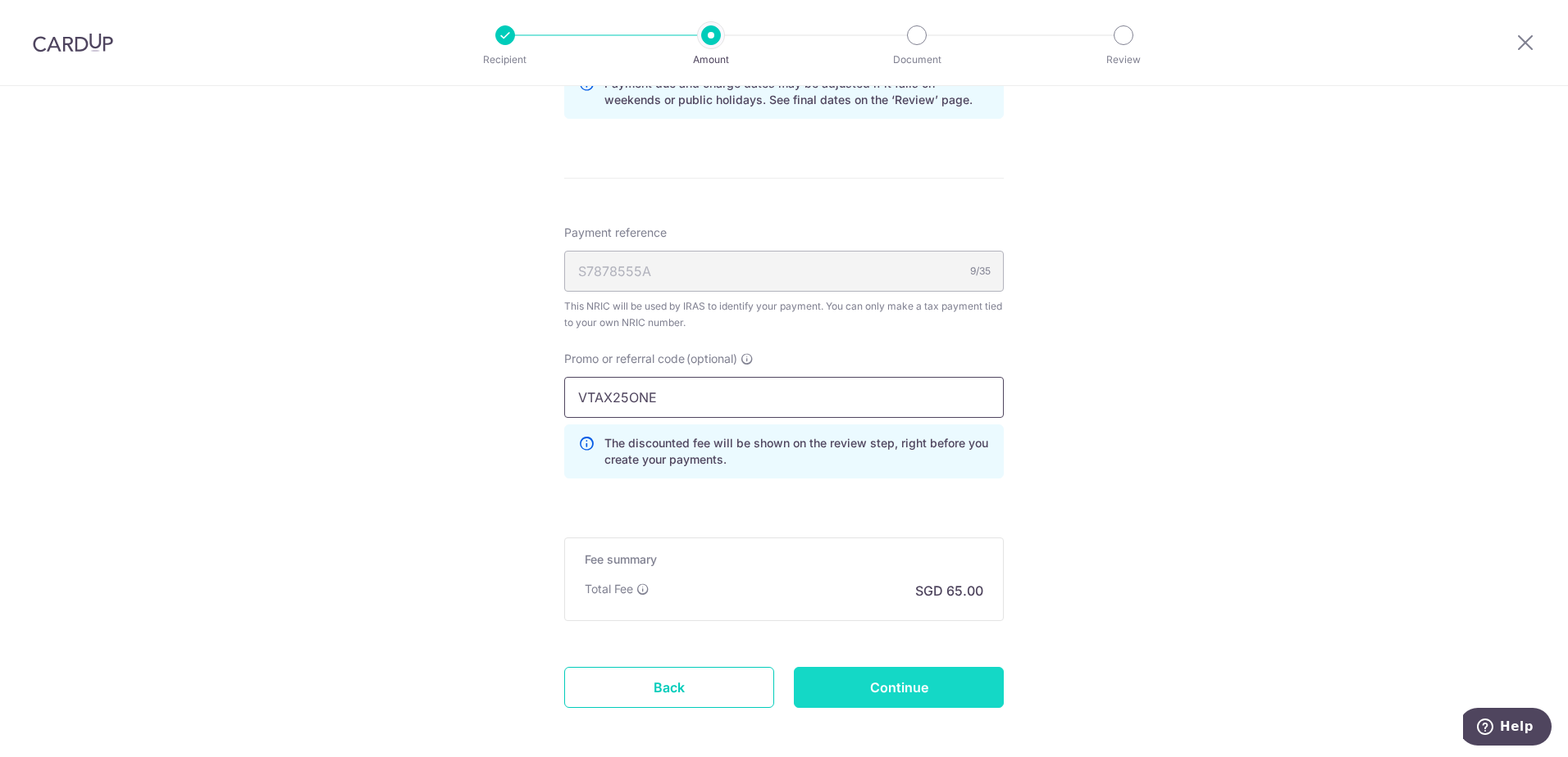
type input "VTAX25ONE"
click at [893, 670] on input "Continue" at bounding box center [898, 688] width 210 height 41
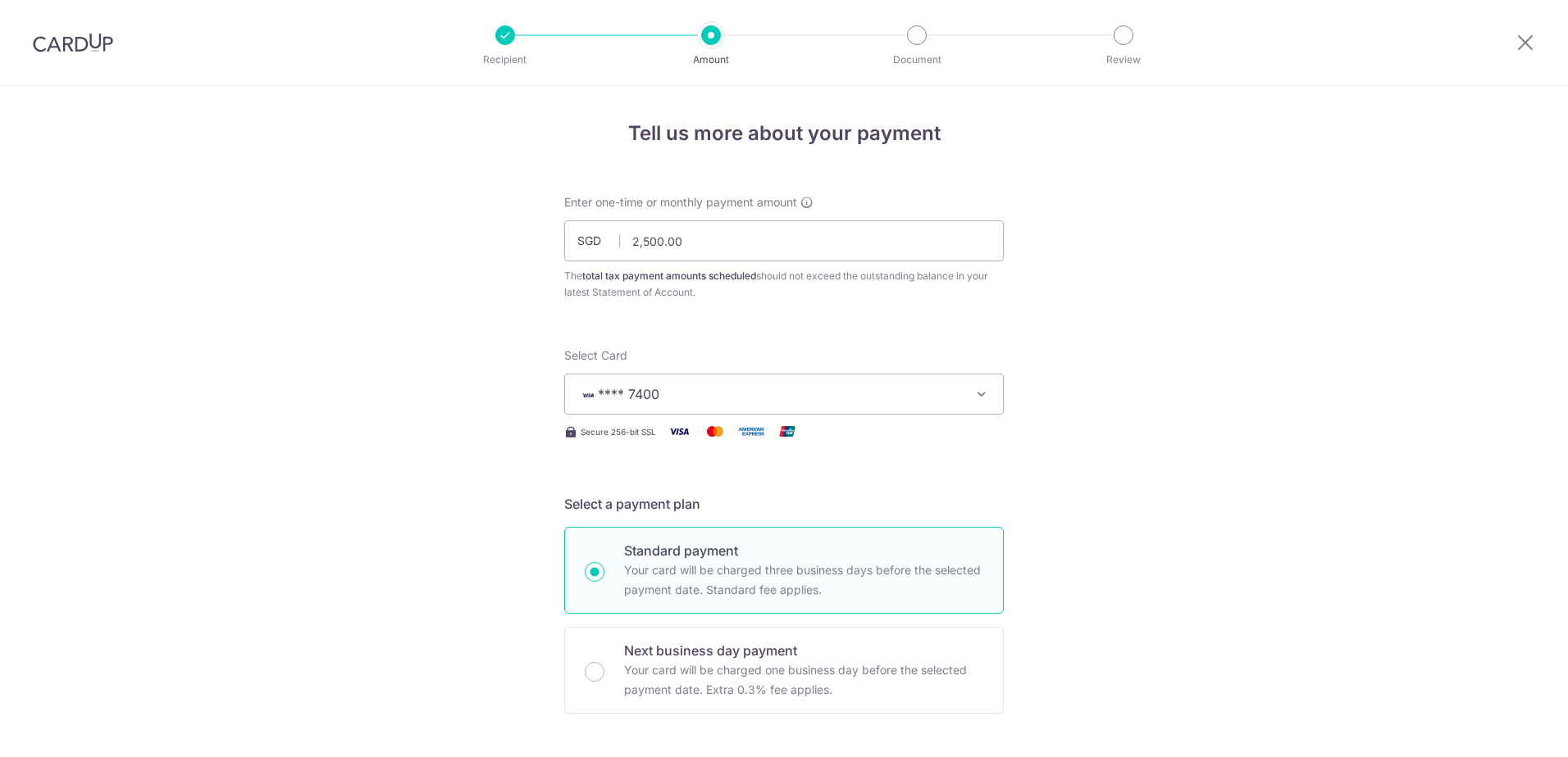
scroll to position [948, 0]
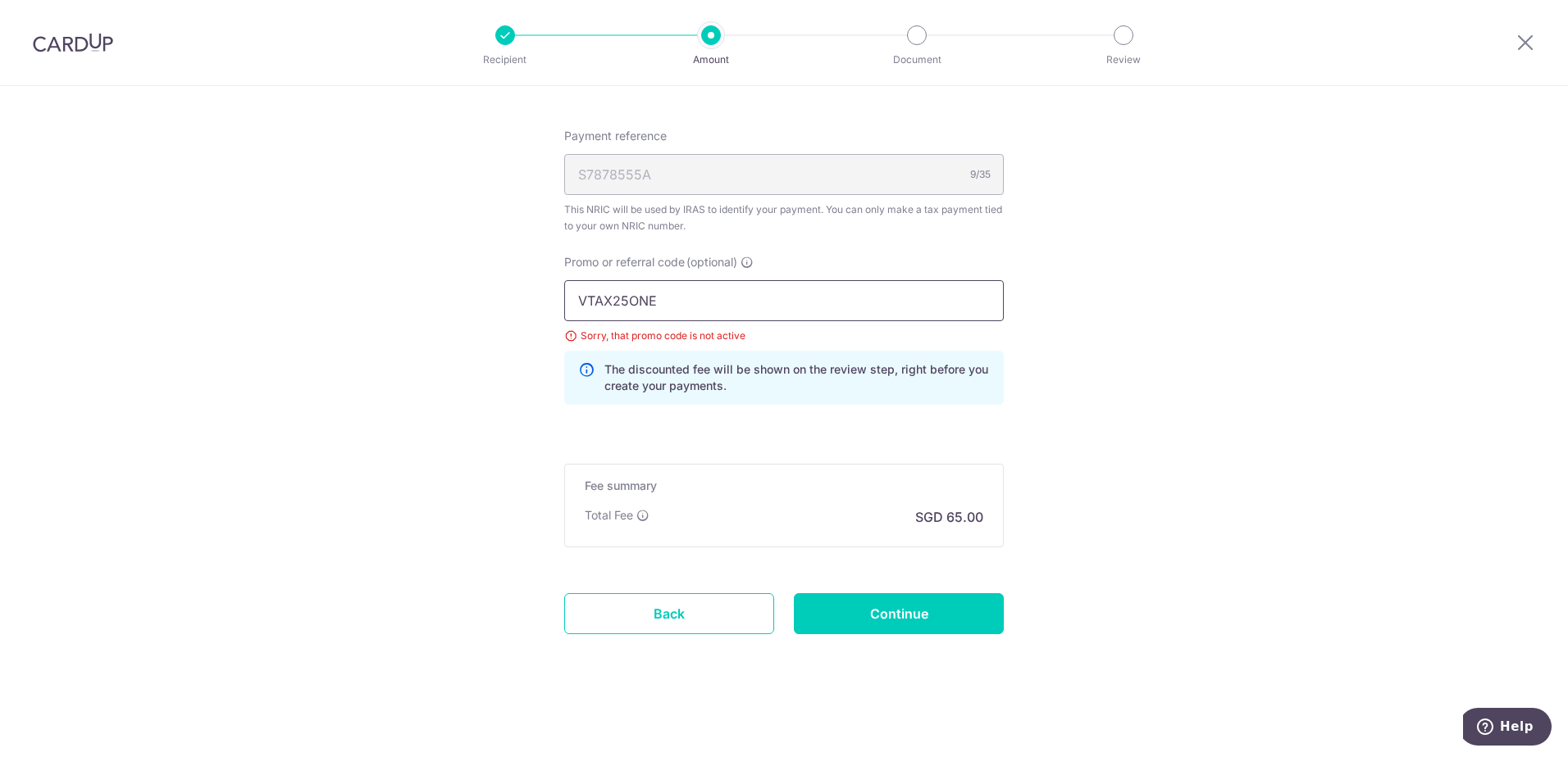
drag, startPoint x: 681, startPoint y: 301, endPoint x: 506, endPoint y: 260, distance: 179.7
type input "OCBCTAX173"
click at [903, 630] on input "Continue" at bounding box center [898, 614] width 210 height 41
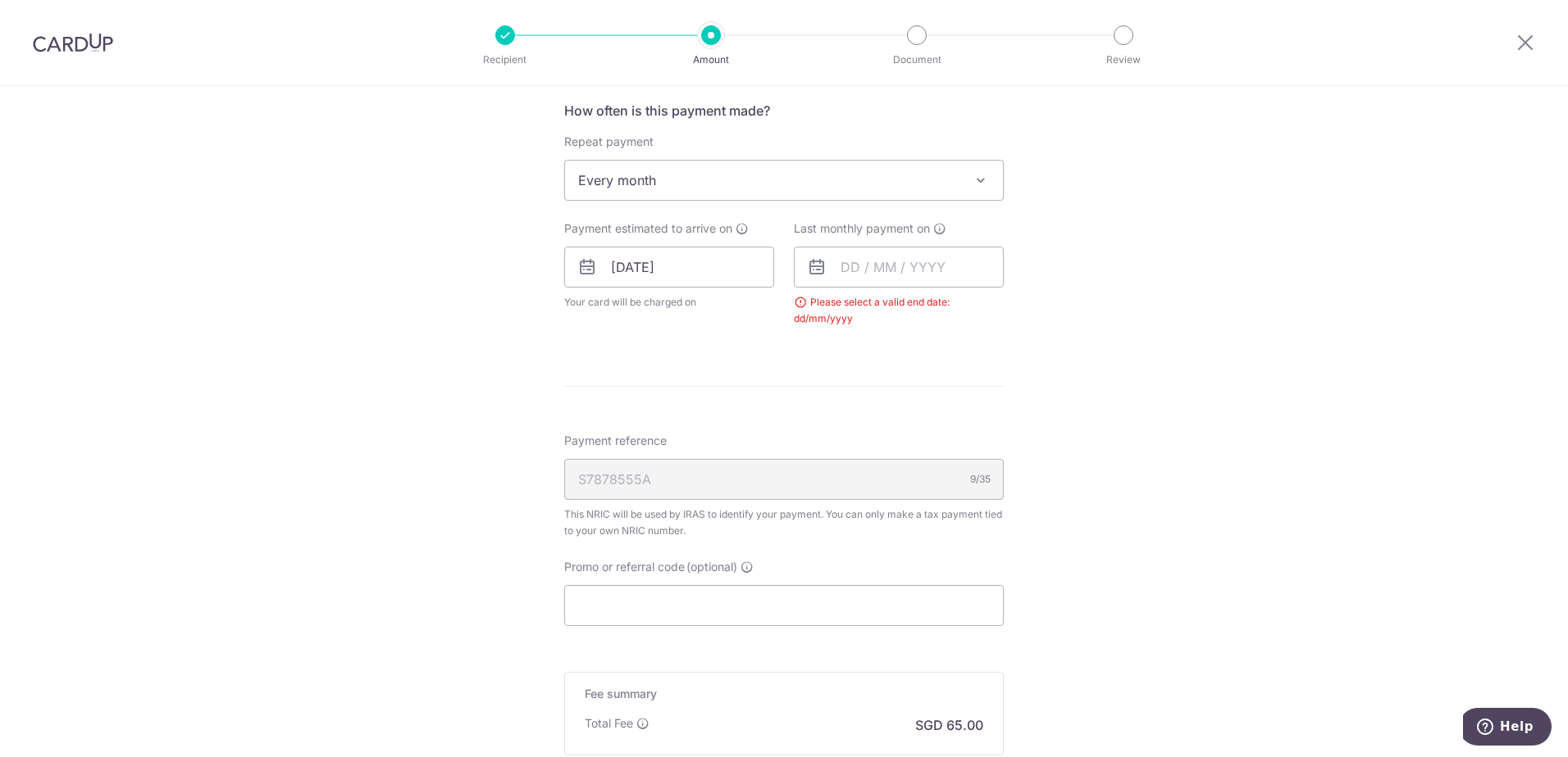
scroll to position [655, 0]
click at [849, 268] on input "text" at bounding box center [898, 271] width 210 height 41
click at [1028, 320] on link "Next" at bounding box center [1026, 314] width 20 height 20
click at [913, 427] on link "10" at bounding box center [926, 420] width 26 height 26
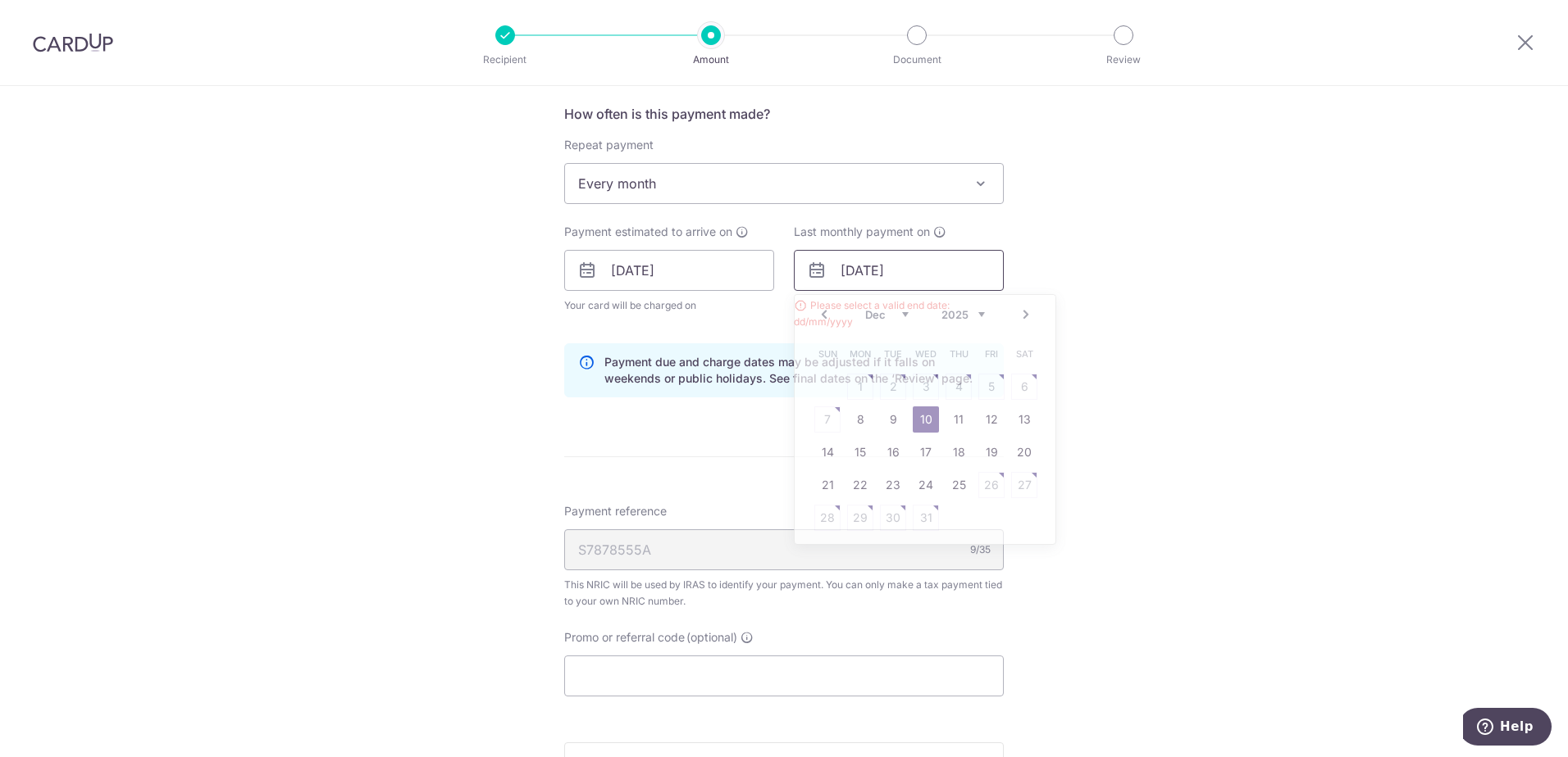
click at [932, 264] on input "10/12/2025" at bounding box center [898, 271] width 210 height 41
click at [929, 413] on link "10" at bounding box center [926, 420] width 26 height 26
click at [895, 264] on input "10/12/2025" at bounding box center [898, 271] width 210 height 41
click at [861, 418] on link "8" at bounding box center [860, 420] width 26 height 26
click at [880, 270] on input "08/12/2025" at bounding box center [898, 271] width 210 height 41
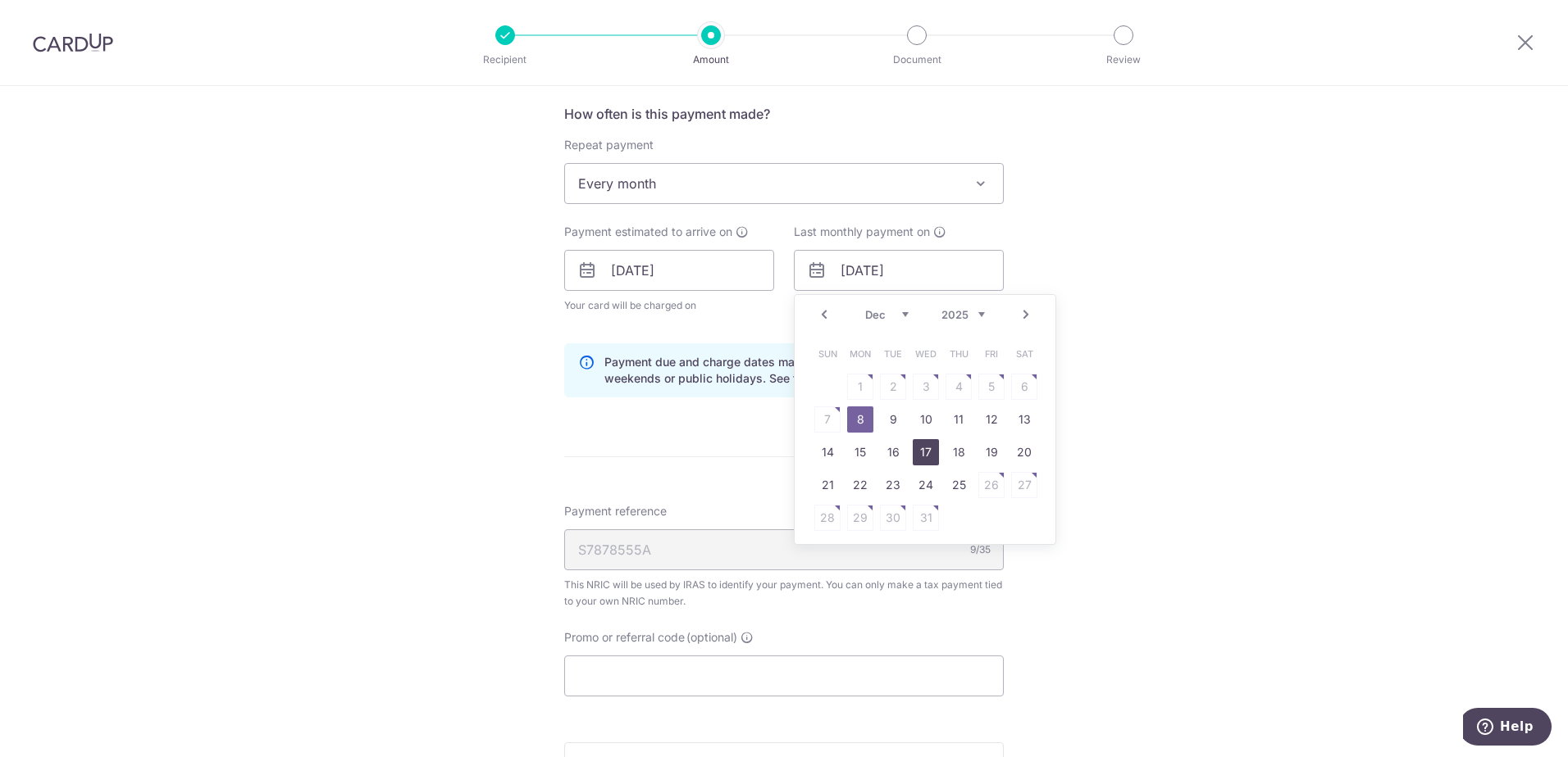
click at [931, 441] on link "17" at bounding box center [926, 452] width 26 height 26
type input "17/12/2025"
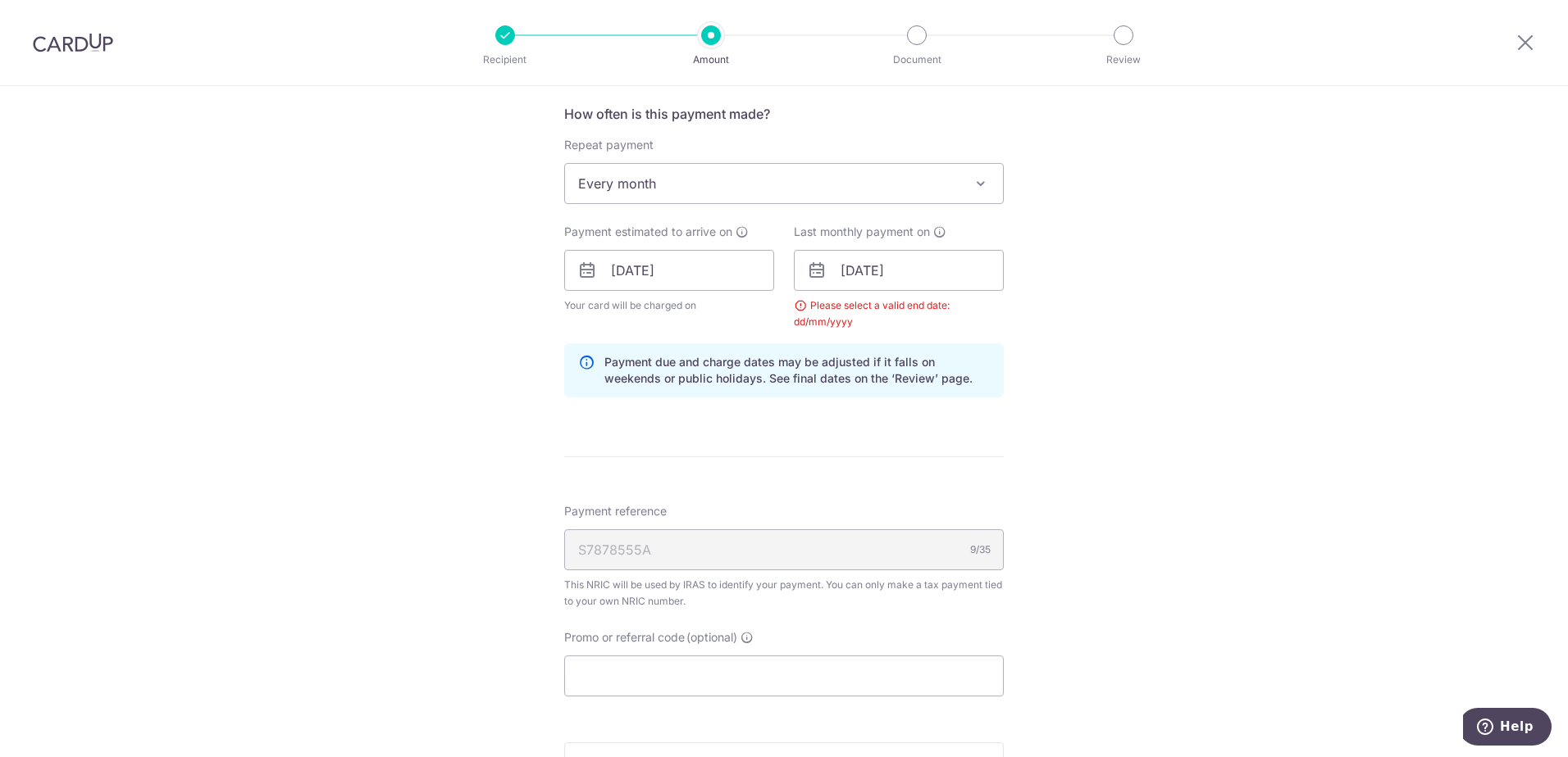
click at [910, 336] on div "How often is this payment made? Repeat payment Never Every month Every month To…" at bounding box center [784, 257] width 440 height 306
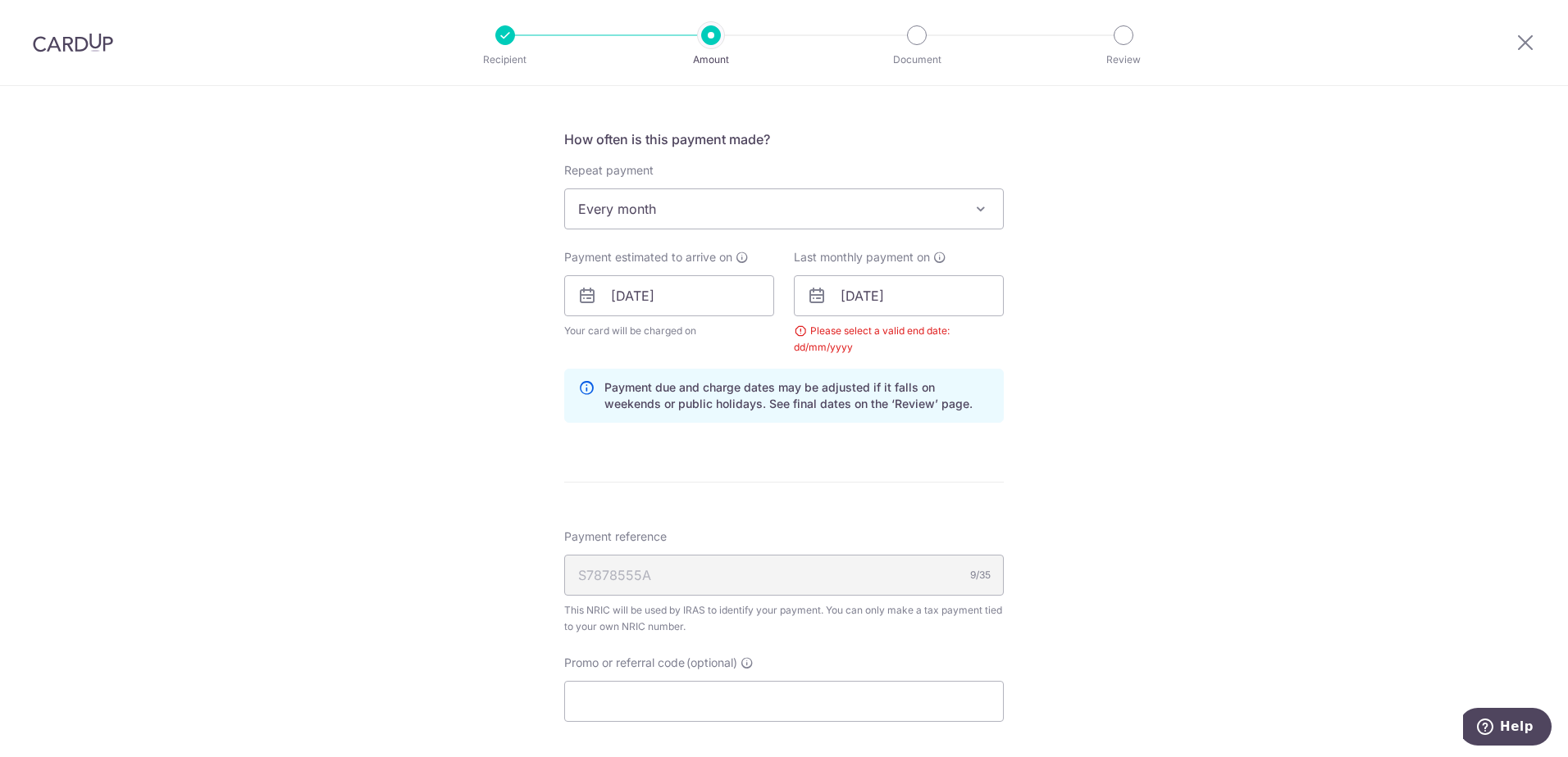
scroll to position [902, 0]
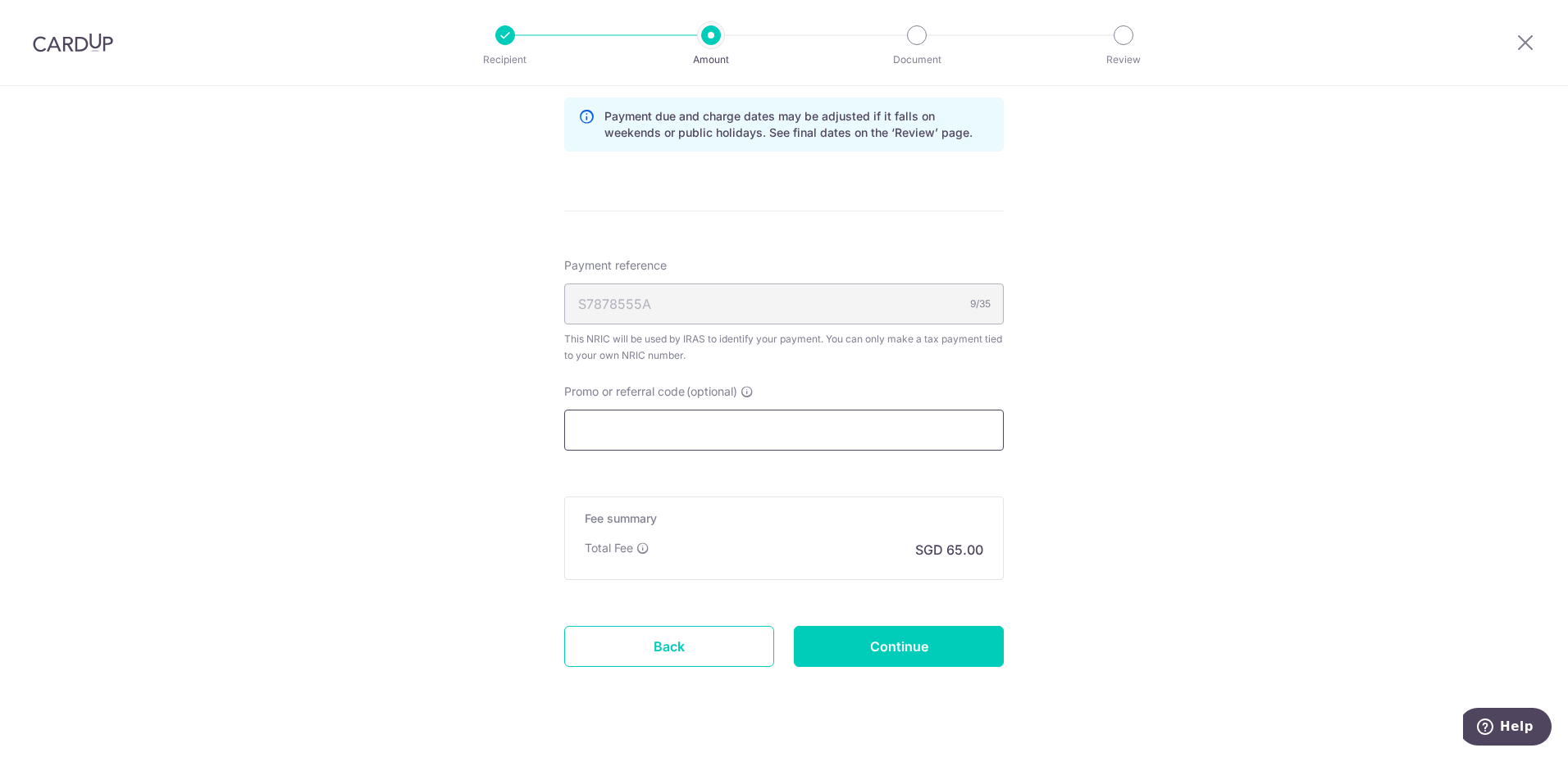
click at [746, 426] on input "Promo or referral code (optional)" at bounding box center [784, 430] width 440 height 41
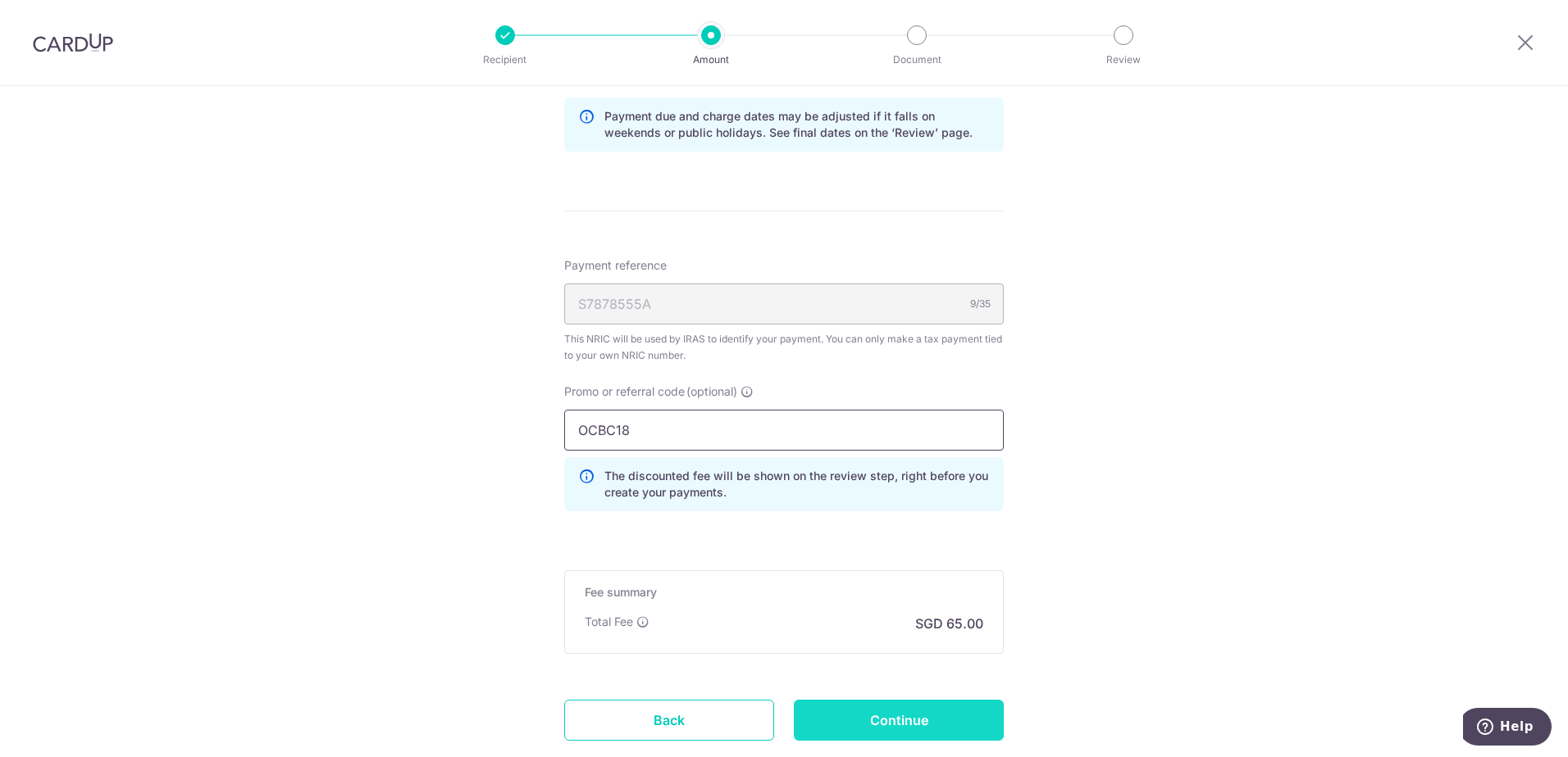
type input "OCBC18"
click at [925, 721] on input "Continue" at bounding box center [898, 721] width 210 height 41
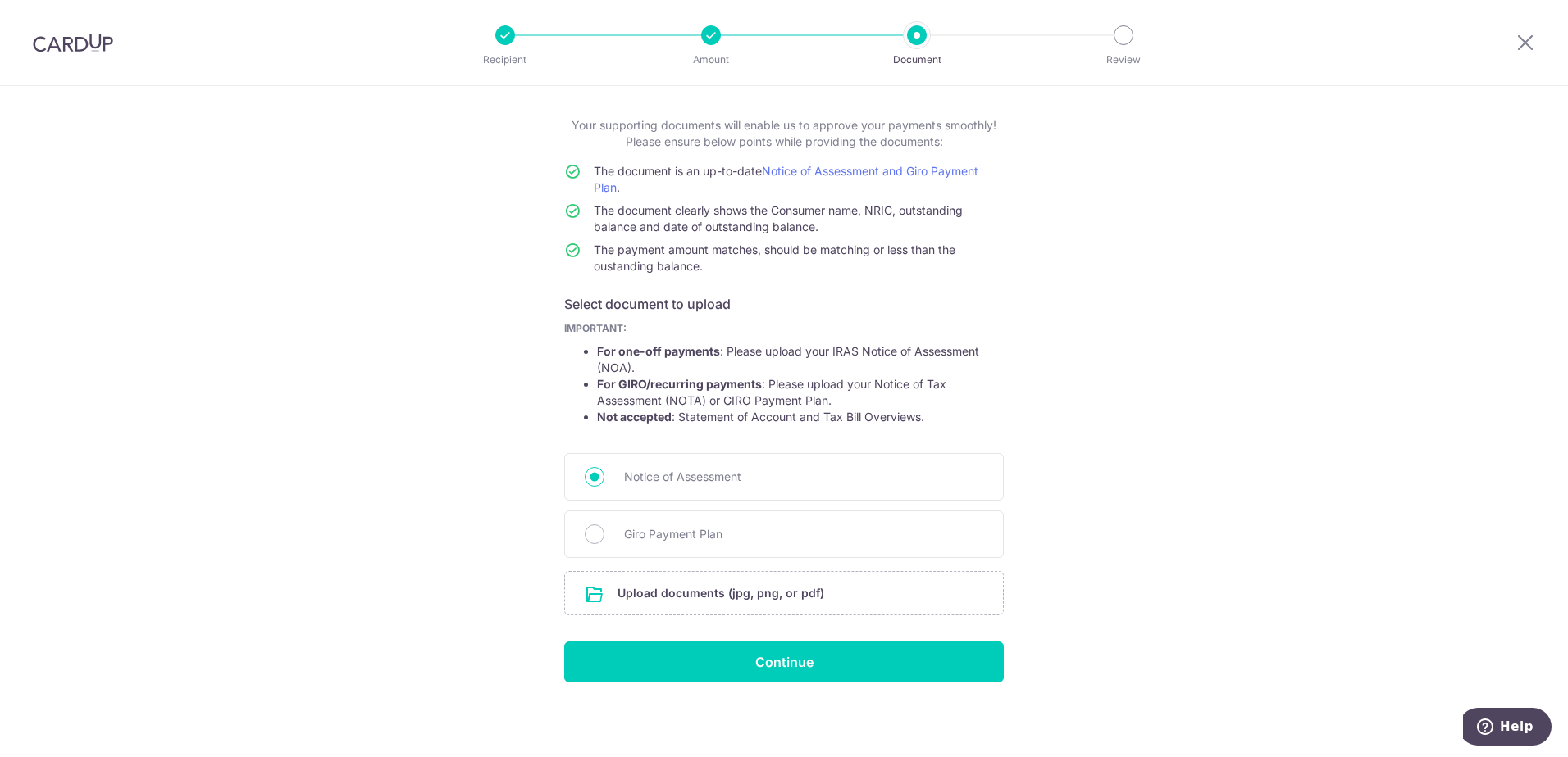
scroll to position [79, 0]
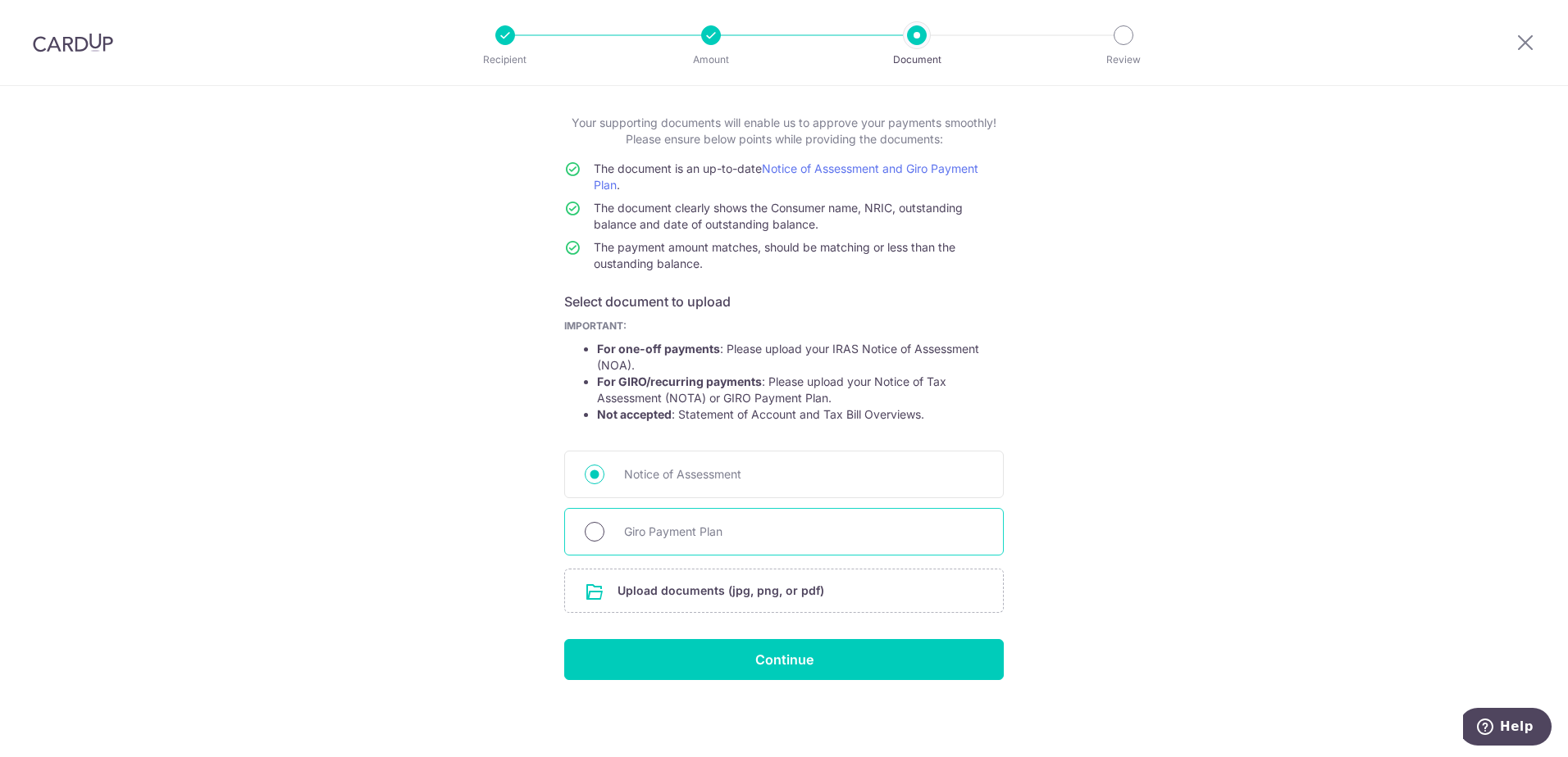
click at [594, 533] on input "Giro Payment Plan" at bounding box center [594, 532] width 20 height 20
radio input "true"
click at [676, 597] on input "file" at bounding box center [784, 591] width 438 height 43
click at [632, 590] on input "file" at bounding box center [784, 591] width 438 height 43
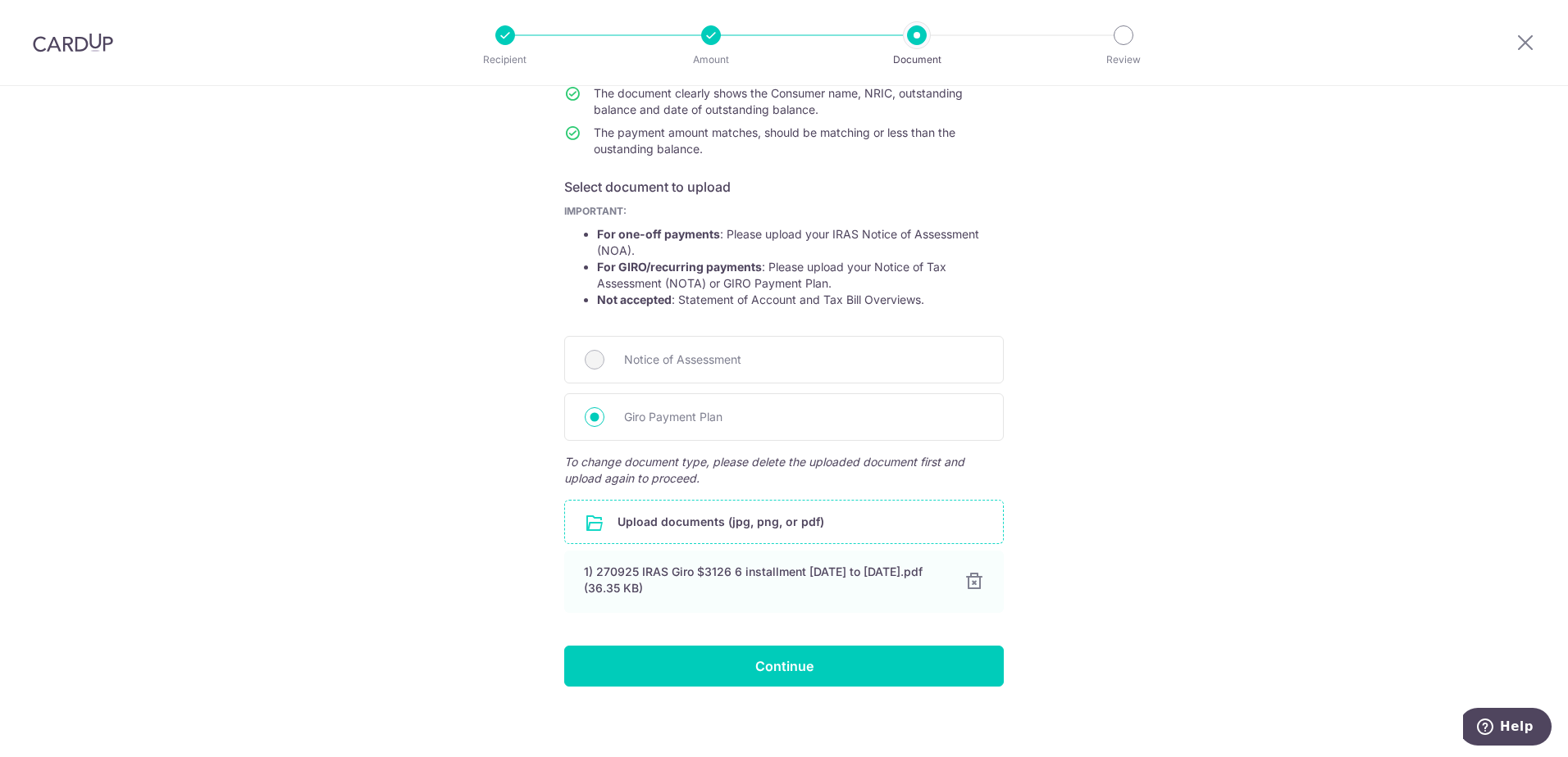
scroll to position [200, 0]
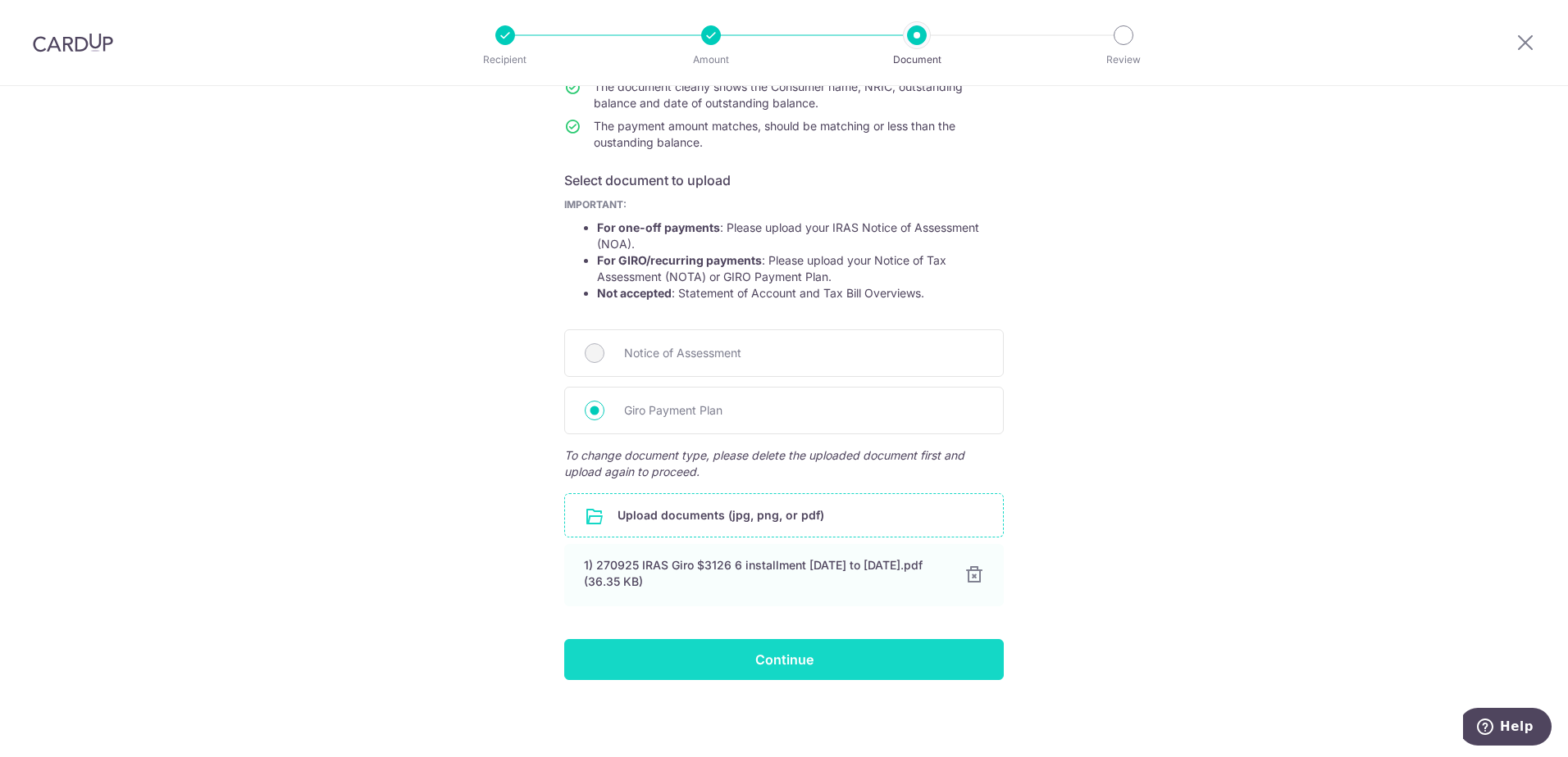
click at [758, 649] on input "Continue" at bounding box center [784, 660] width 440 height 41
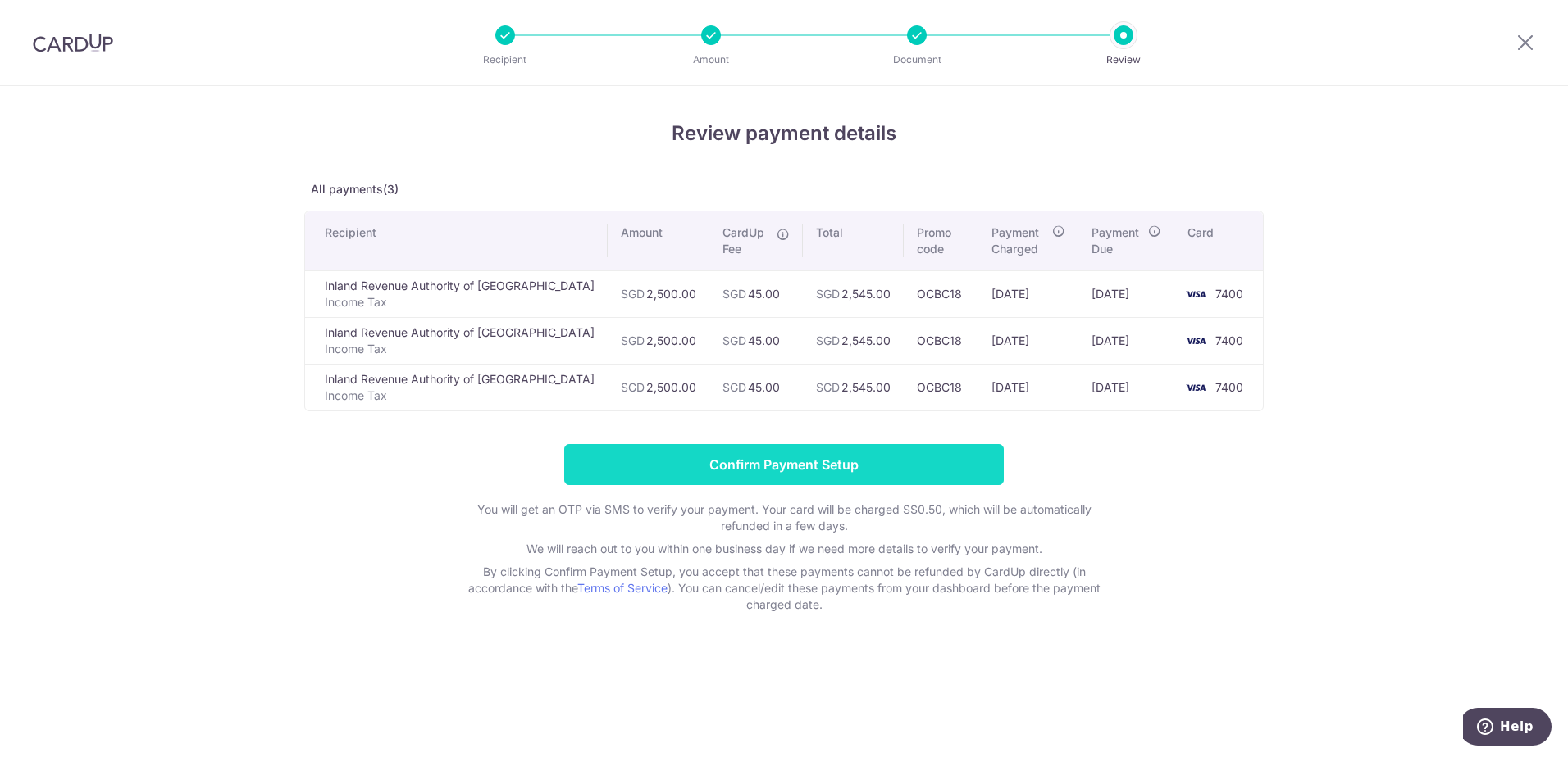
click at [845, 475] on input "Confirm Payment Setup" at bounding box center [784, 465] width 440 height 41
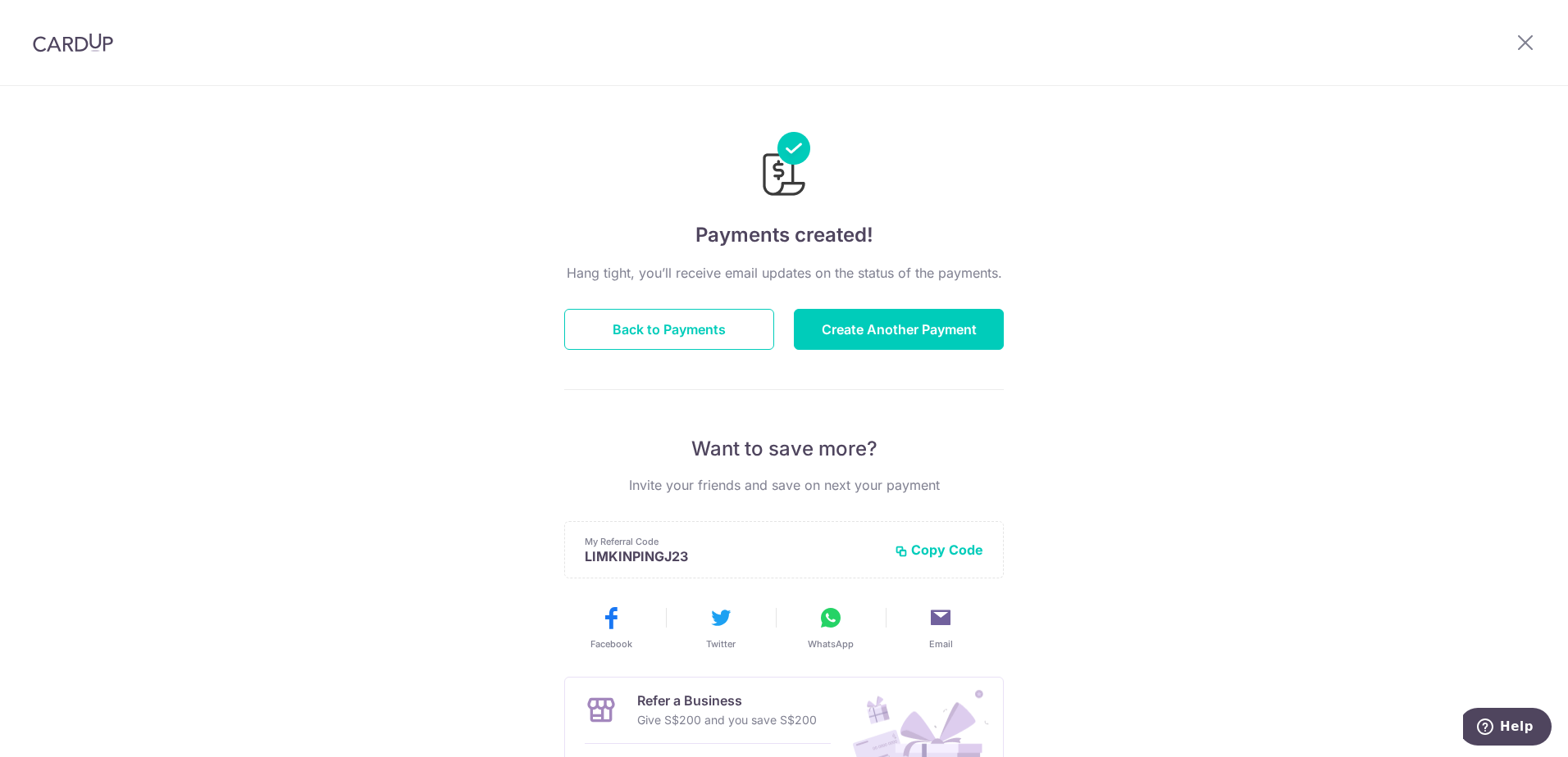
click at [698, 305] on div "Hang tight, you’ll receive email updates on the status of the payments. Back to…" at bounding box center [784, 574] width 440 height 621
click at [699, 318] on button "Back to Payments" at bounding box center [670, 329] width 210 height 41
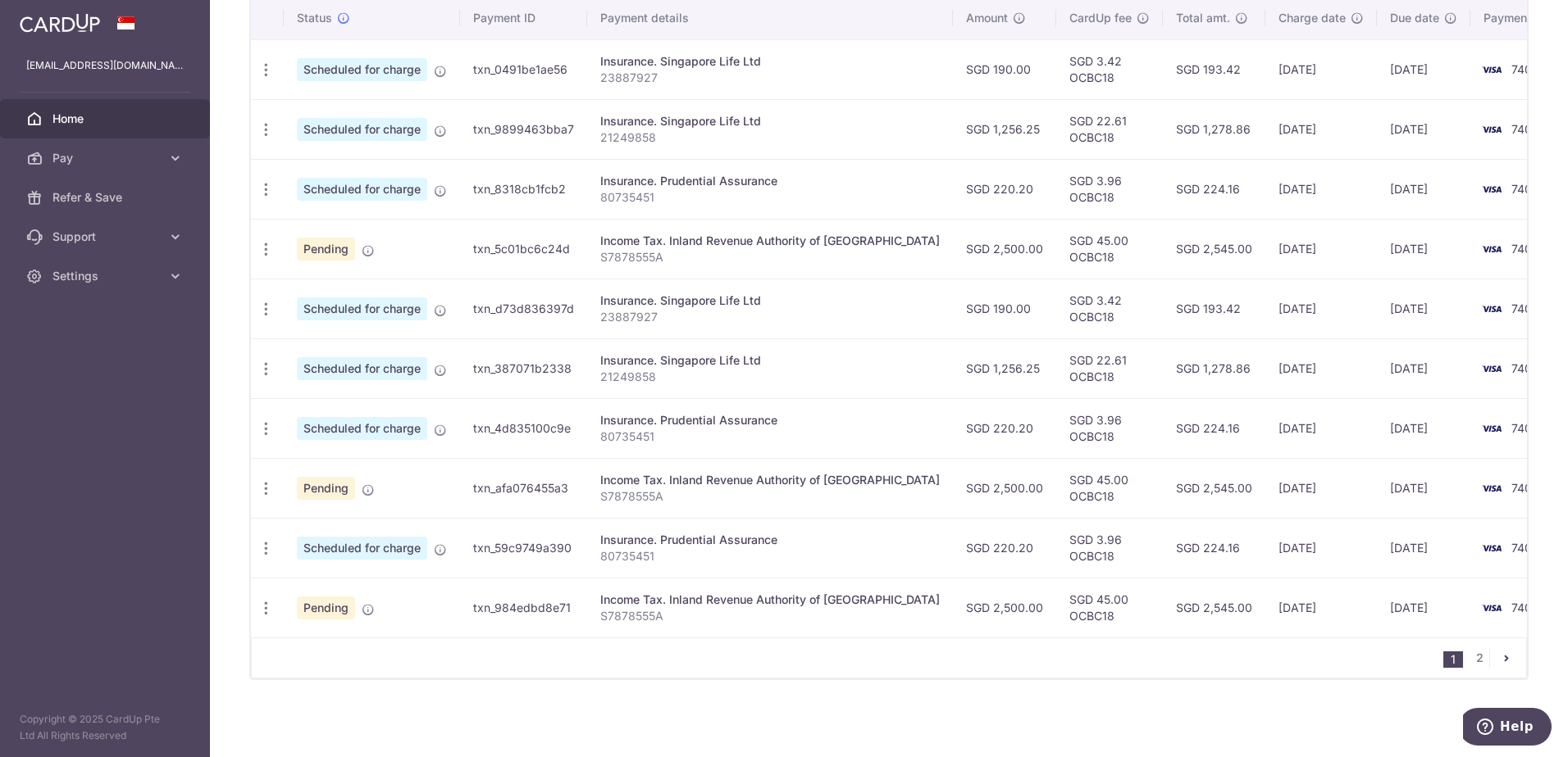
scroll to position [518, 0]
click at [1476, 662] on link "2" at bounding box center [1479, 658] width 20 height 20
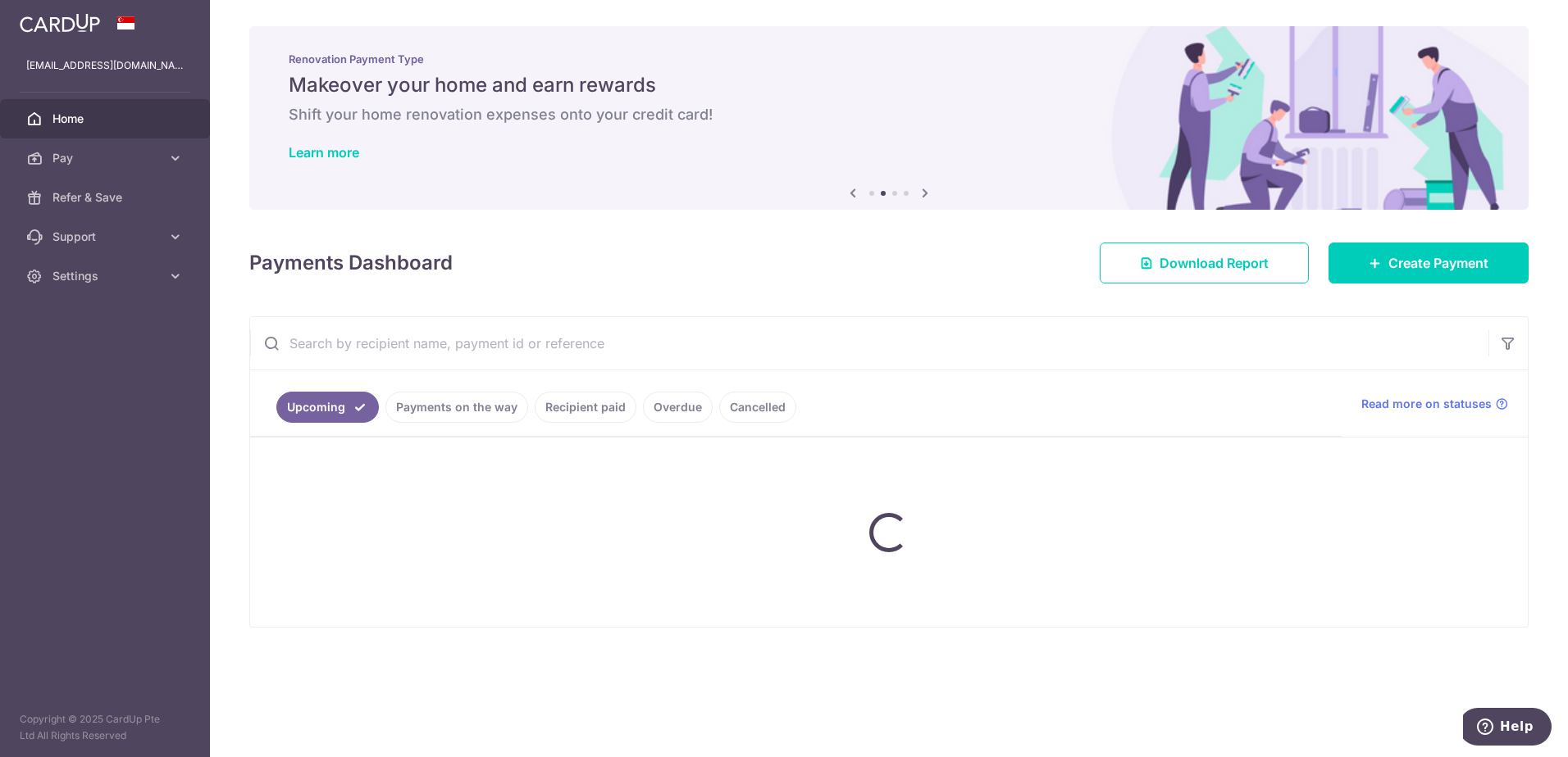
scroll to position [0, 0]
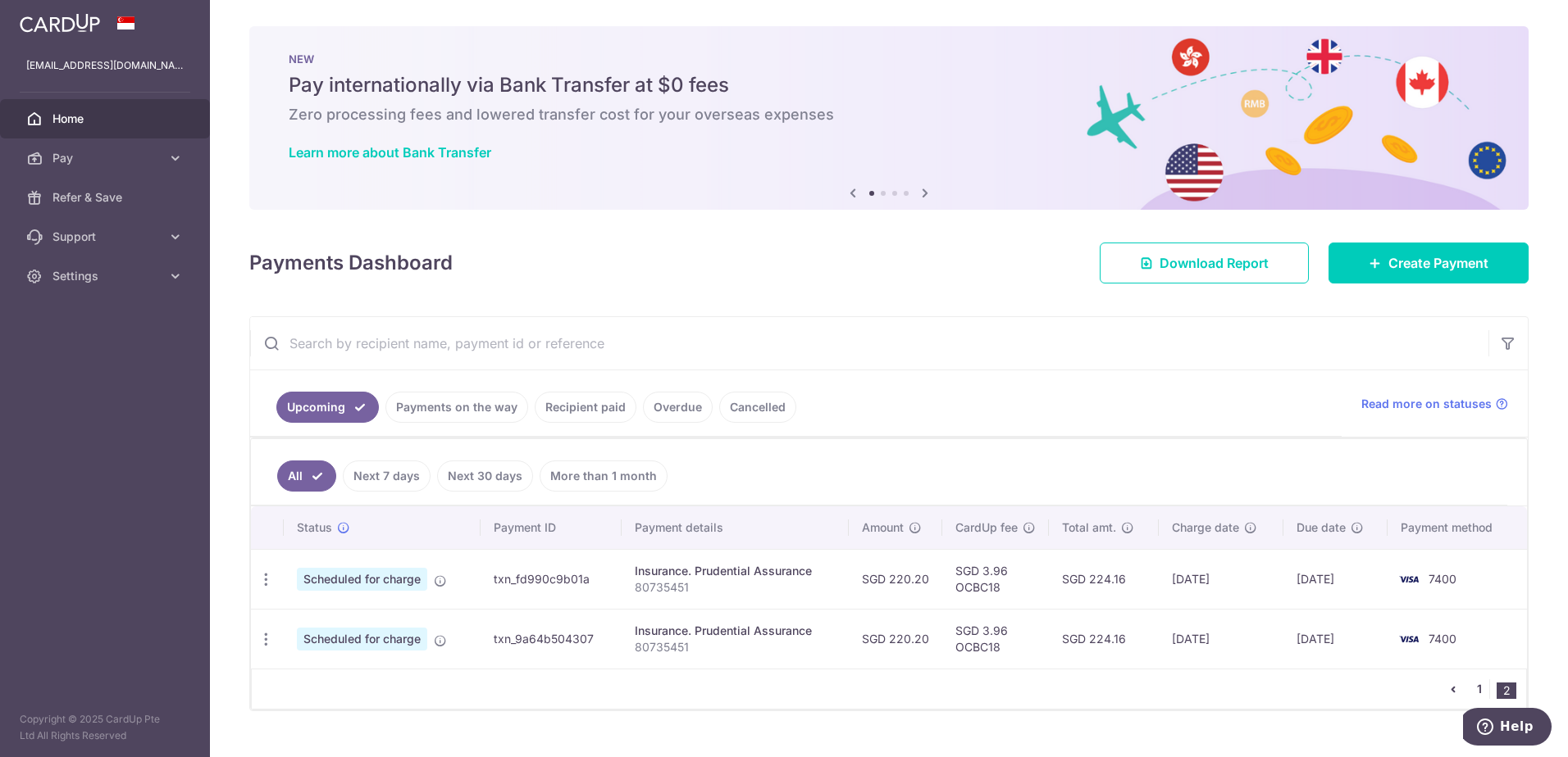
click at [1472, 686] on link "1" at bounding box center [1479, 689] width 20 height 20
